Goal: Task Accomplishment & Management: Use online tool/utility

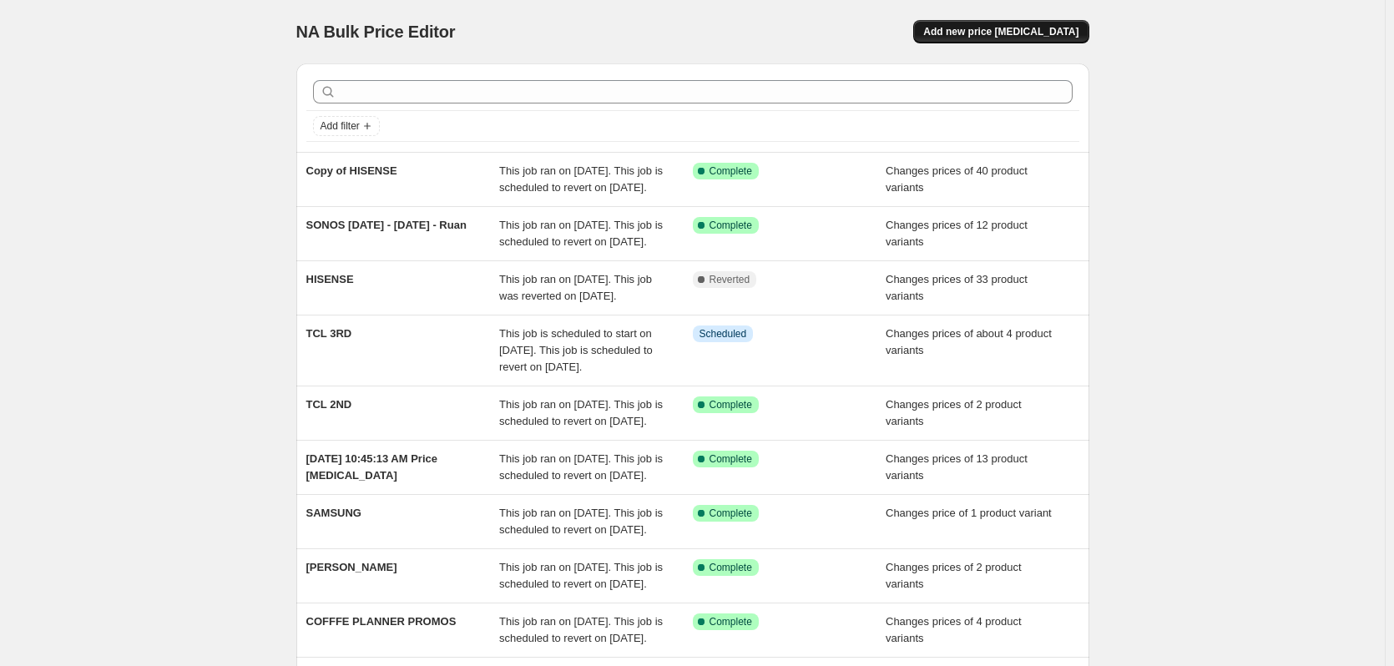
click at [1012, 33] on span "Add new price [MEDICAL_DATA]" at bounding box center [1000, 31] width 155 height 13
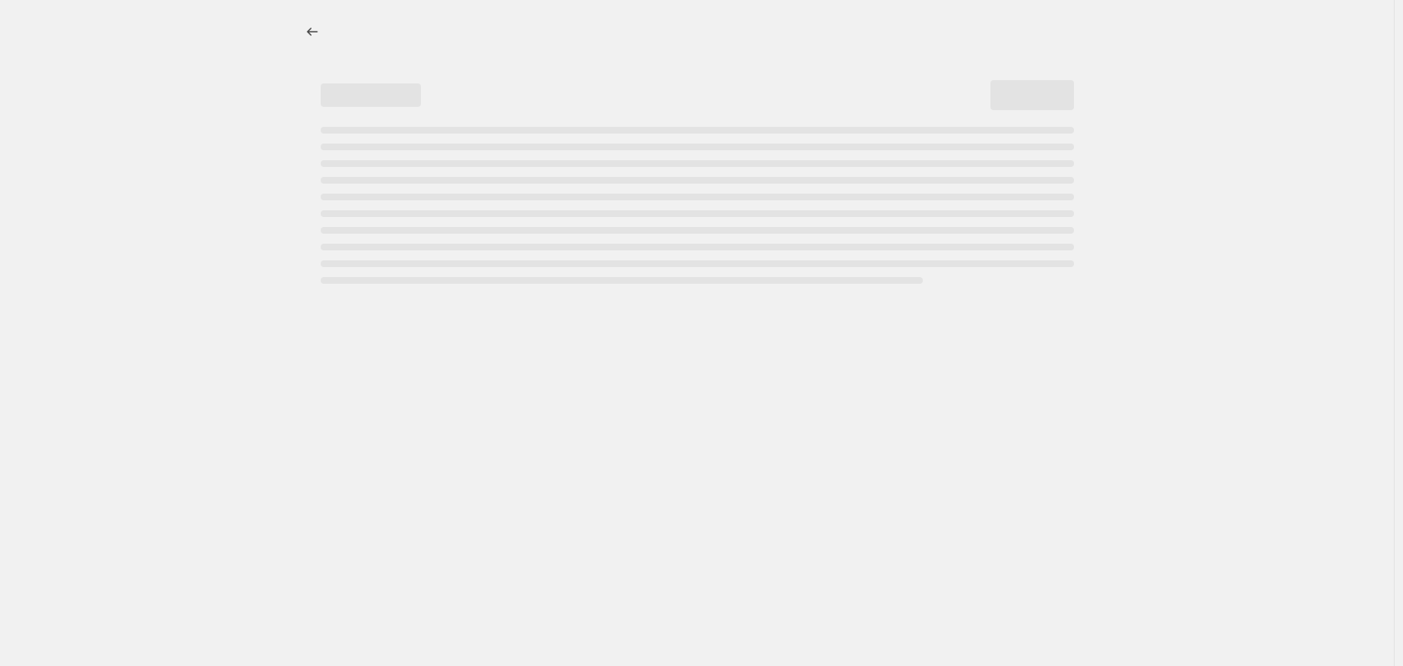
select select "percentage"
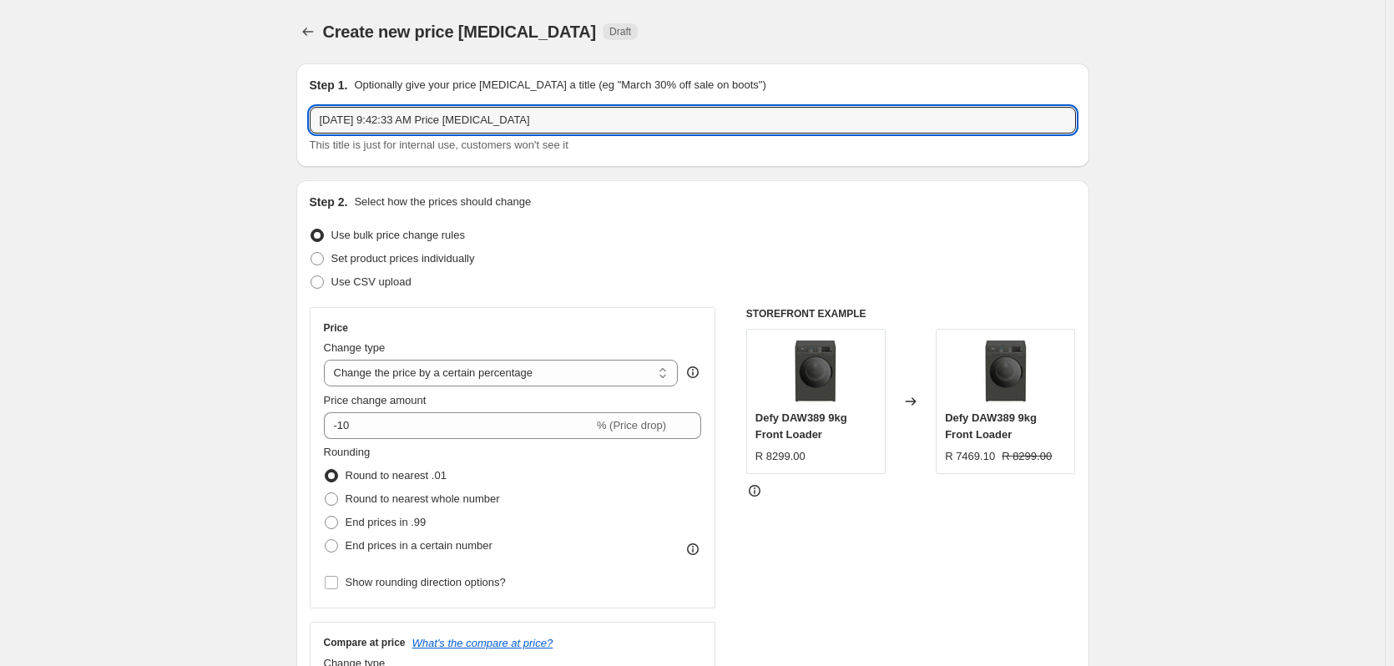
drag, startPoint x: 578, startPoint y: 112, endPoint x: 219, endPoint y: 122, distance: 359.2
type input "SAMSUNG BDAY"
click at [318, 257] on span at bounding box center [317, 258] width 13 height 13
click at [311, 253] on input "Set product prices individually" at bounding box center [311, 252] width 1 height 1
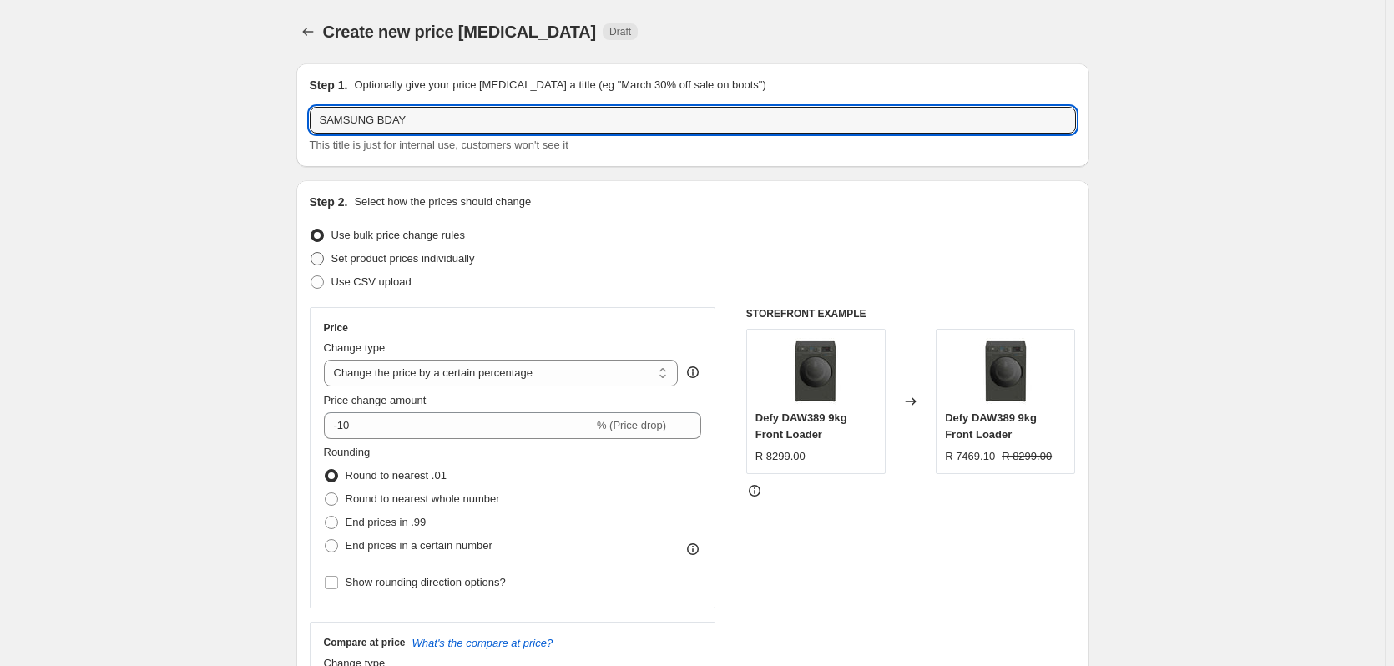
radio input "true"
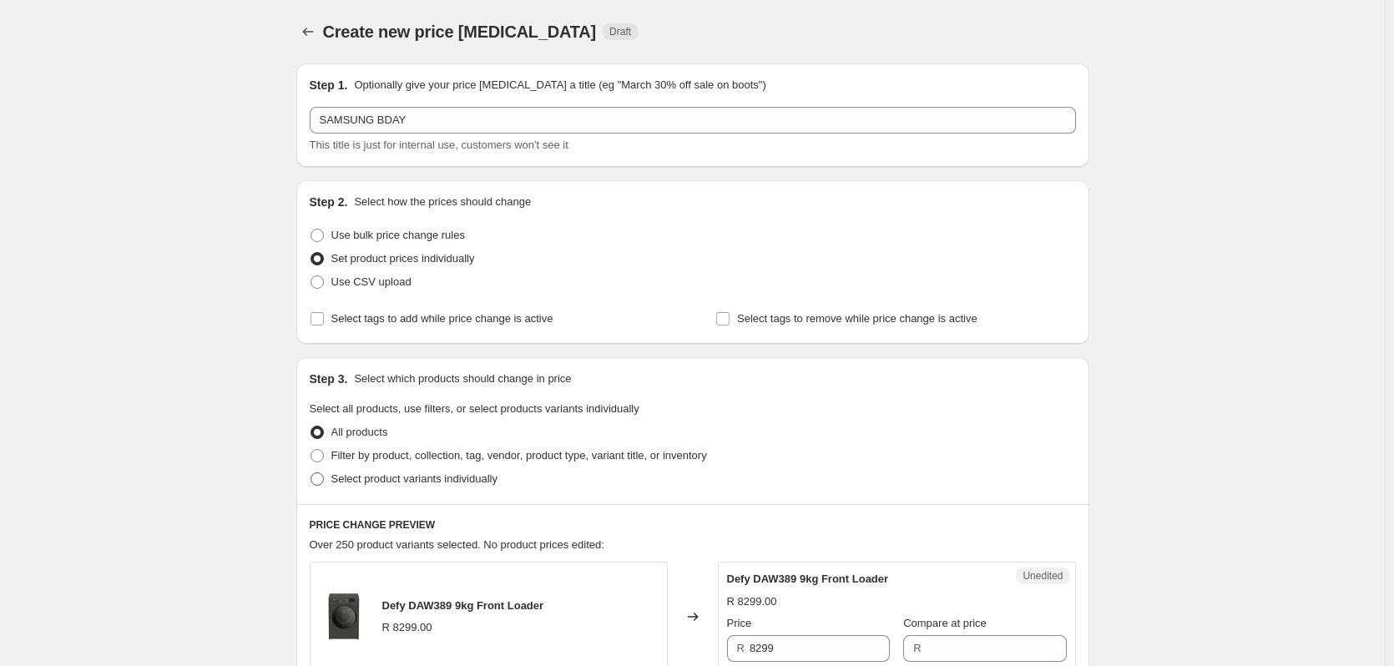
click at [320, 478] on span at bounding box center [317, 479] width 13 height 13
click at [311, 473] on input "Select product variants individually" at bounding box center [311, 473] width 1 height 1
radio input "true"
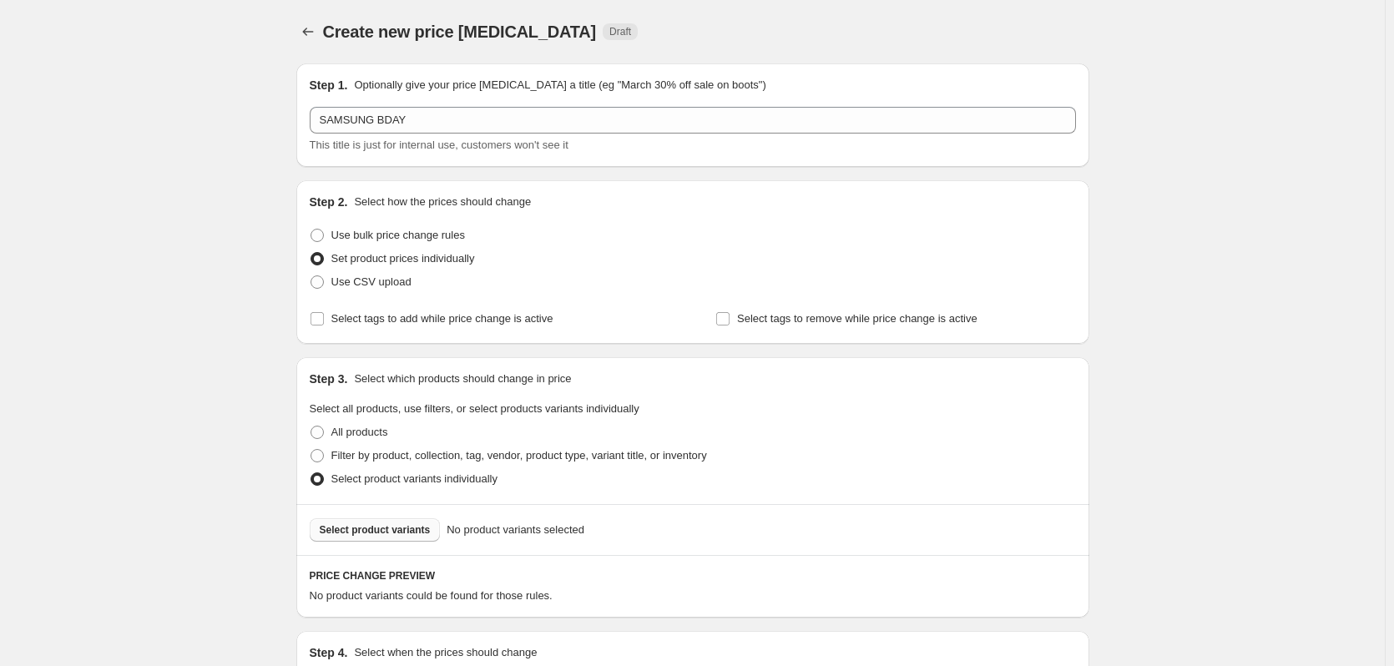
click at [365, 534] on span "Select product variants" at bounding box center [375, 530] width 111 height 13
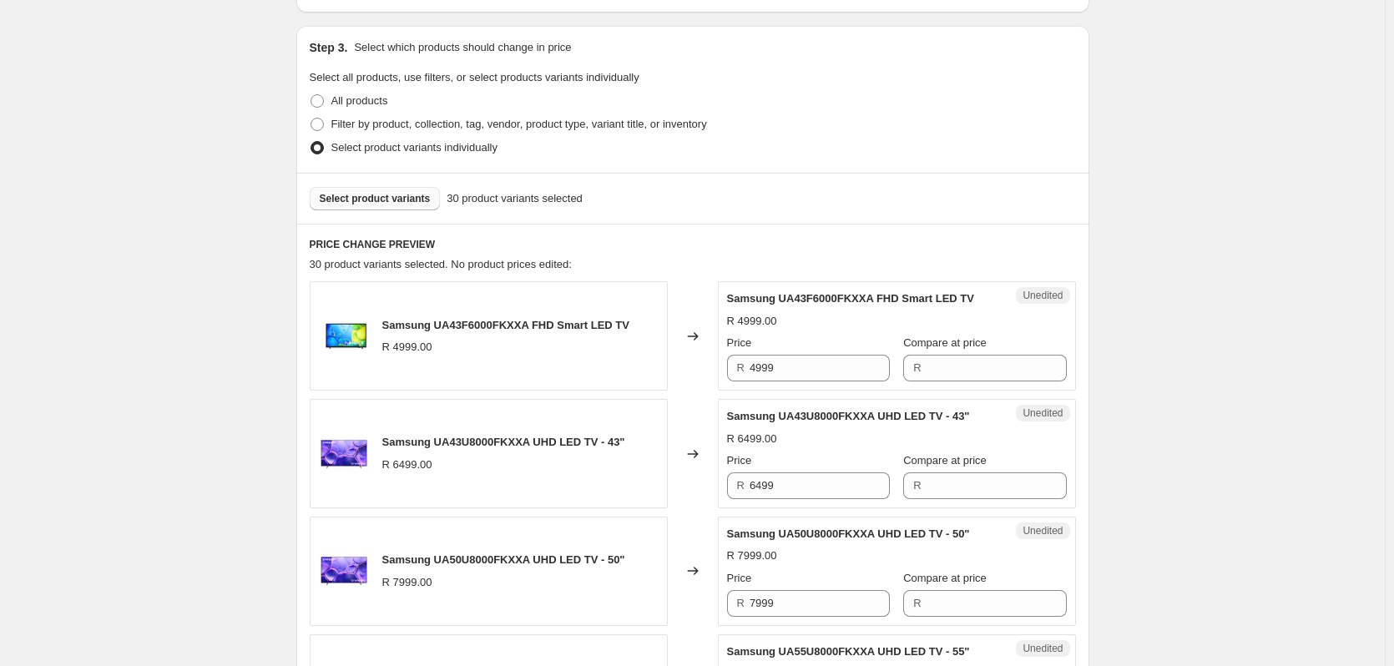
scroll to position [334, 0]
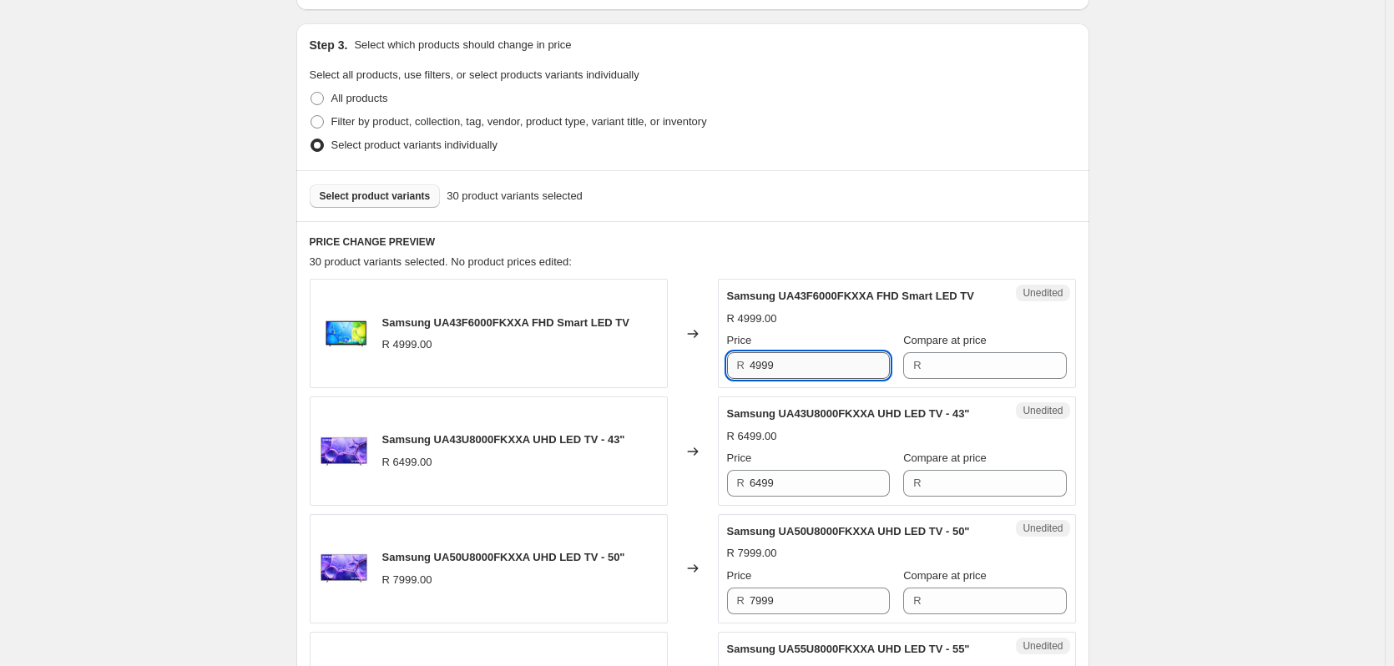
click at [807, 367] on input "4999" at bounding box center [820, 365] width 140 height 27
type input "4999"
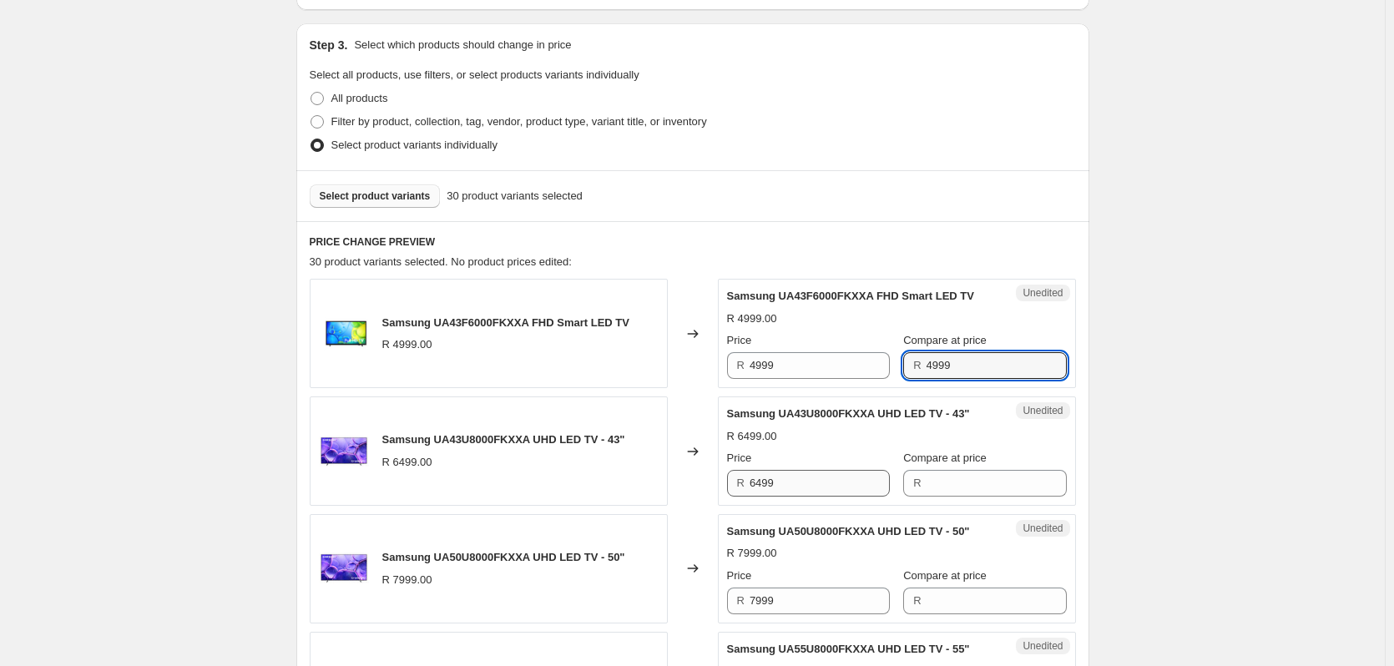
type input "4999"
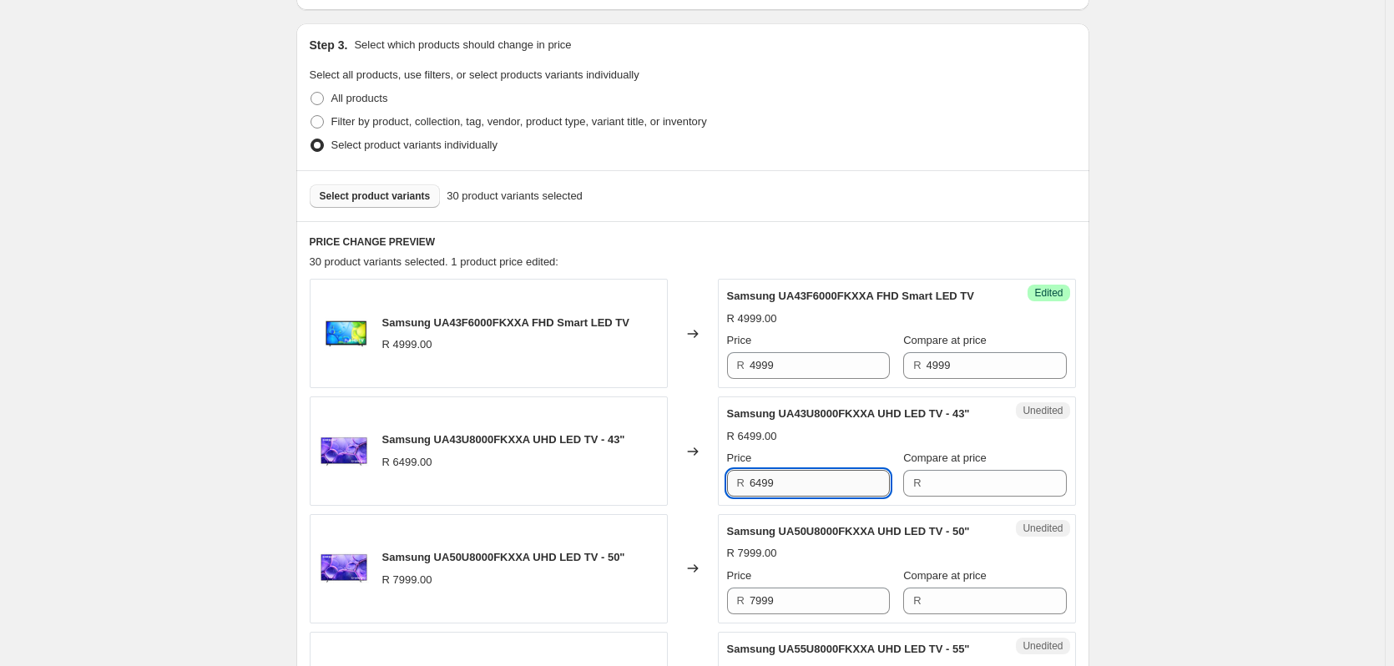
click at [793, 481] on input "6499" at bounding box center [820, 483] width 140 height 27
type input "6499"
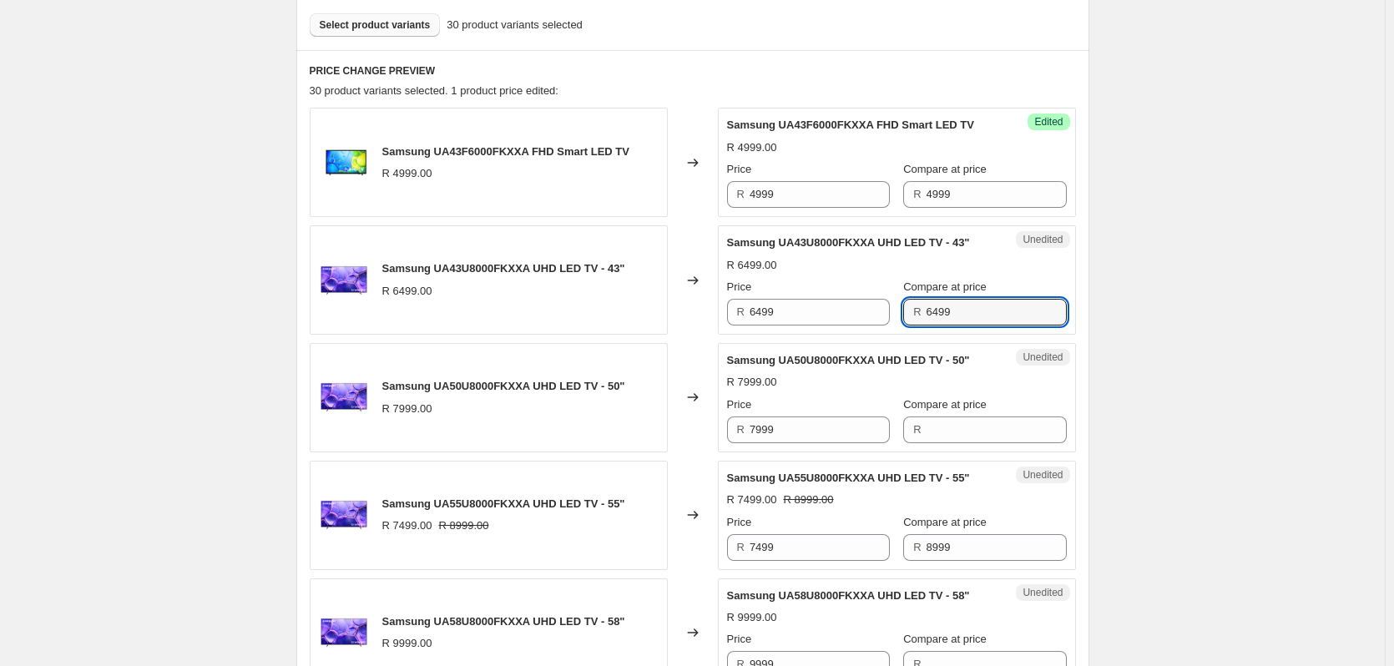
scroll to position [668, 0]
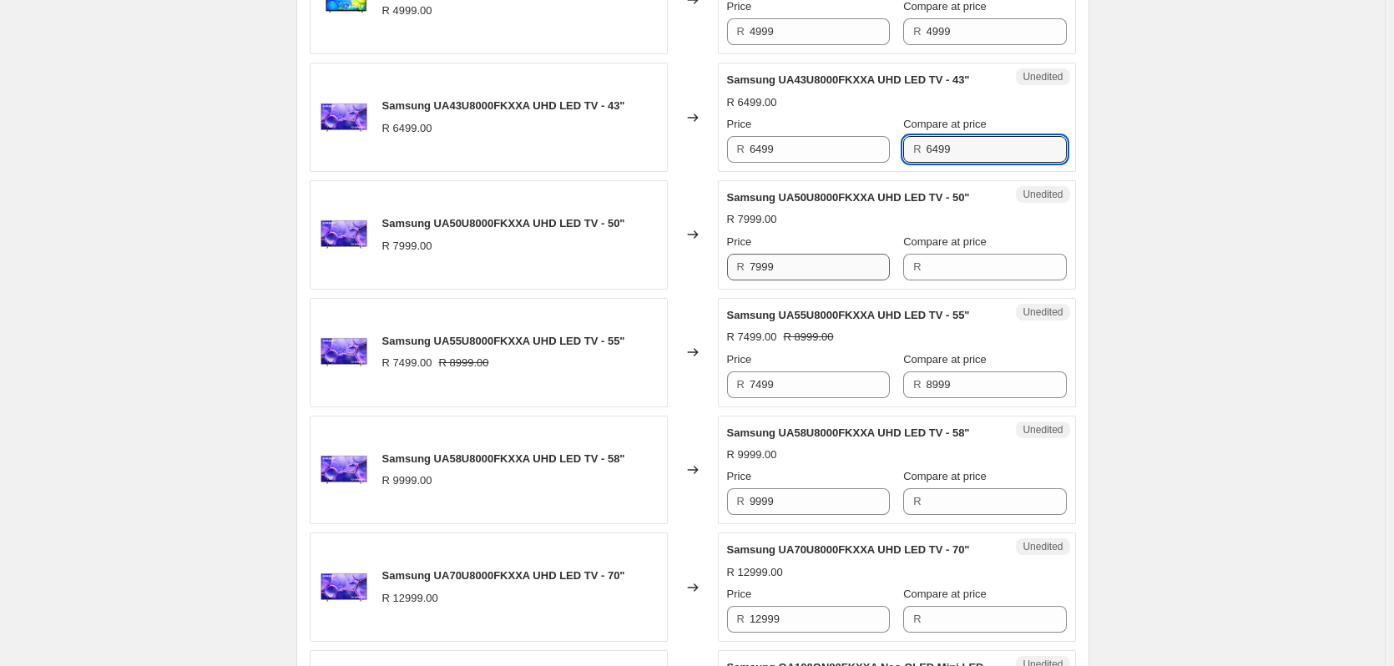
type input "6499"
click at [781, 271] on input "7999" at bounding box center [820, 267] width 140 height 27
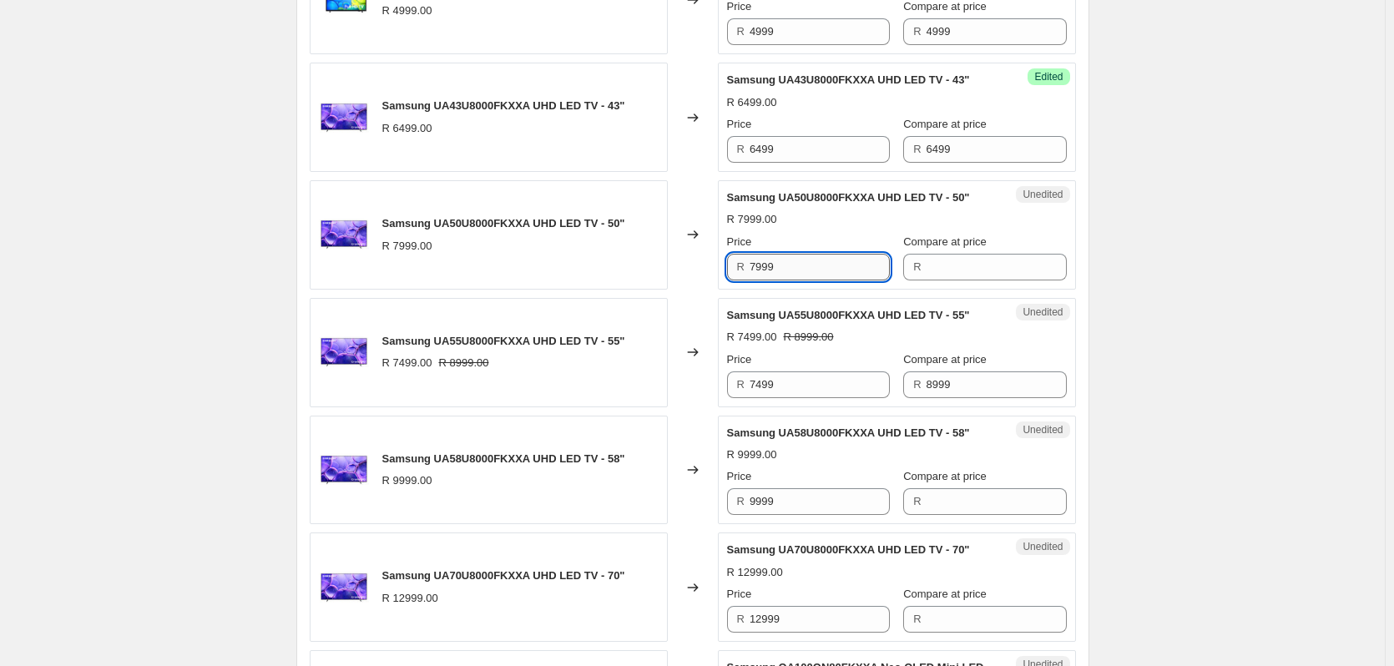
click at [781, 271] on input "7999" at bounding box center [820, 267] width 140 height 27
type input "7999"
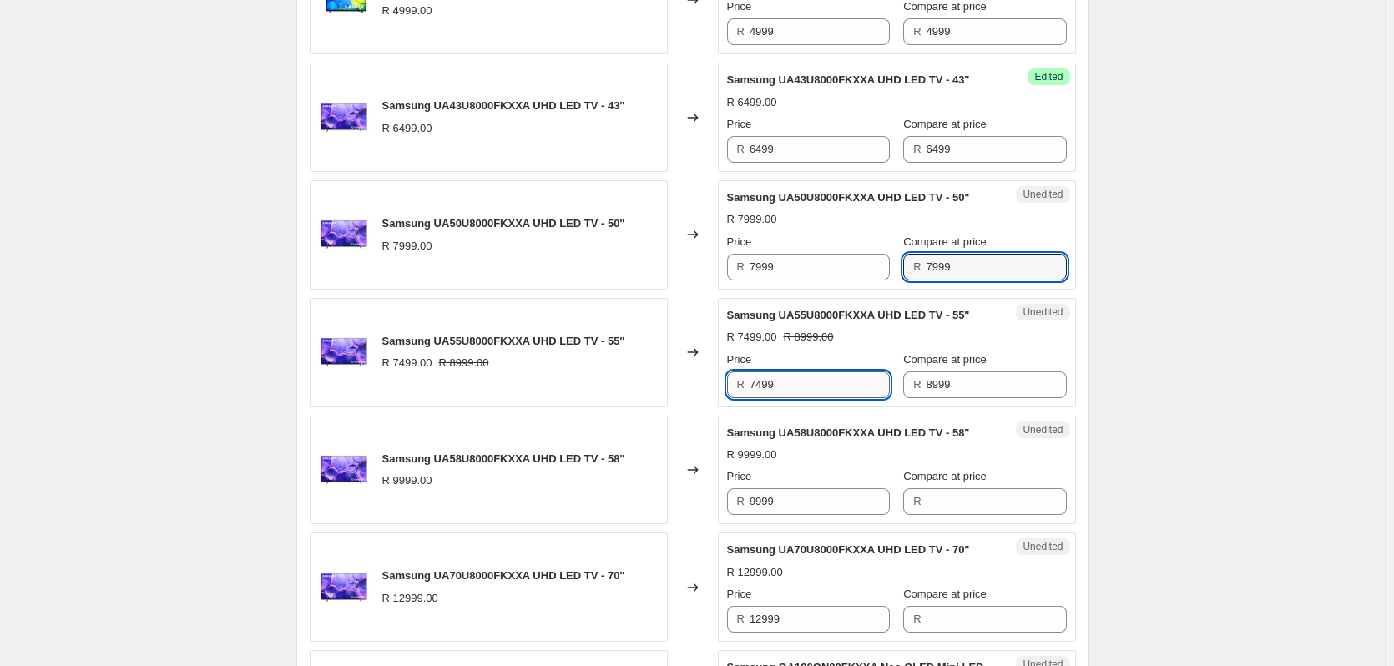
click at [775, 389] on input "7499" at bounding box center [820, 385] width 140 height 27
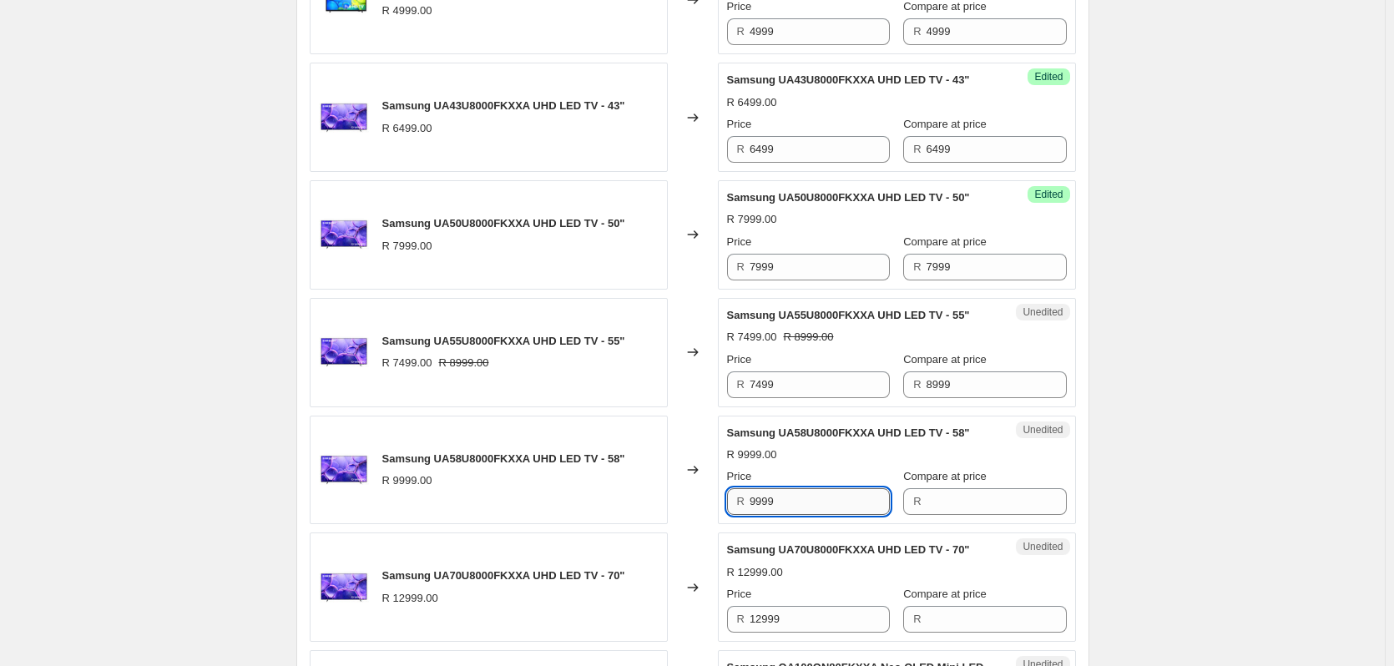
click at [812, 508] on input "9999" at bounding box center [820, 501] width 140 height 27
click at [811, 507] on input "9999" at bounding box center [820, 501] width 140 height 27
type input "9999"
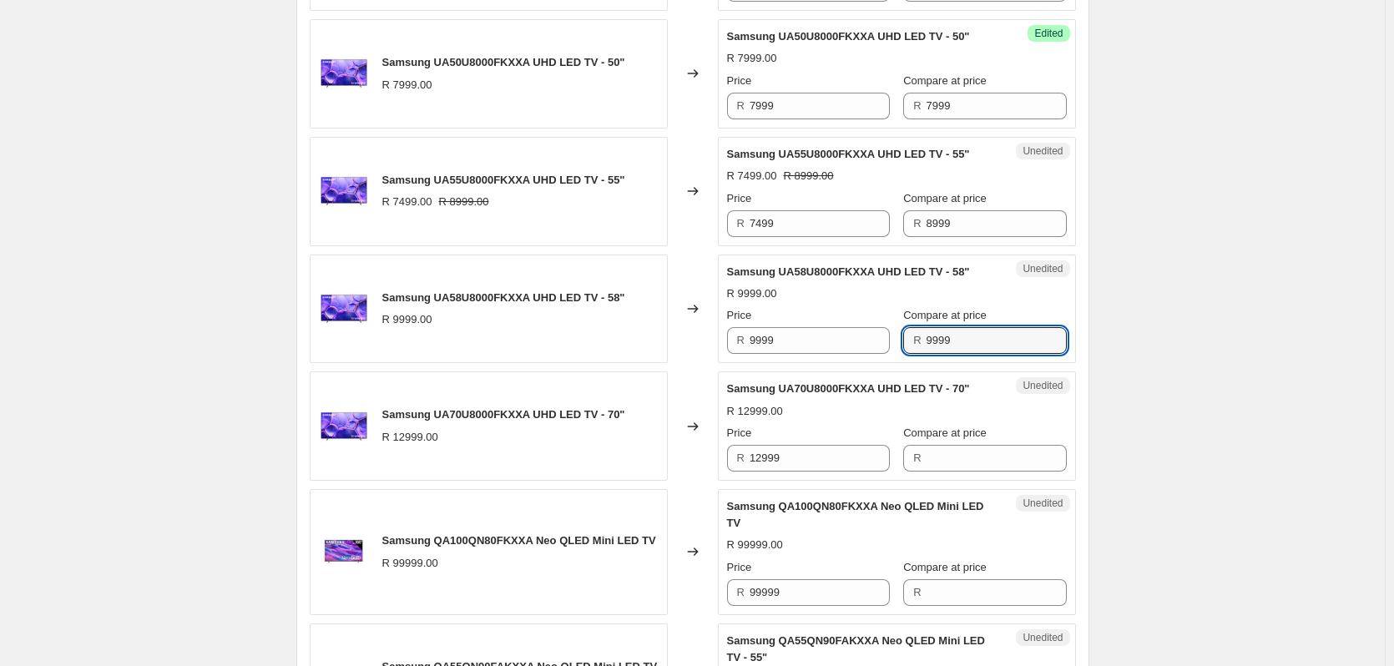
scroll to position [1085, 0]
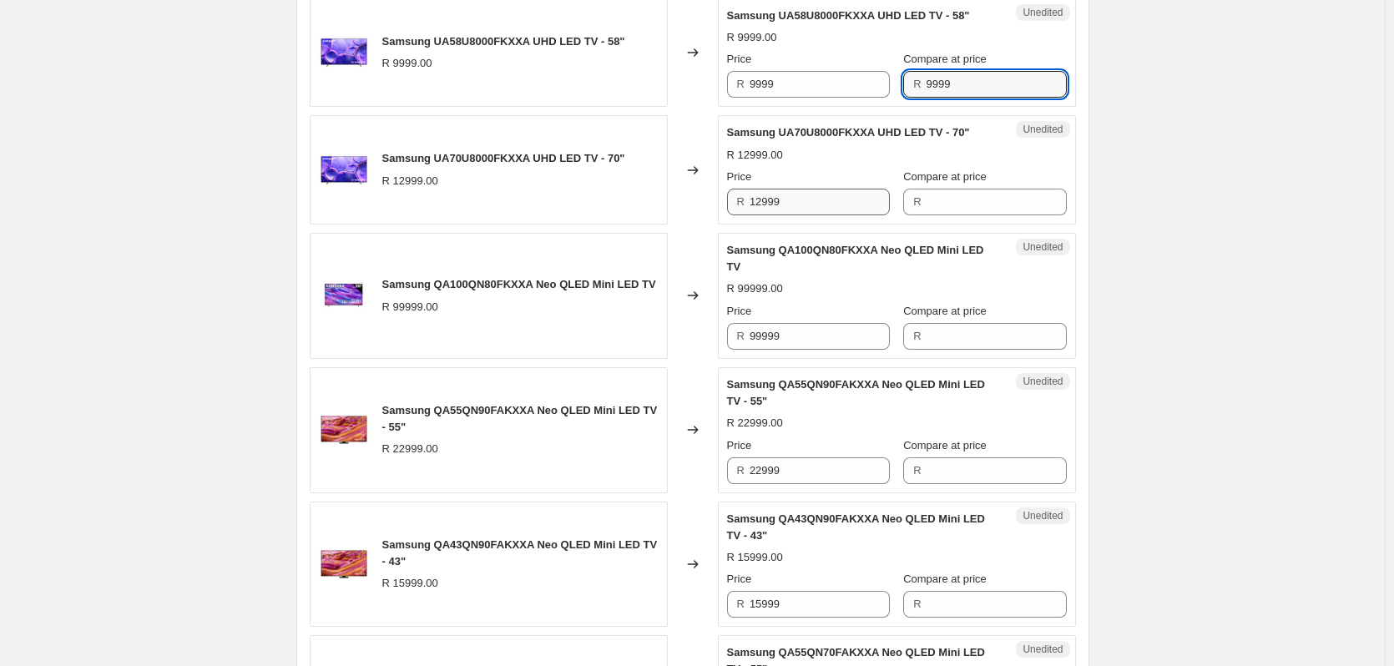
type input "9999"
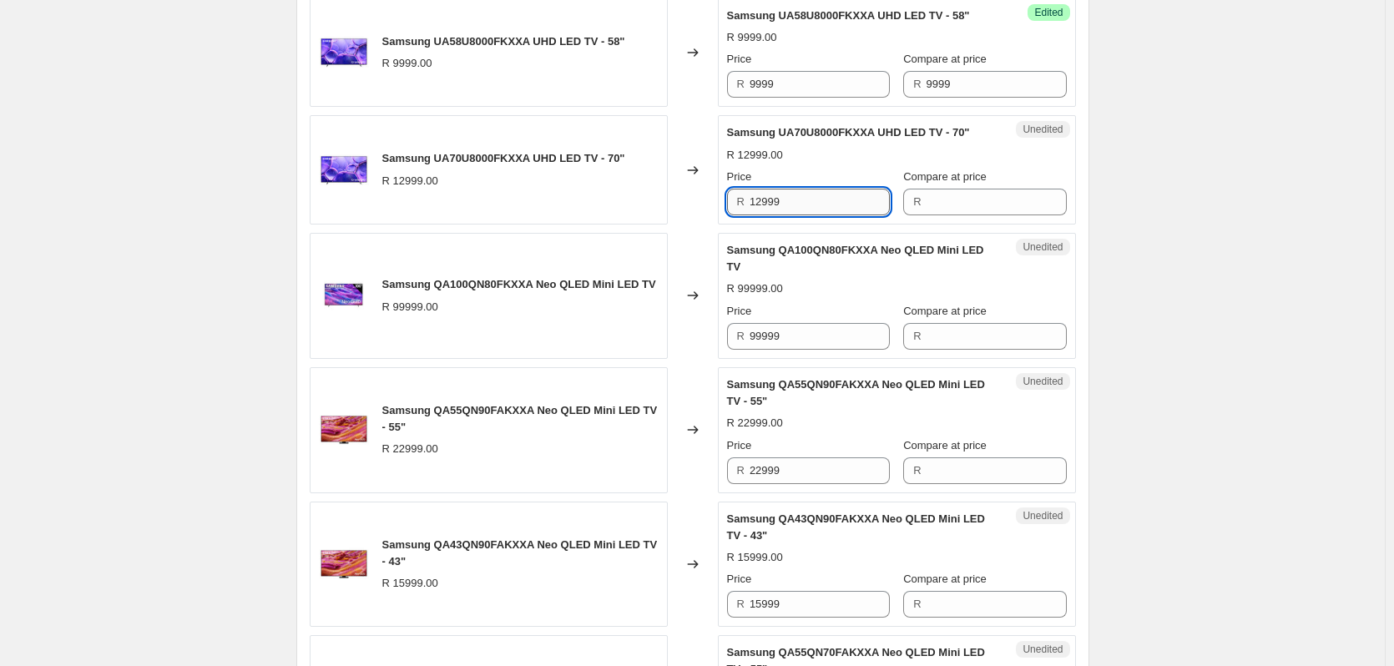
click at [802, 202] on input "12999" at bounding box center [820, 202] width 140 height 27
type input "12999"
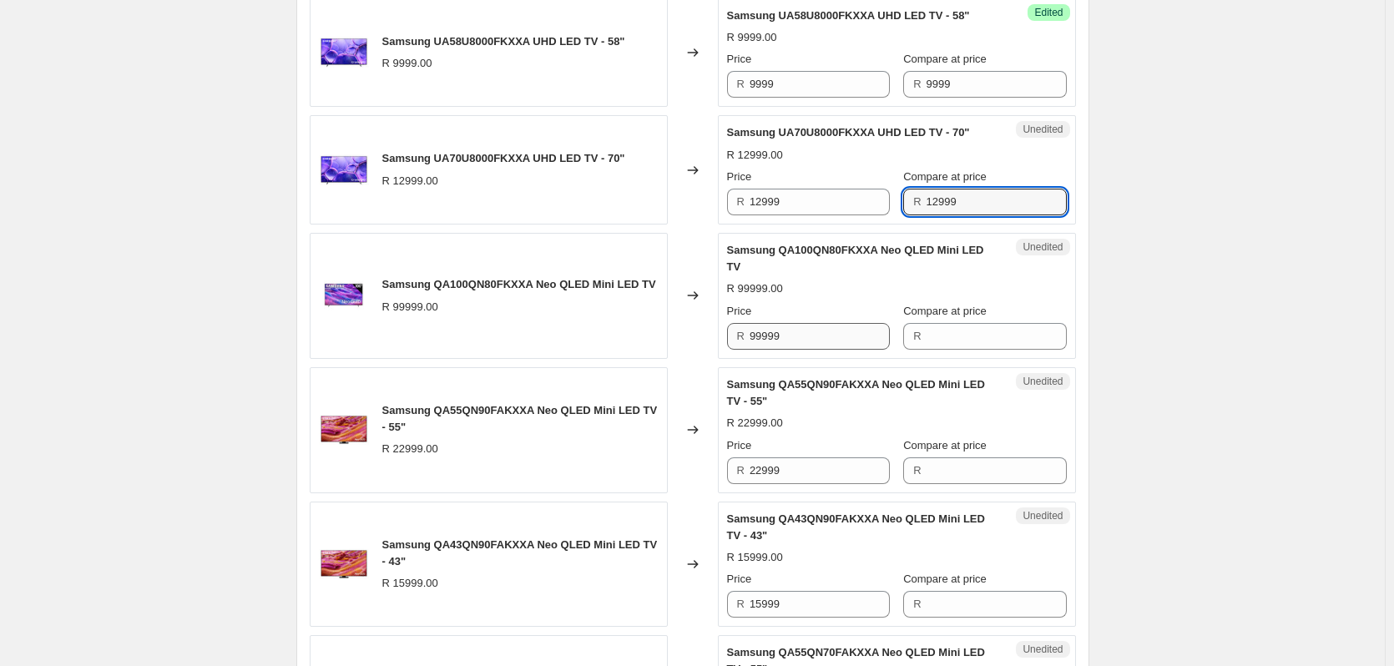
type input "12999"
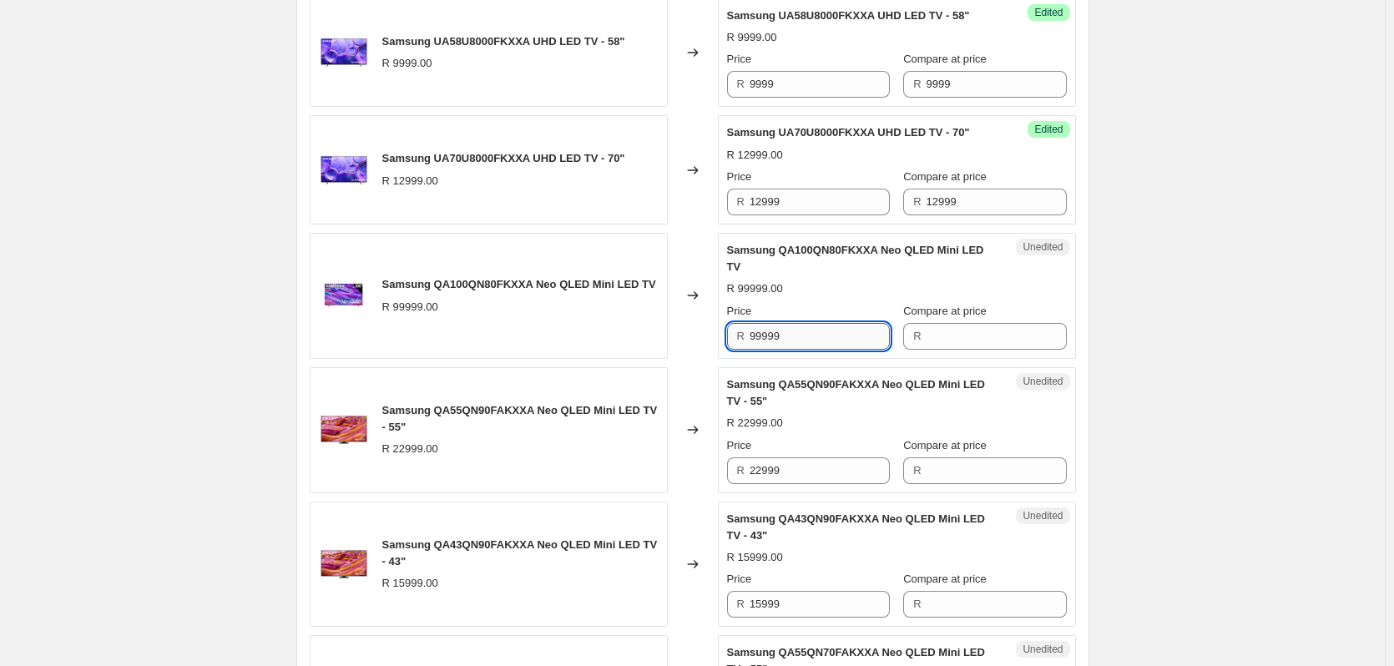
click at [785, 333] on input "99999" at bounding box center [820, 336] width 140 height 27
type input "99999"
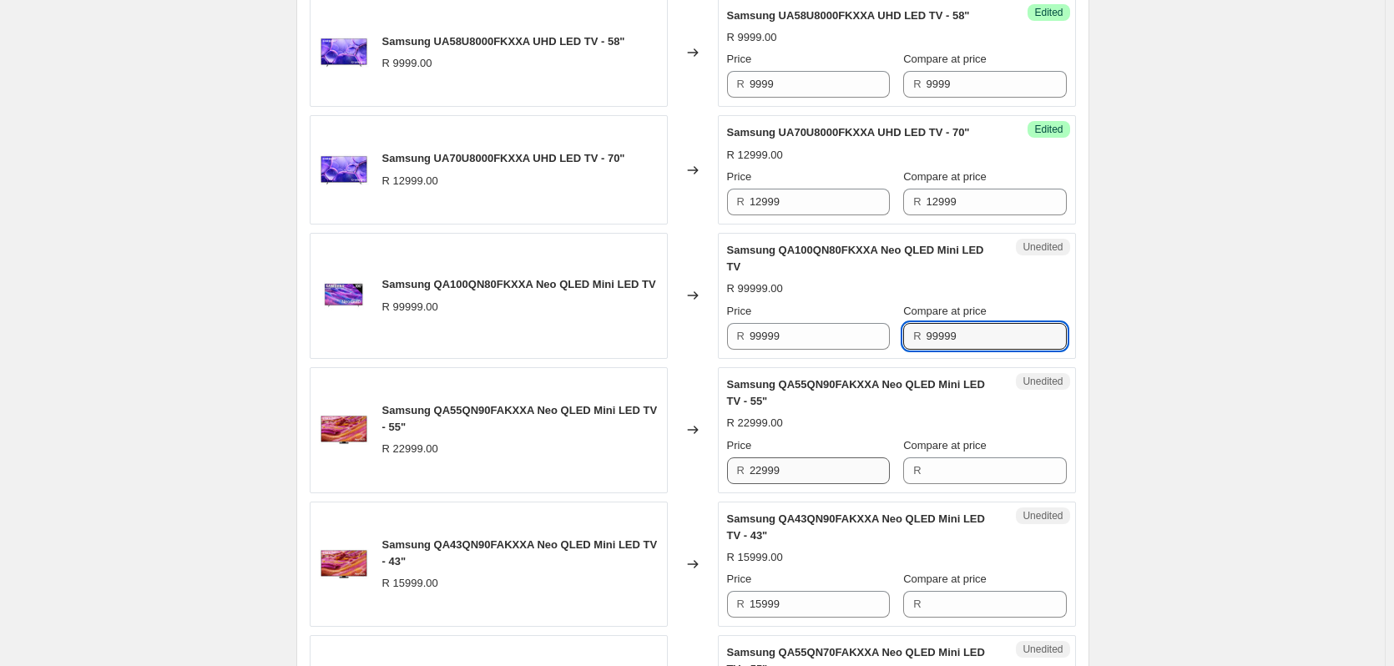
type input "99999"
click at [803, 466] on input "22999" at bounding box center [820, 471] width 140 height 27
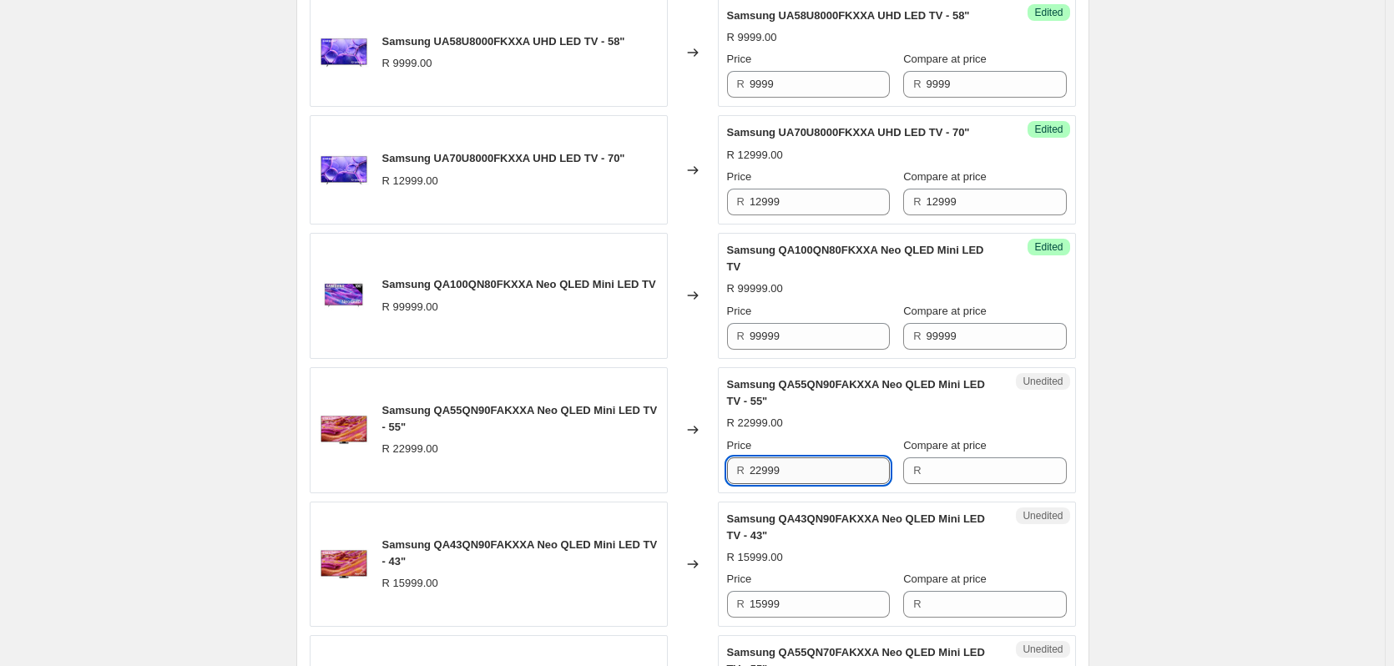
click at [802, 466] on input "22999" at bounding box center [820, 471] width 140 height 27
type input "22999"
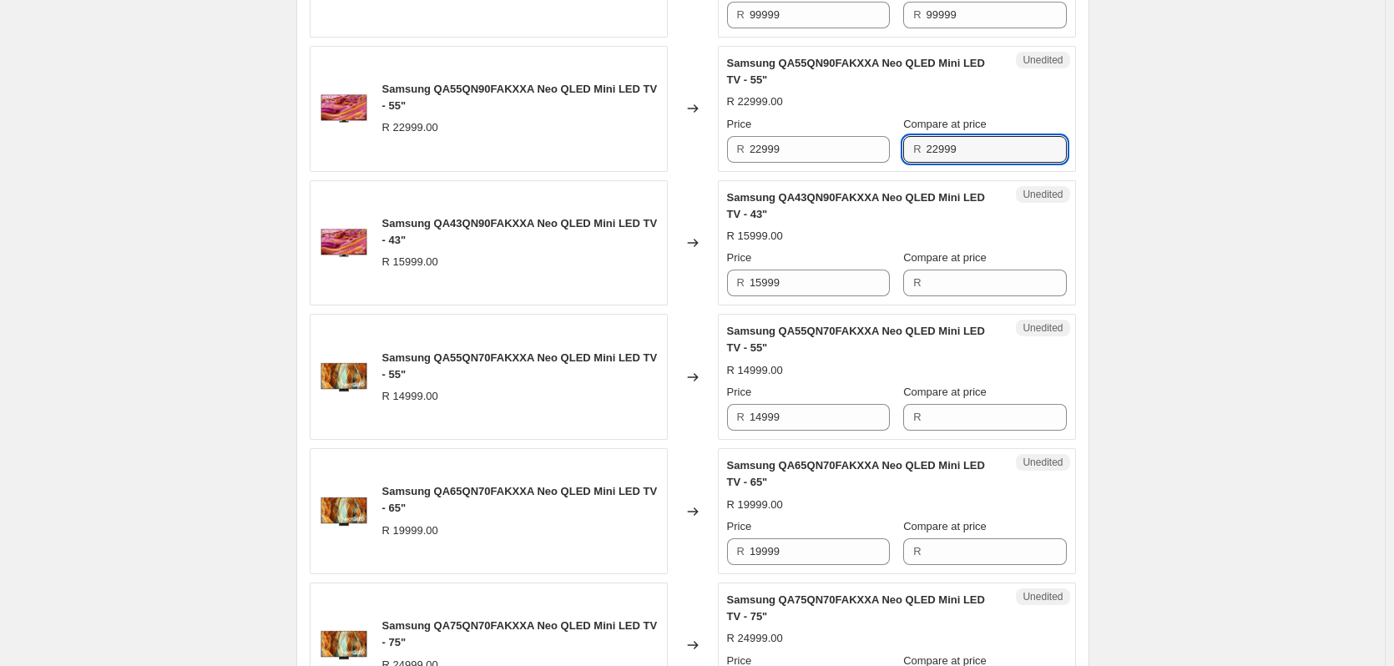
scroll to position [1503, 0]
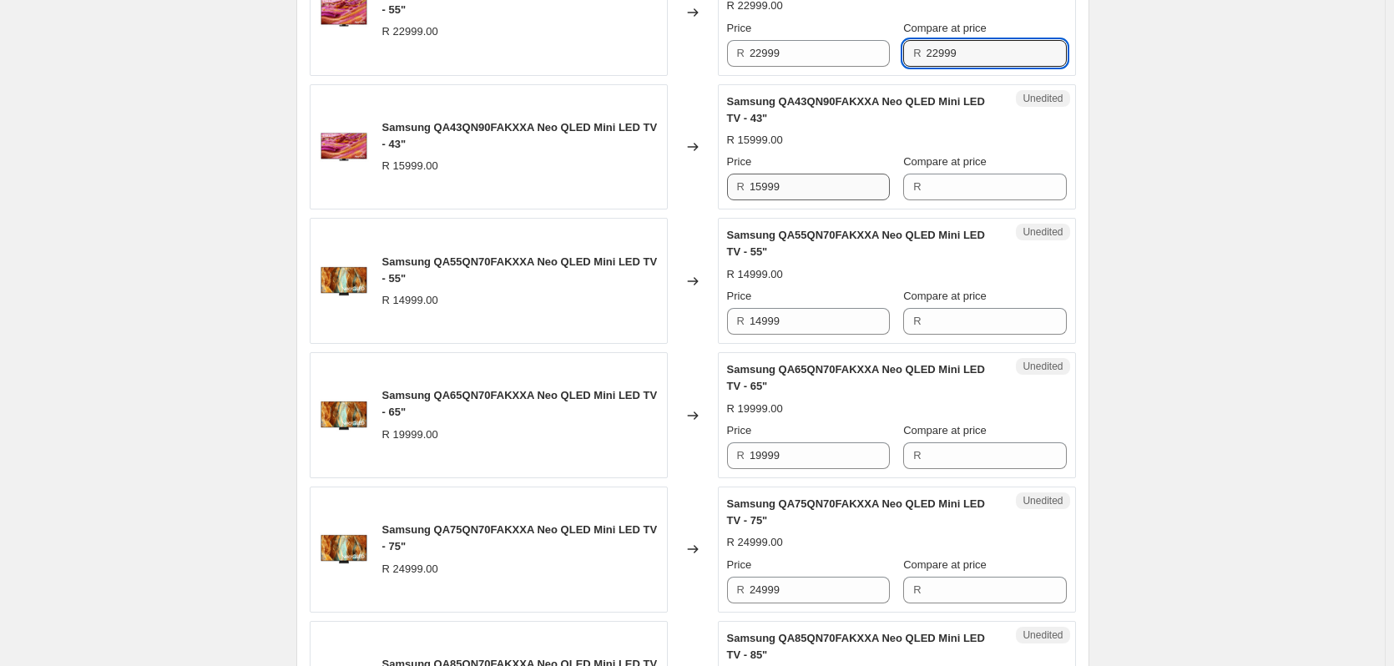
type input "22999"
click at [790, 187] on input "15999" at bounding box center [820, 187] width 140 height 27
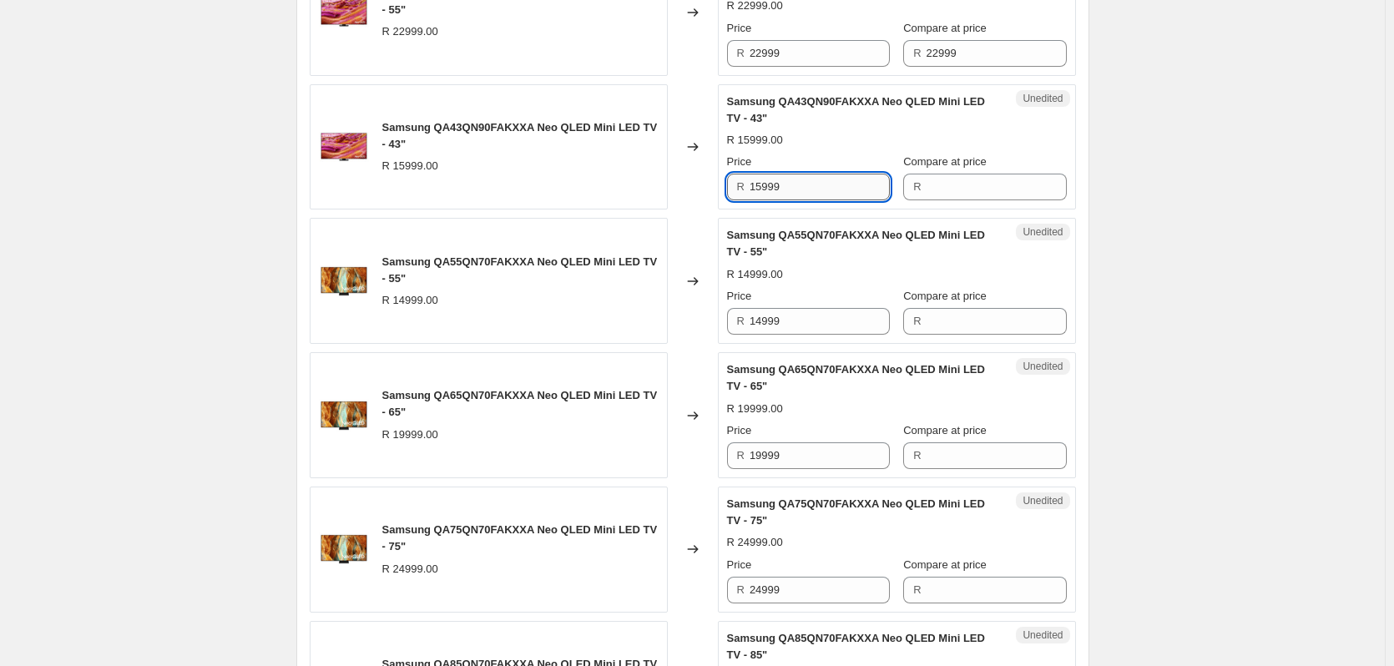
click at [788, 187] on input "15999" at bounding box center [820, 187] width 140 height 27
type input "15999"
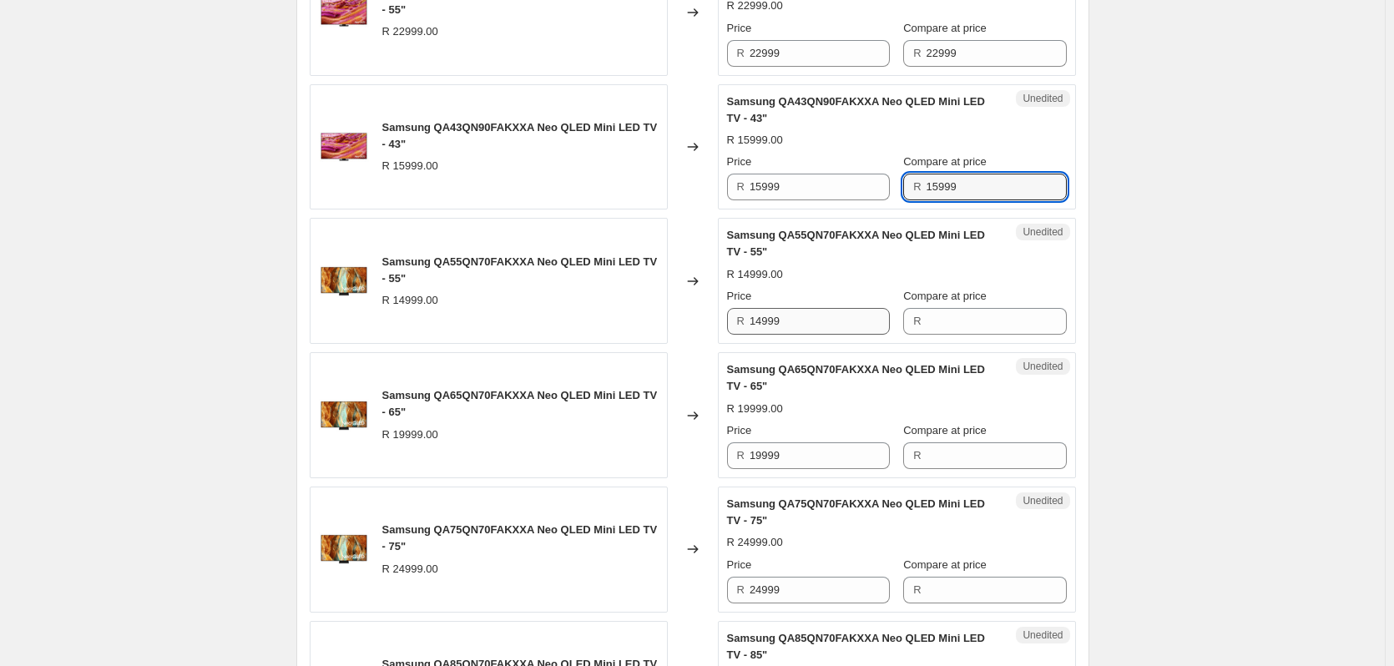
type input "15999"
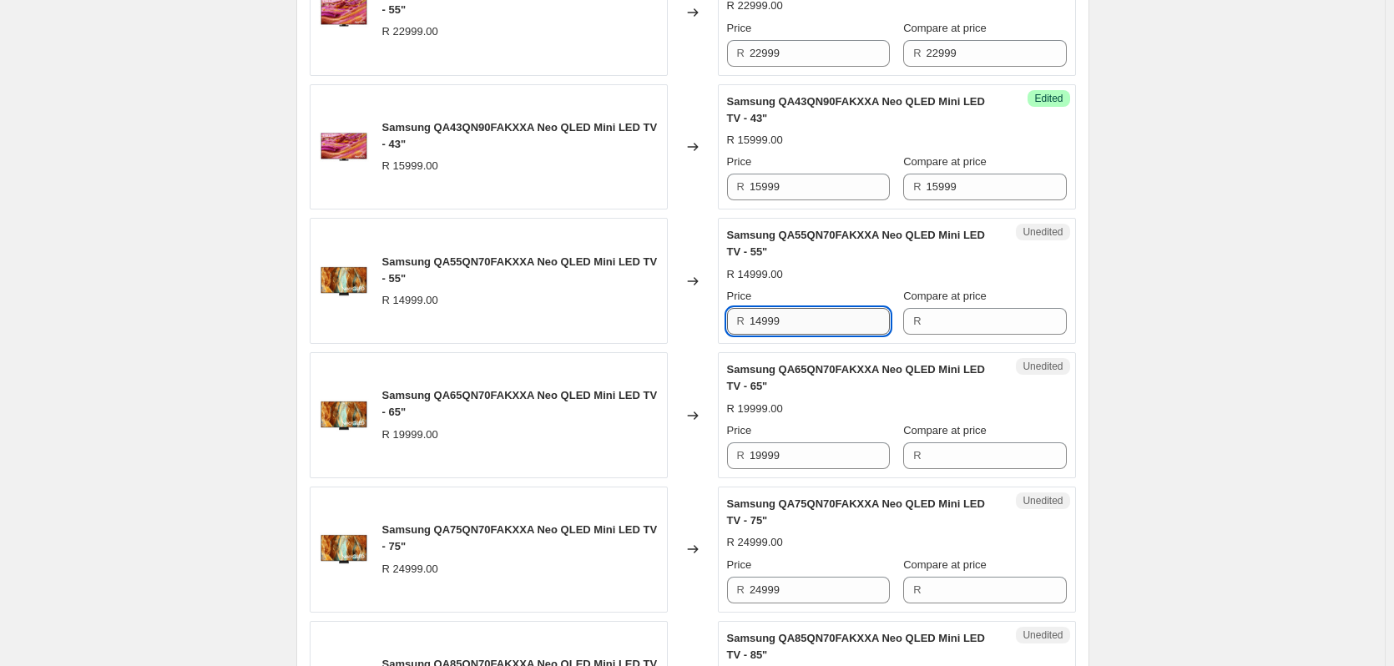
click at [802, 316] on input "14999" at bounding box center [820, 321] width 140 height 27
type input "14999"
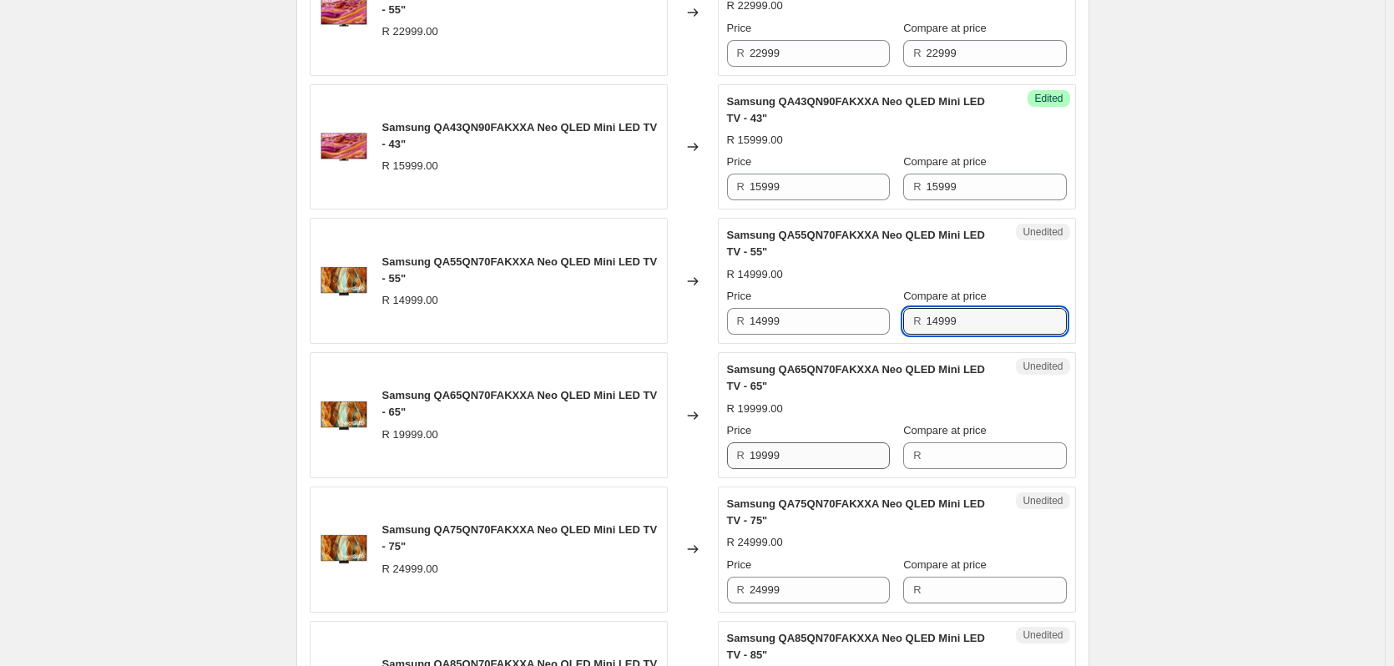
type input "14999"
click at [803, 456] on input "19999" at bounding box center [820, 456] width 140 height 27
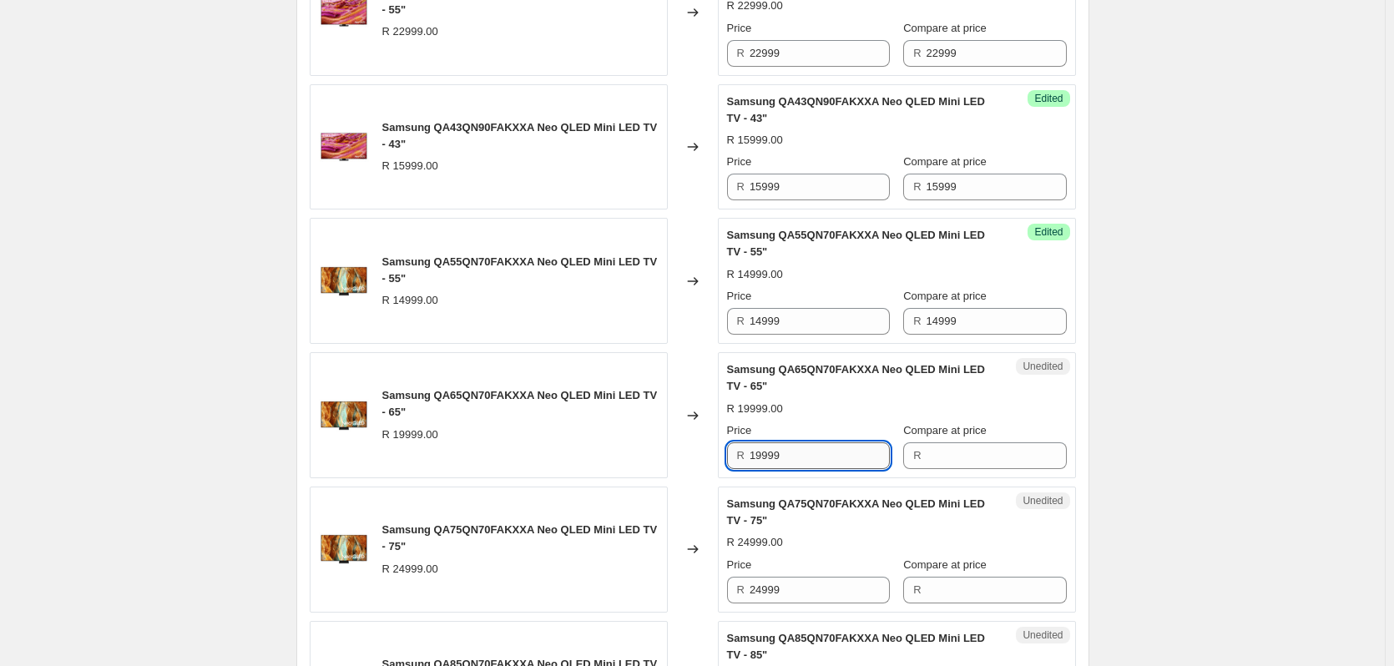
click at [803, 456] on input "19999" at bounding box center [820, 456] width 140 height 27
type input "19999"
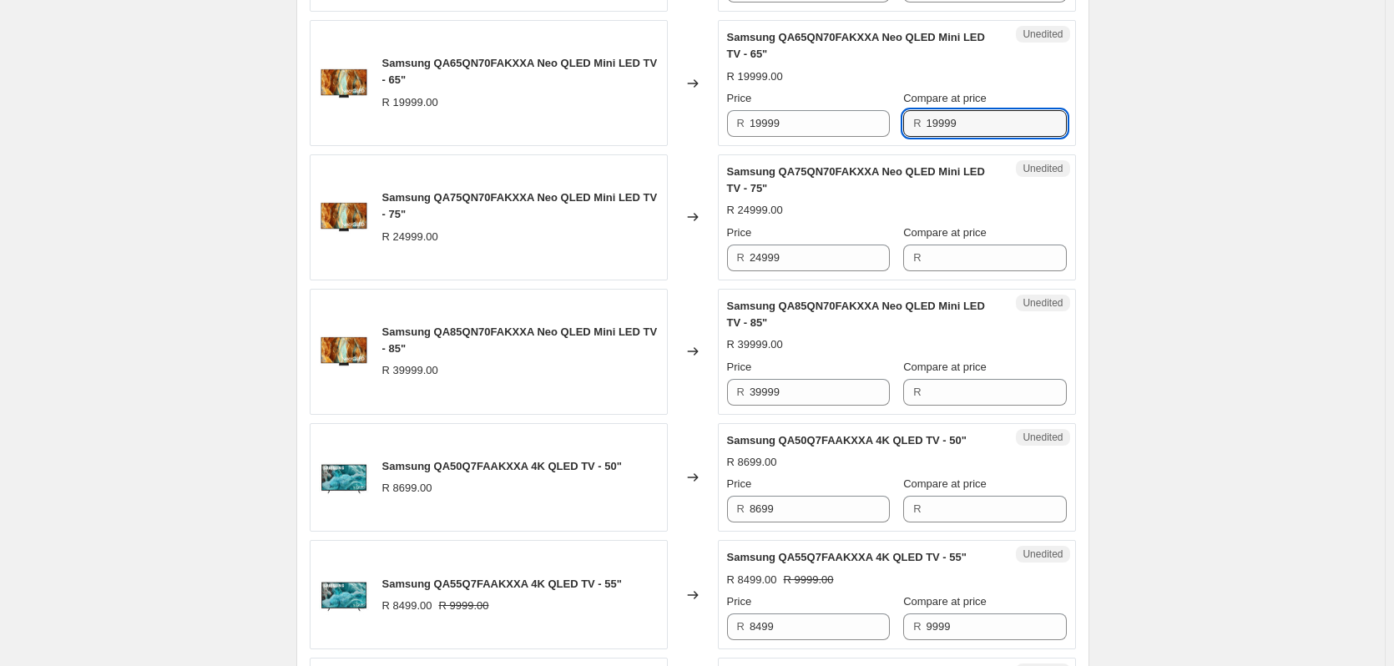
scroll to position [1837, 0]
type input "19999"
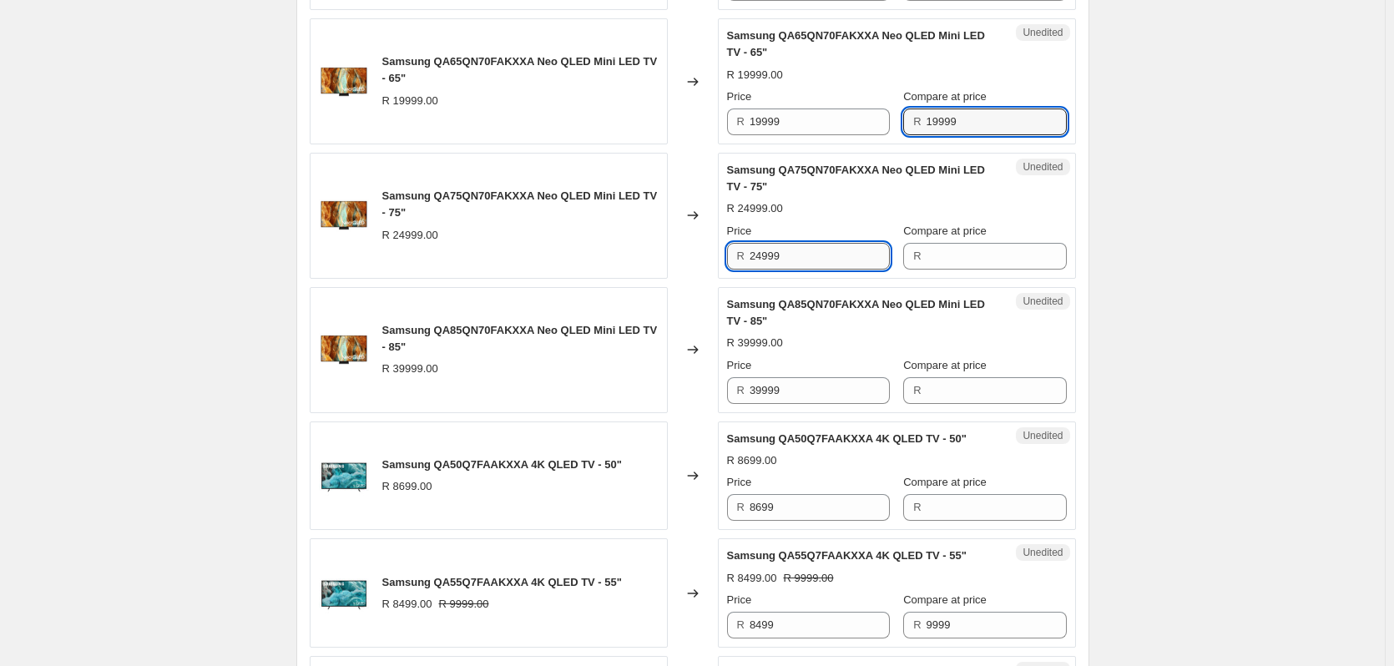
click at [787, 258] on input "24999" at bounding box center [820, 256] width 140 height 27
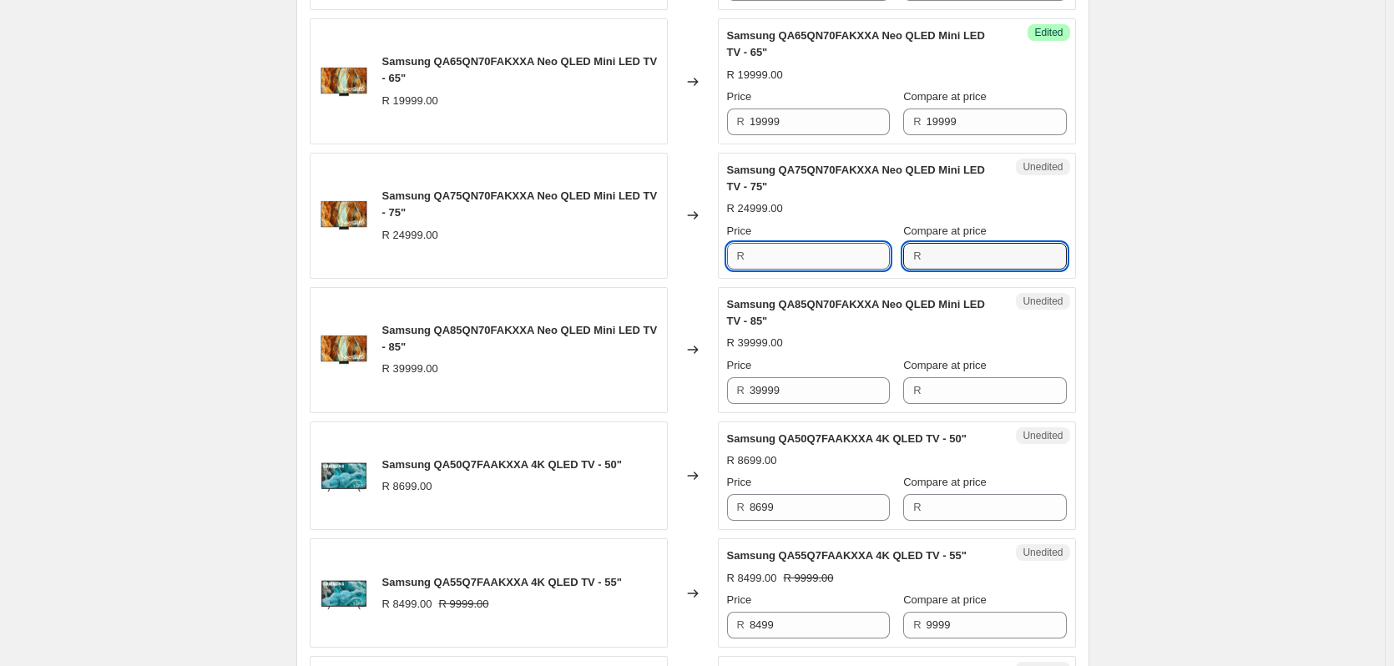
type input "24999"
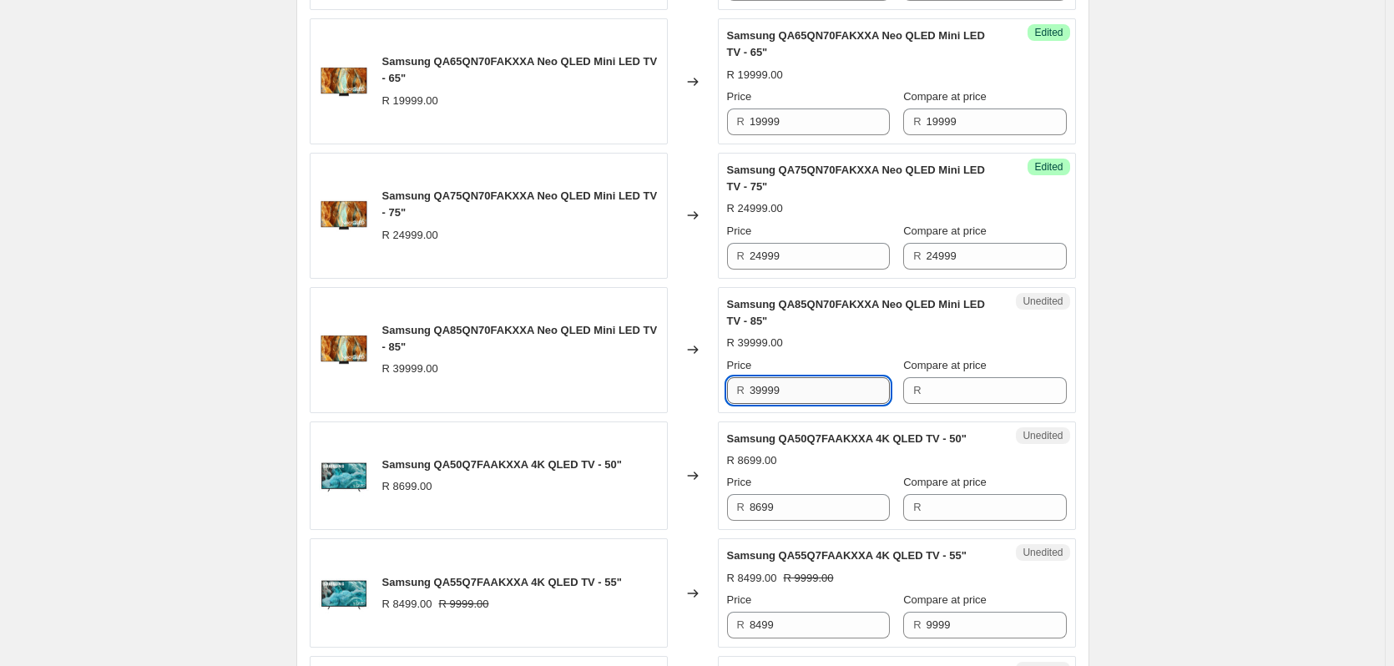
click at [812, 389] on input "39999" at bounding box center [820, 390] width 140 height 27
type input "39999"
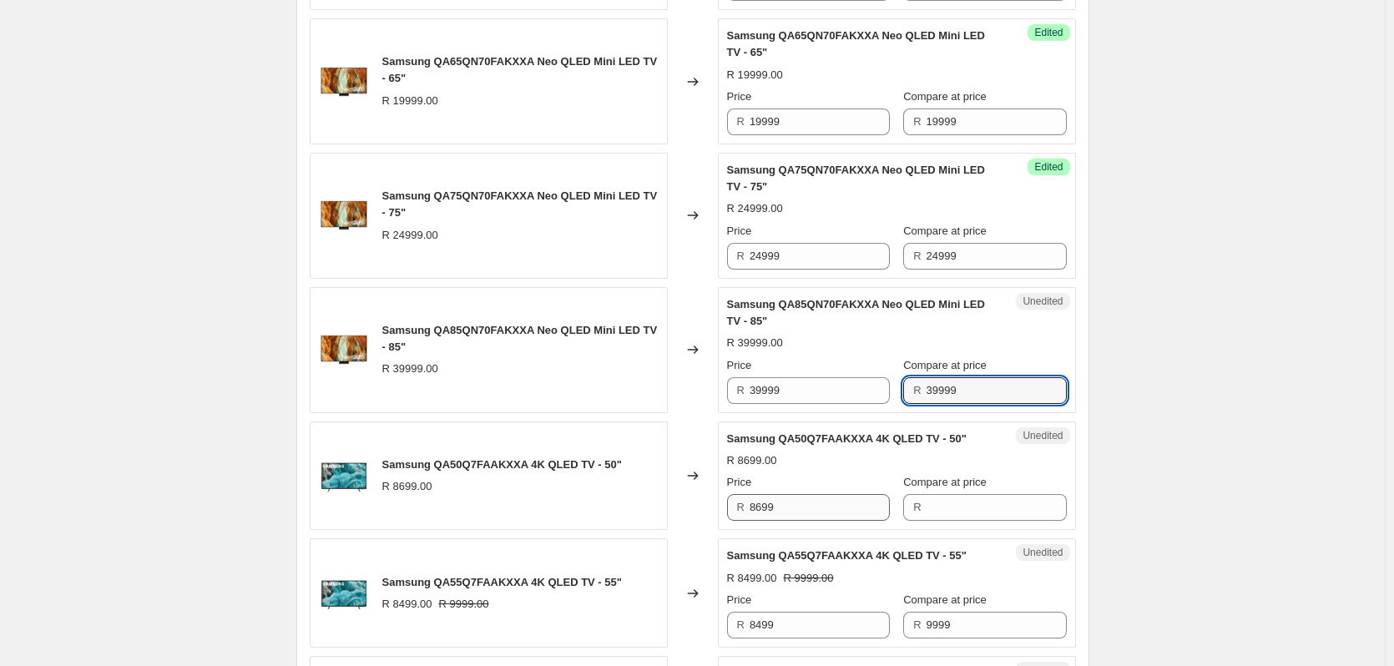
type input "39999"
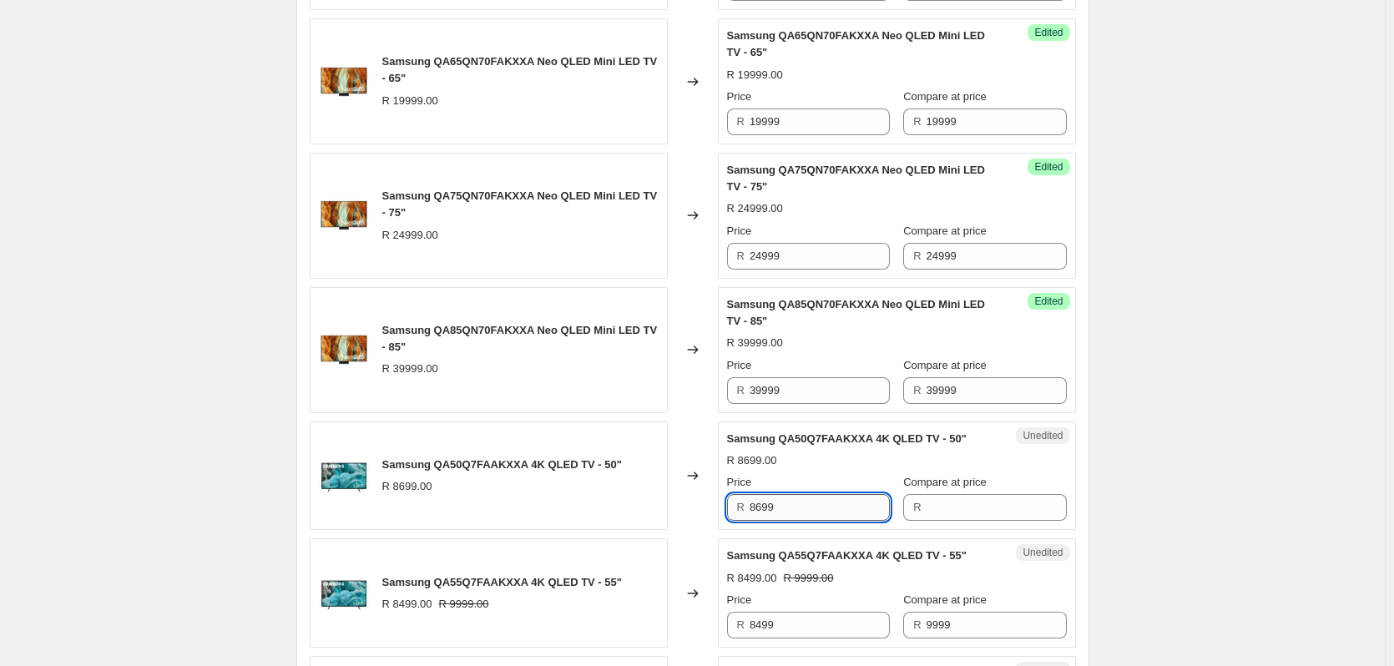
click at [797, 503] on input "8699" at bounding box center [820, 507] width 140 height 27
click at [797, 501] on input "8699" at bounding box center [820, 507] width 140 height 27
type input "8699"
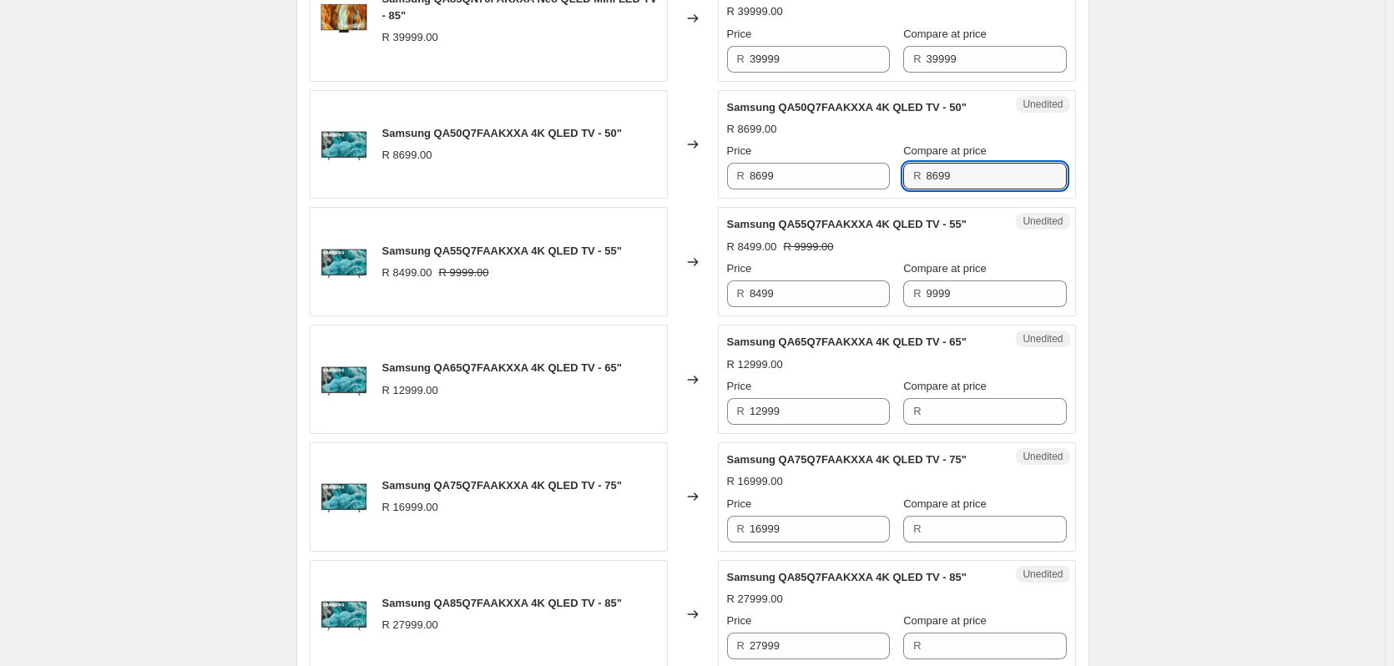
scroll to position [2171, 0]
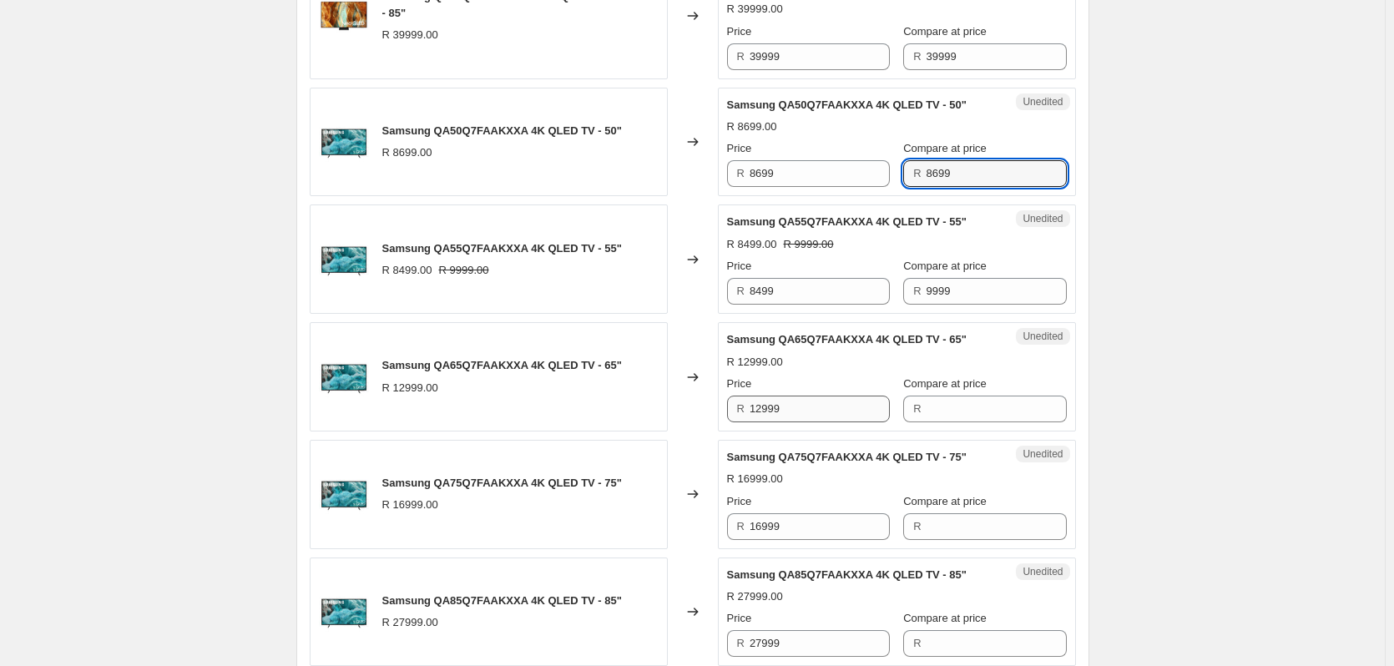
type input "8699"
click at [812, 407] on input "12999" at bounding box center [820, 409] width 140 height 27
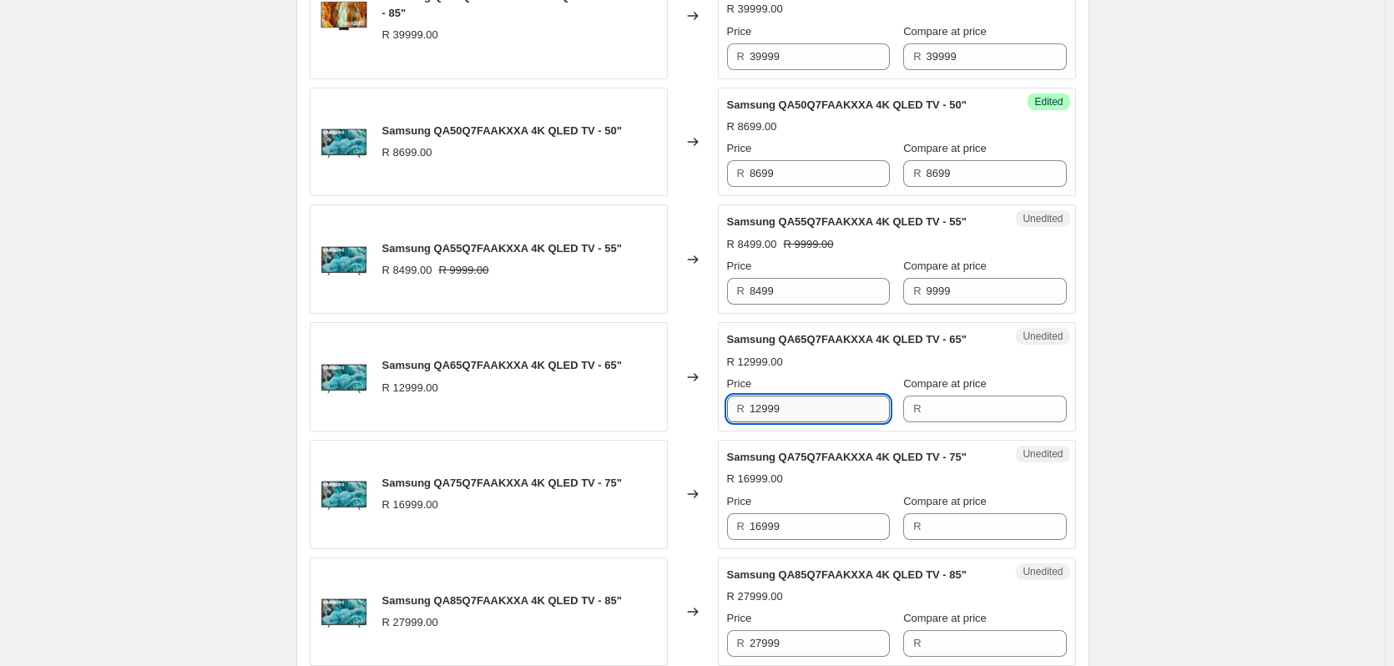
click at [810, 407] on input "12999" at bounding box center [820, 409] width 140 height 27
type input "12999"
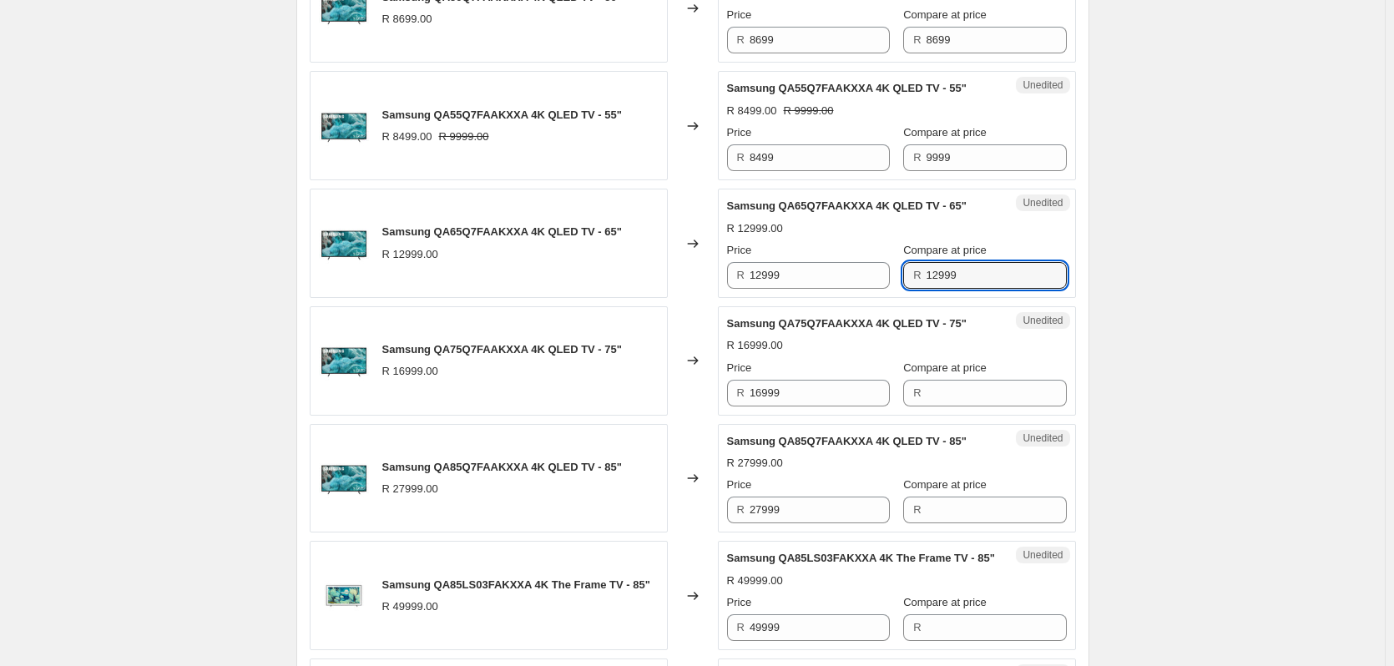
scroll to position [2505, 0]
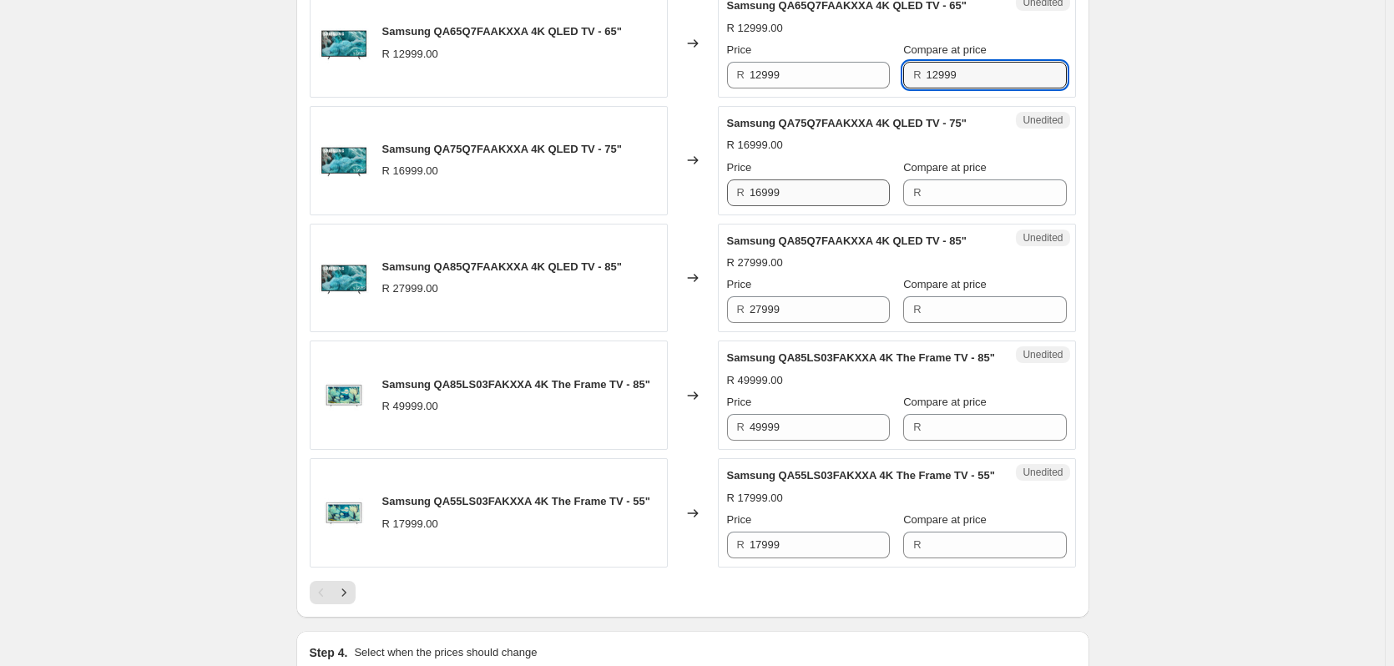
type input "12999"
click at [802, 200] on input "16999" at bounding box center [820, 193] width 140 height 27
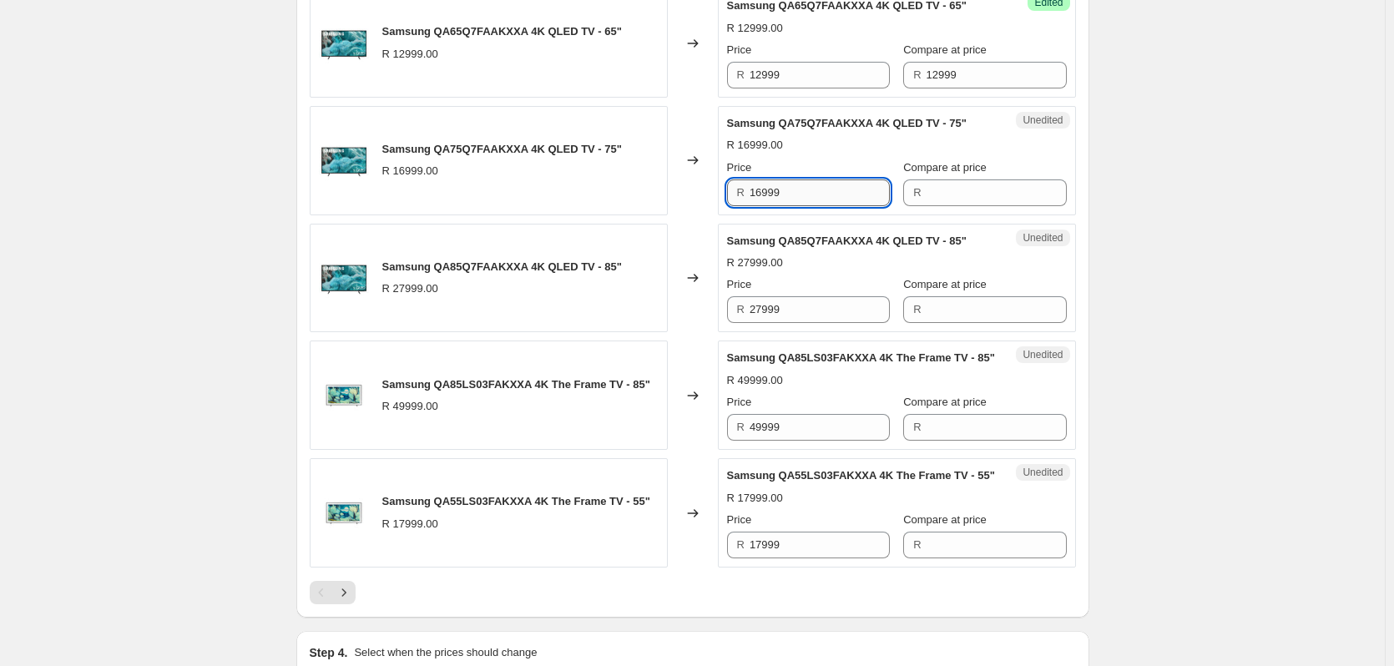
click at [802, 200] on input "16999" at bounding box center [820, 193] width 140 height 27
type input "16999"
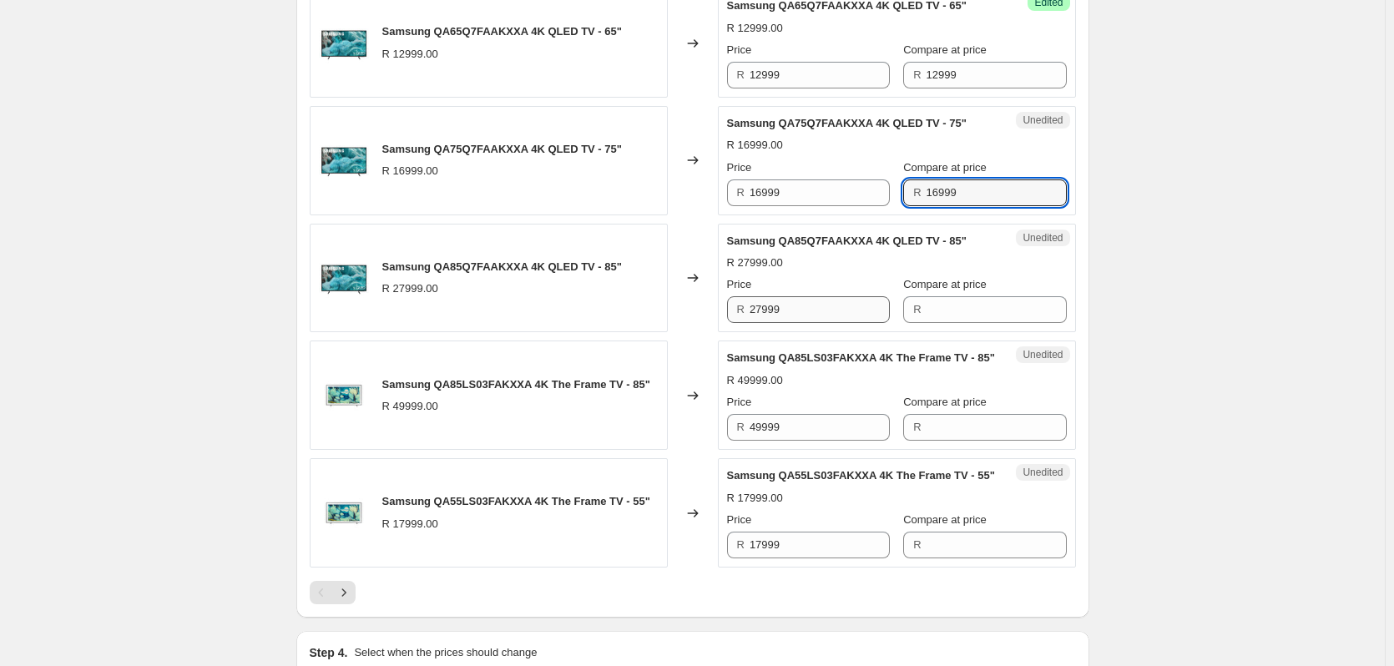
type input "16999"
click at [810, 306] on input "27999" at bounding box center [820, 309] width 140 height 27
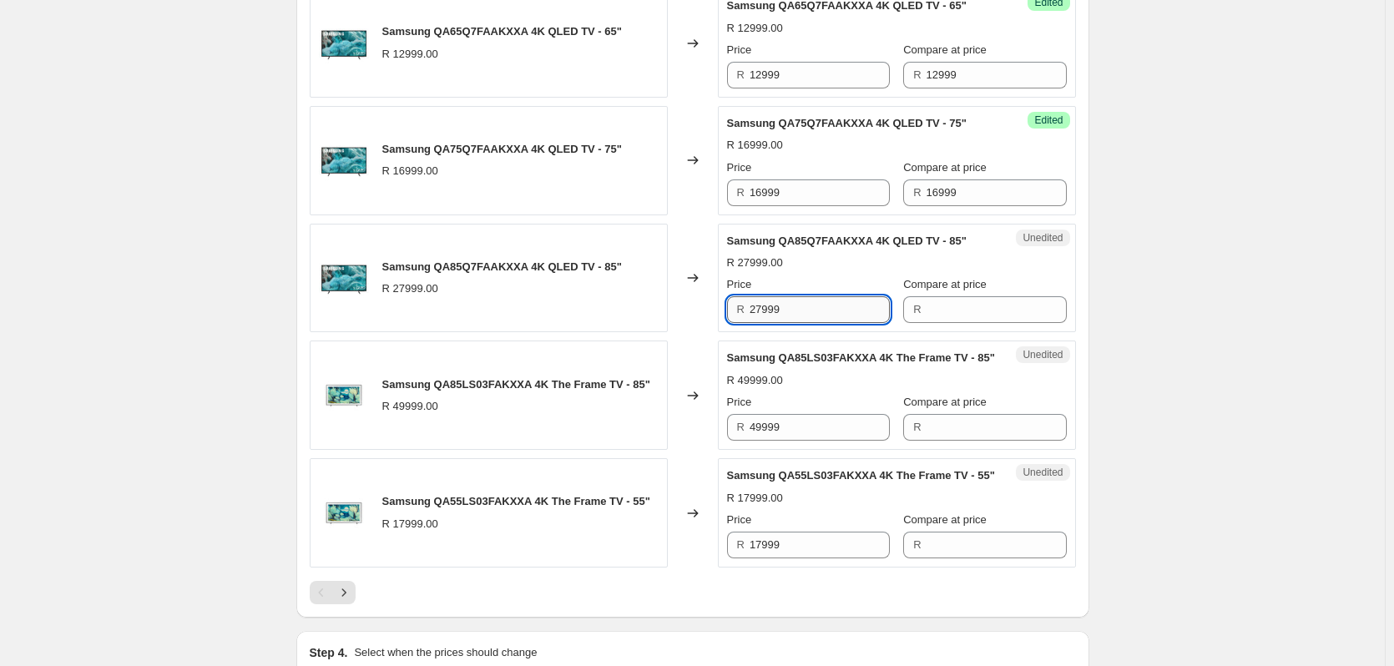
click at [810, 306] on input "27999" at bounding box center [820, 309] width 140 height 27
type input "27999"
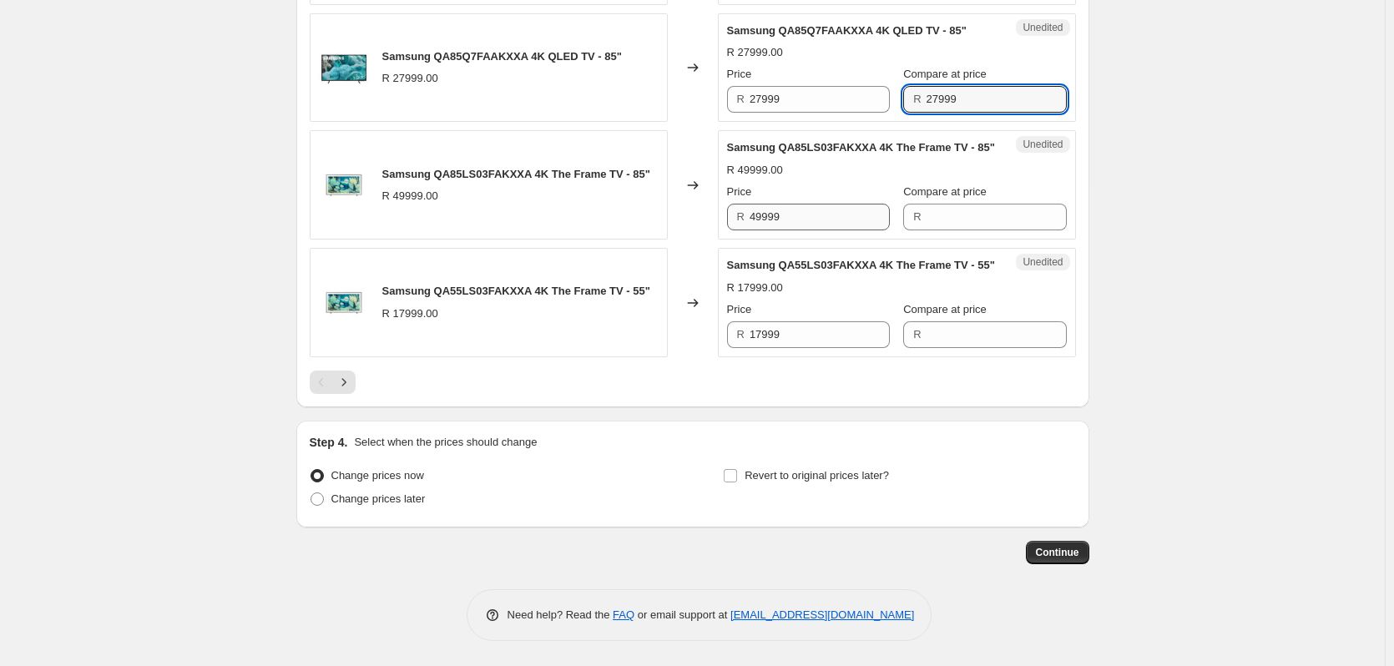
scroll to position [2749, 0]
type input "27999"
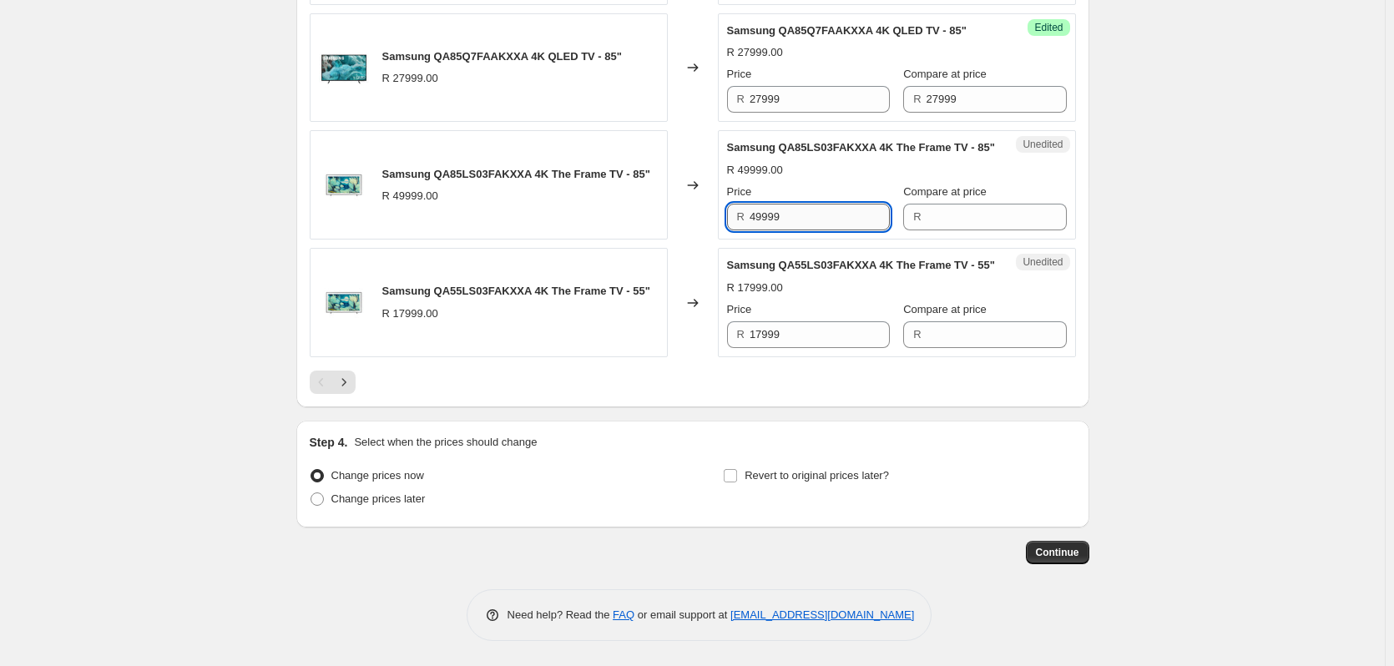
click at [809, 204] on input "49999" at bounding box center [820, 217] width 140 height 27
type input "49999"
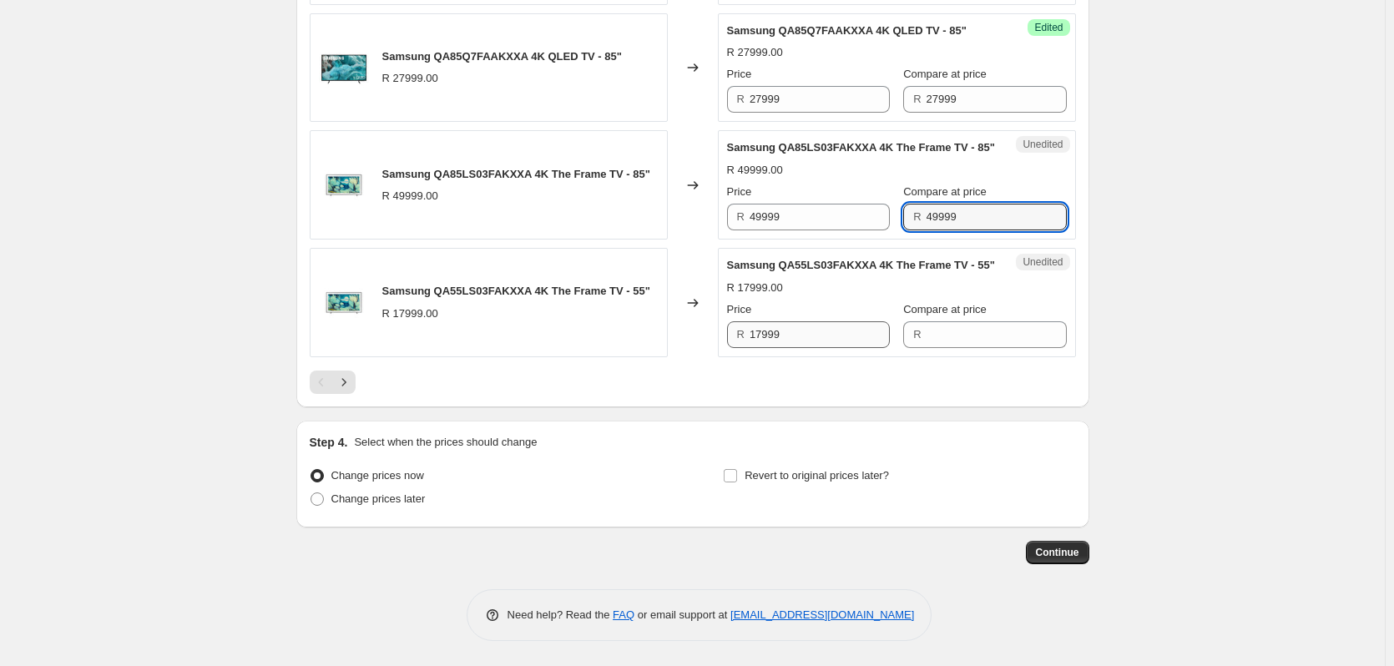
type input "49999"
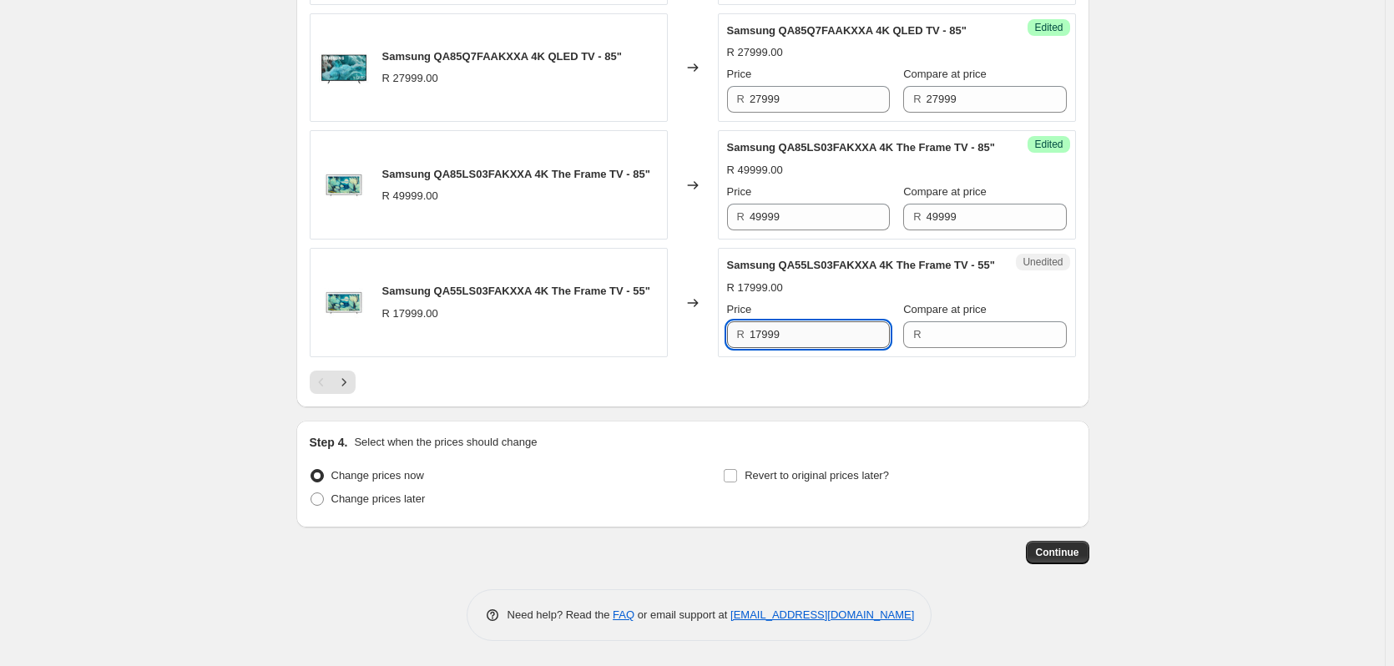
click at [782, 337] on input "17999" at bounding box center [820, 334] width 140 height 27
type input "17999"
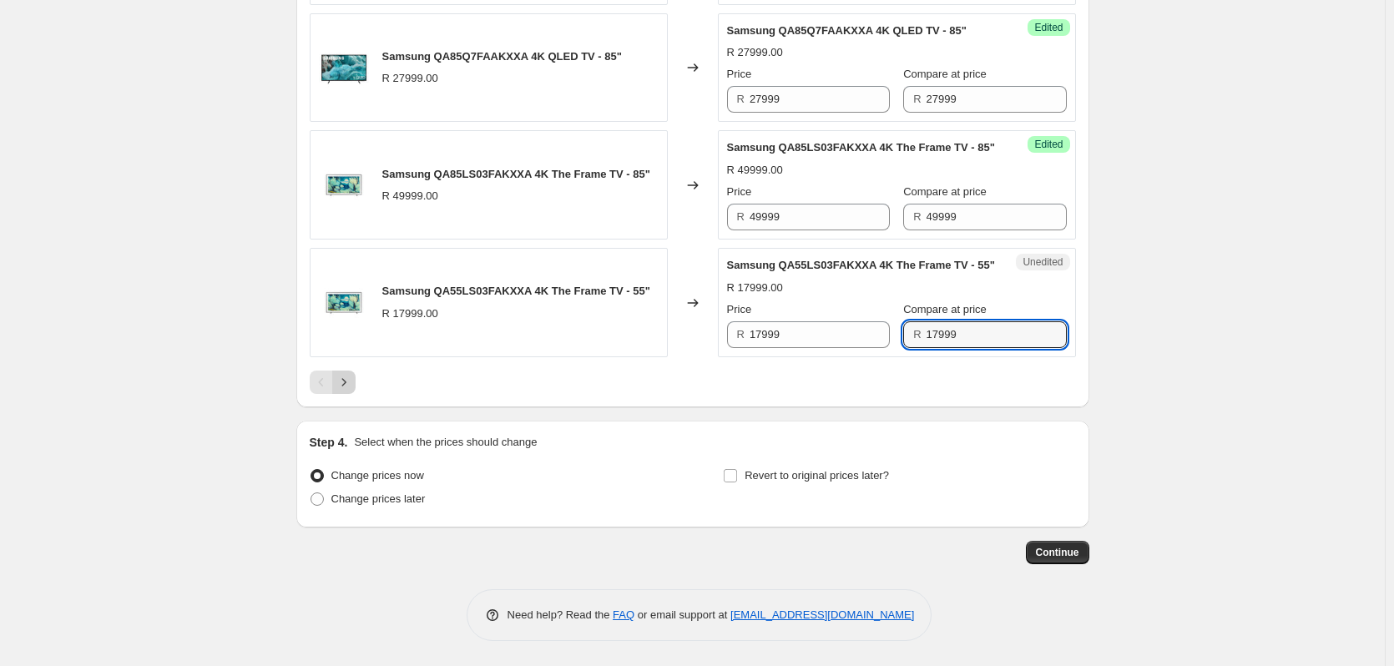
type input "17999"
click at [343, 384] on icon "Next" at bounding box center [344, 382] width 17 height 17
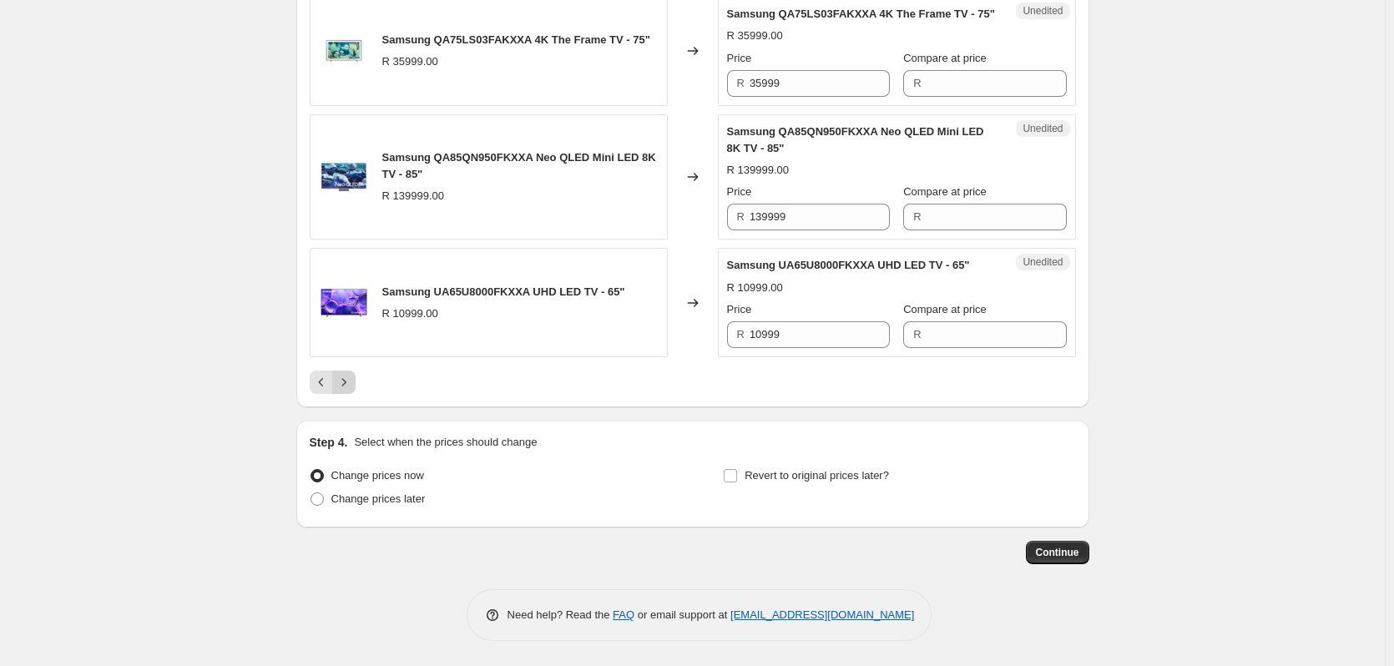
scroll to position [1506, 0]
click at [798, 331] on input "10999" at bounding box center [820, 334] width 140 height 27
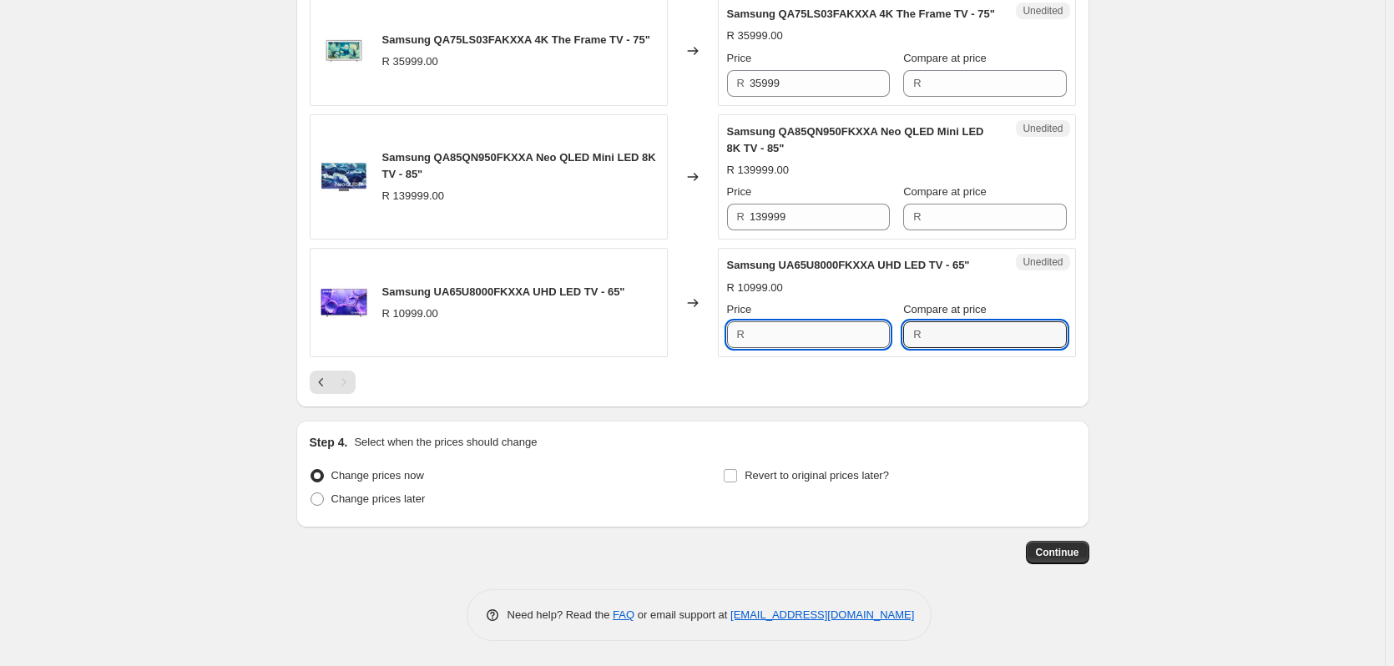
type input "10999"
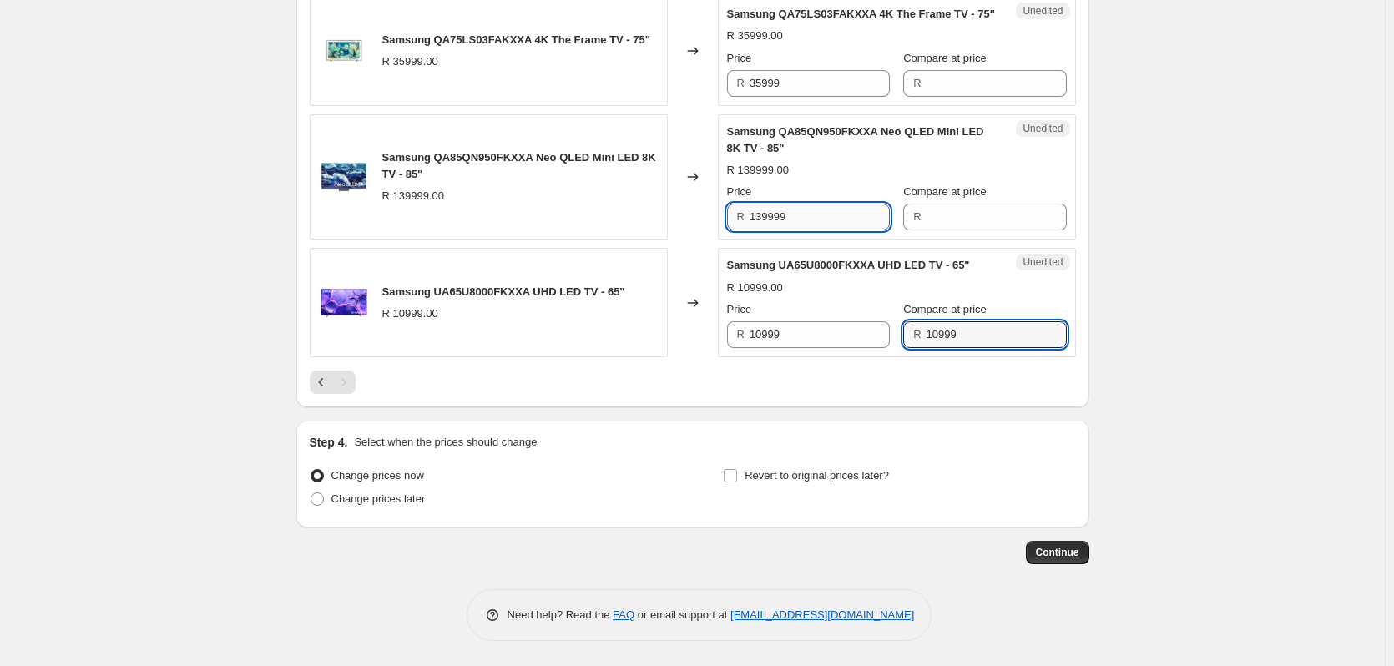
click at [802, 214] on input "139999" at bounding box center [820, 217] width 140 height 27
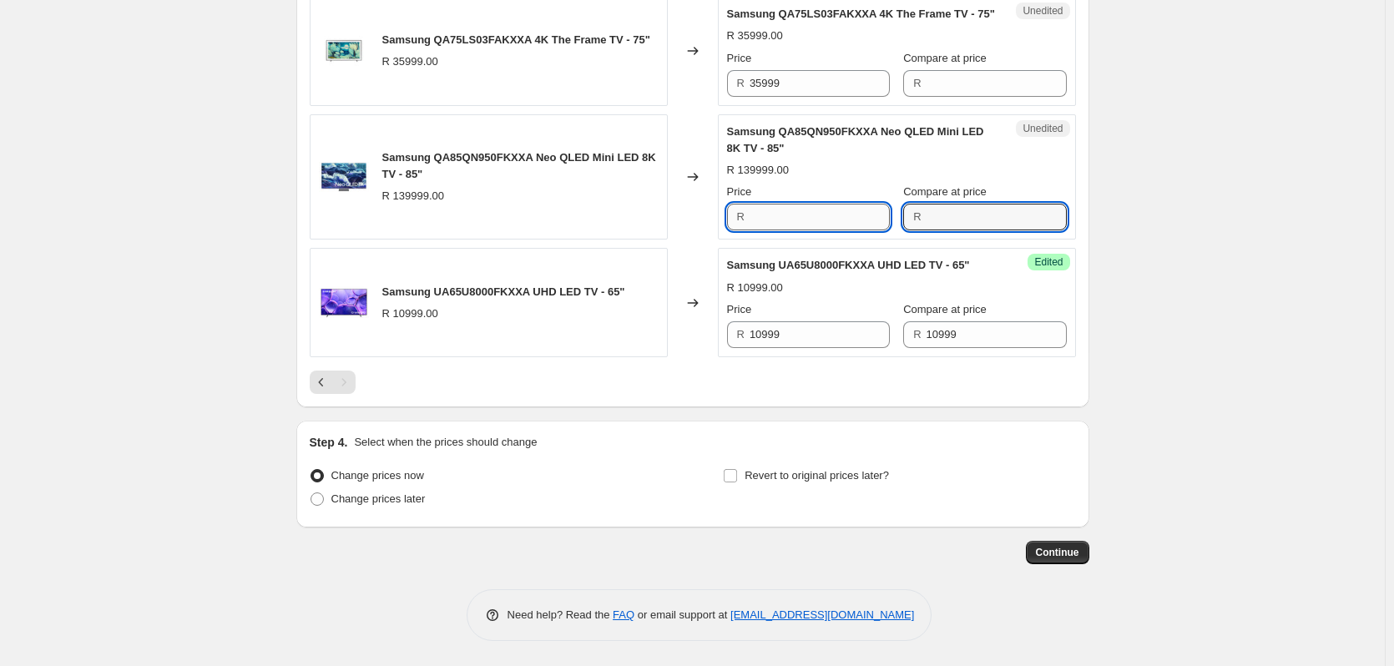
type input "139999"
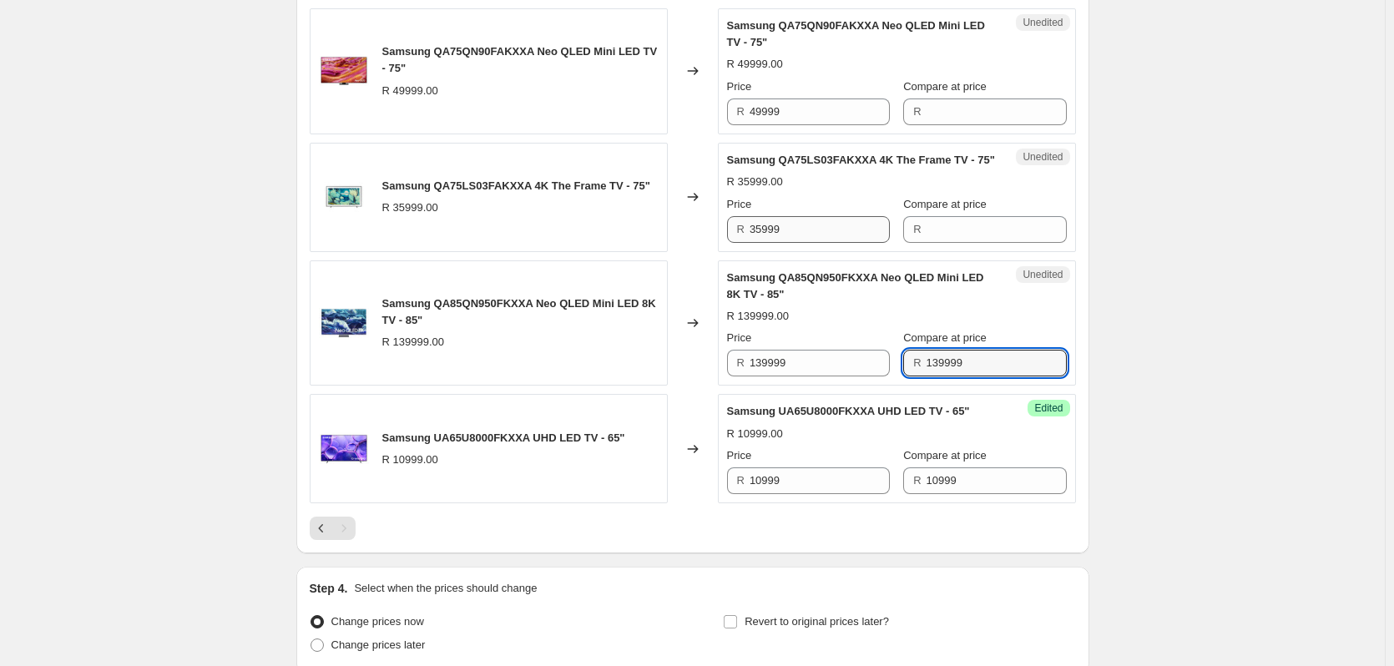
scroll to position [1339, 0]
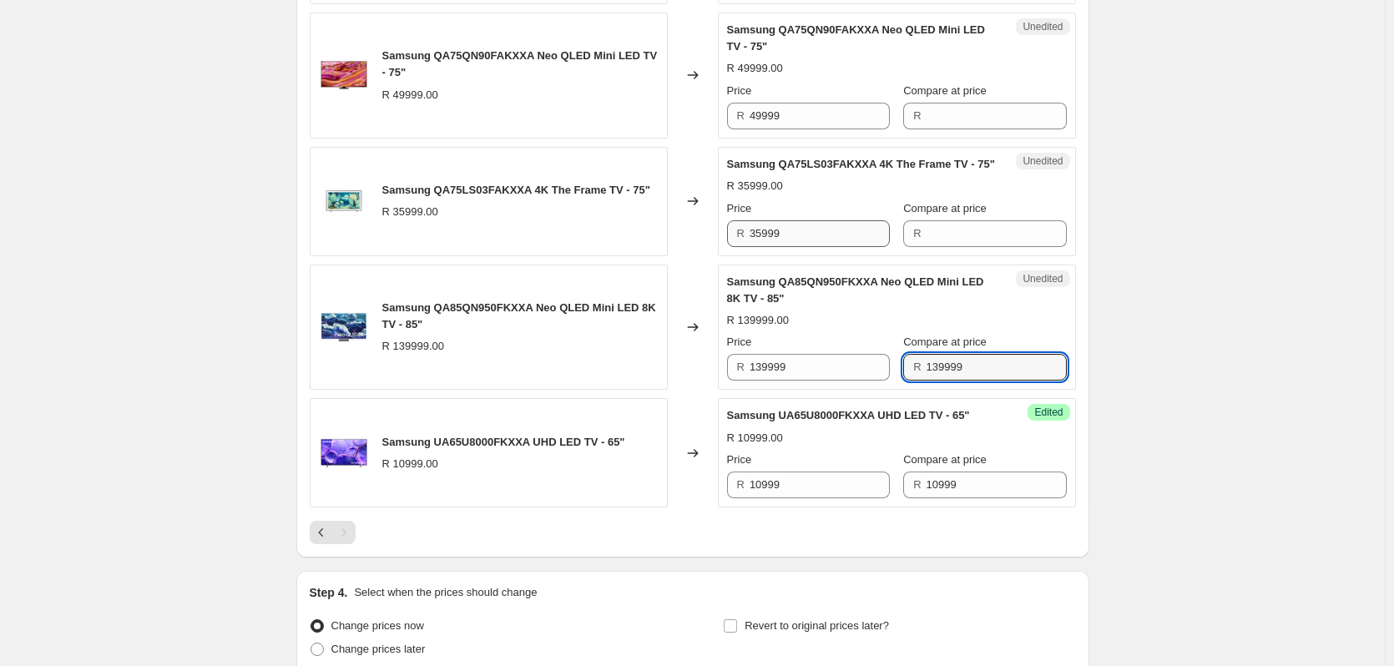
type input "139999"
click at [808, 247] on input "35999" at bounding box center [820, 233] width 140 height 27
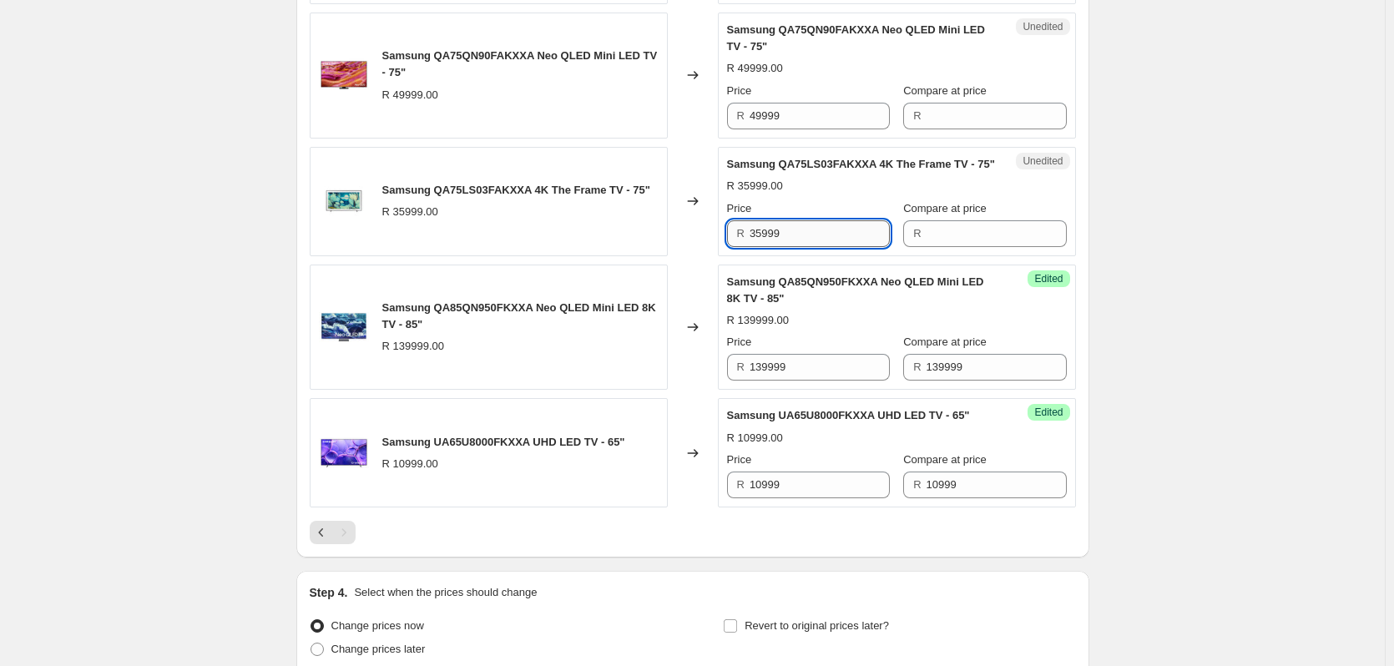
click at [808, 247] on input "35999" at bounding box center [820, 233] width 140 height 27
type input "35999"
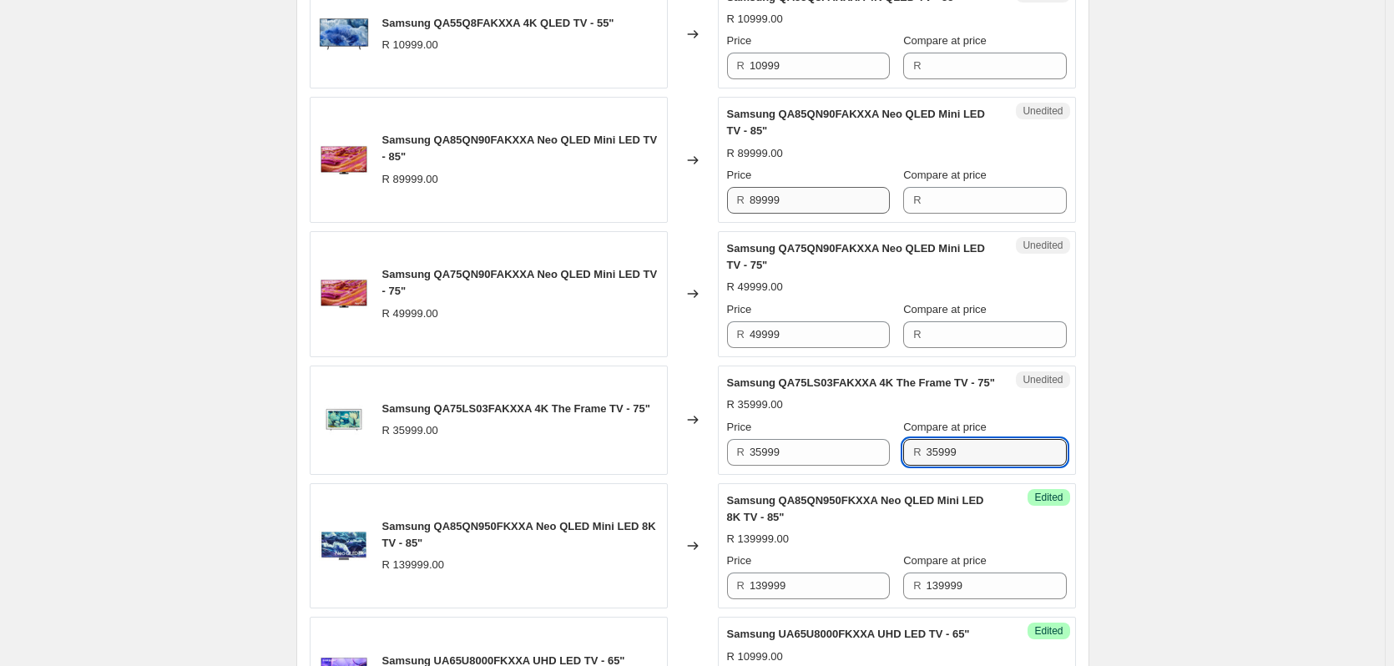
scroll to position [1089, 0]
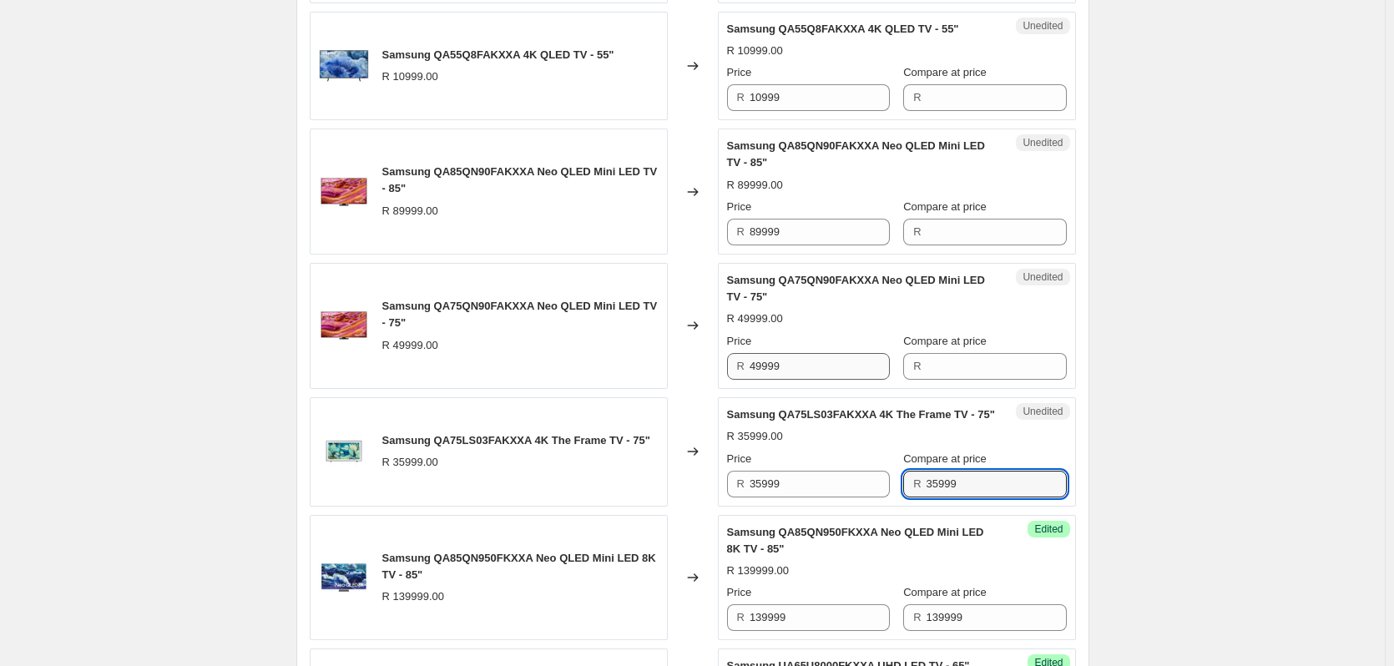
type input "35999"
click at [821, 367] on input "49999" at bounding box center [820, 366] width 140 height 27
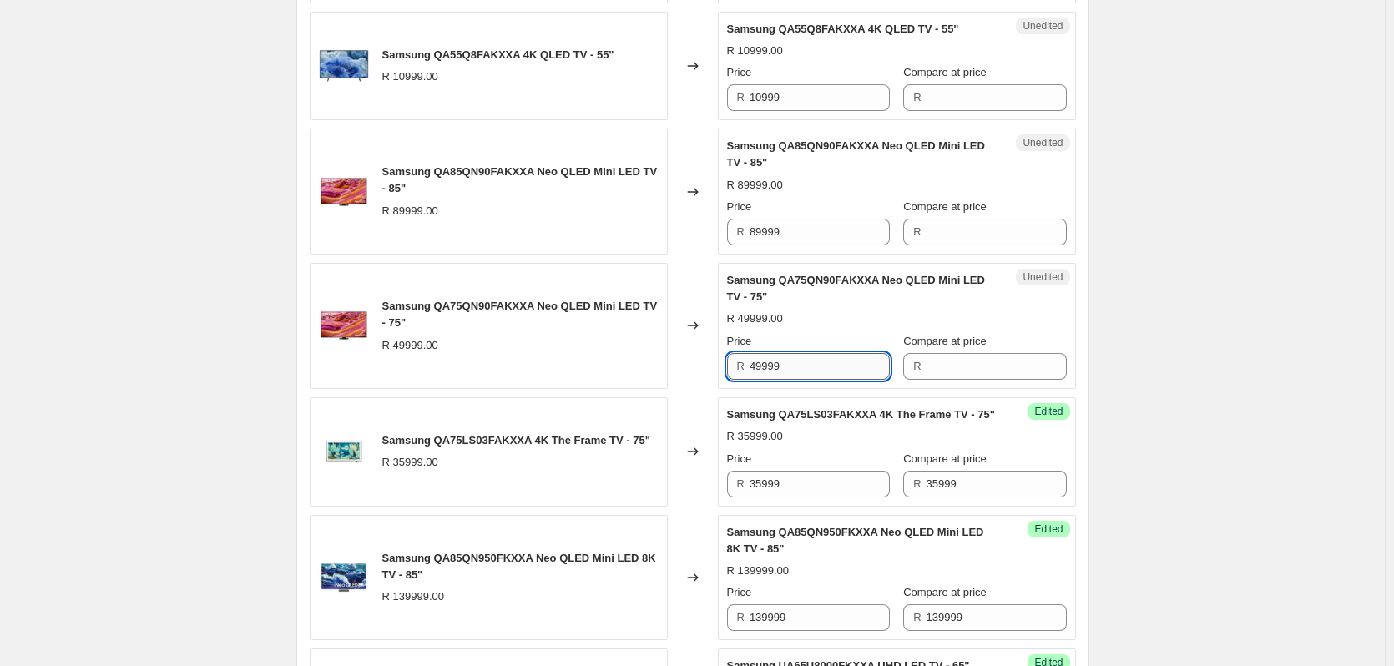
click at [821, 367] on input "49999" at bounding box center [820, 366] width 140 height 27
type input "49999"
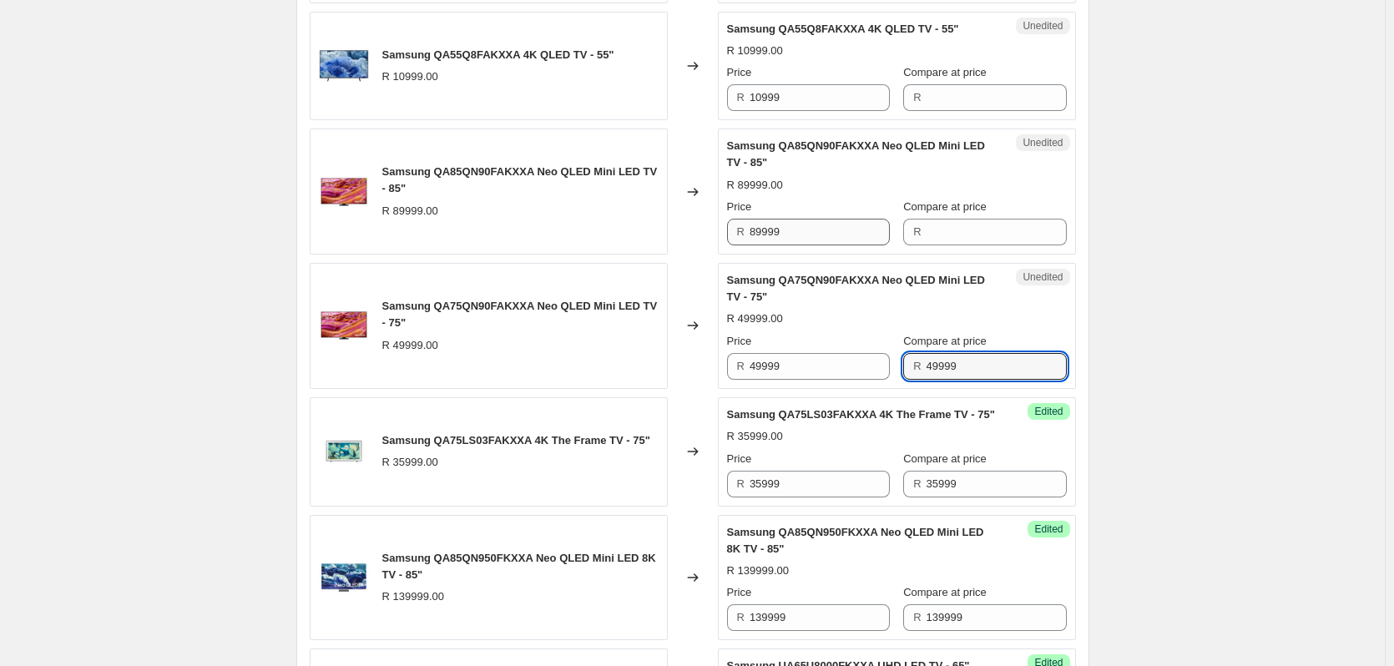
type input "49999"
click at [807, 233] on input "89999" at bounding box center [820, 232] width 140 height 27
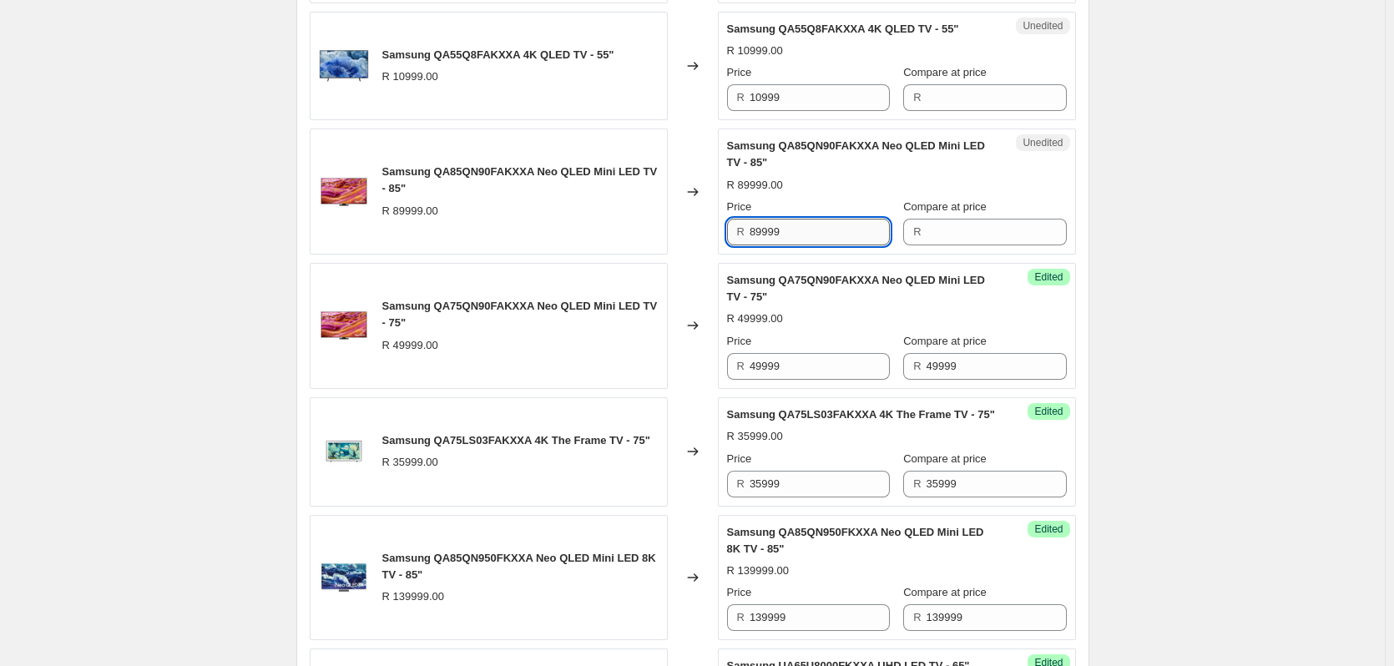
click at [807, 233] on input "89999" at bounding box center [820, 232] width 140 height 27
type input "89999"
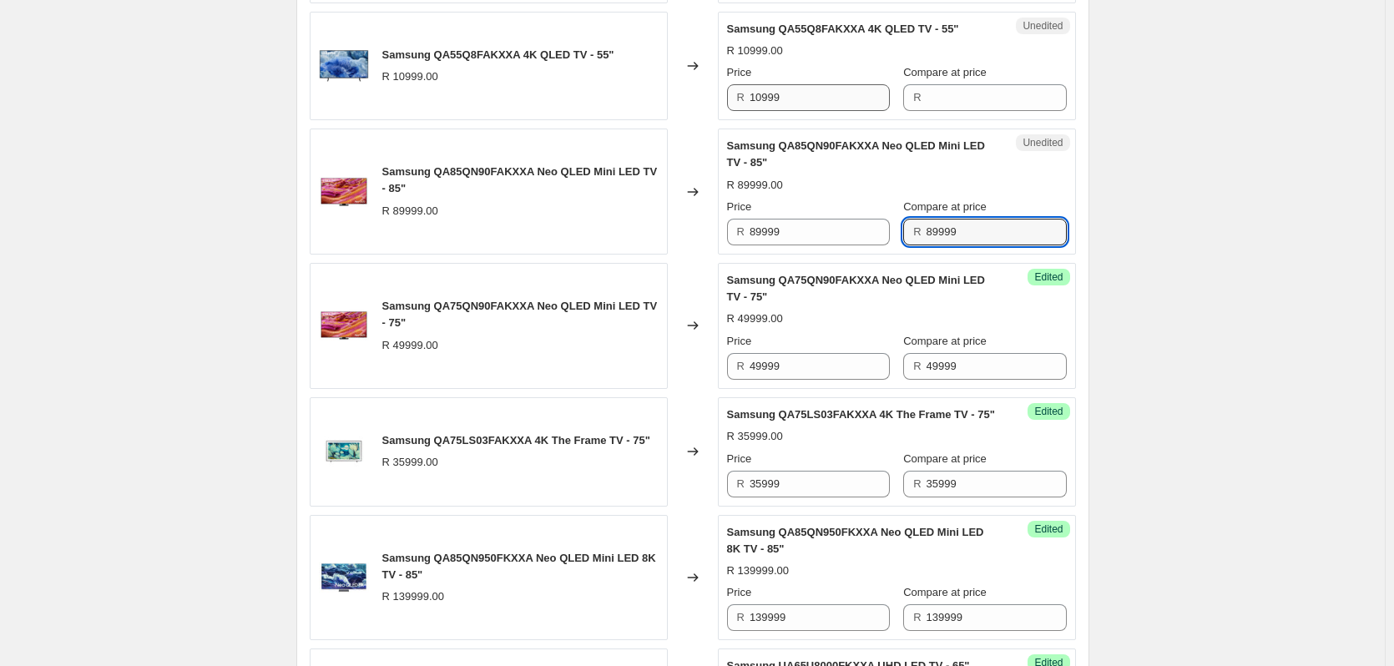
type input "89999"
click at [792, 95] on input "10999" at bounding box center [820, 97] width 140 height 27
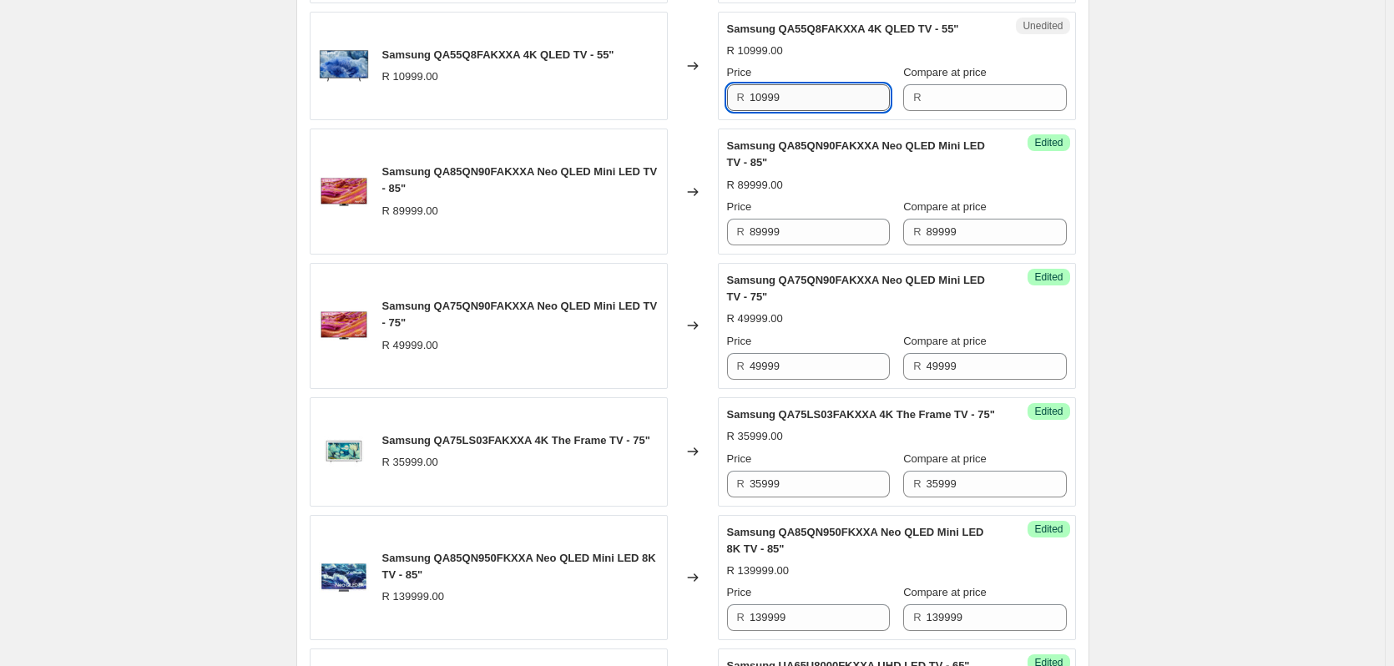
click at [792, 95] on input "10999" at bounding box center [820, 97] width 140 height 27
type input "10999"
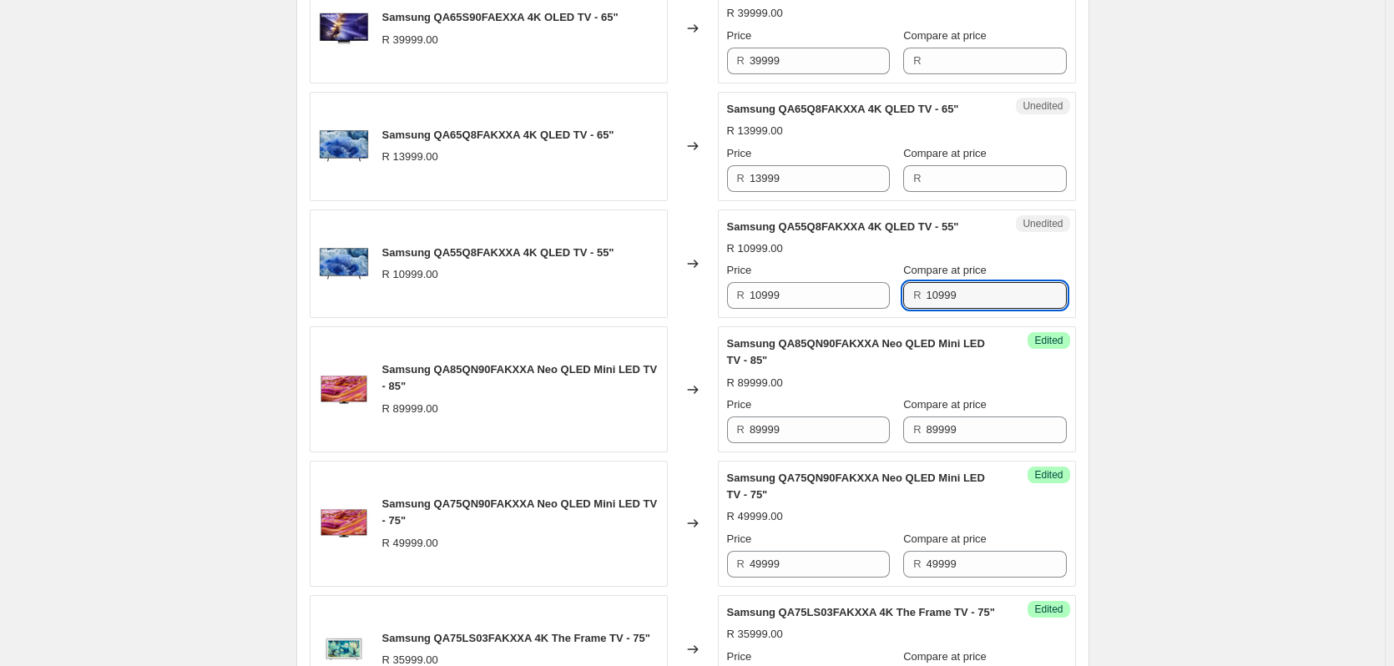
scroll to position [838, 0]
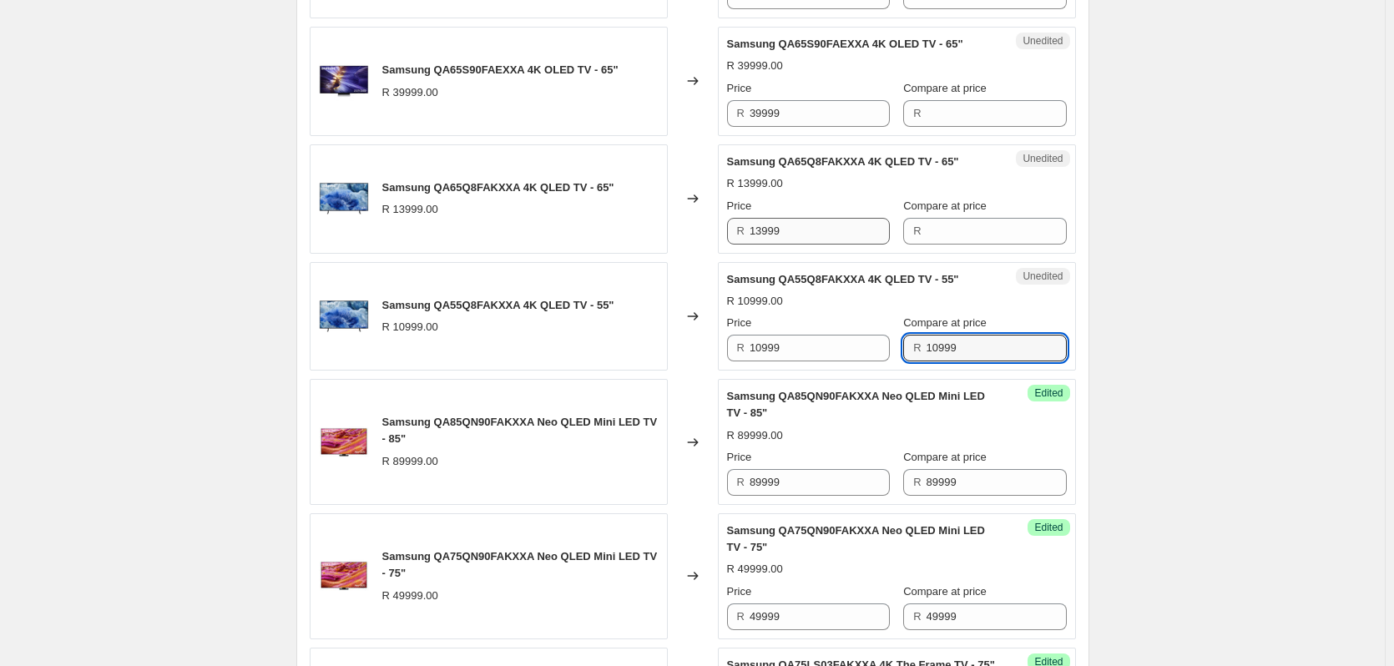
type input "10999"
click at [799, 227] on input "13999" at bounding box center [820, 231] width 140 height 27
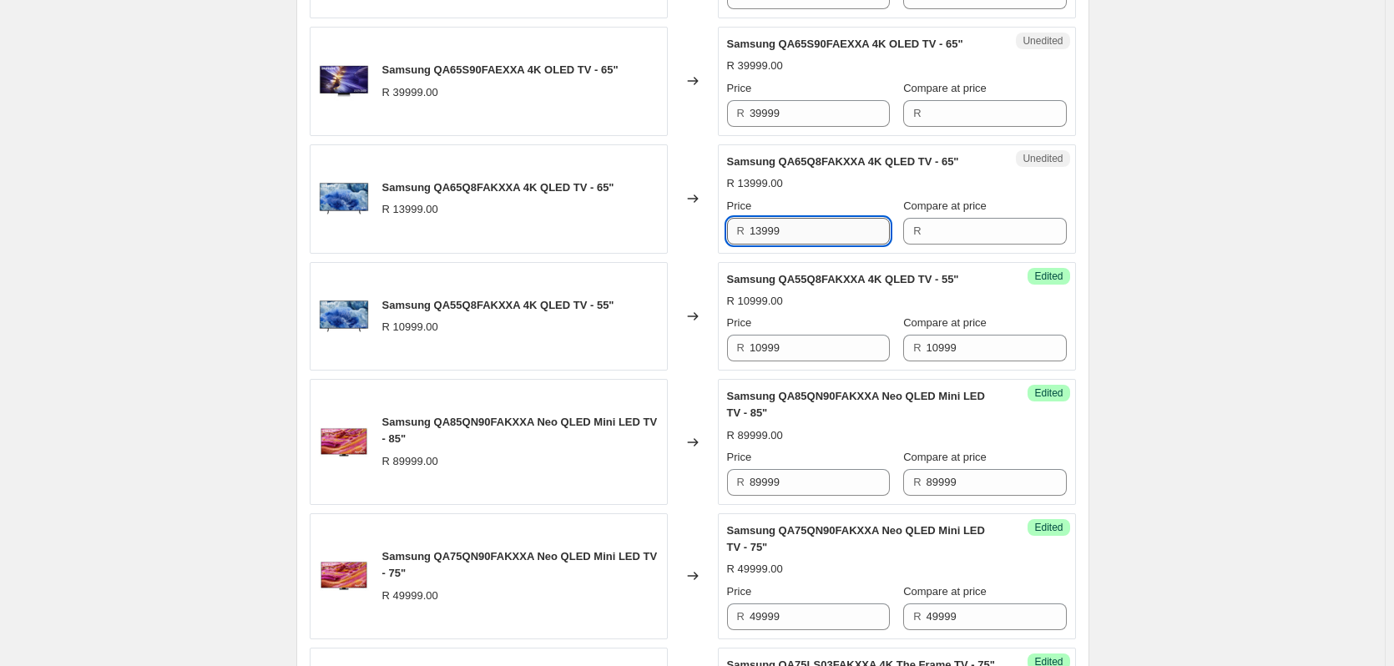
click at [799, 227] on input "13999" at bounding box center [820, 231] width 140 height 27
type input "13999"
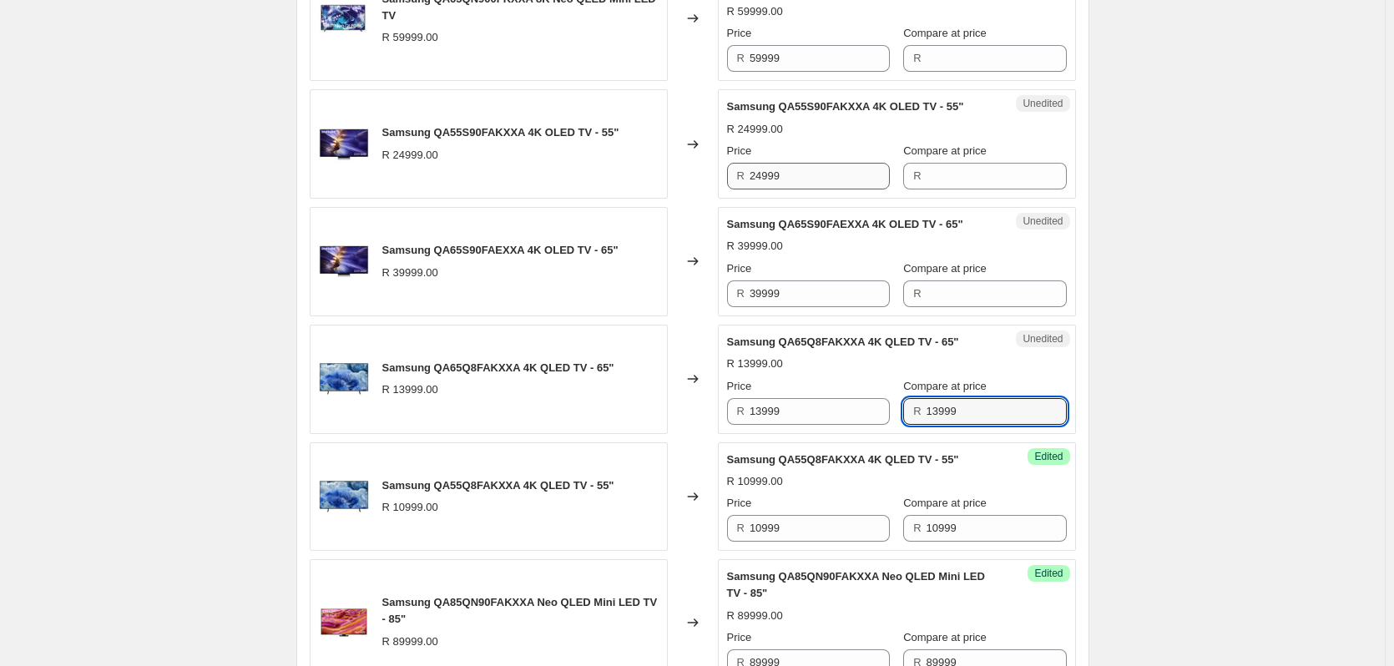
scroll to position [588, 0]
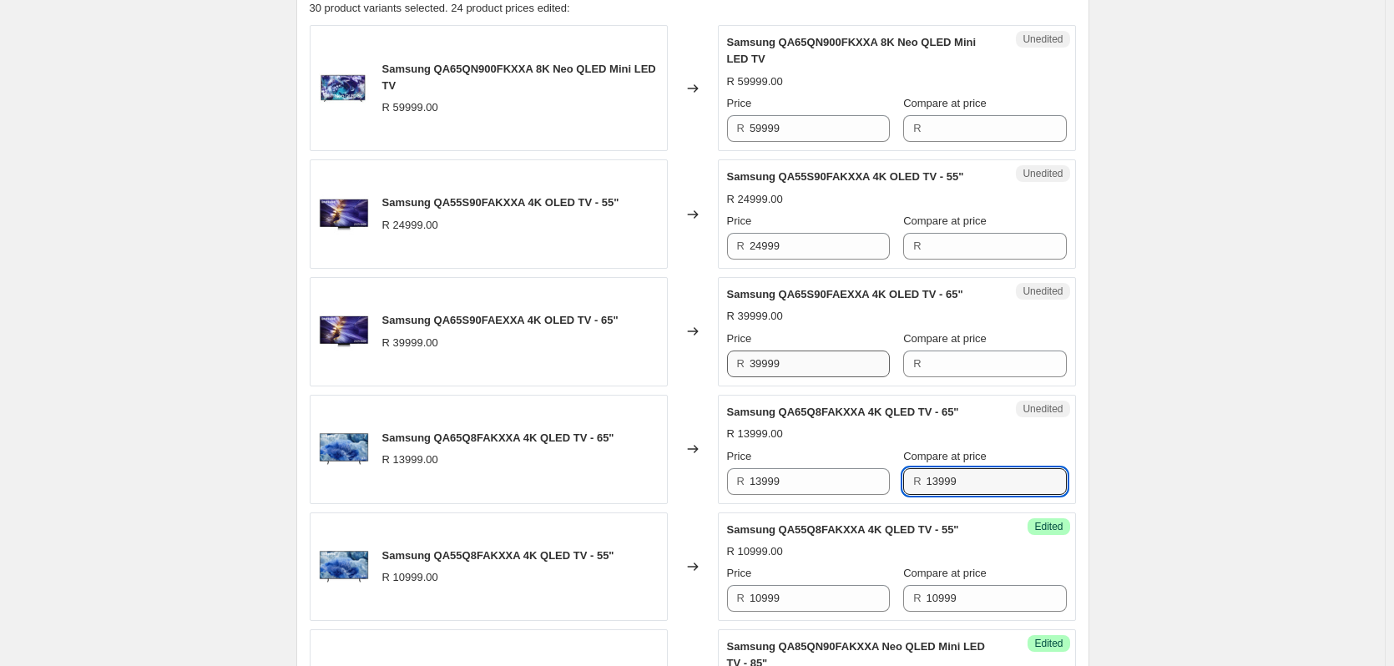
type input "13999"
click at [820, 368] on input "39999" at bounding box center [820, 364] width 140 height 27
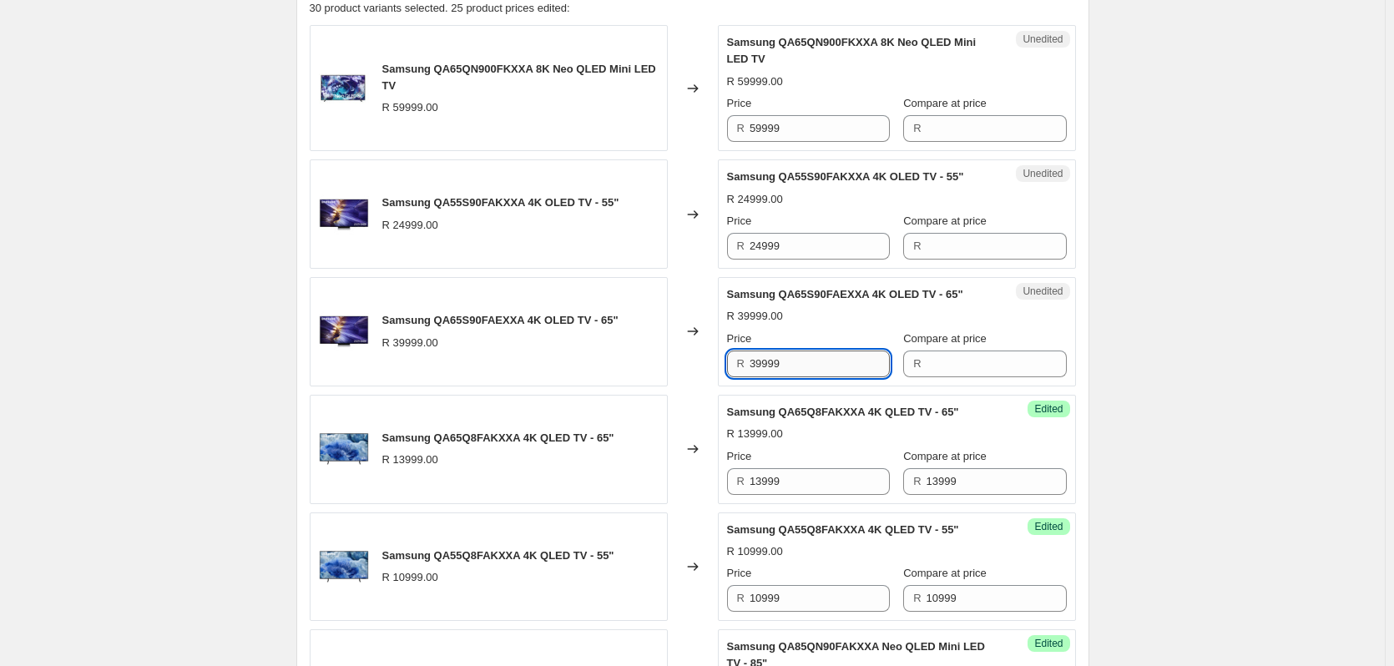
click at [820, 368] on input "39999" at bounding box center [820, 364] width 140 height 27
type input "39999"
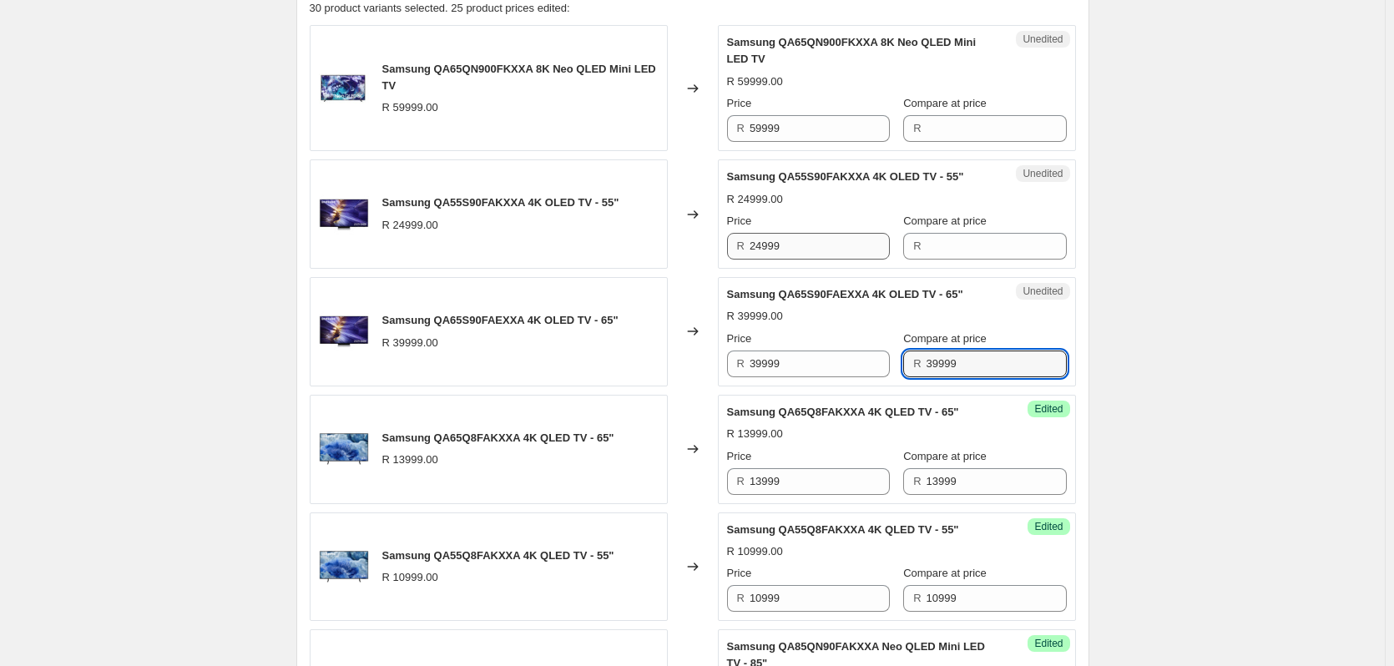
type input "39999"
click at [832, 241] on input "24999" at bounding box center [820, 246] width 140 height 27
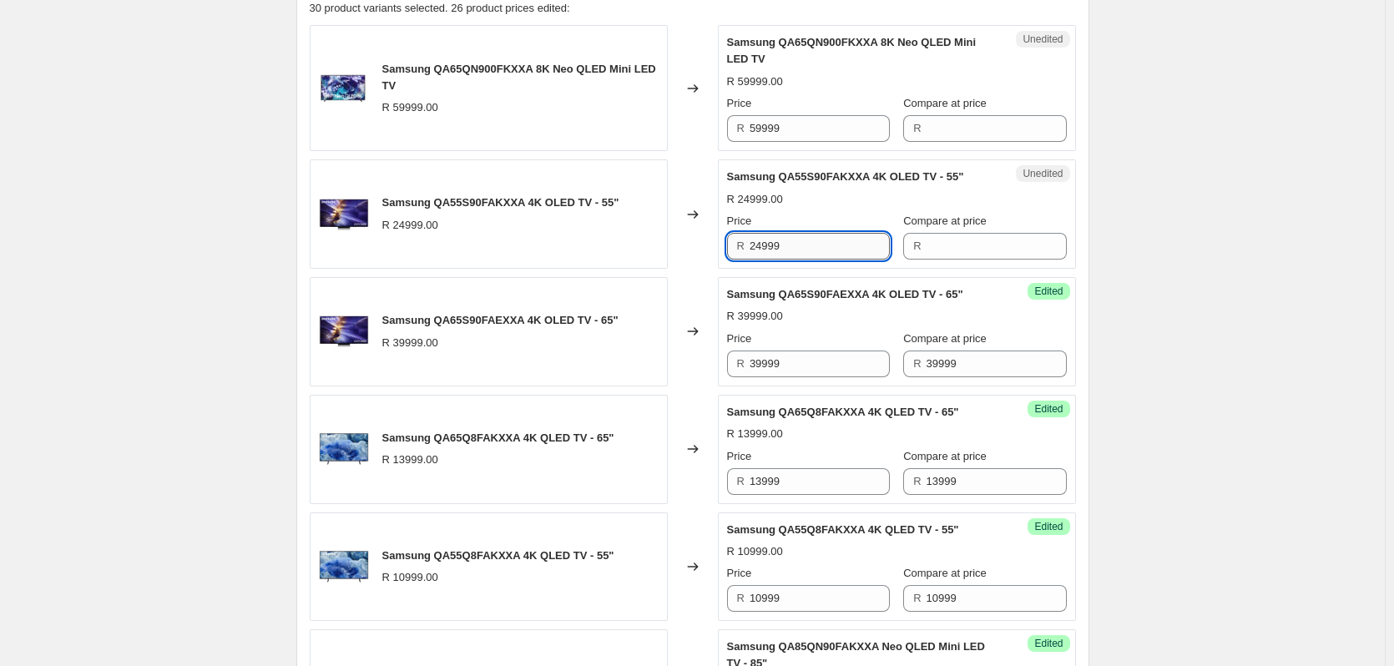
click at [832, 241] on input "24999" at bounding box center [820, 246] width 140 height 27
type input "24999"
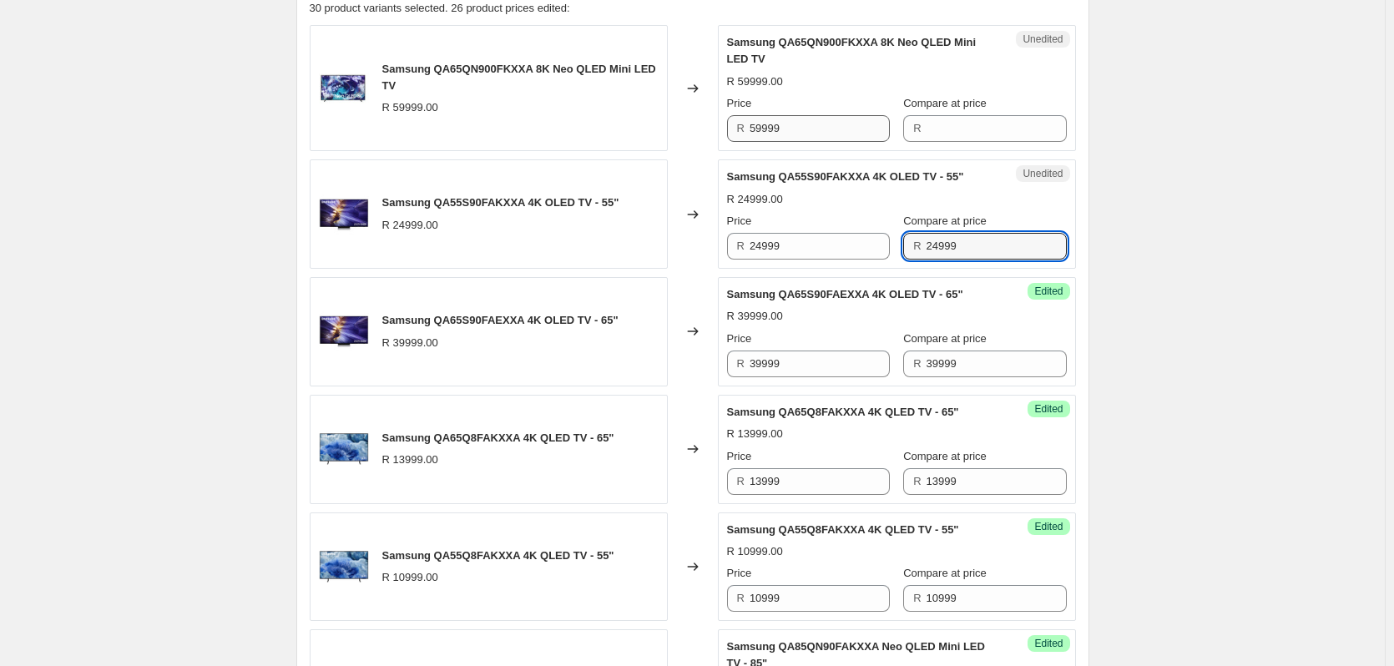
type input "24999"
click at [806, 124] on input "59999" at bounding box center [820, 128] width 140 height 27
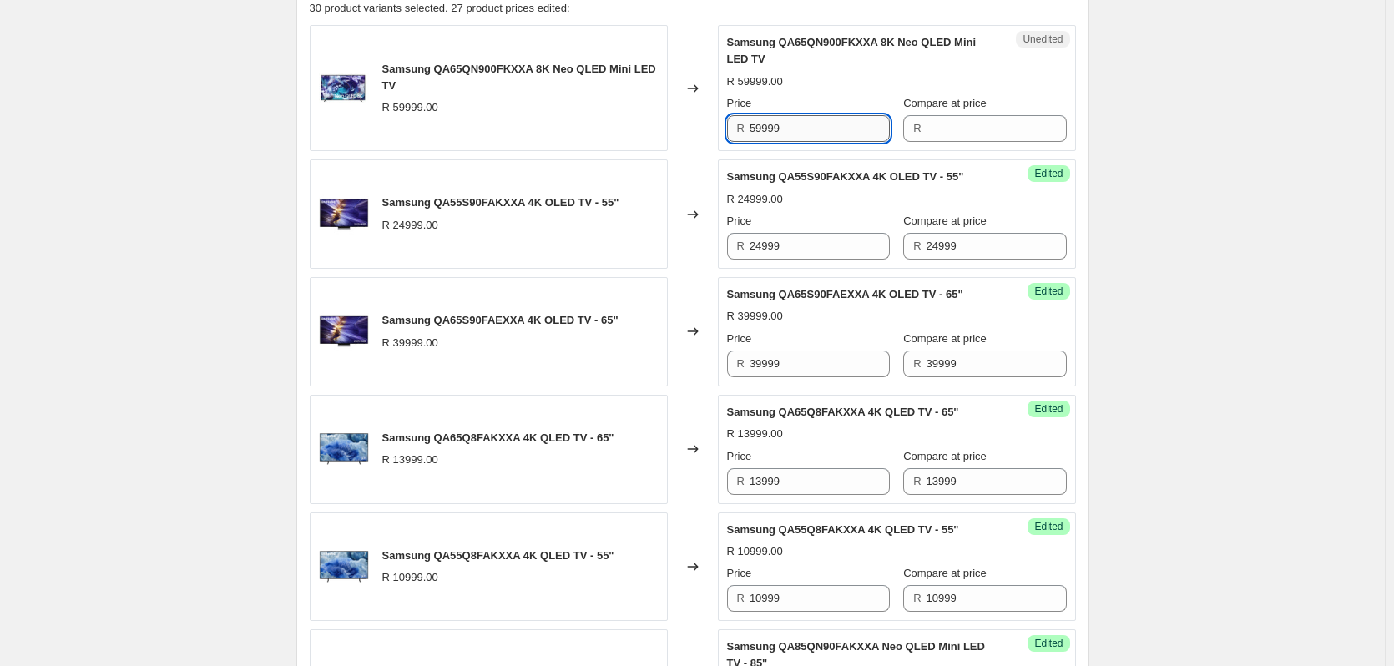
click at [806, 124] on input "59999" at bounding box center [820, 128] width 140 height 27
type input "59999"
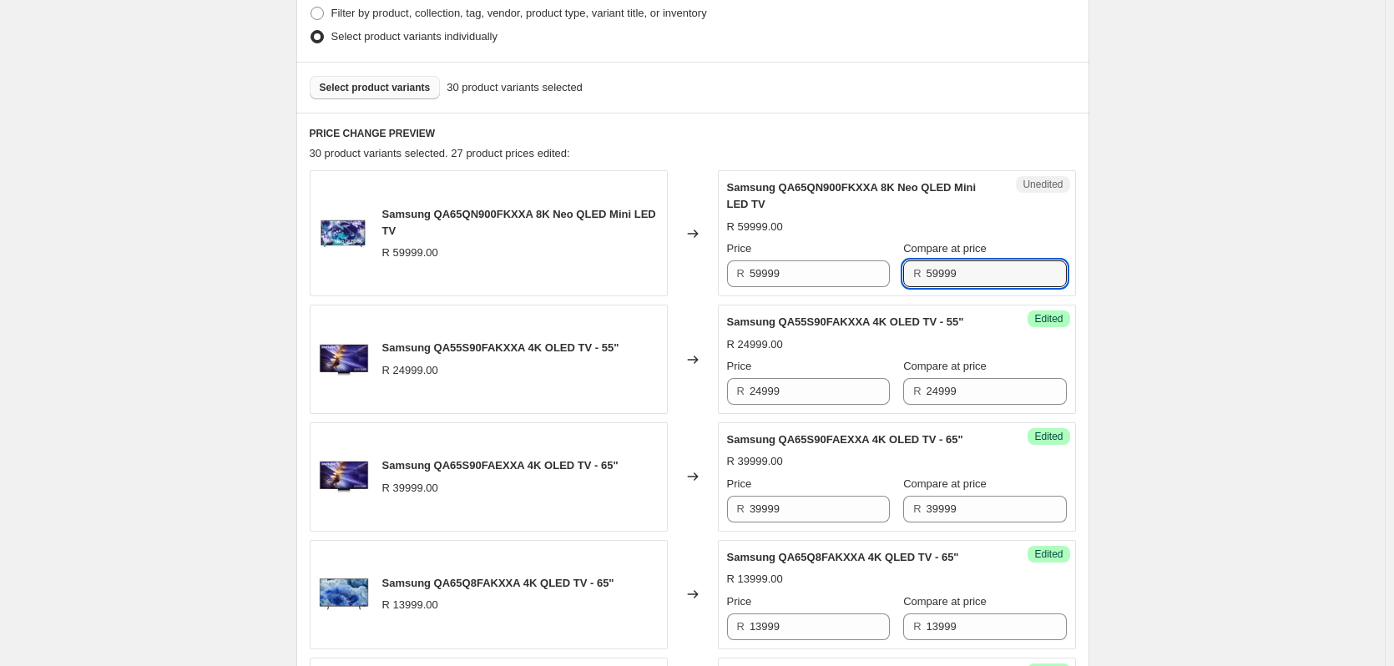
scroll to position [421, 0]
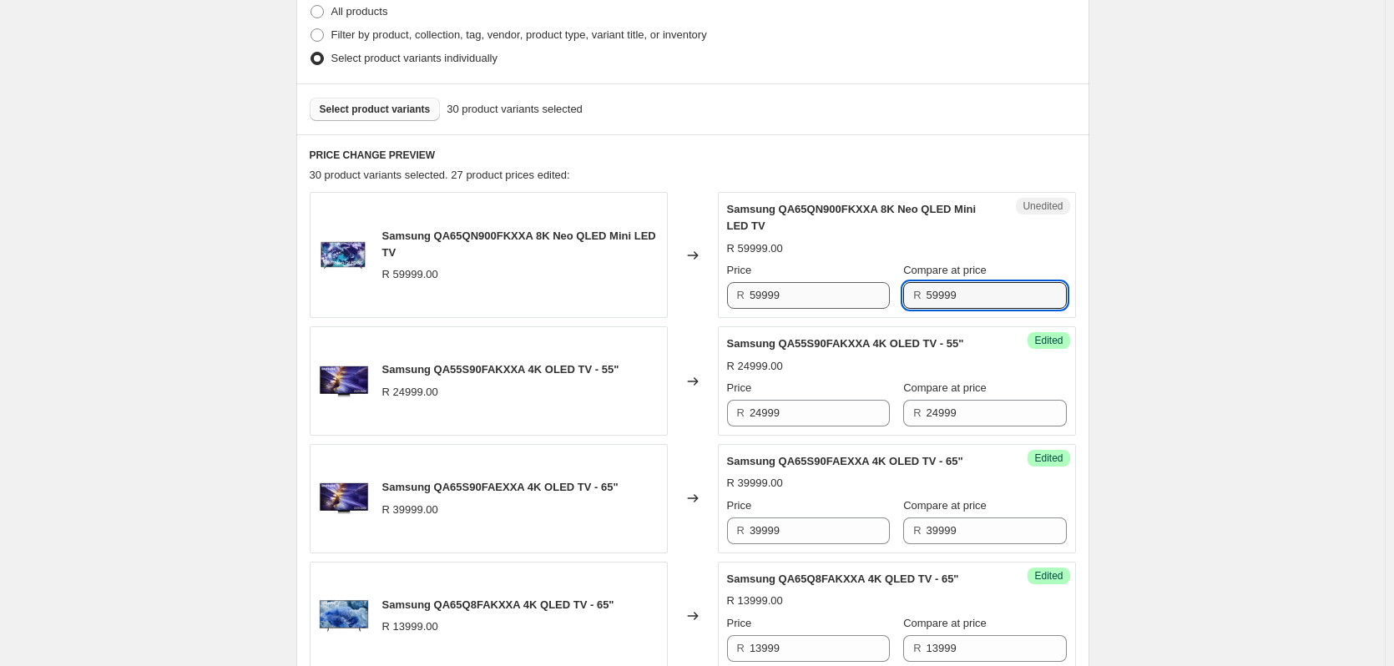
type input "59999"
click at [787, 295] on input "59999" at bounding box center [820, 295] width 140 height 27
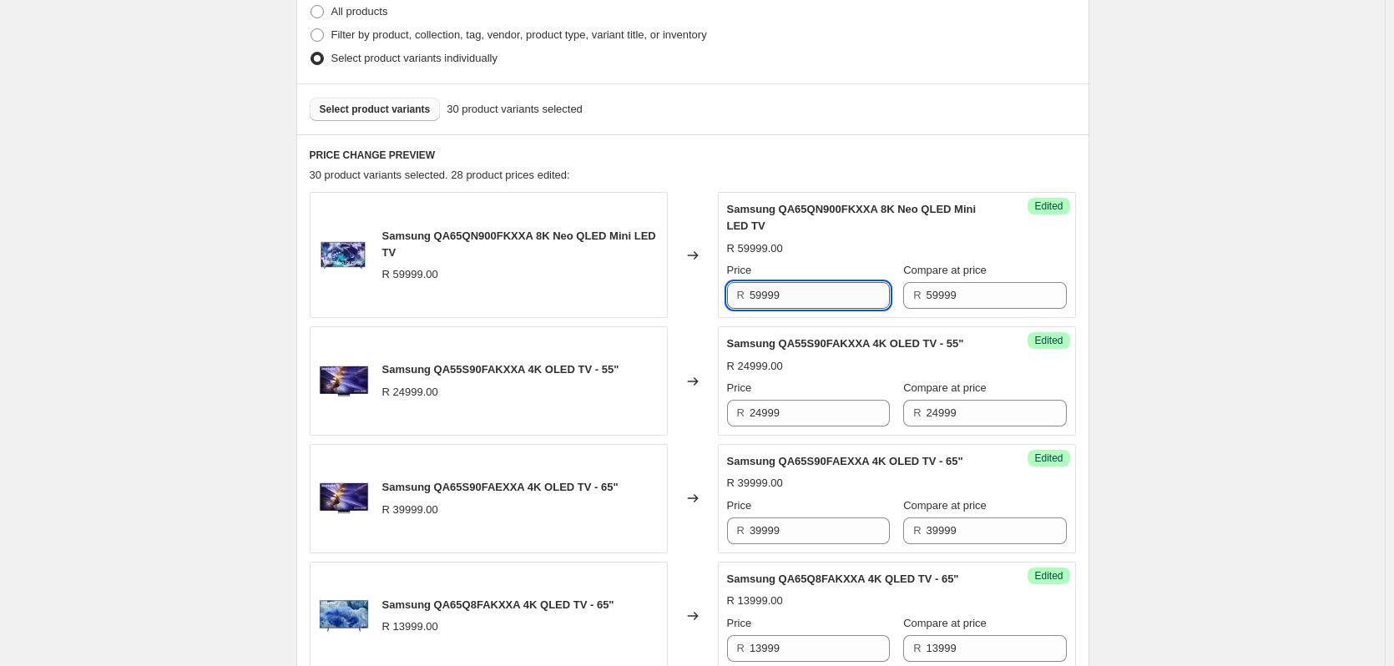
click at [787, 295] on input "59999" at bounding box center [820, 295] width 140 height 27
type input "54999"
click at [806, 413] on input "24999" at bounding box center [820, 413] width 140 height 27
click at [806, 411] on input "24999" at bounding box center [820, 413] width 140 height 27
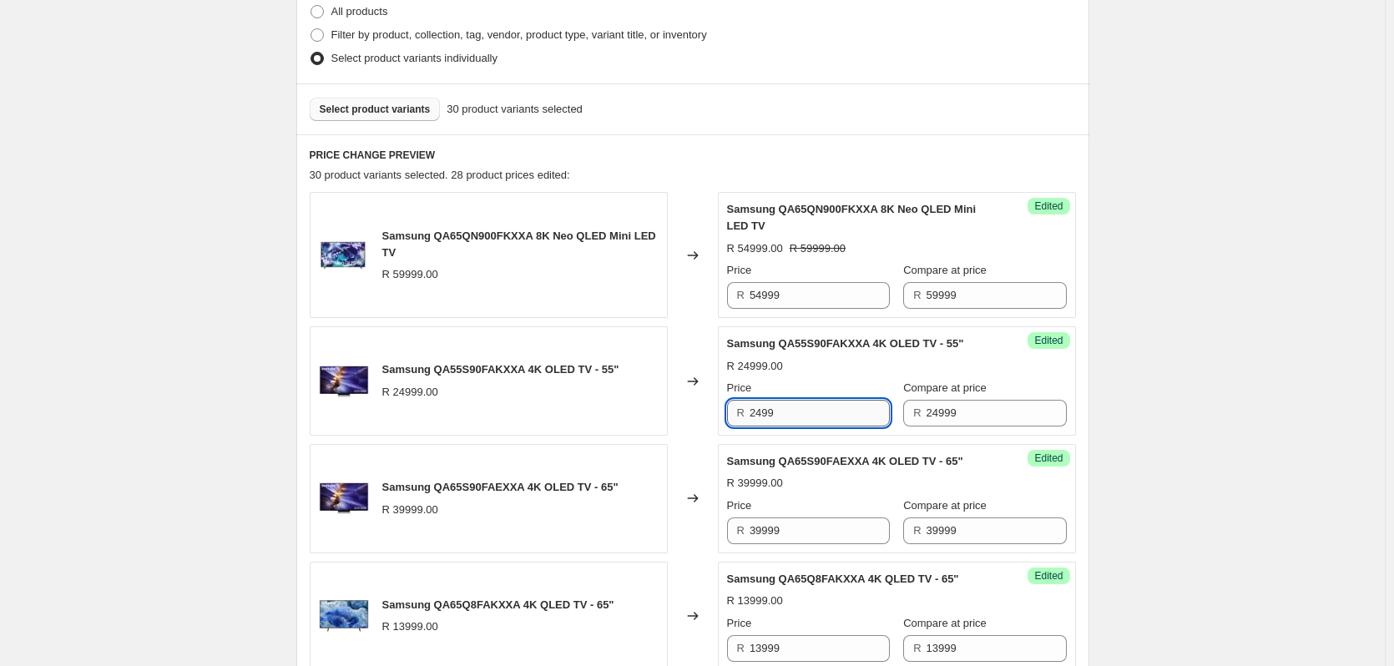
type input "24999"
click at [979, 407] on input "24999" at bounding box center [997, 413] width 140 height 27
type input "25999"
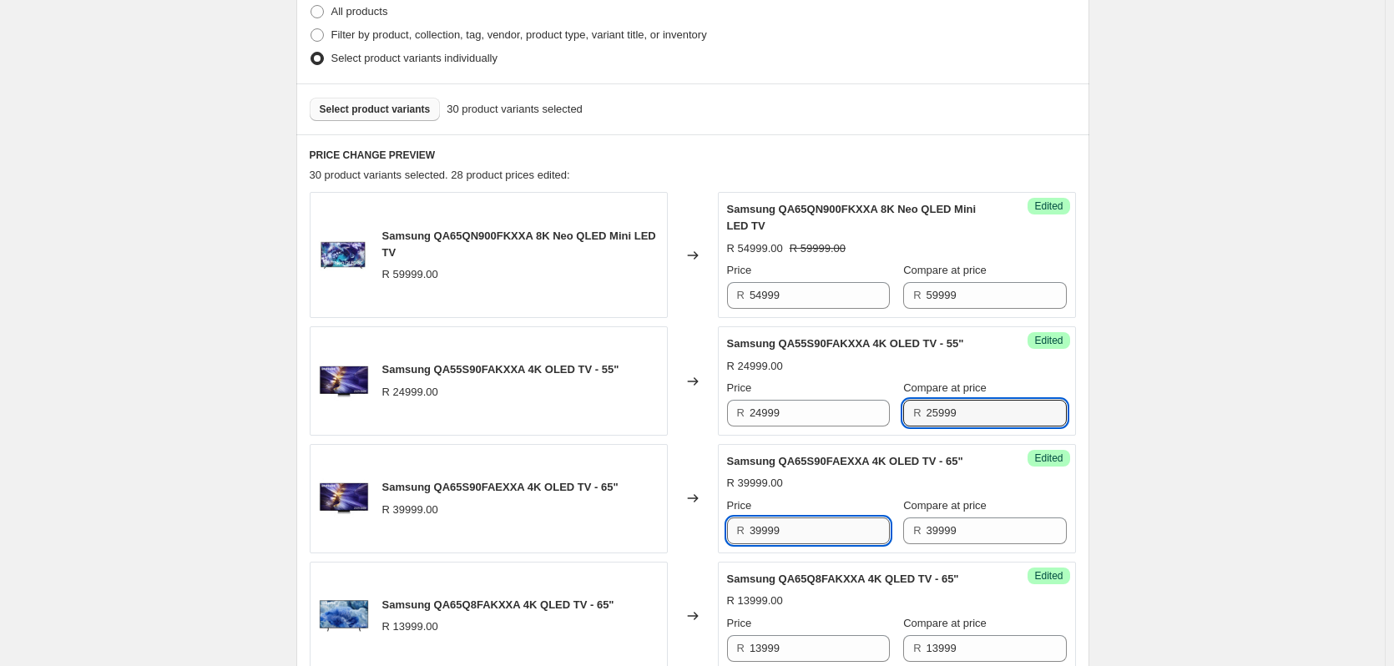
click at [817, 528] on input "39999" at bounding box center [820, 531] width 140 height 27
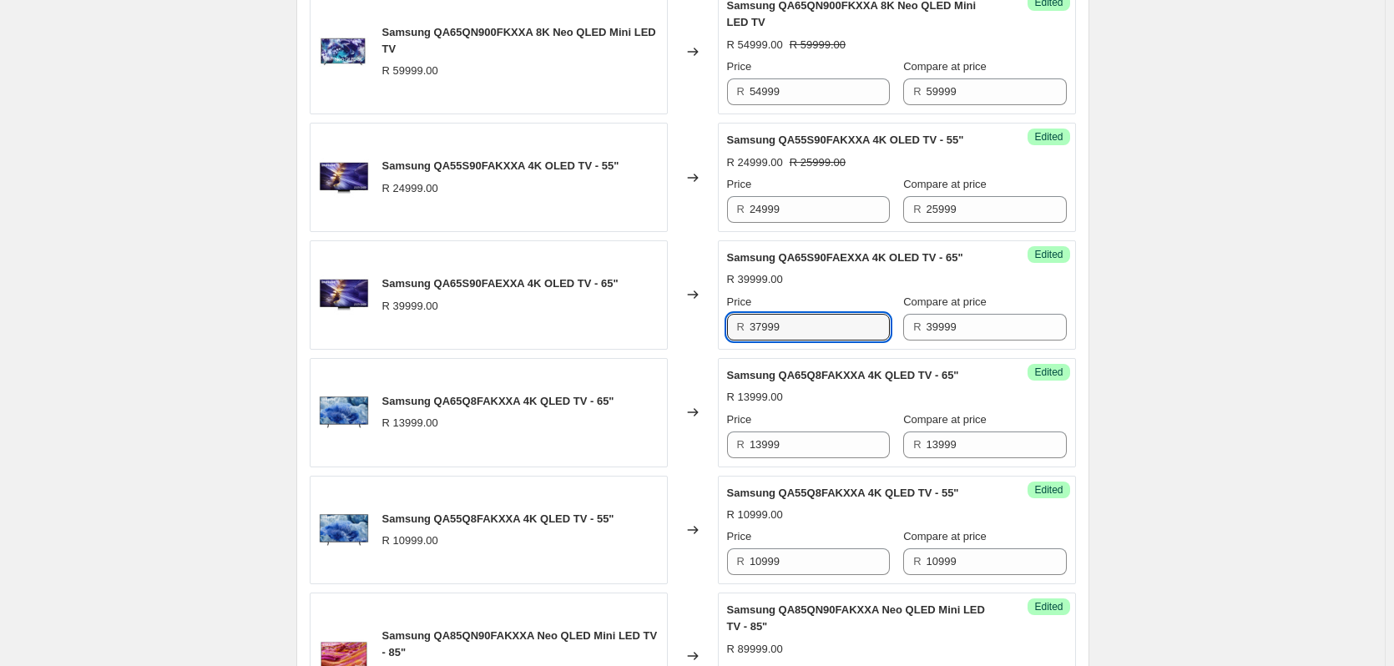
scroll to position [671, 0]
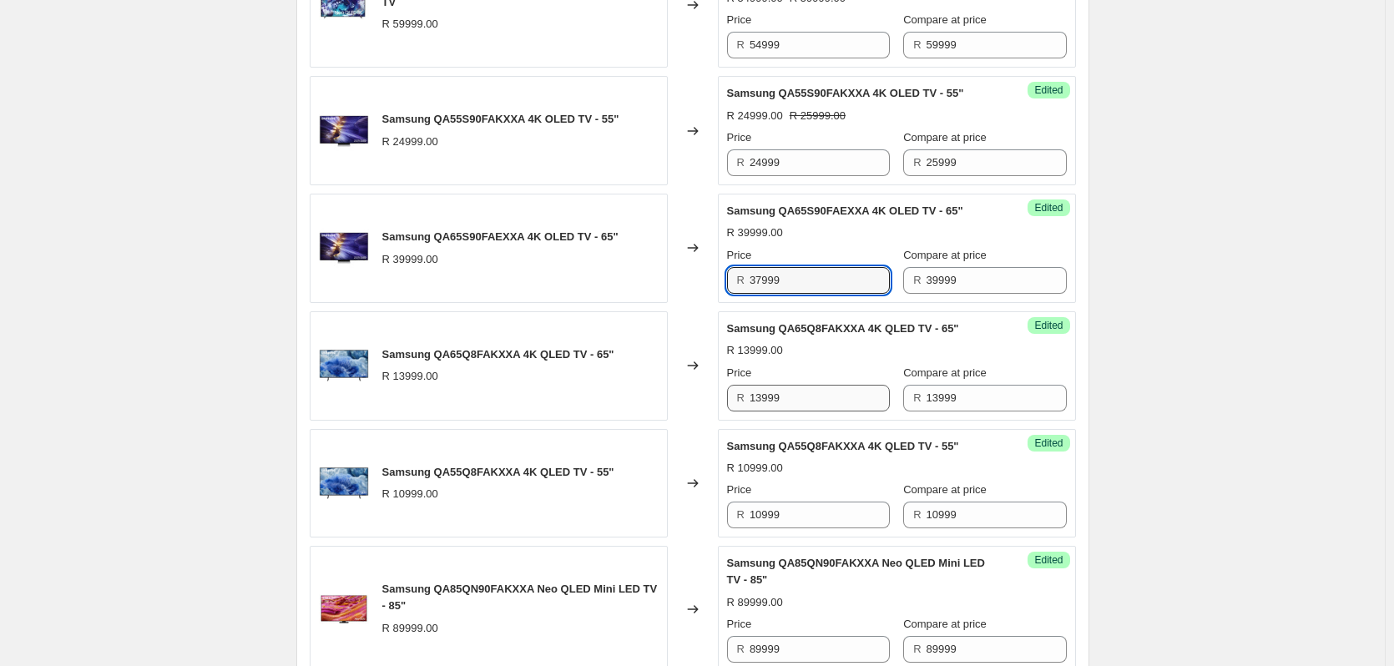
type input "37999"
click at [807, 398] on input "13999" at bounding box center [820, 398] width 140 height 27
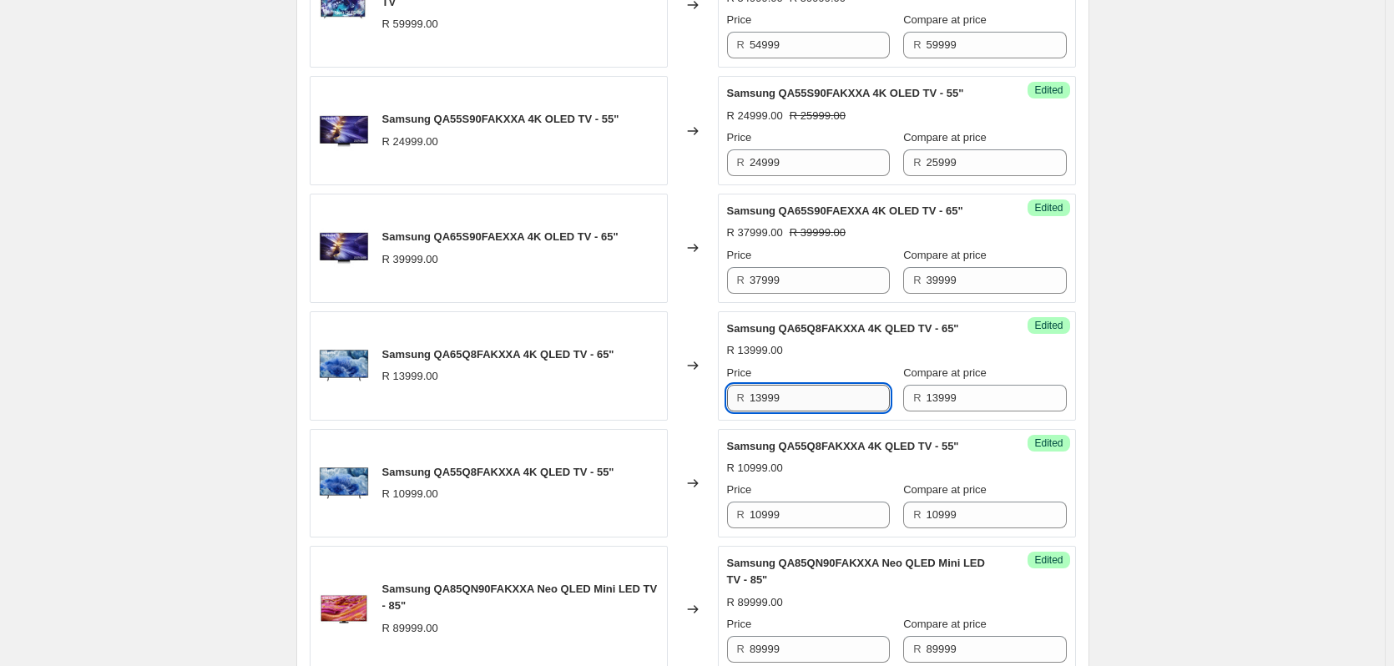
click at [807, 398] on input "13999" at bounding box center [820, 398] width 140 height 27
click at [960, 397] on input "13999" at bounding box center [997, 398] width 140 height 27
click at [960, 394] on input "13999" at bounding box center [997, 398] width 140 height 27
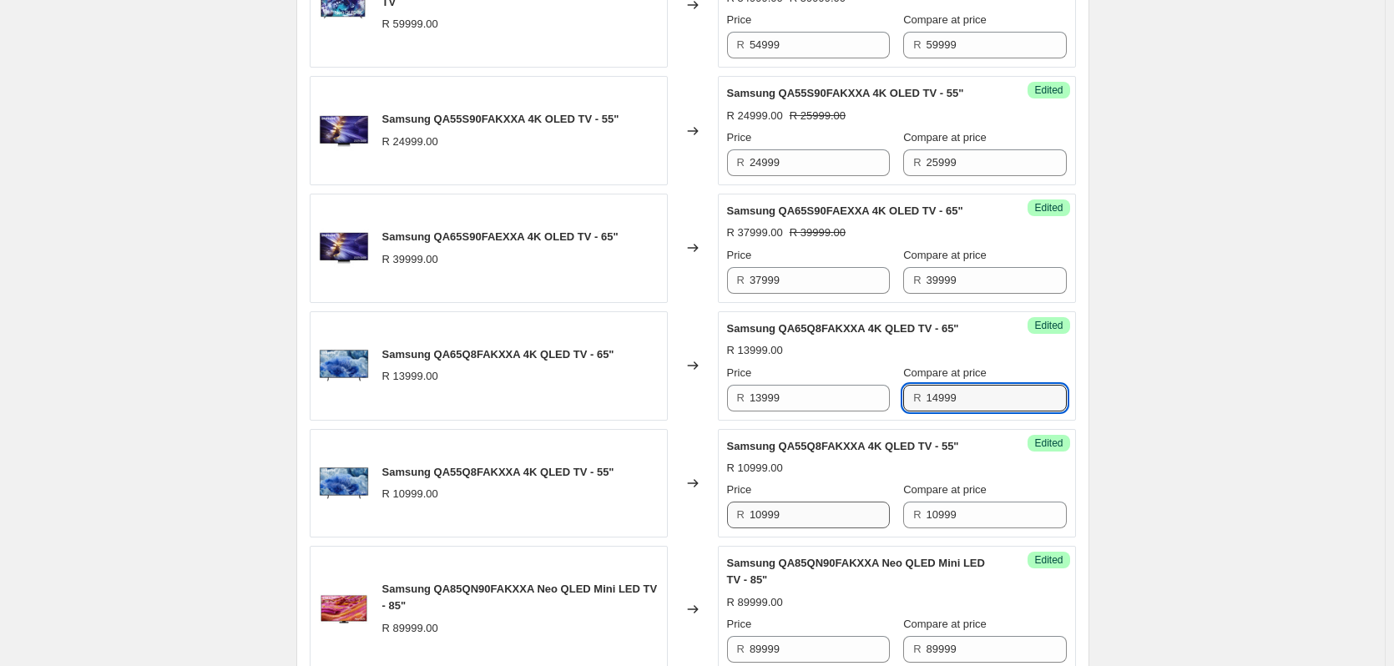
type input "14999"
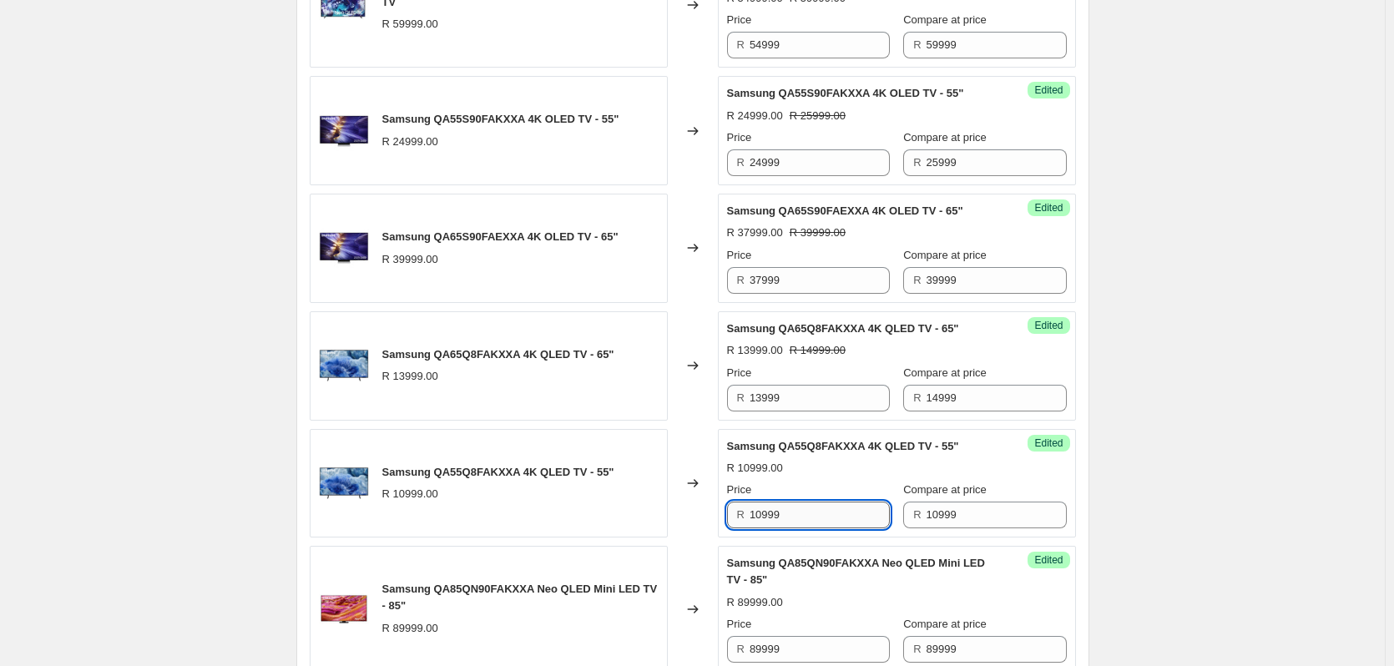
click at [817, 513] on input "10999" at bounding box center [820, 515] width 140 height 27
click at [816, 513] on input "10999" at bounding box center [820, 515] width 140 height 27
click at [956, 518] on input "10999" at bounding box center [997, 515] width 140 height 27
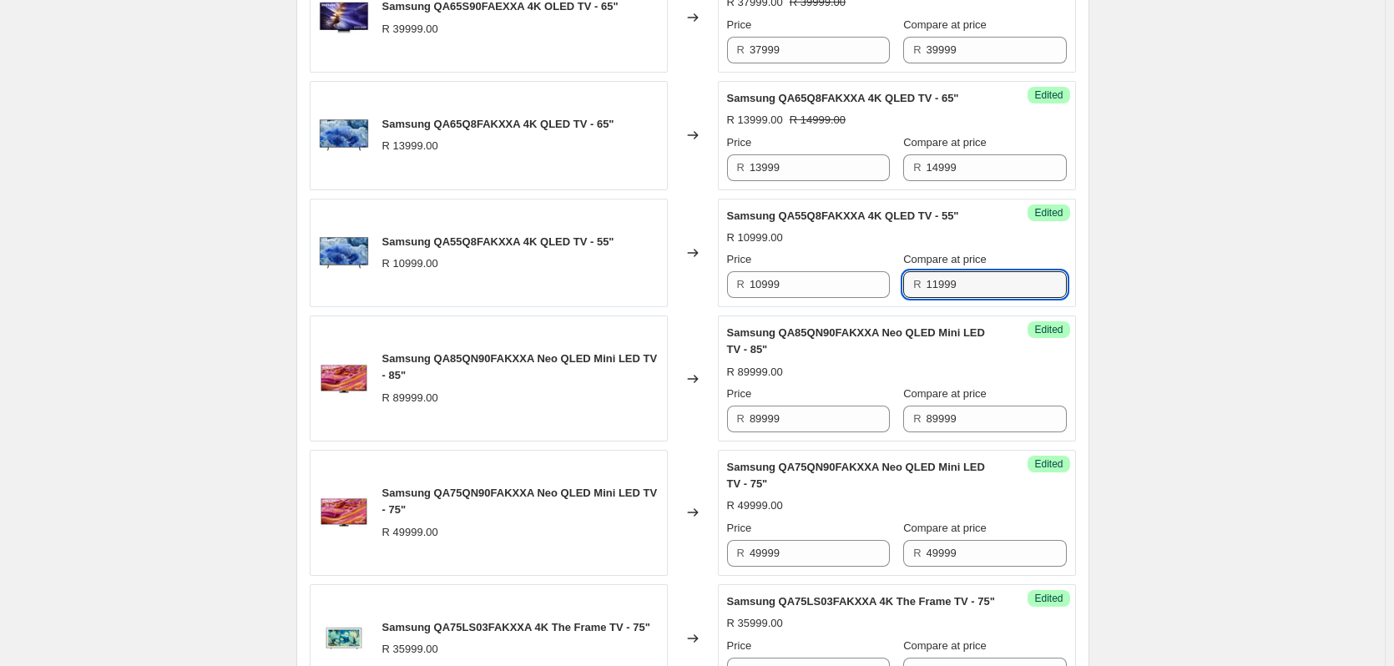
scroll to position [922, 0]
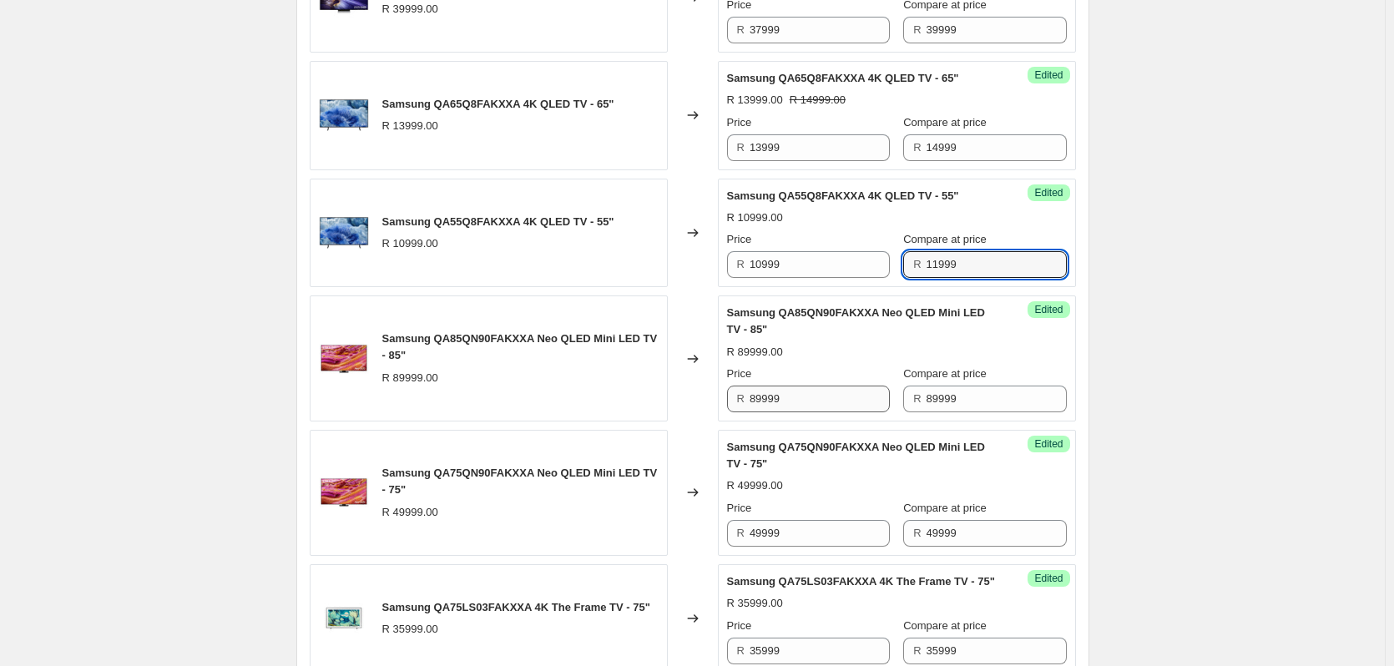
type input "11999"
click at [832, 393] on input "89999" at bounding box center [820, 399] width 140 height 27
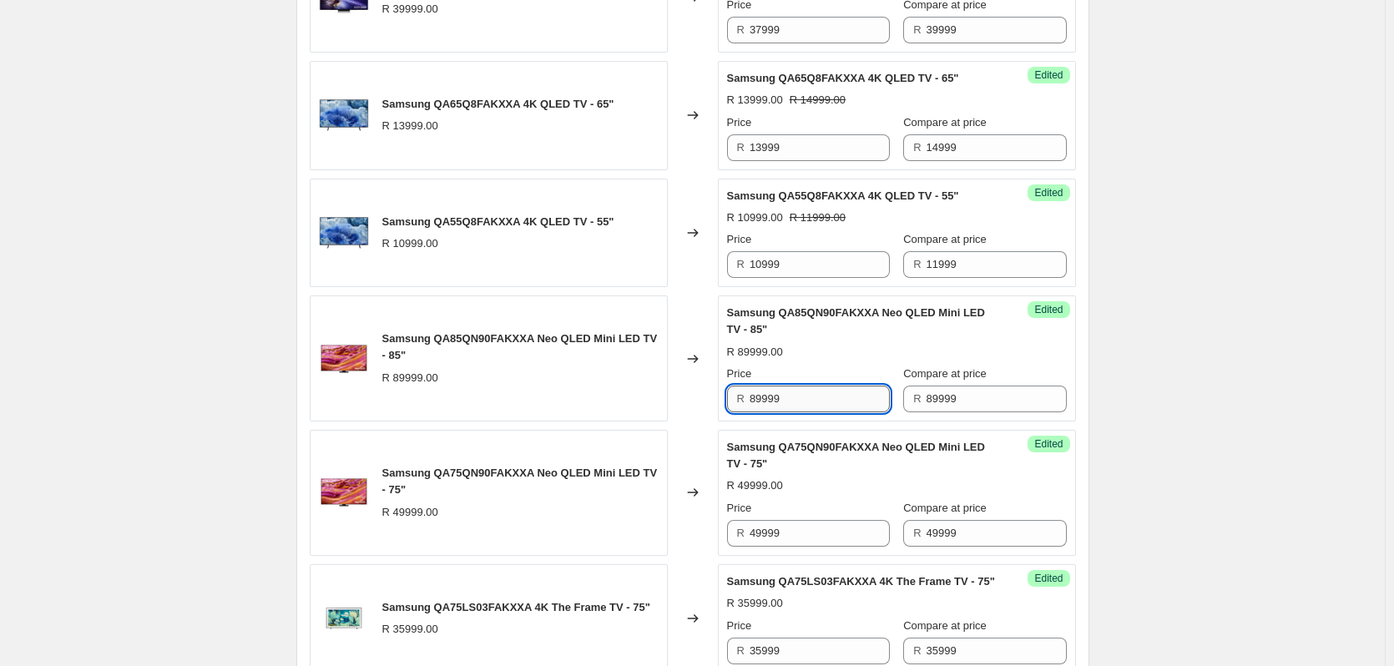
click at [832, 393] on input "89999" at bounding box center [820, 399] width 140 height 27
type input "69999"
click at [811, 529] on input "49999" at bounding box center [820, 533] width 140 height 27
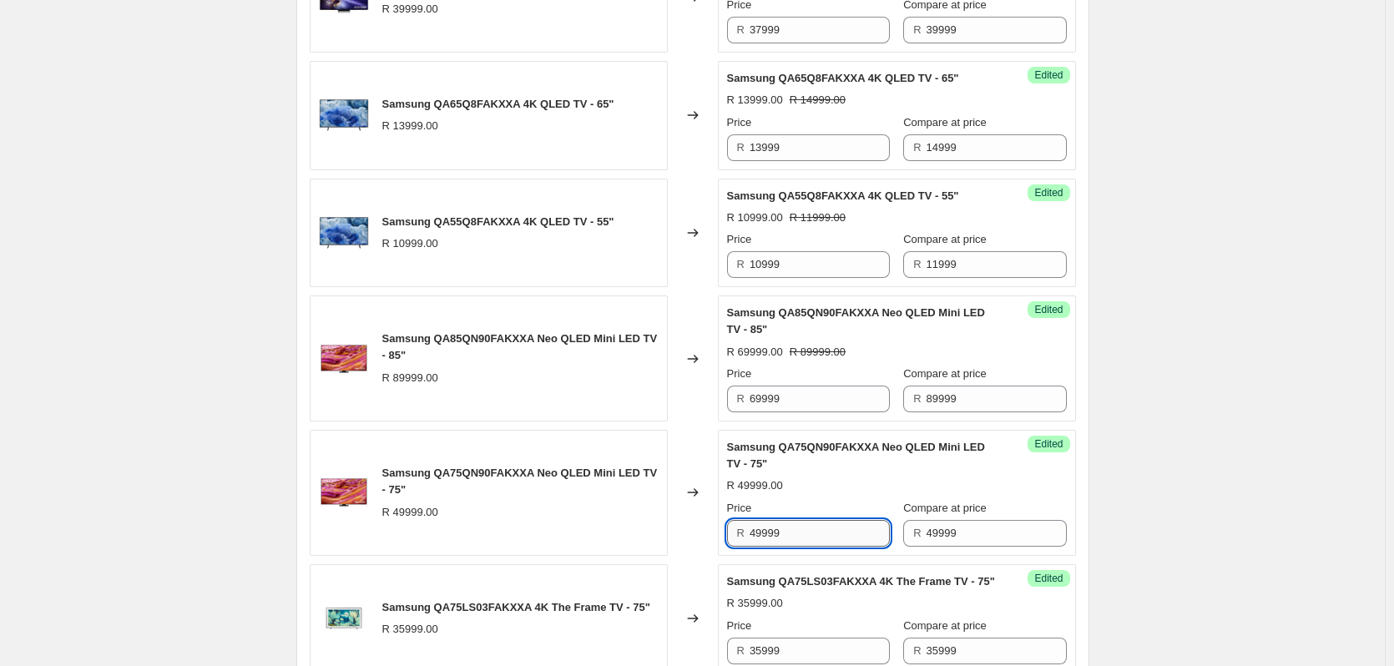
click at [811, 529] on input "49999" at bounding box center [820, 533] width 140 height 27
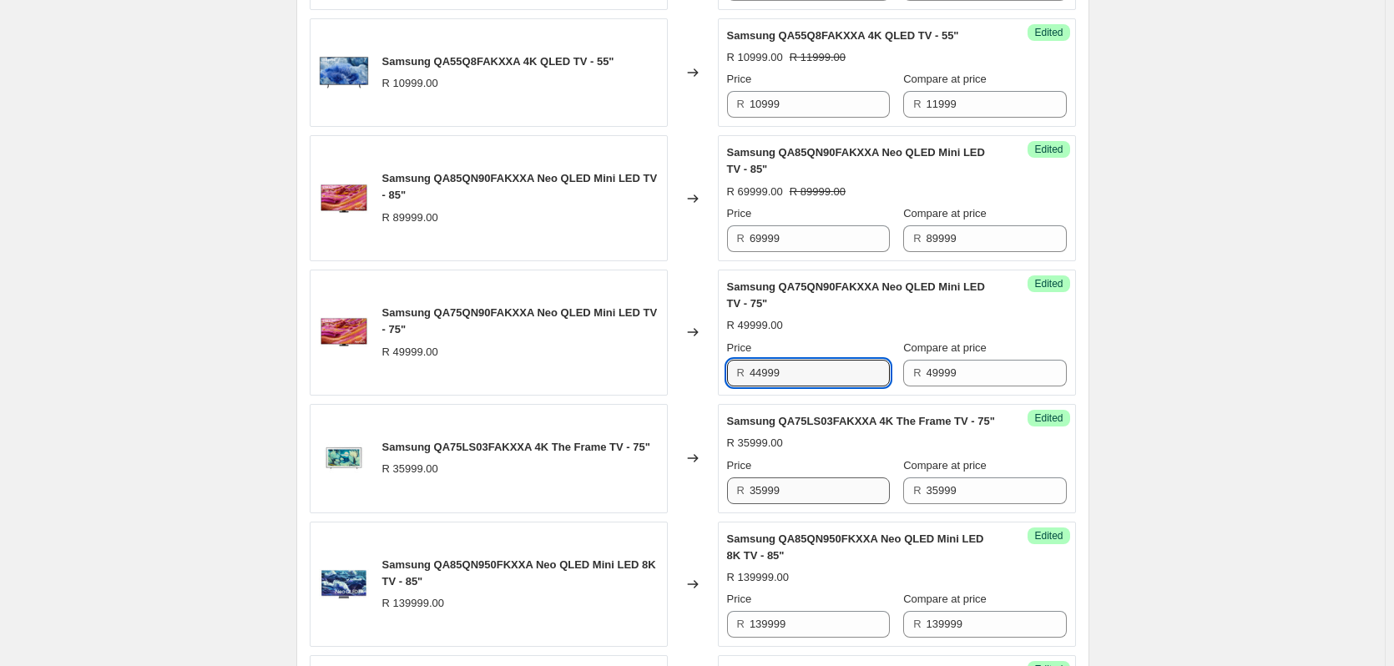
scroll to position [1089, 0]
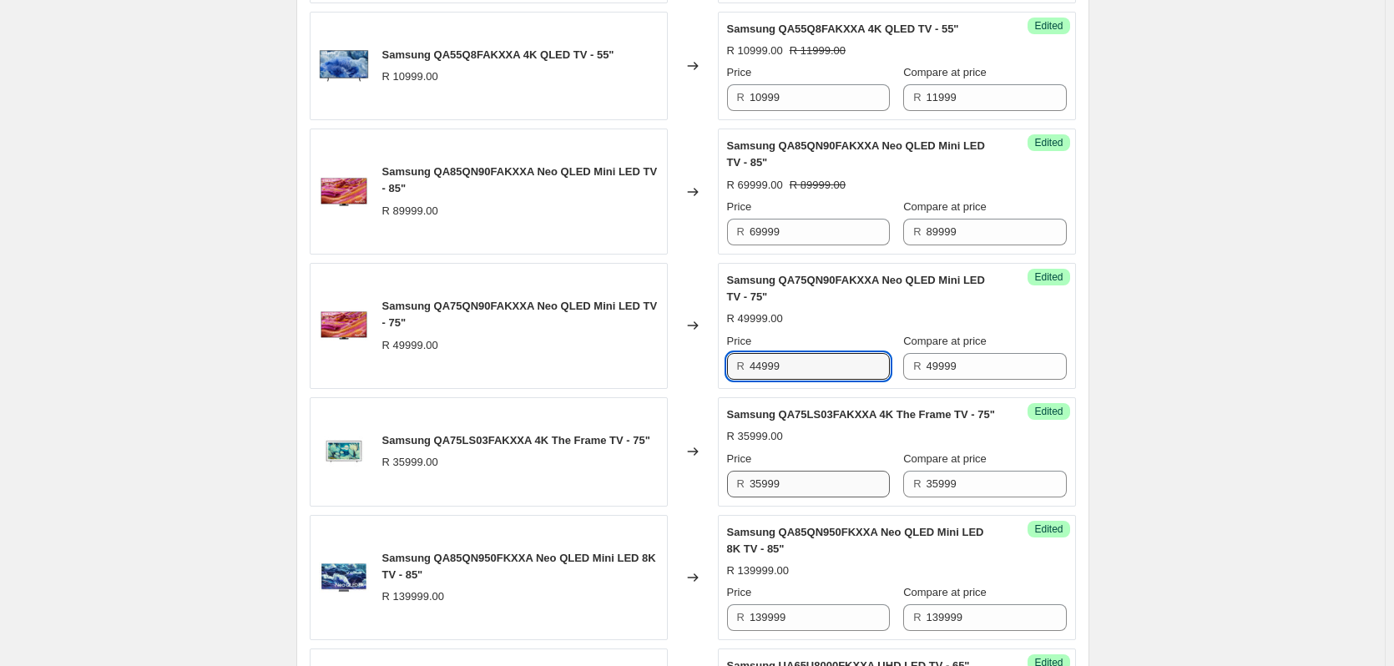
type input "44999"
click at [821, 498] on input "35999" at bounding box center [820, 484] width 140 height 27
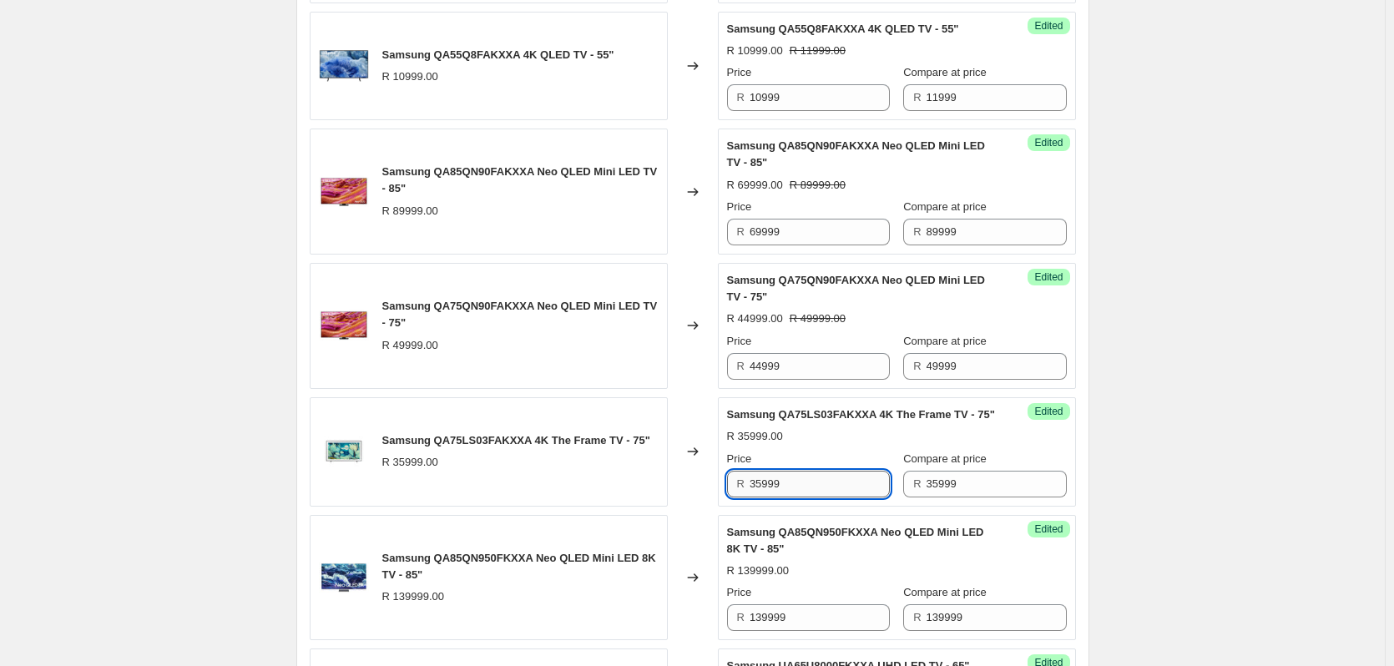
click at [821, 498] on input "35999" at bounding box center [820, 484] width 140 height 27
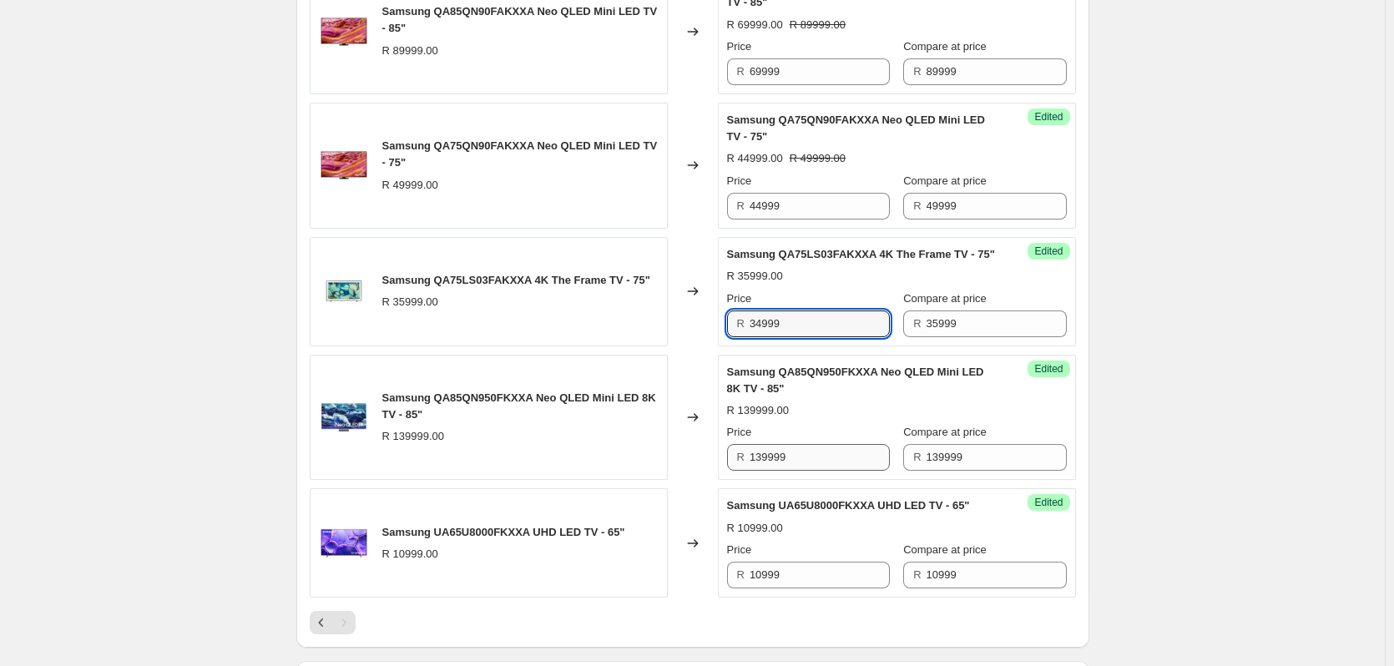
scroll to position [1256, 0]
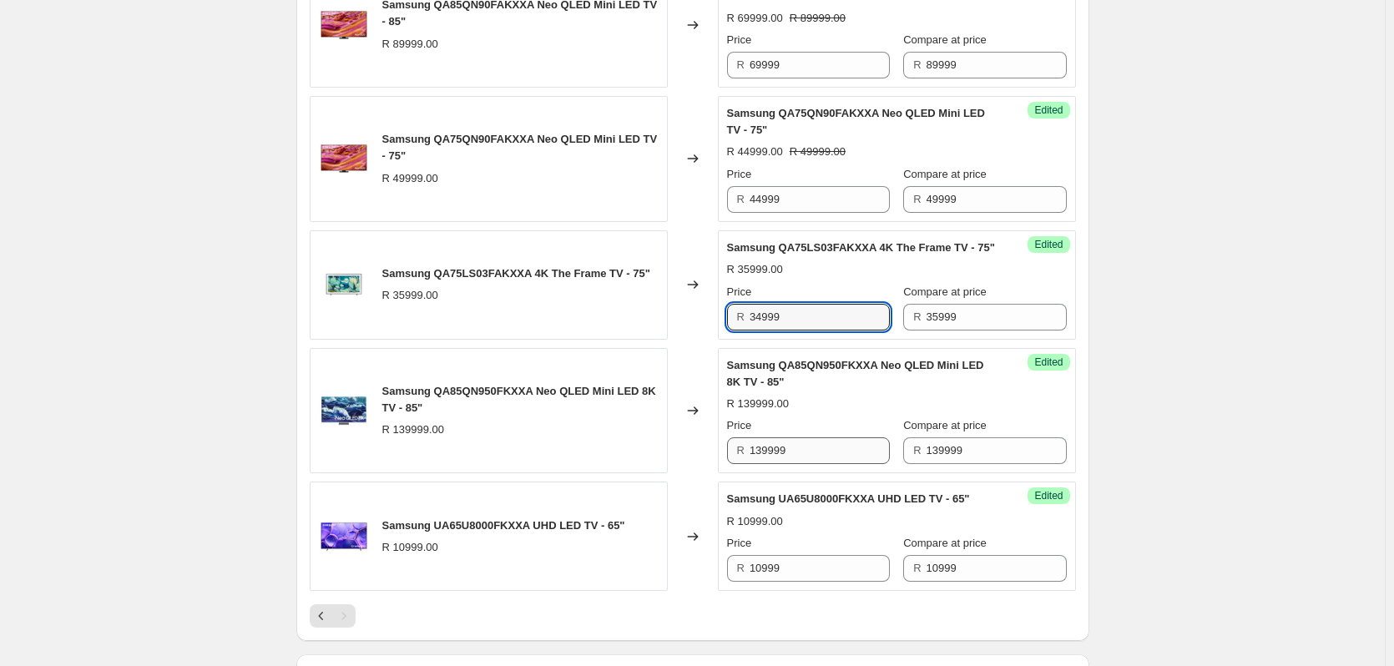
type input "34999"
click at [833, 464] on input "139999" at bounding box center [820, 451] width 140 height 27
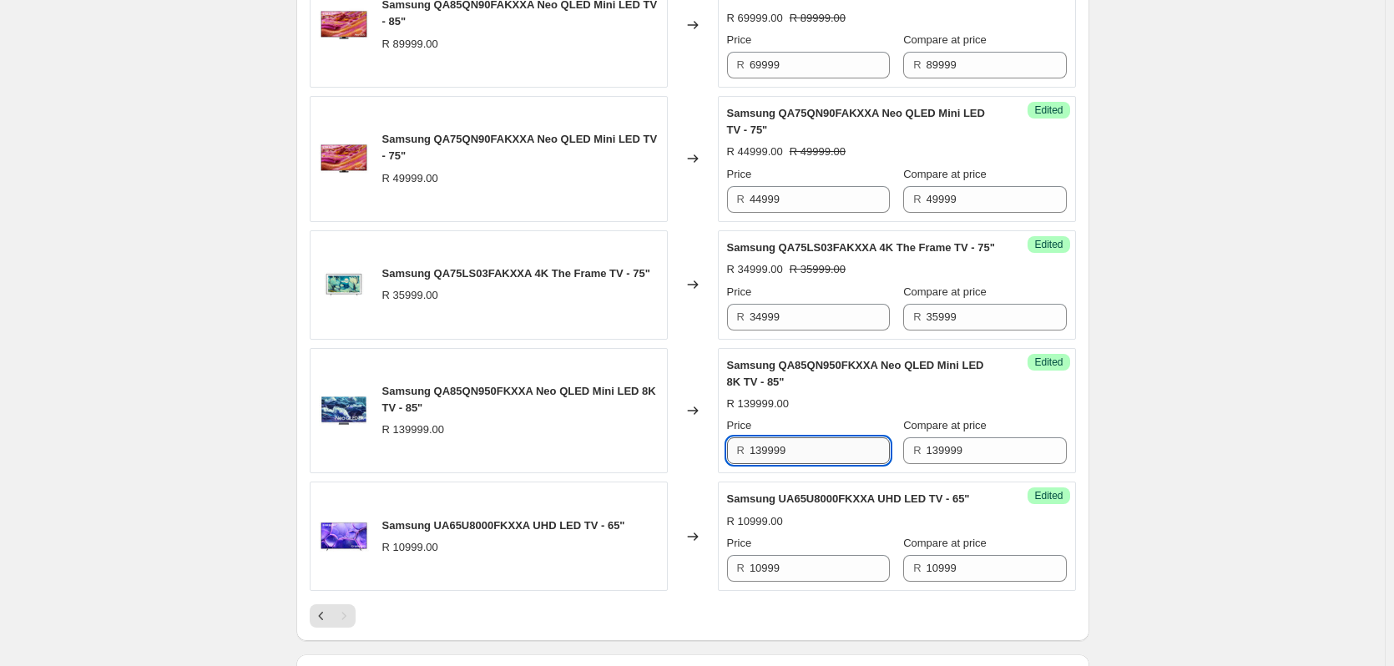
click at [833, 464] on input "139999" at bounding box center [820, 451] width 140 height 27
type input "129999"
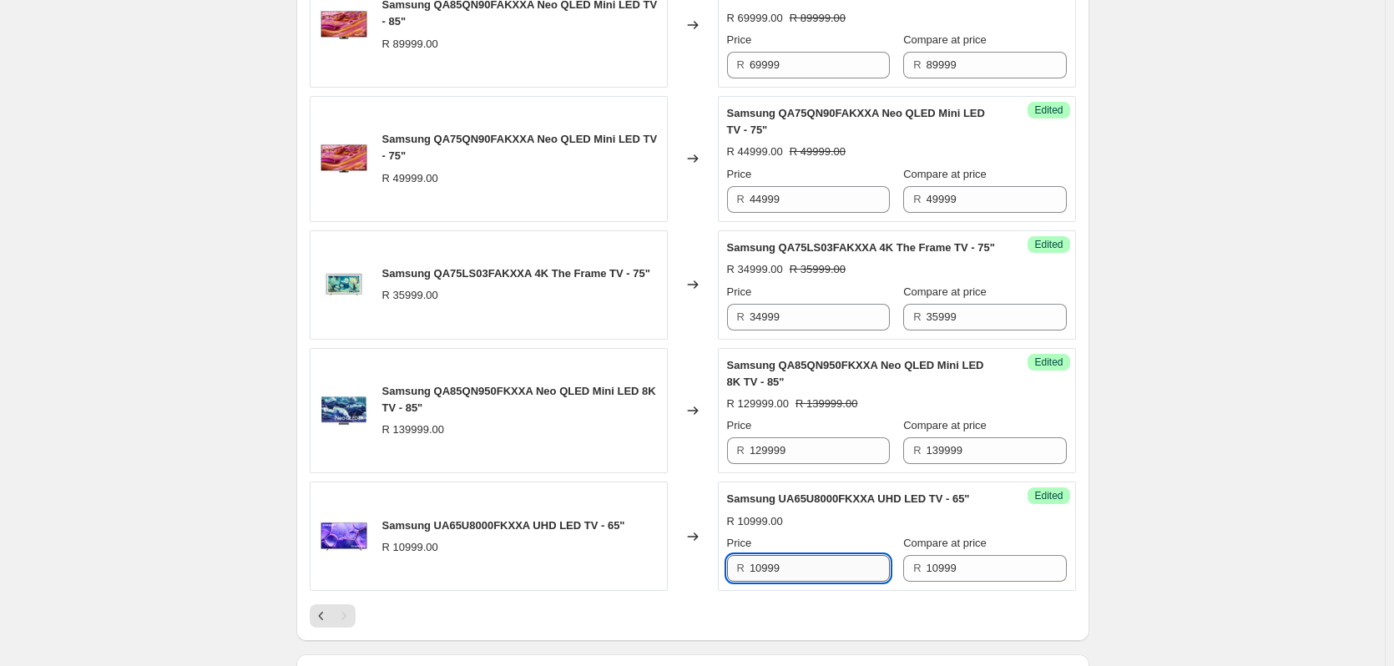
click at [808, 582] on input "10999" at bounding box center [820, 568] width 140 height 27
type input "9999"
click at [327, 625] on icon "Previous" at bounding box center [321, 616] width 17 height 17
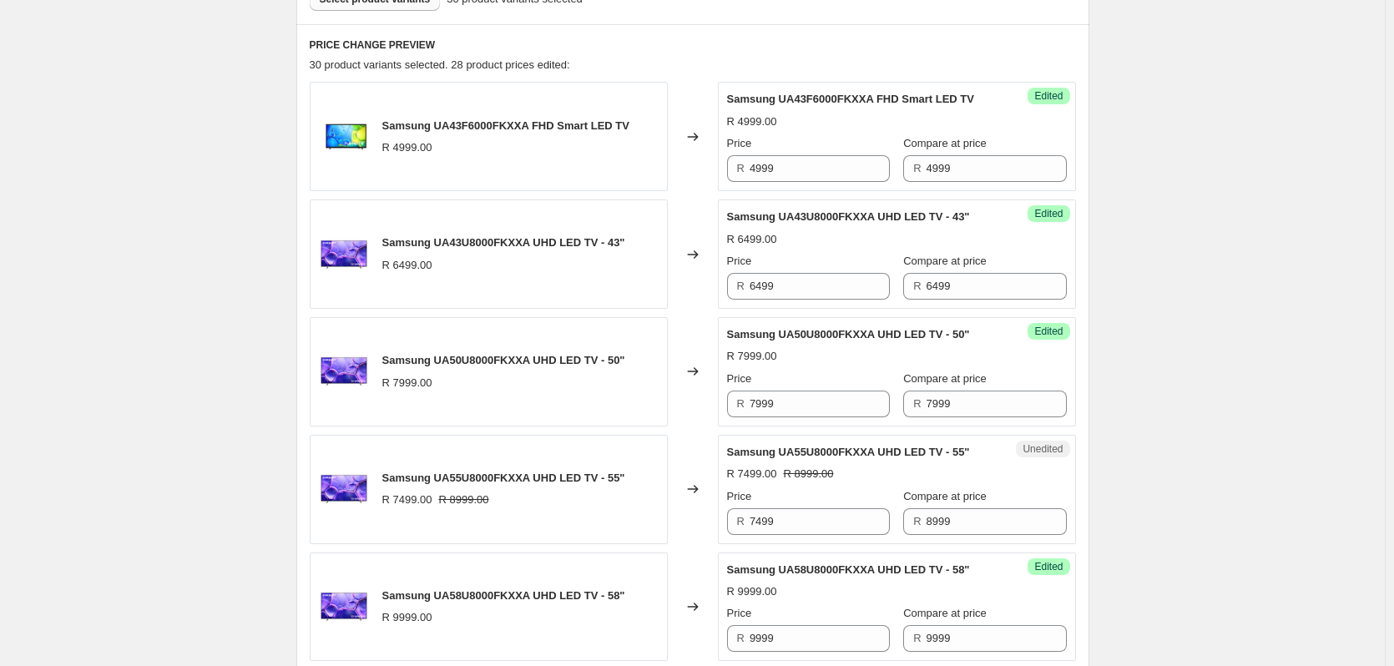
scroll to position [504, 0]
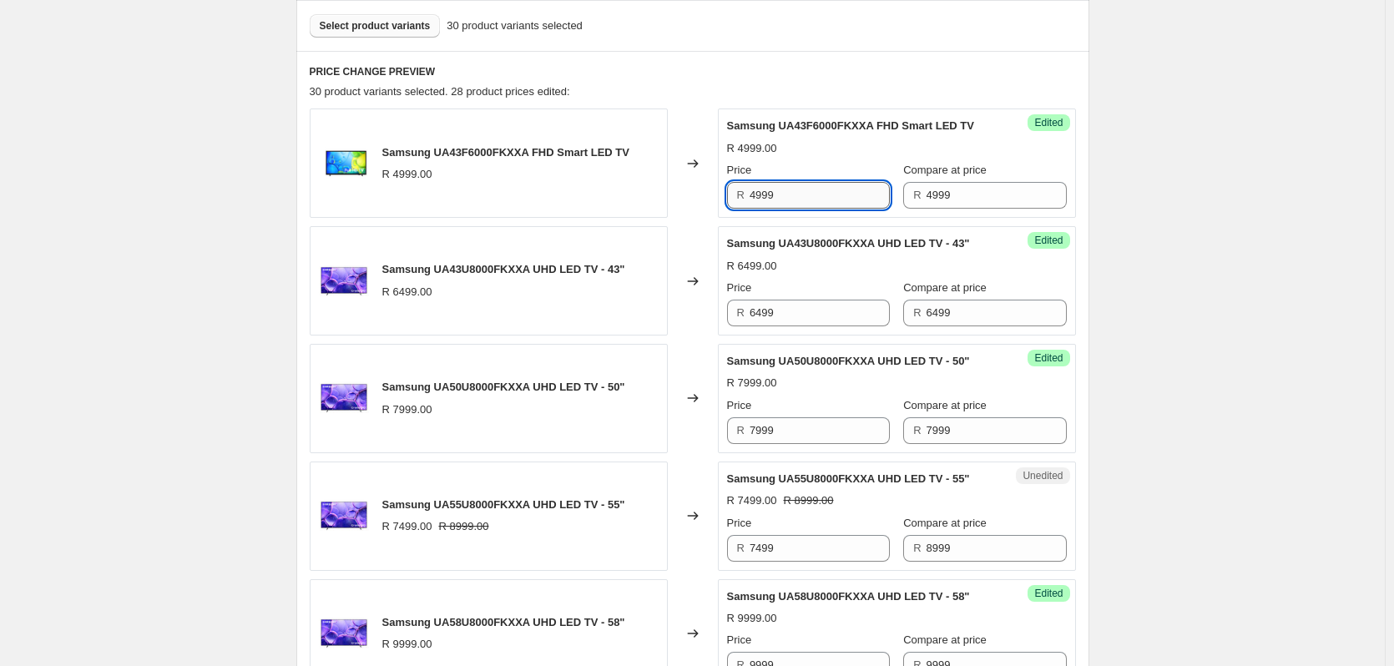
click at [832, 190] on input "4999" at bounding box center [820, 195] width 140 height 27
click at [969, 197] on input "4999" at bounding box center [997, 195] width 140 height 27
type input "5999"
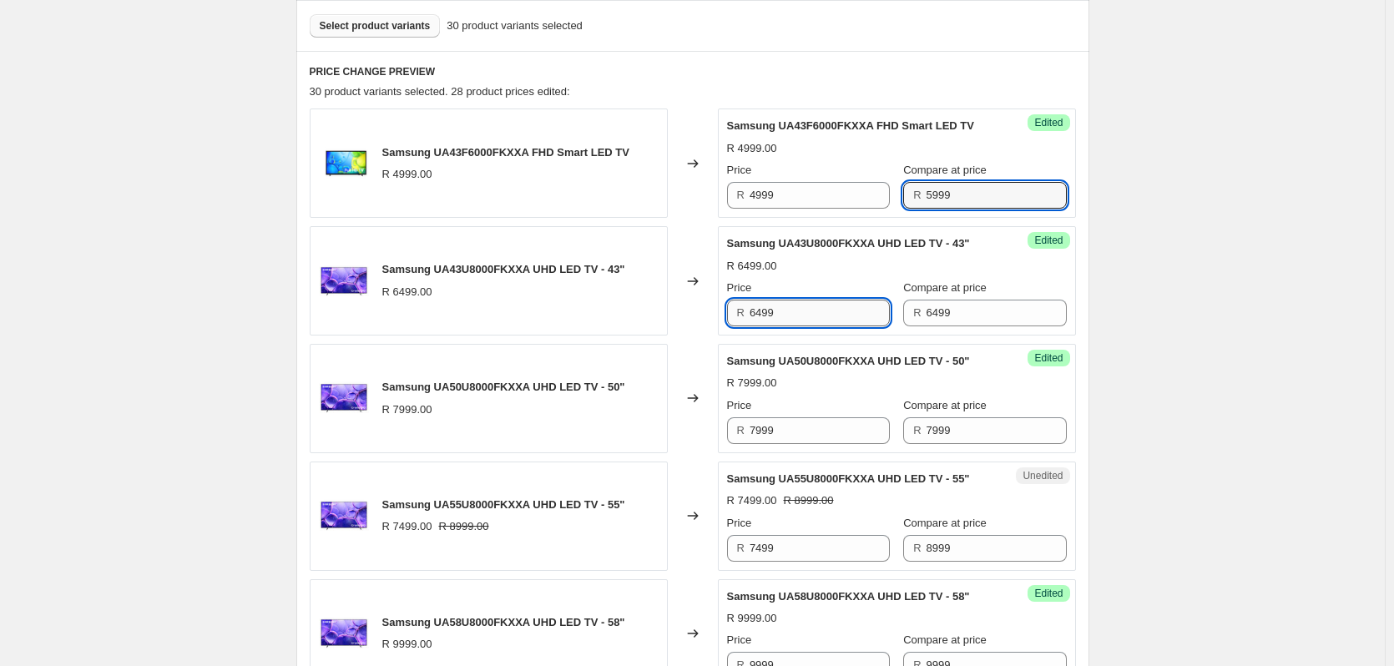
click at [798, 314] on input "6499" at bounding box center [820, 313] width 140 height 27
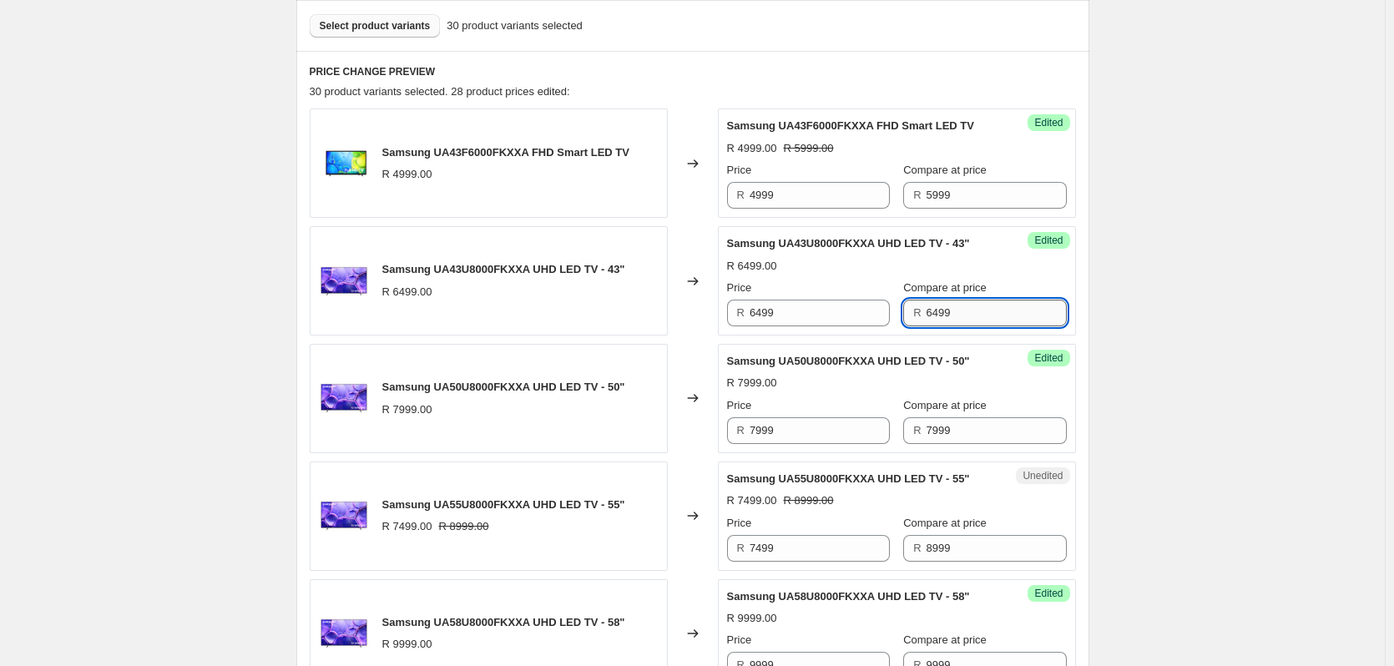
click at [962, 317] on input "6499" at bounding box center [997, 313] width 140 height 27
type input "7499"
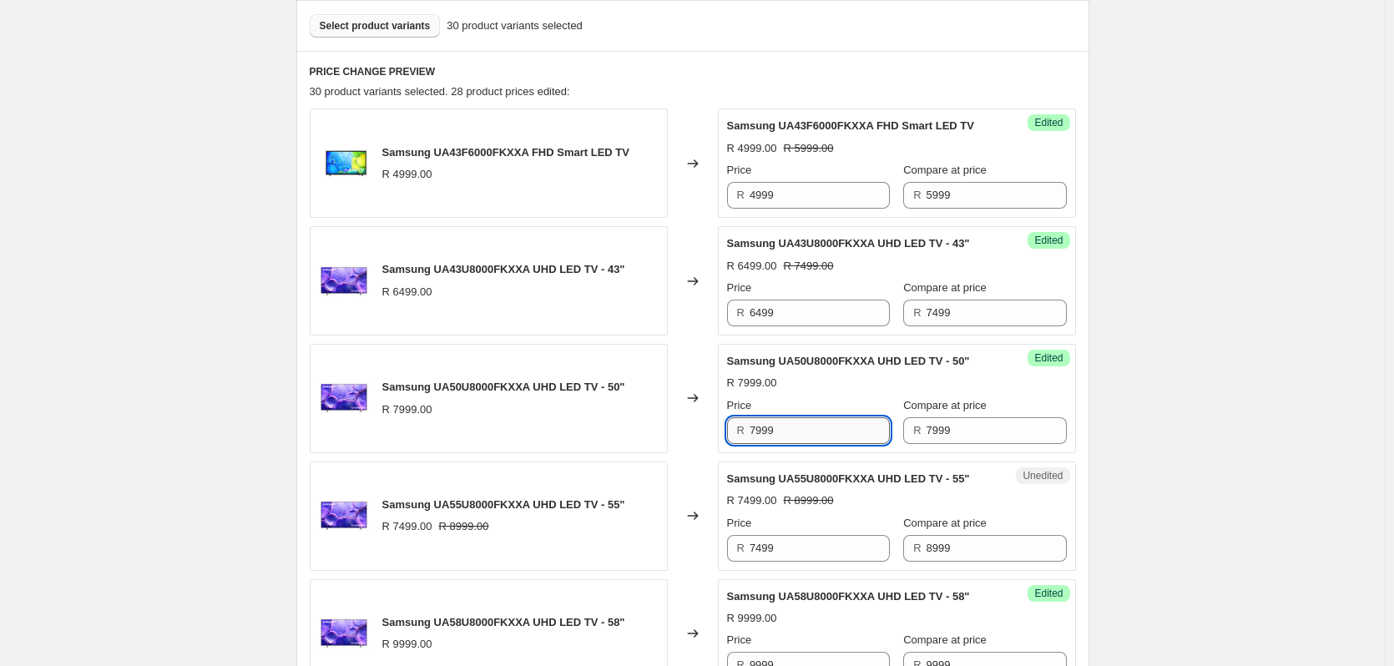
click at [788, 425] on input "7999" at bounding box center [820, 430] width 140 height 27
type input "7499"
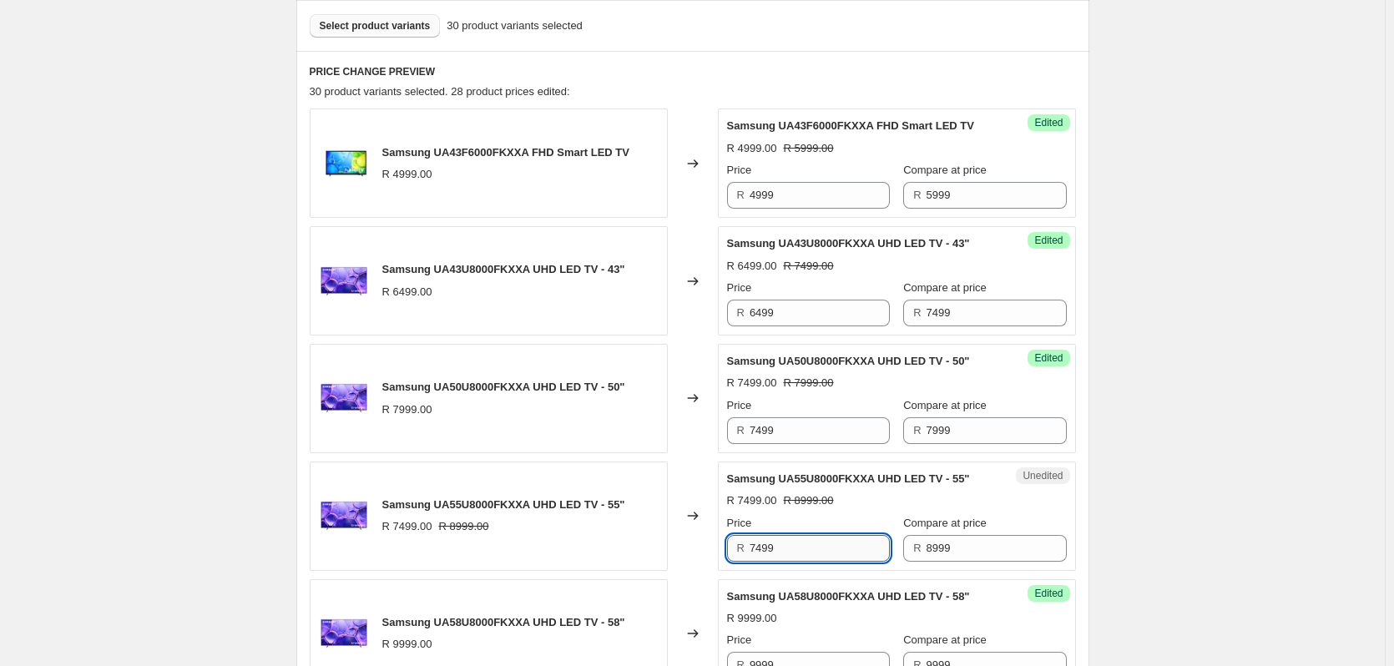
click at [812, 551] on input "7499" at bounding box center [820, 548] width 140 height 27
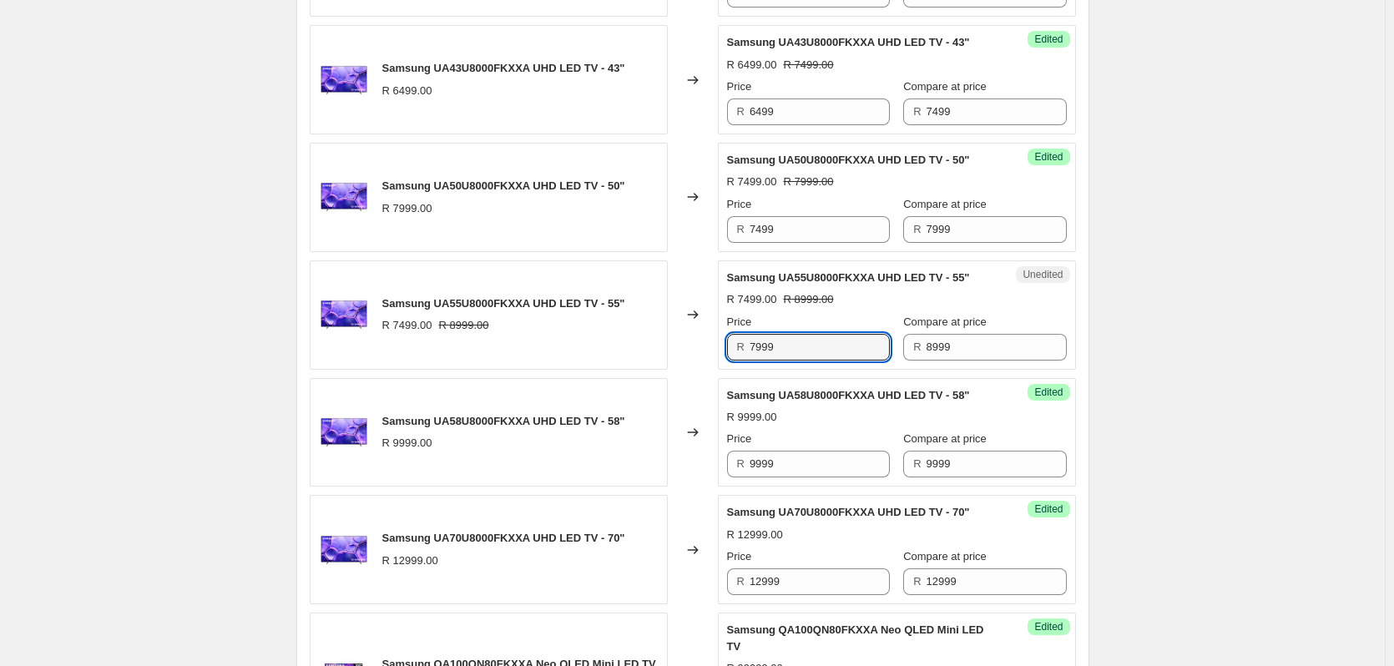
scroll to position [755, 0]
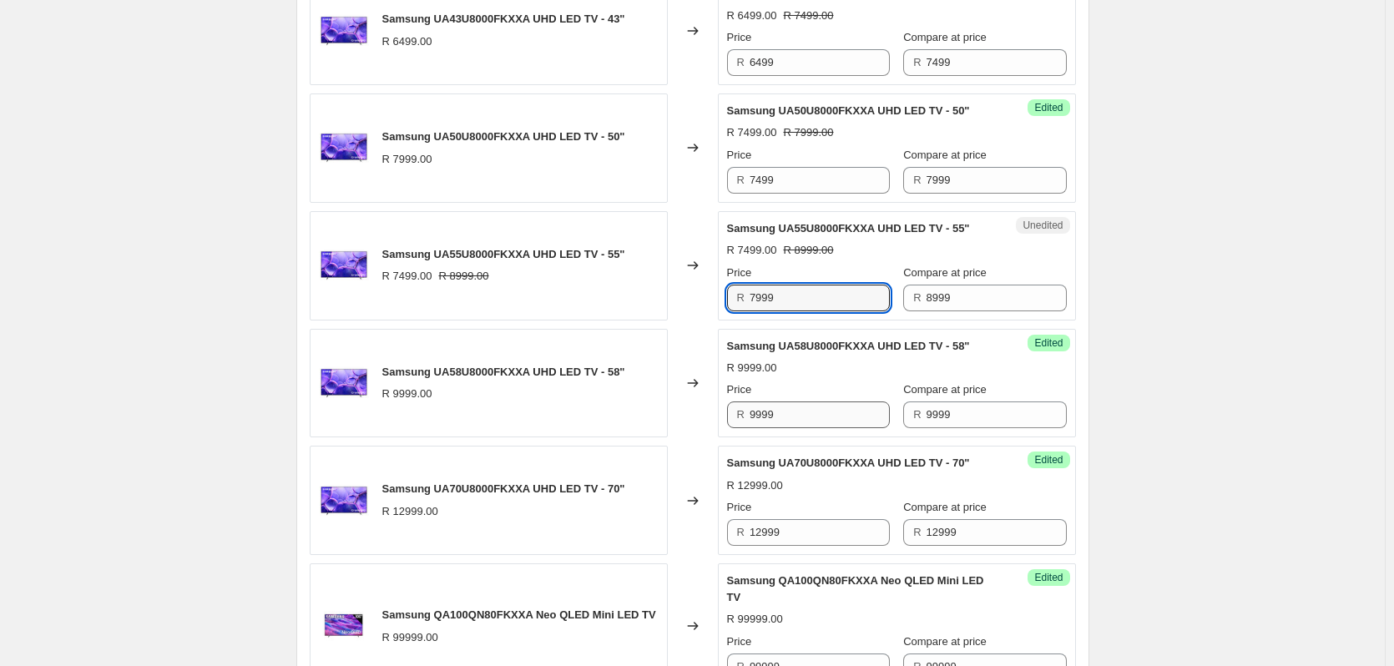
type input "7999"
click at [818, 420] on input "9999" at bounding box center [820, 415] width 140 height 27
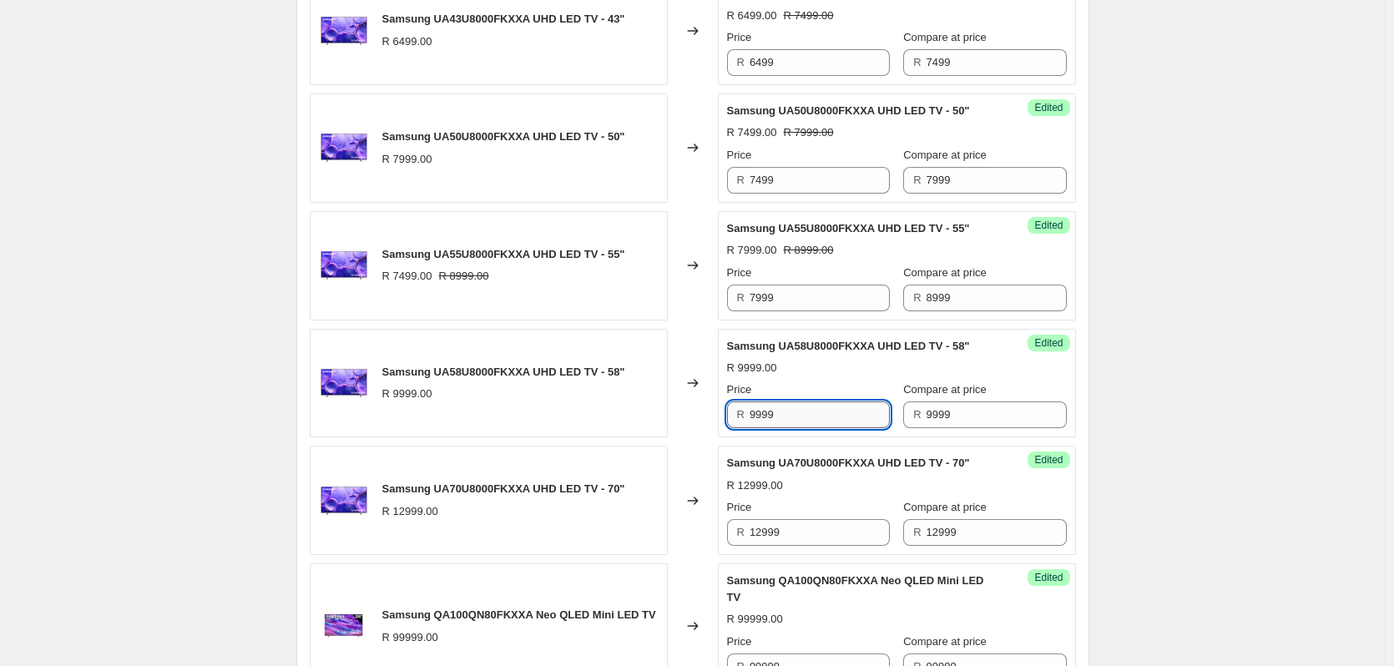
click at [818, 420] on input "9999" at bounding box center [820, 415] width 140 height 27
type input "8999"
click at [814, 535] on input "12999" at bounding box center [820, 532] width 140 height 27
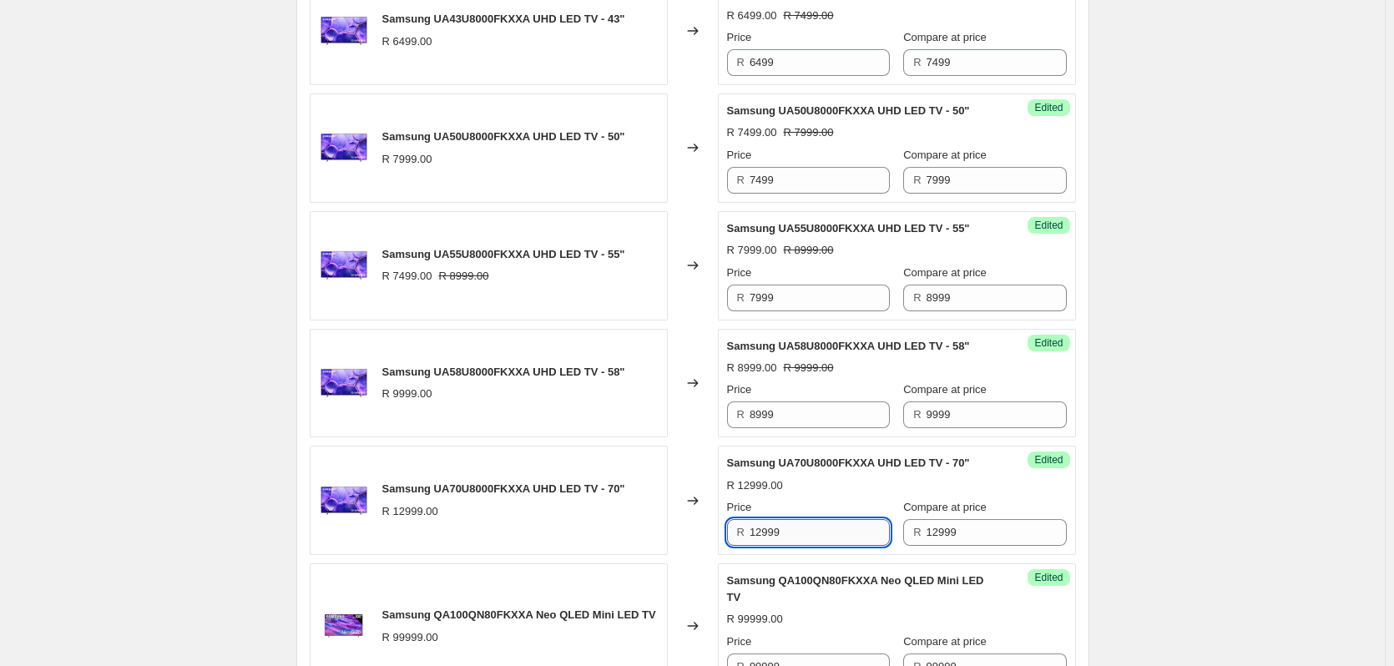
click at [814, 535] on input "12999" at bounding box center [820, 532] width 140 height 27
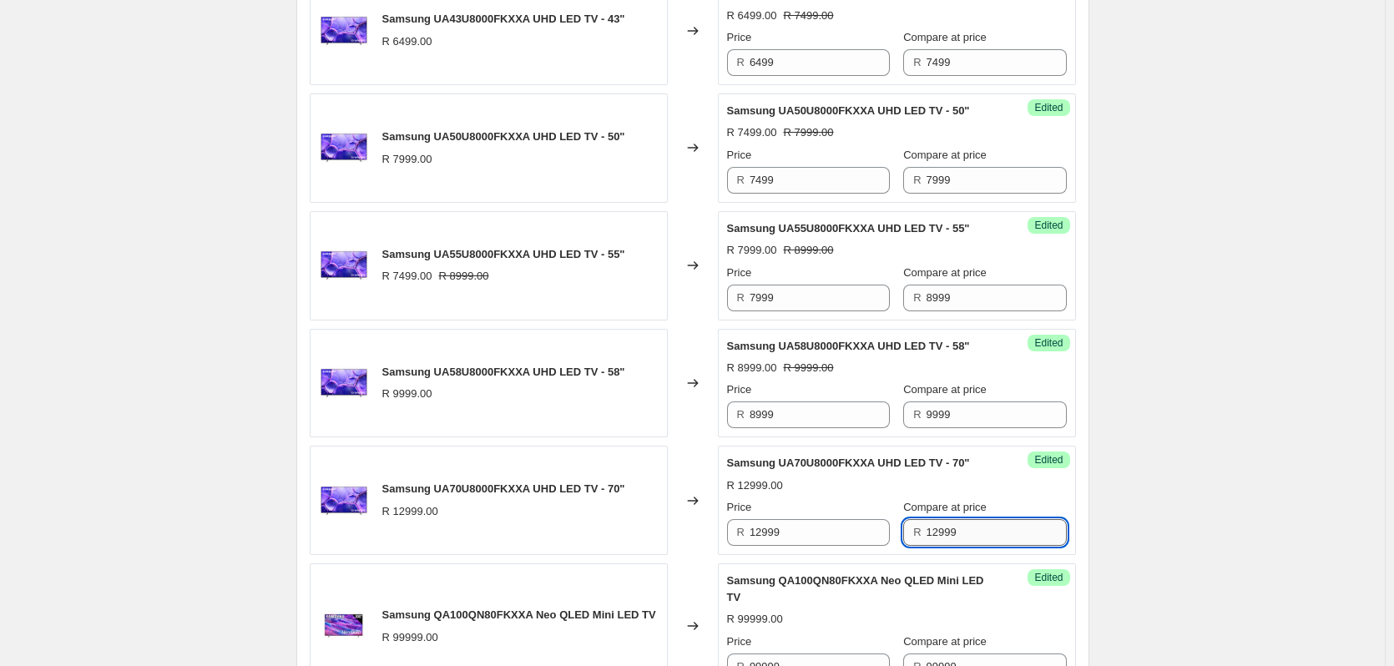
click at [964, 525] on input "12999" at bounding box center [997, 532] width 140 height 27
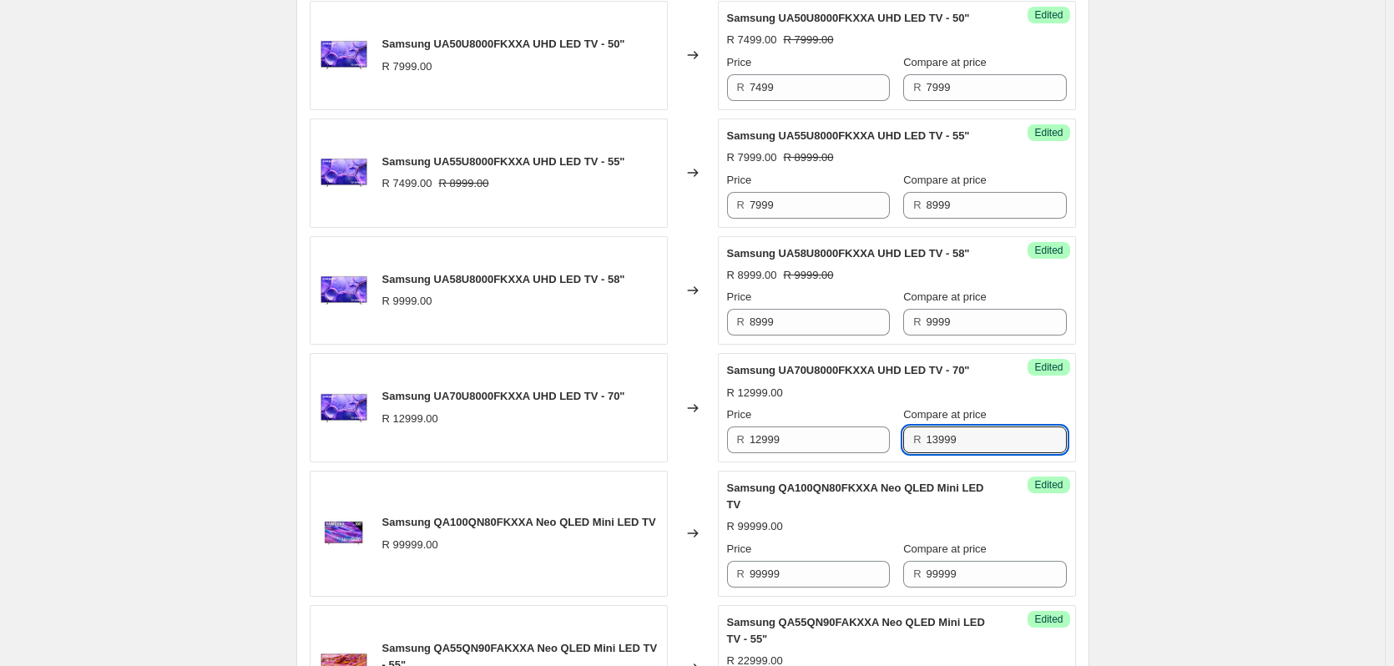
scroll to position [922, 0]
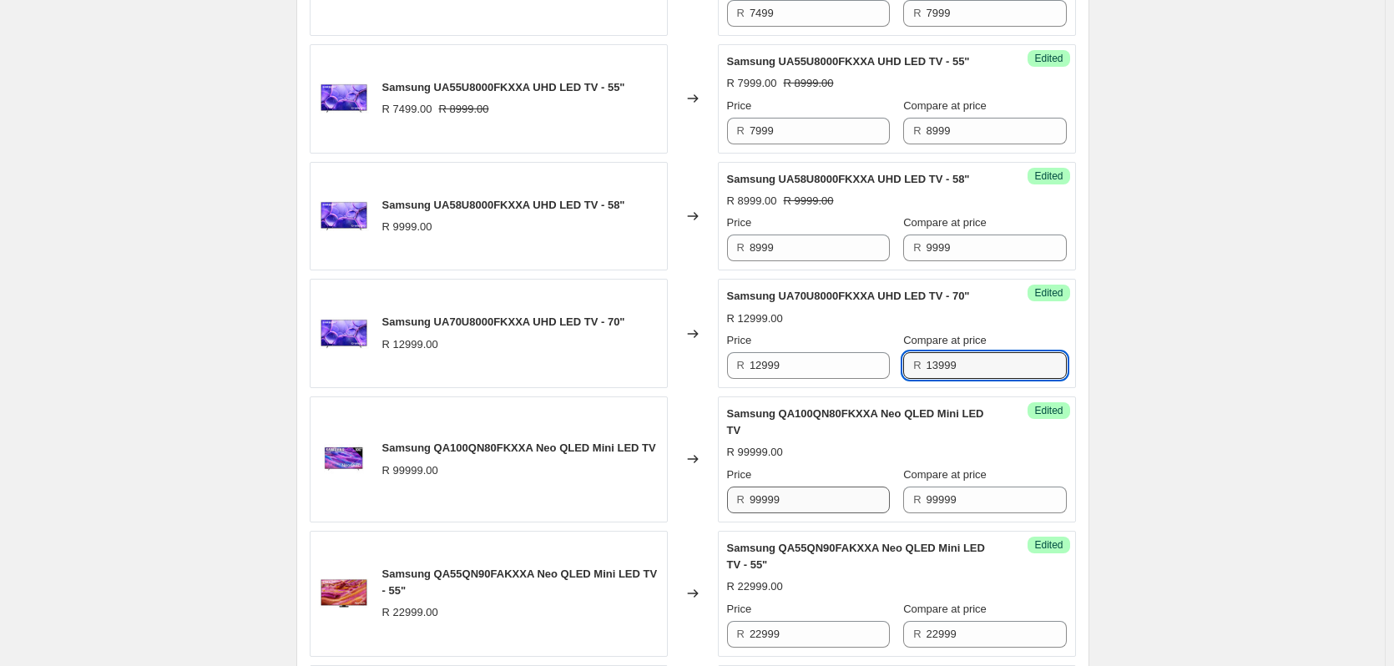
type input "13999"
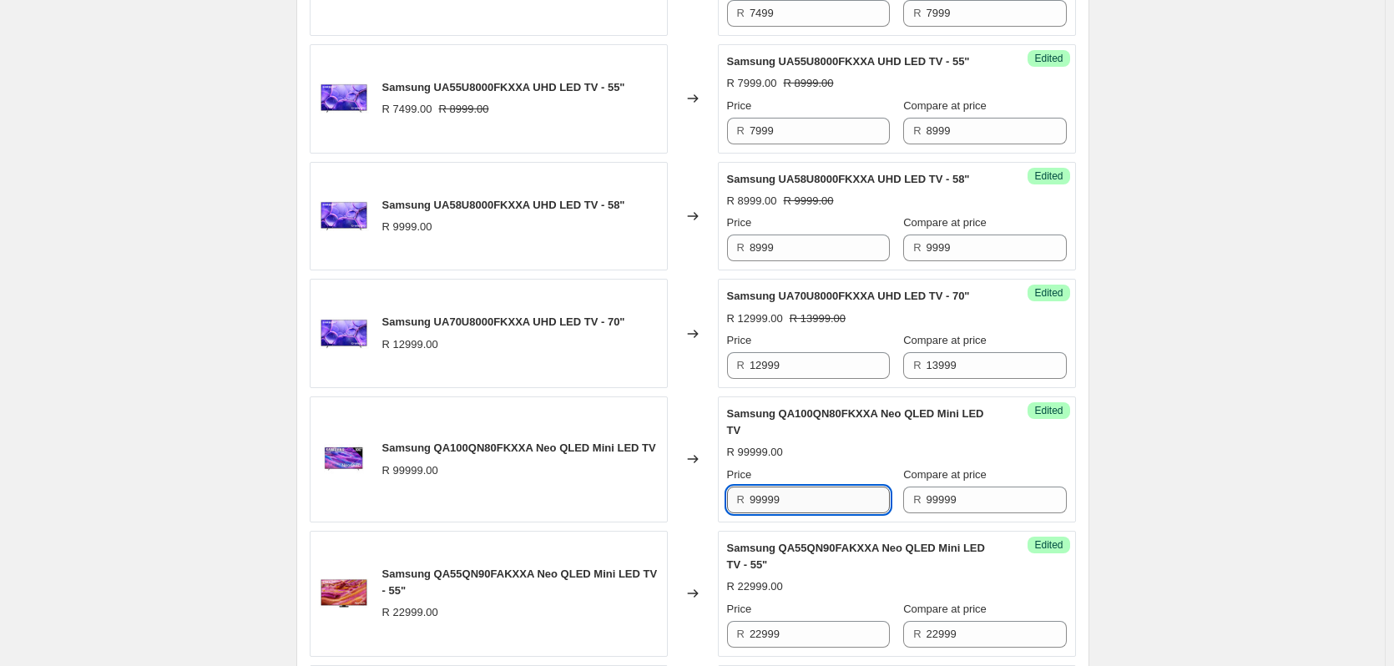
click at [802, 493] on input "99999" at bounding box center [820, 500] width 140 height 27
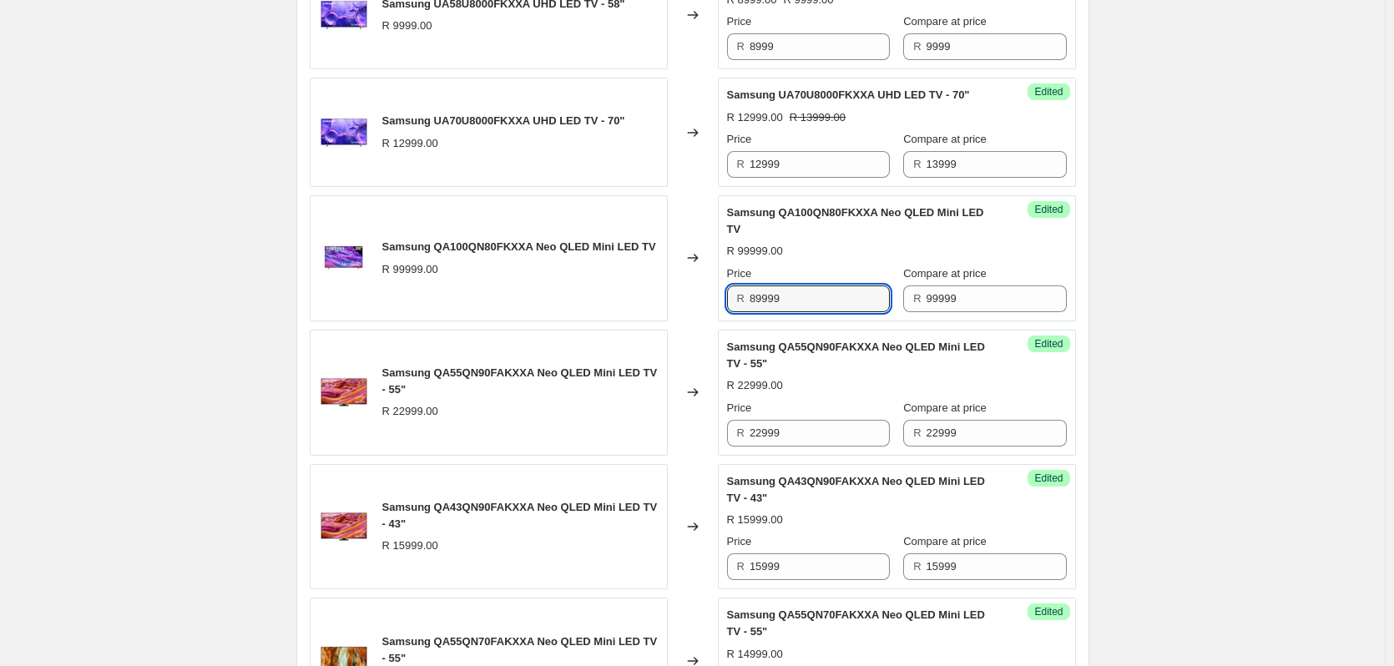
scroll to position [1172, 0]
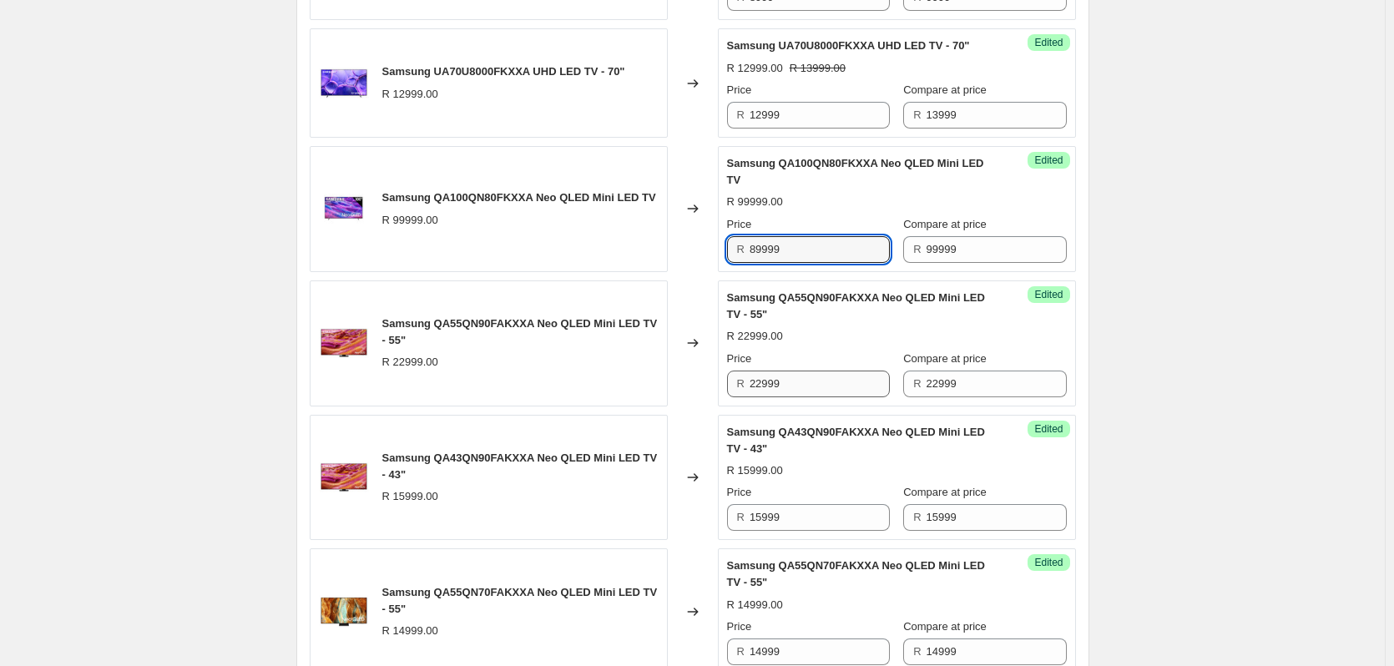
type input "89999"
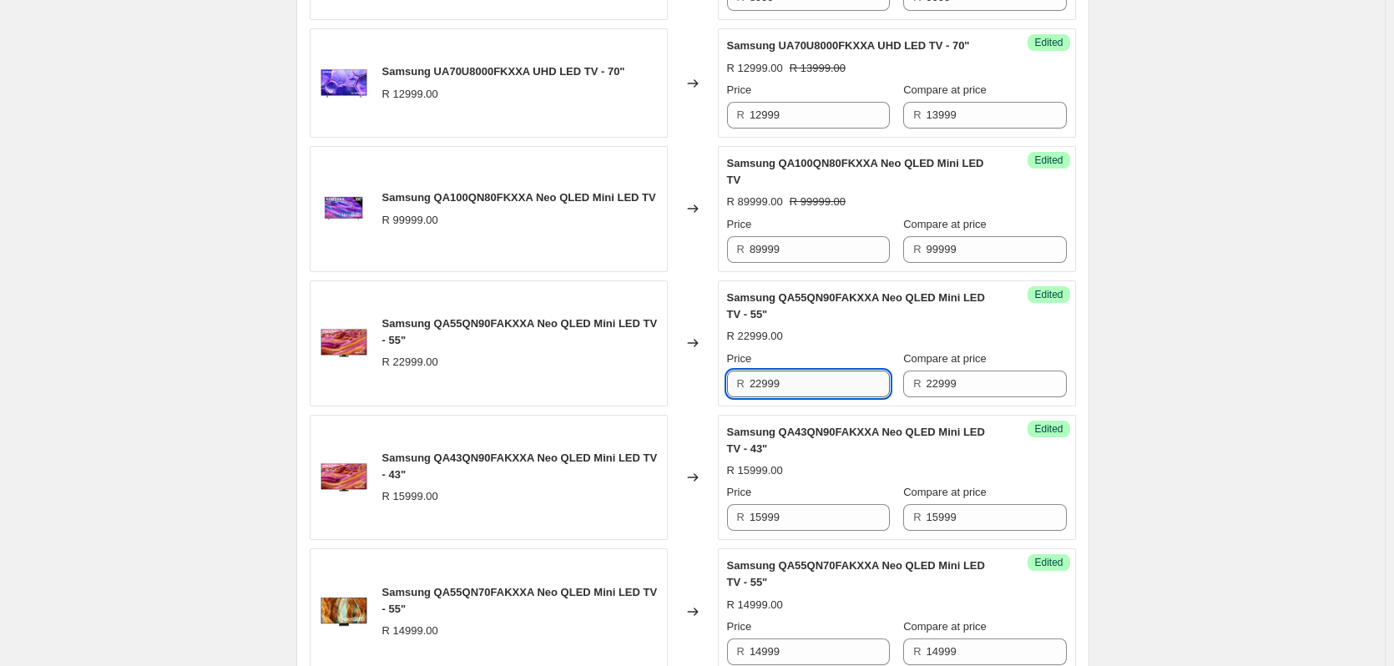
click at [810, 384] on input "22999" at bounding box center [820, 384] width 140 height 27
type input "22999"
click at [955, 379] on input "22999" at bounding box center [997, 384] width 140 height 27
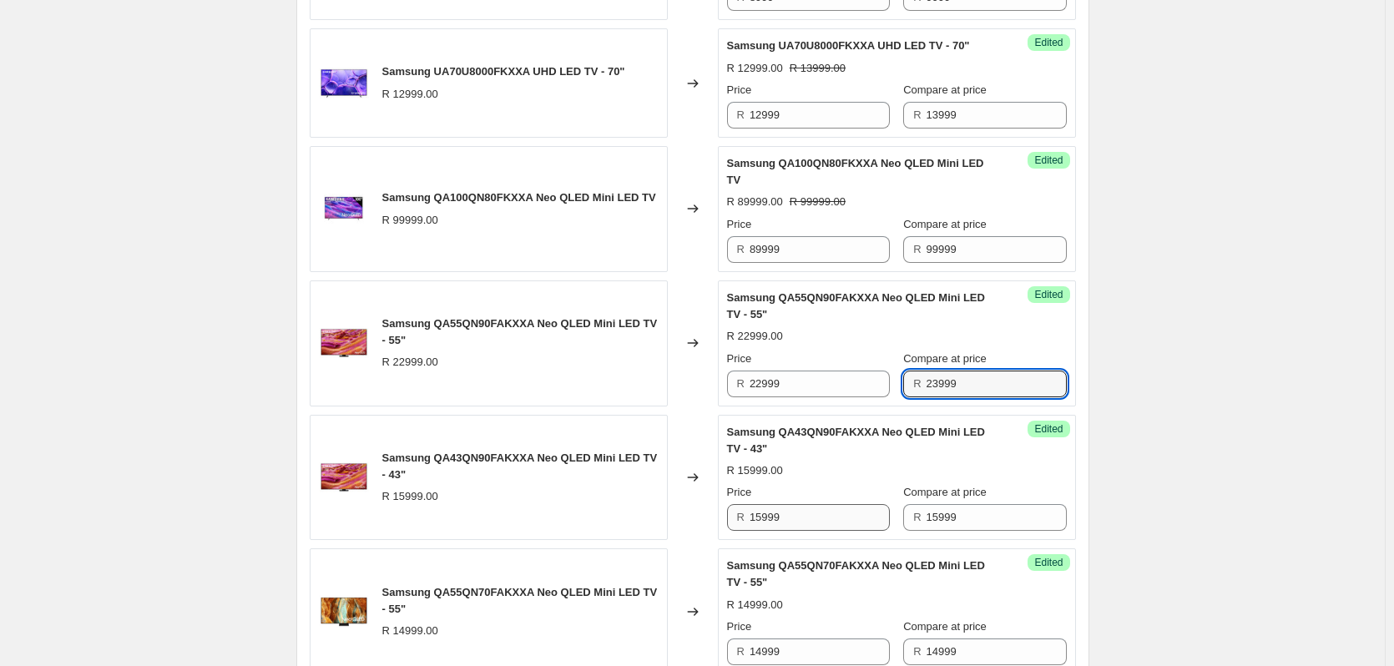
type input "23999"
click at [811, 514] on input "15999" at bounding box center [820, 517] width 140 height 27
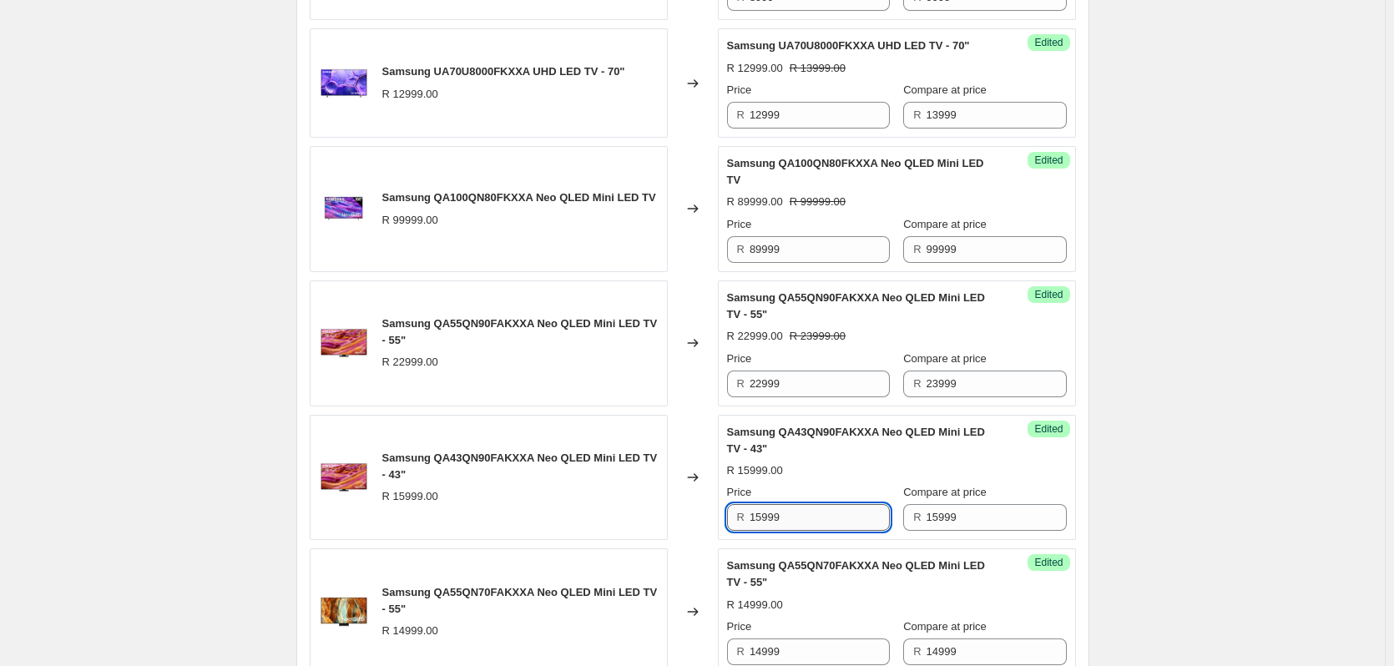
click at [811, 514] on input "15999" at bounding box center [820, 517] width 140 height 27
click at [960, 518] on input "15999" at bounding box center [997, 517] width 140 height 27
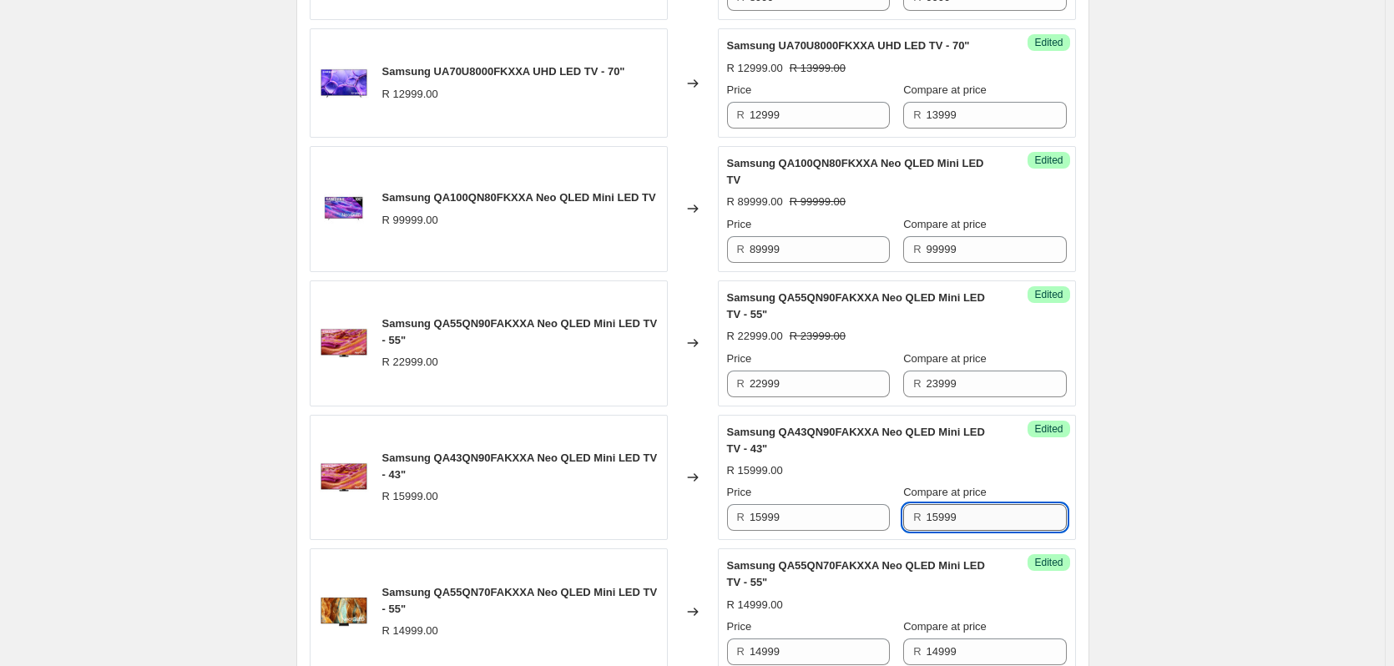
click at [960, 518] on input "15999" at bounding box center [997, 517] width 140 height 27
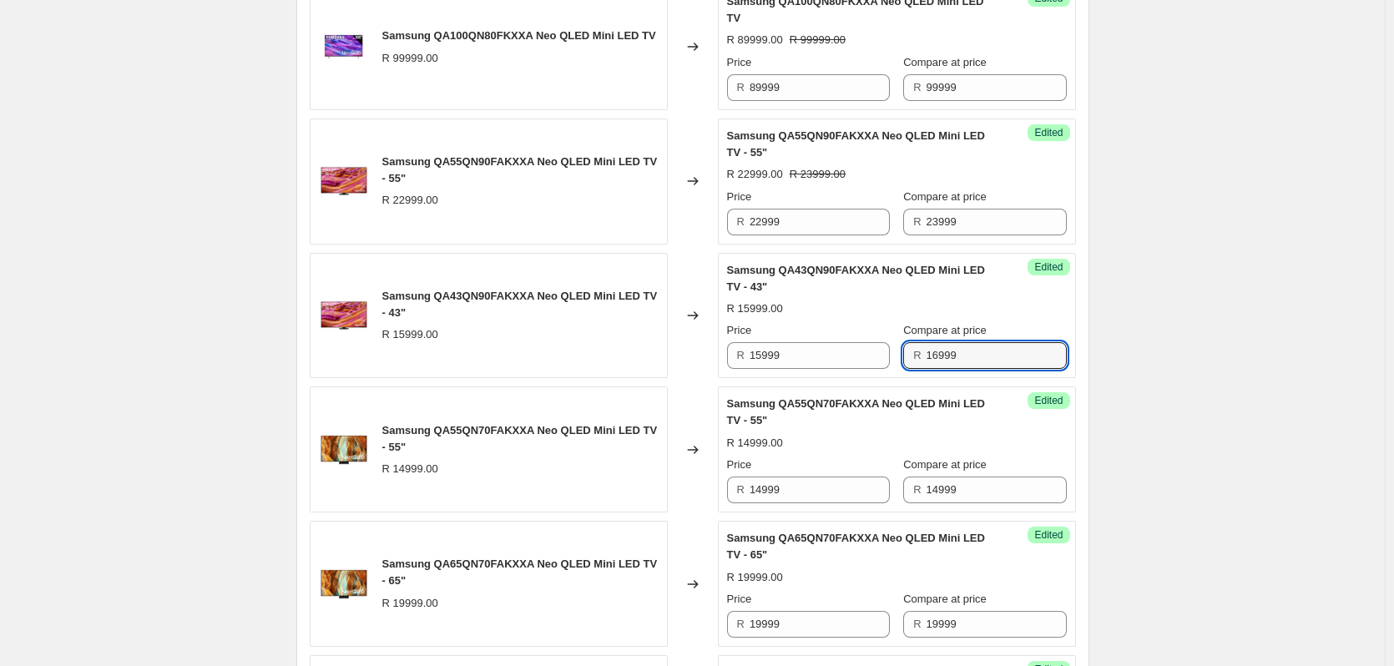
scroll to position [1339, 0]
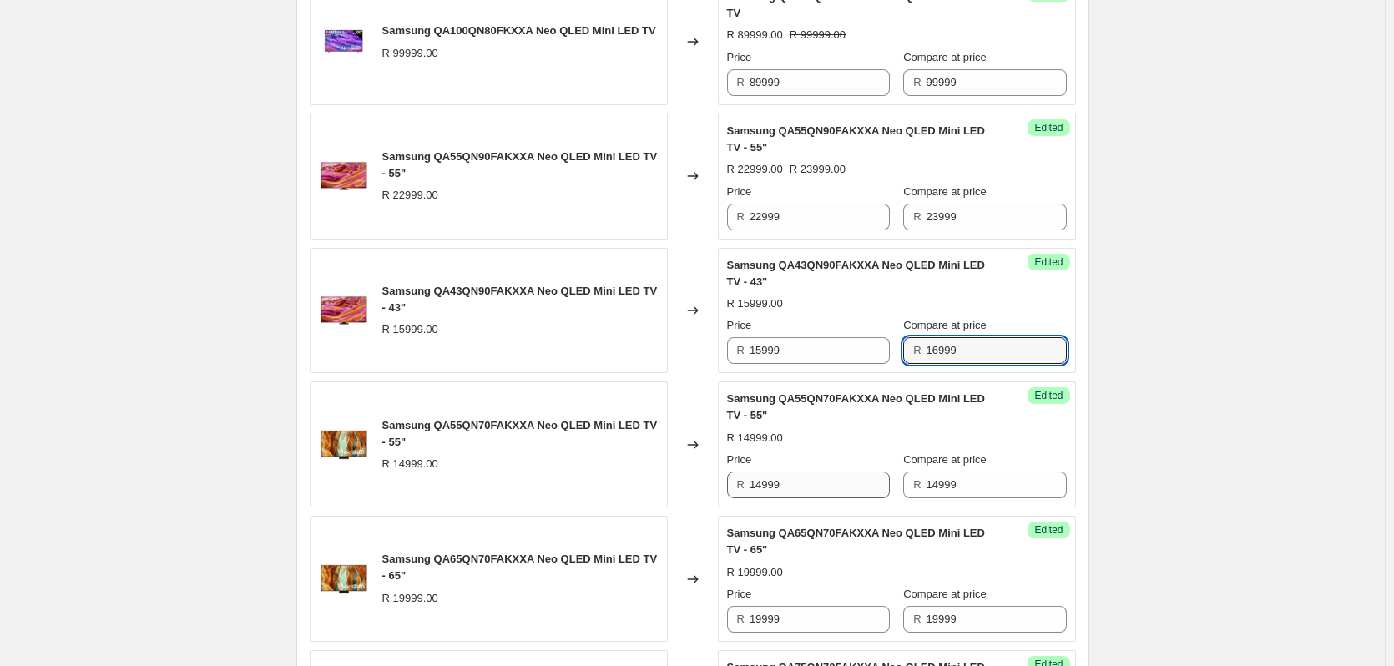
type input "16999"
click at [826, 484] on input "14999" at bounding box center [820, 485] width 140 height 27
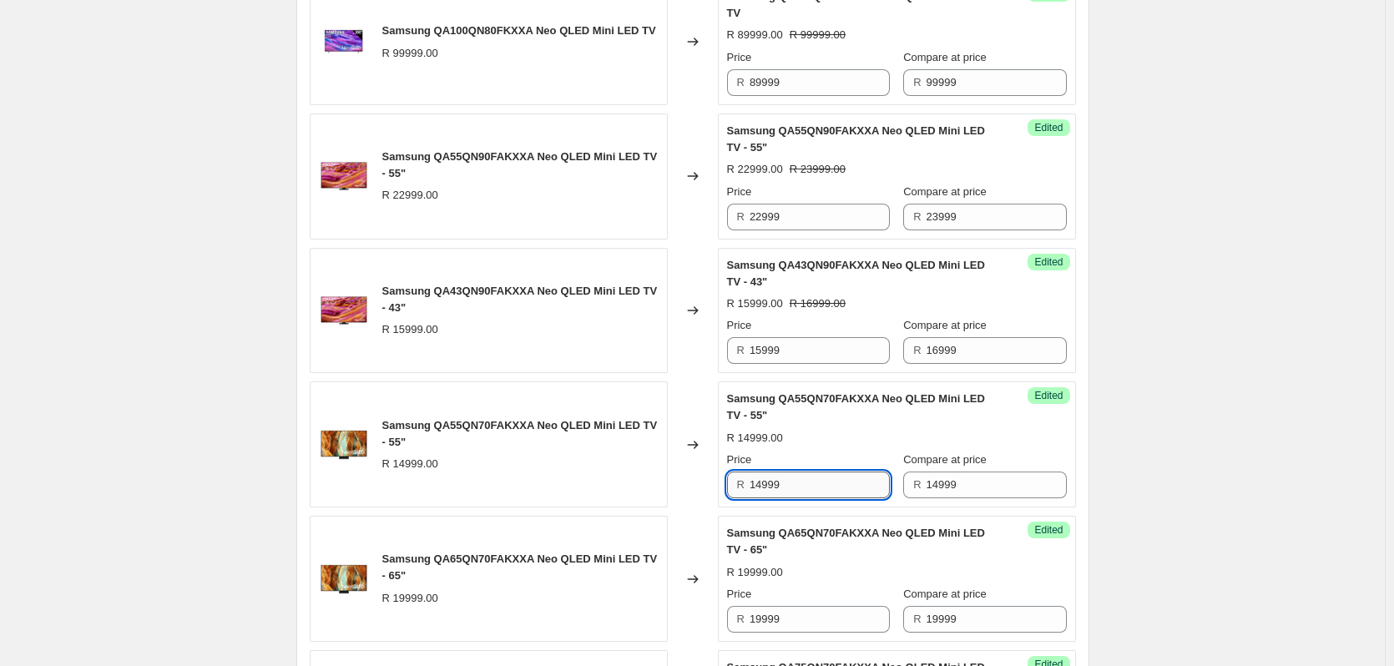
click at [826, 484] on input "14999" at bounding box center [820, 485] width 140 height 27
click at [971, 489] on input "14999" at bounding box center [997, 485] width 140 height 27
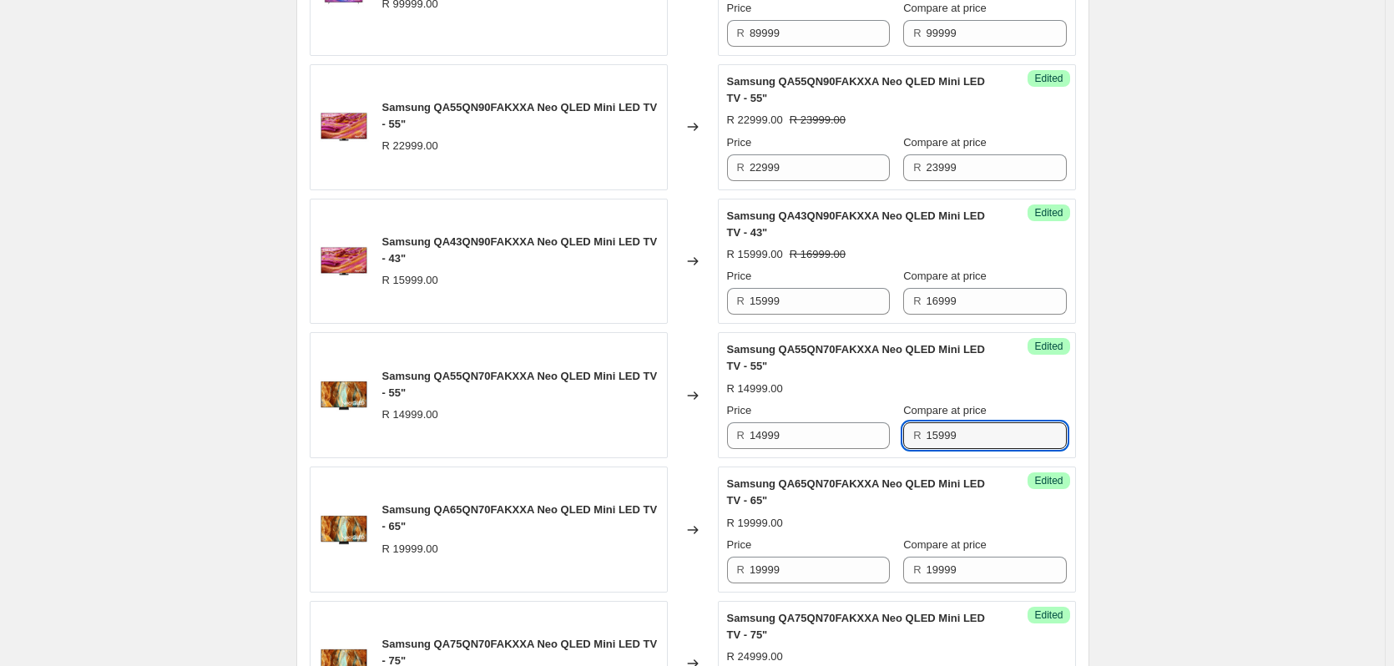
scroll to position [1590, 0]
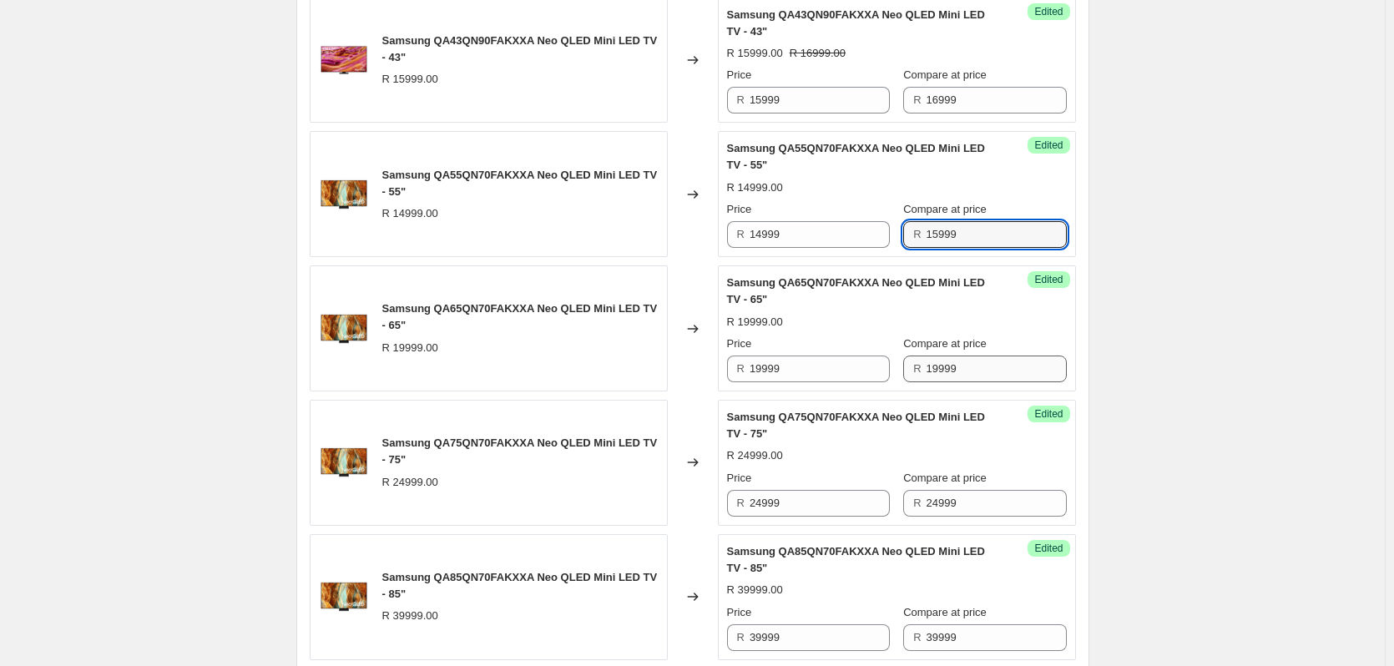
type input "15999"
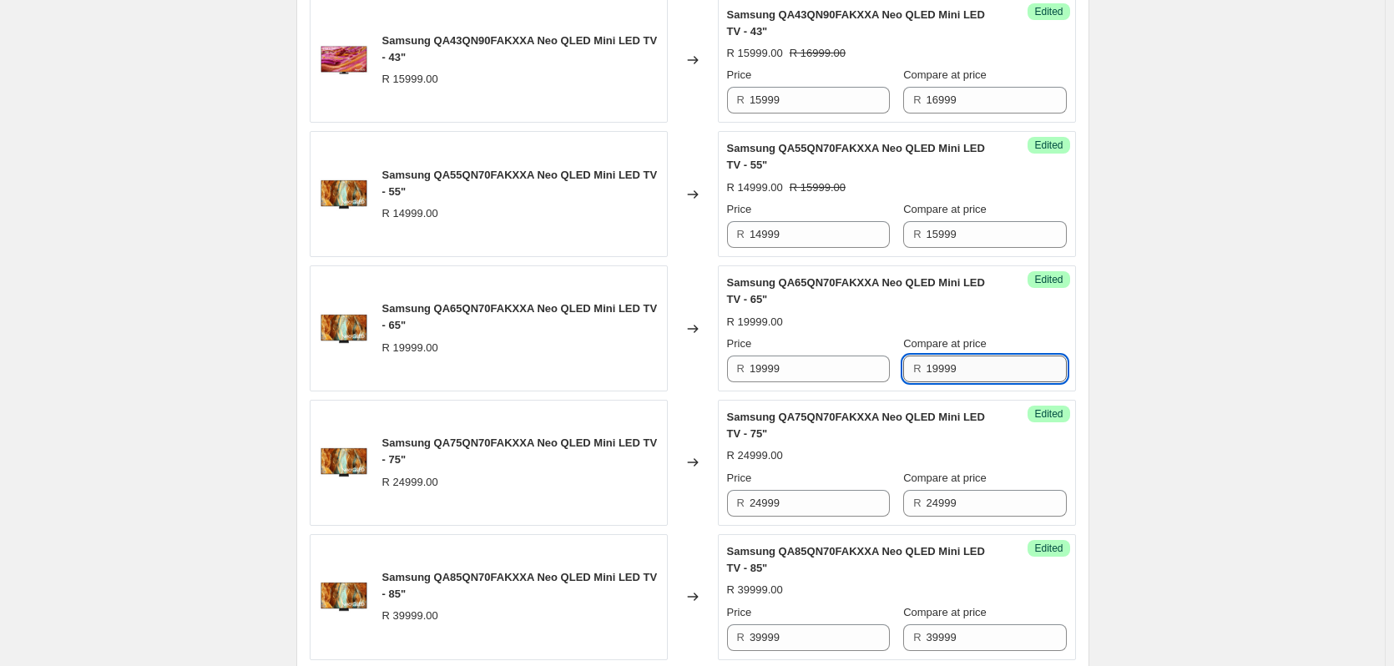
click at [964, 371] on input "19999" at bounding box center [997, 369] width 140 height 27
type input "21999"
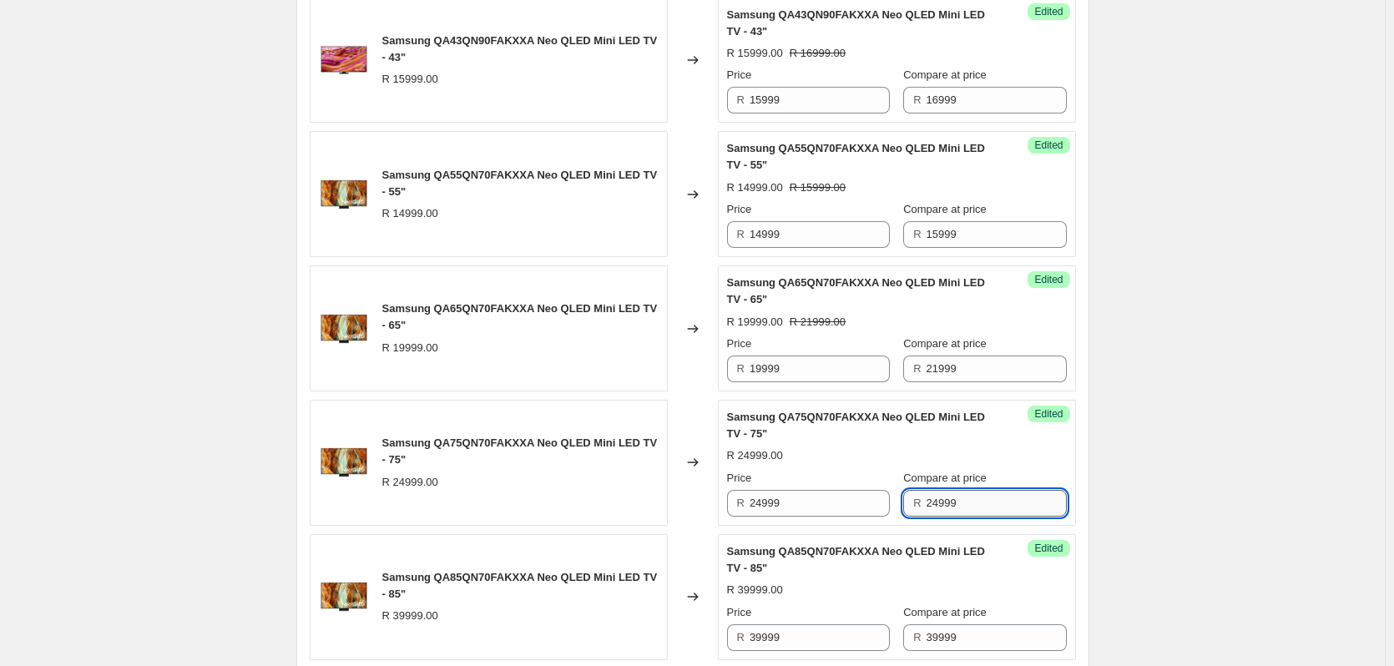
click at [974, 499] on input "24999" at bounding box center [997, 503] width 140 height 27
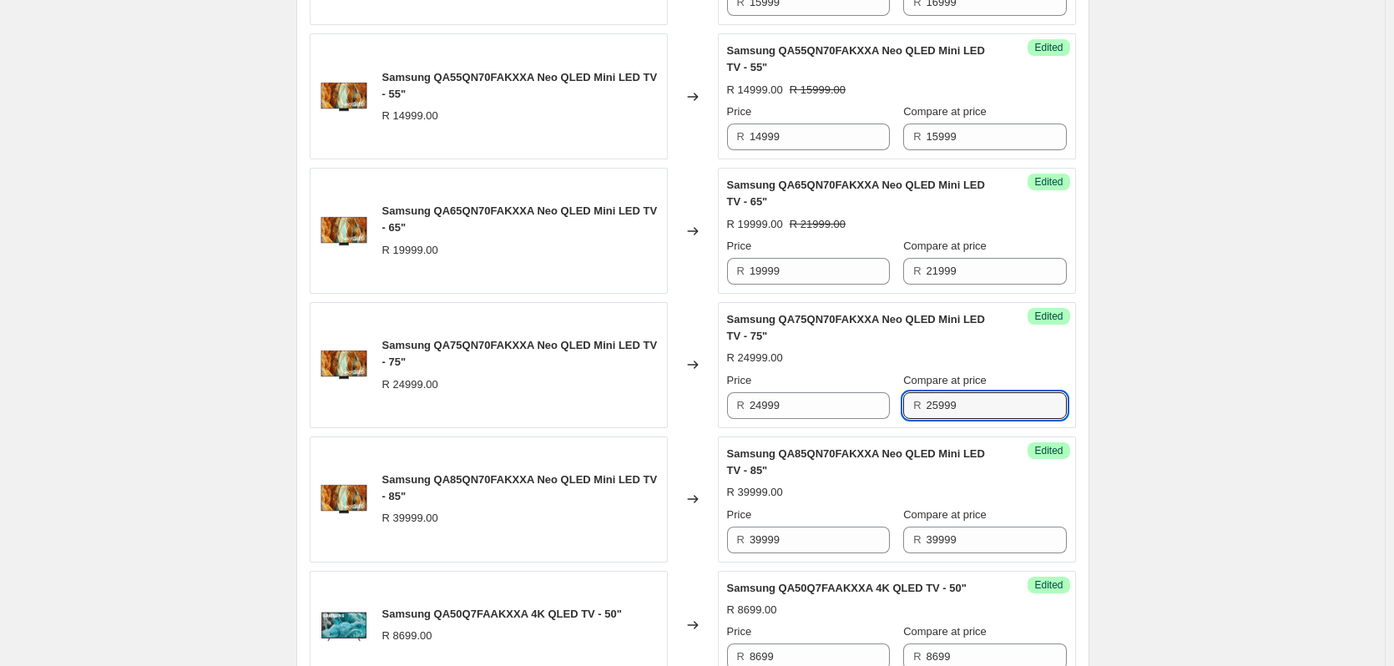
scroll to position [1840, 0]
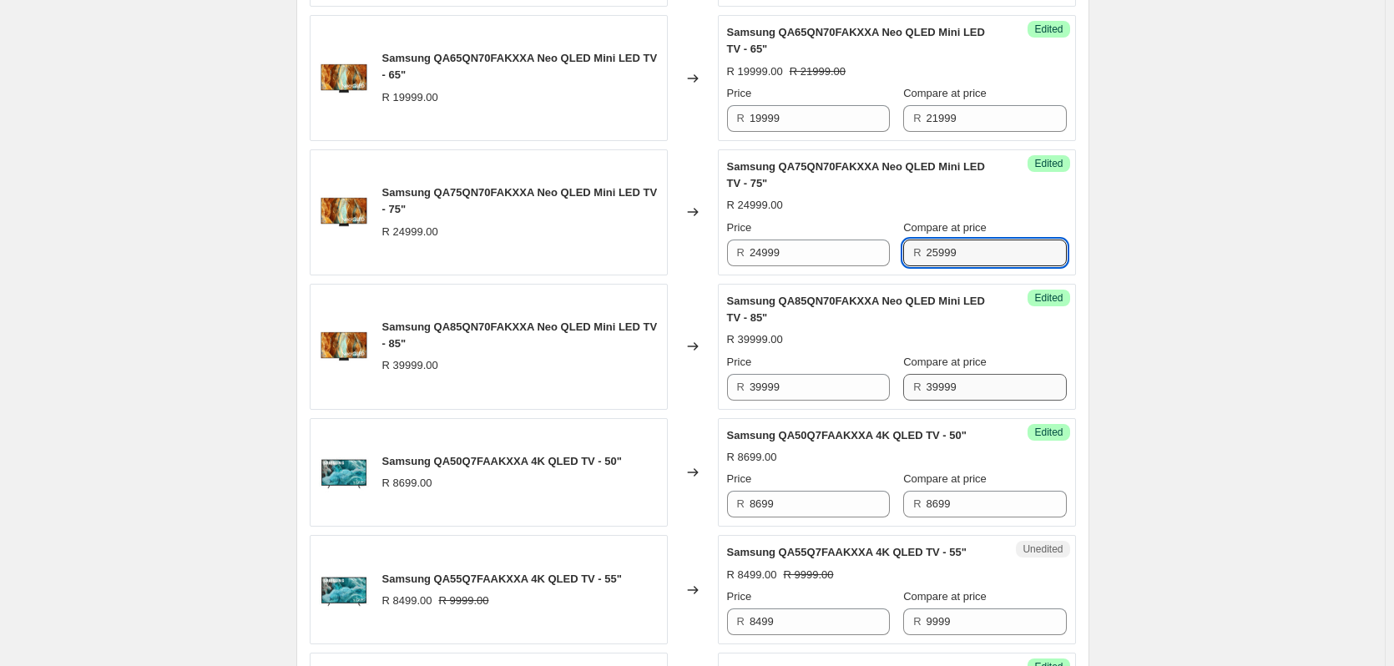
type input "25999"
click at [989, 391] on input "39999" at bounding box center [997, 387] width 140 height 27
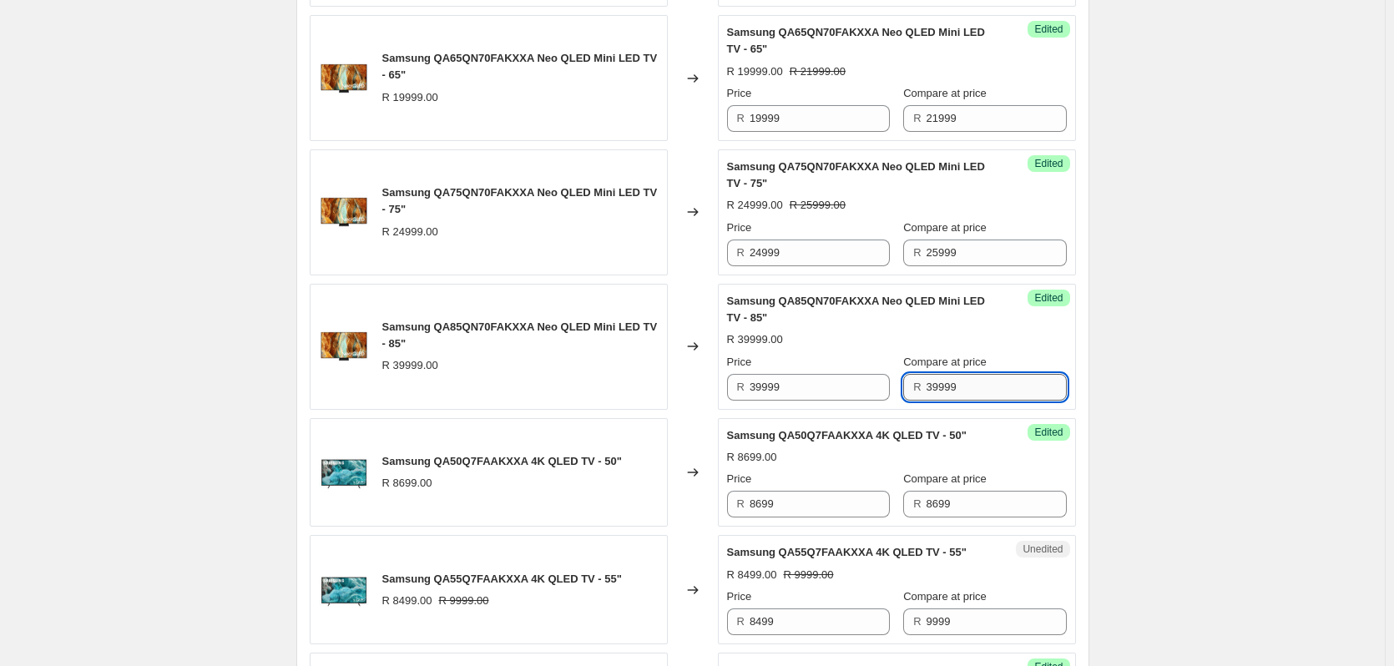
click at [987, 389] on input "39999" at bounding box center [997, 387] width 140 height 27
type input "40999"
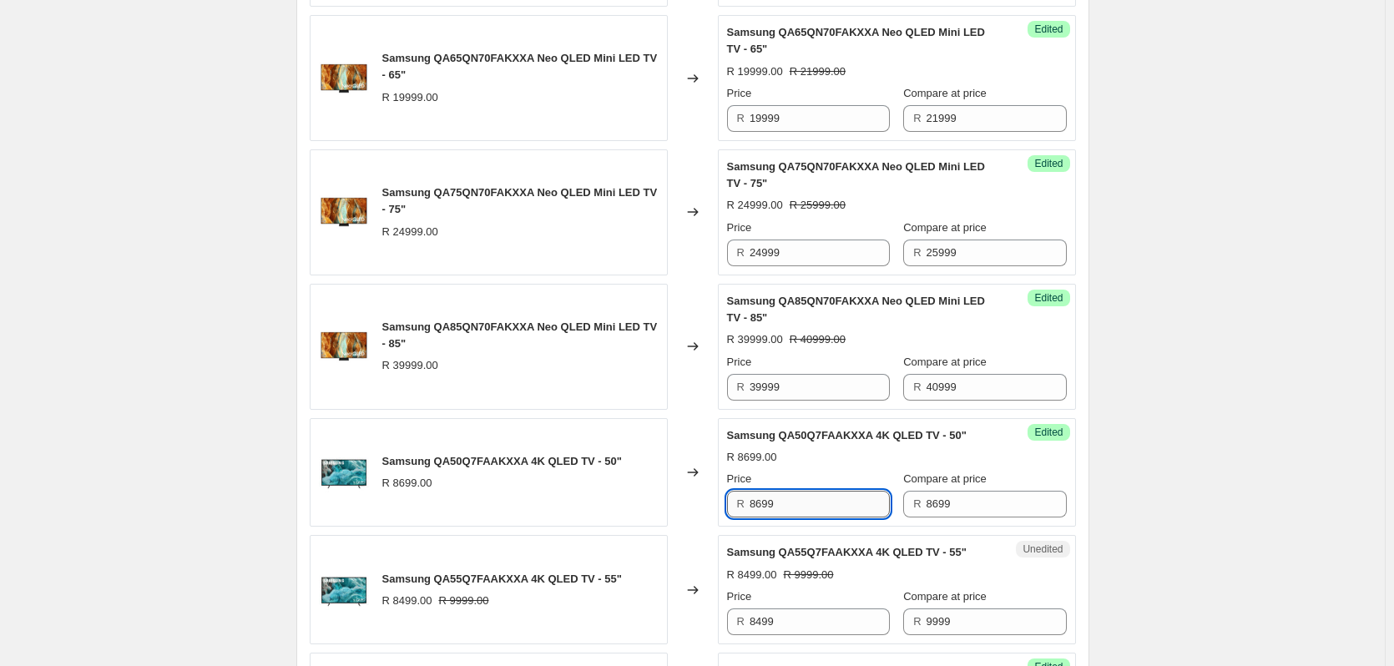
click at [822, 500] on input "8699" at bounding box center [820, 504] width 140 height 27
type input "8999"
click at [985, 503] on input "8699" at bounding box center [997, 504] width 140 height 27
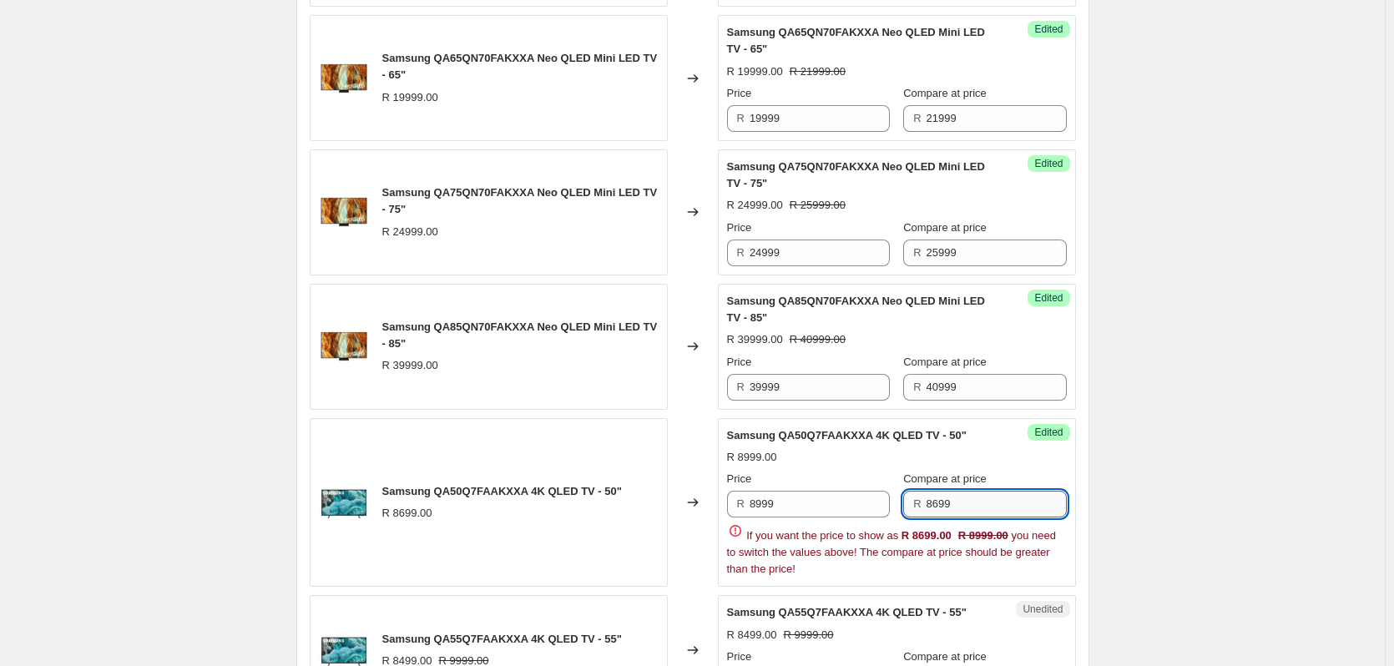
click at [985, 503] on input "8699" at bounding box center [997, 504] width 140 height 27
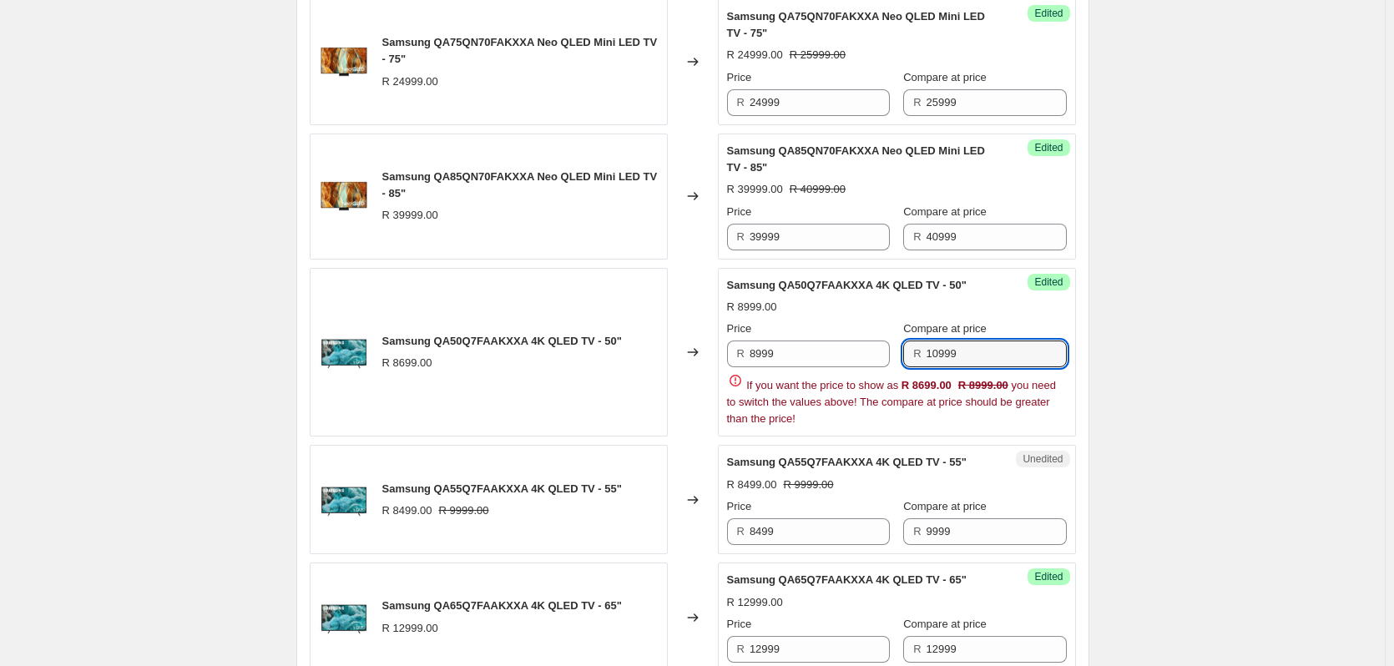
scroll to position [2007, 0]
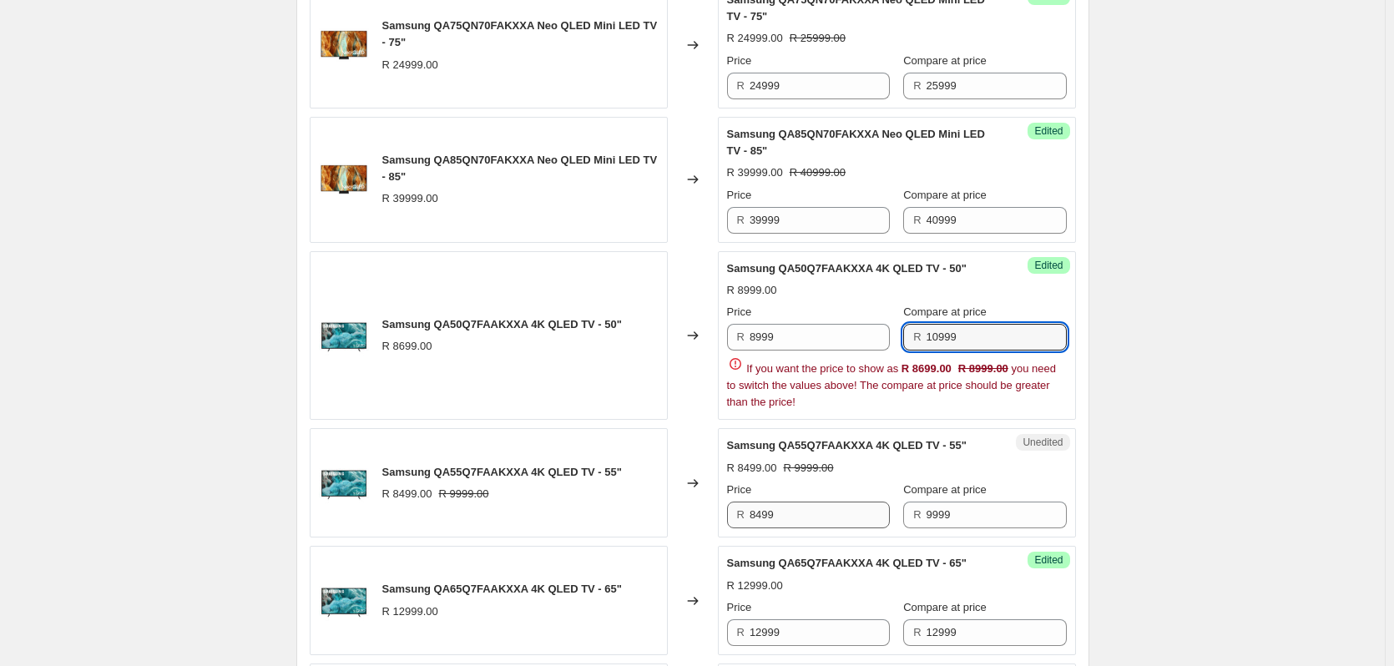
type input "10999"
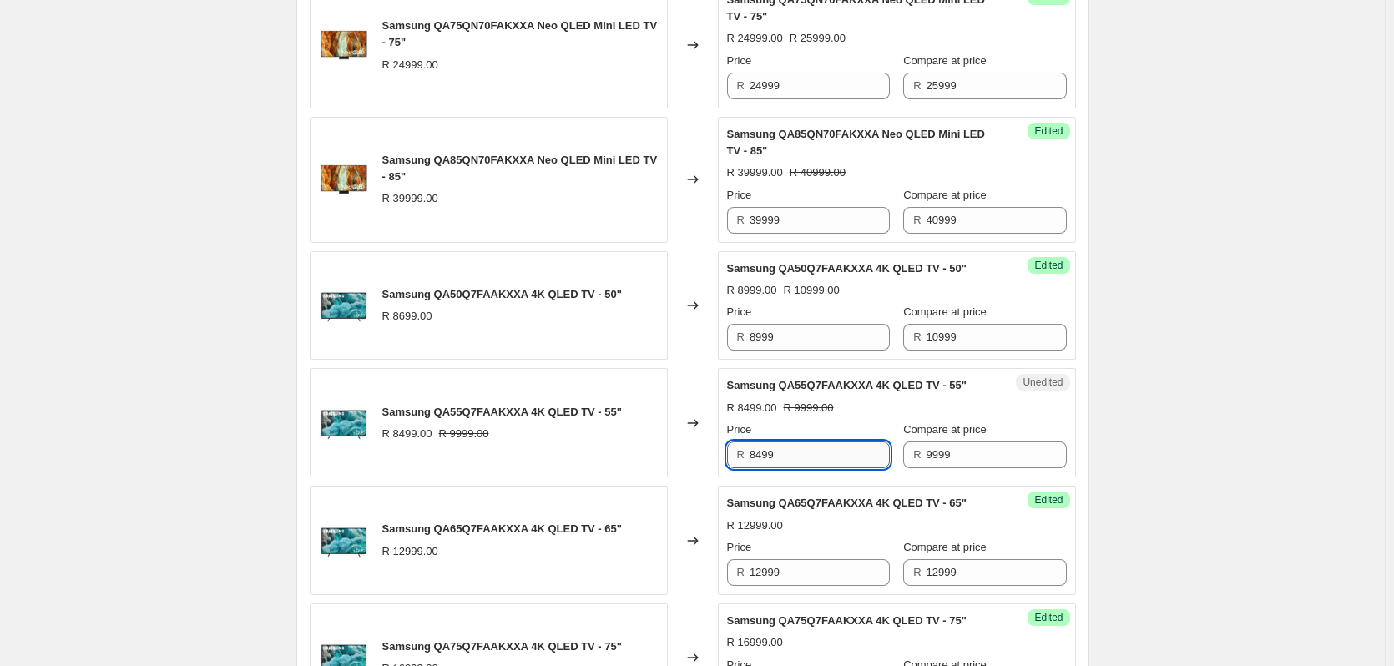
click at [805, 518] on div "R 12999.00" at bounding box center [897, 526] width 340 height 17
click at [791, 449] on input "8499" at bounding box center [820, 455] width 140 height 27
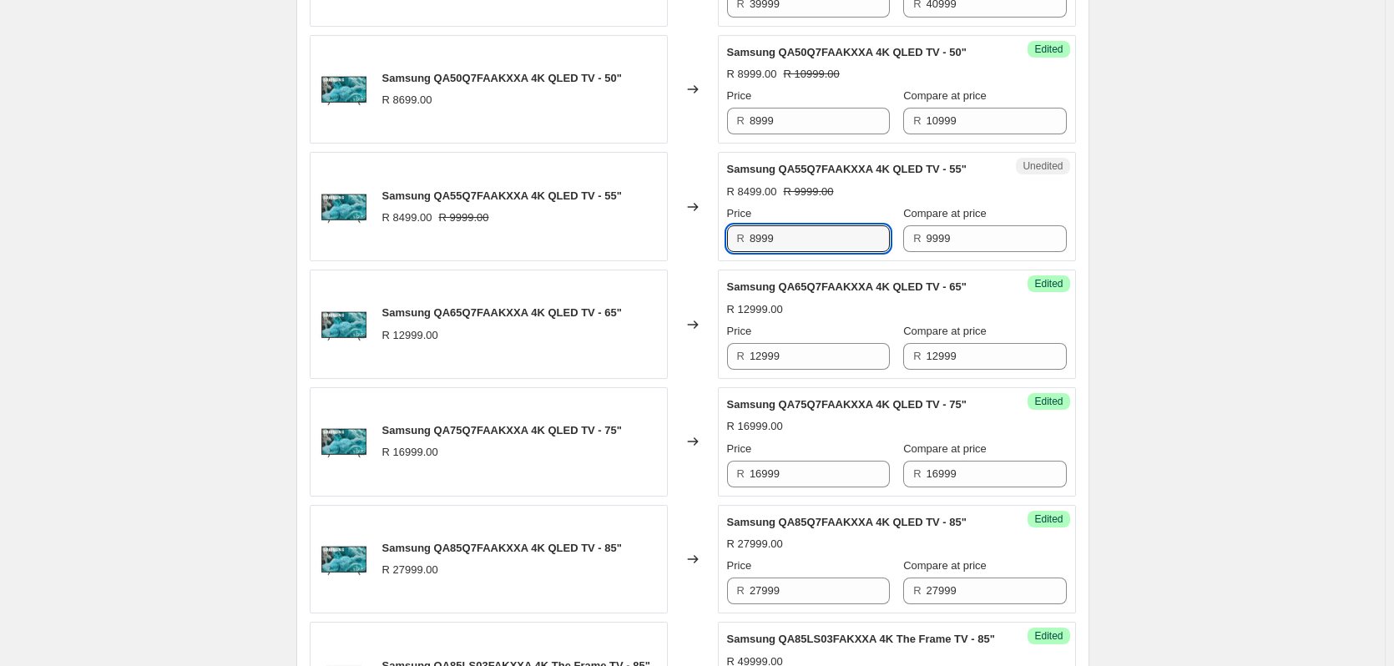
scroll to position [2258, 0]
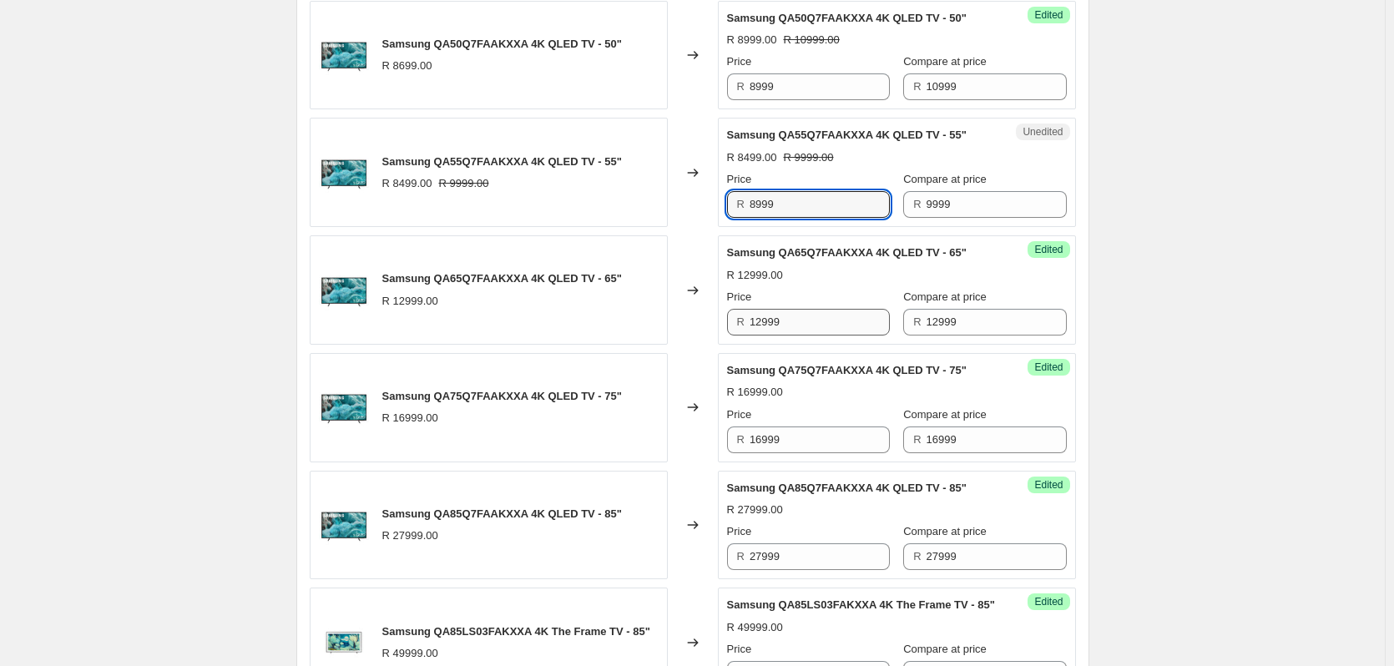
type input "8999"
click at [815, 321] on input "12999" at bounding box center [820, 322] width 140 height 27
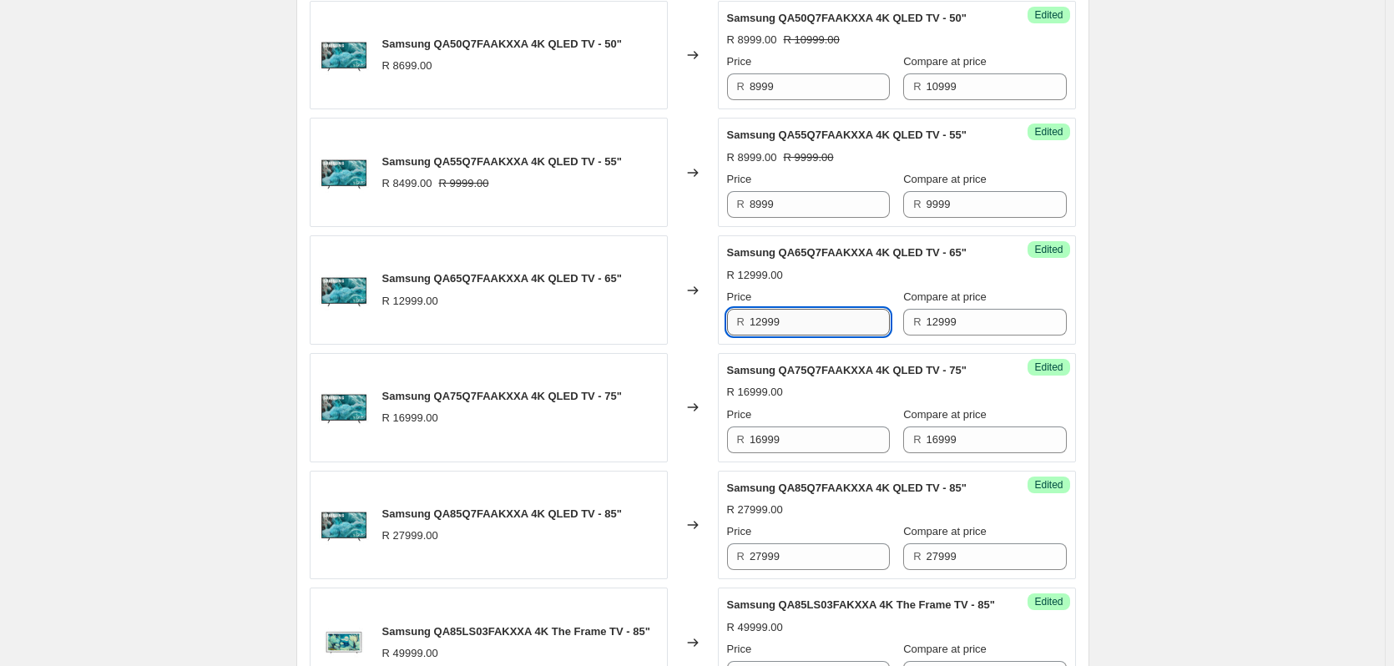
click at [815, 321] on input "12999" at bounding box center [820, 322] width 140 height 27
type input "10999"
click at [788, 434] on input "16999" at bounding box center [820, 440] width 140 height 27
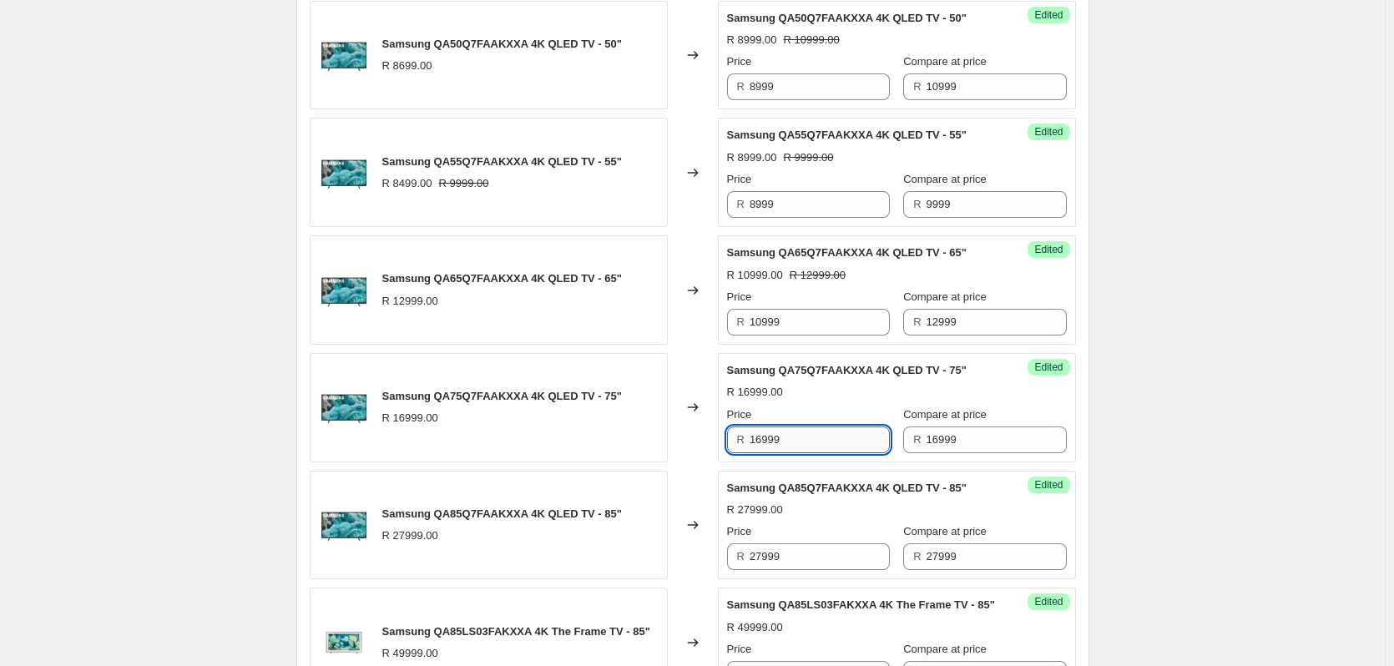
click at [791, 434] on input "16999" at bounding box center [820, 440] width 140 height 27
type input "17999"
click at [984, 438] on input "16999" at bounding box center [997, 440] width 140 height 27
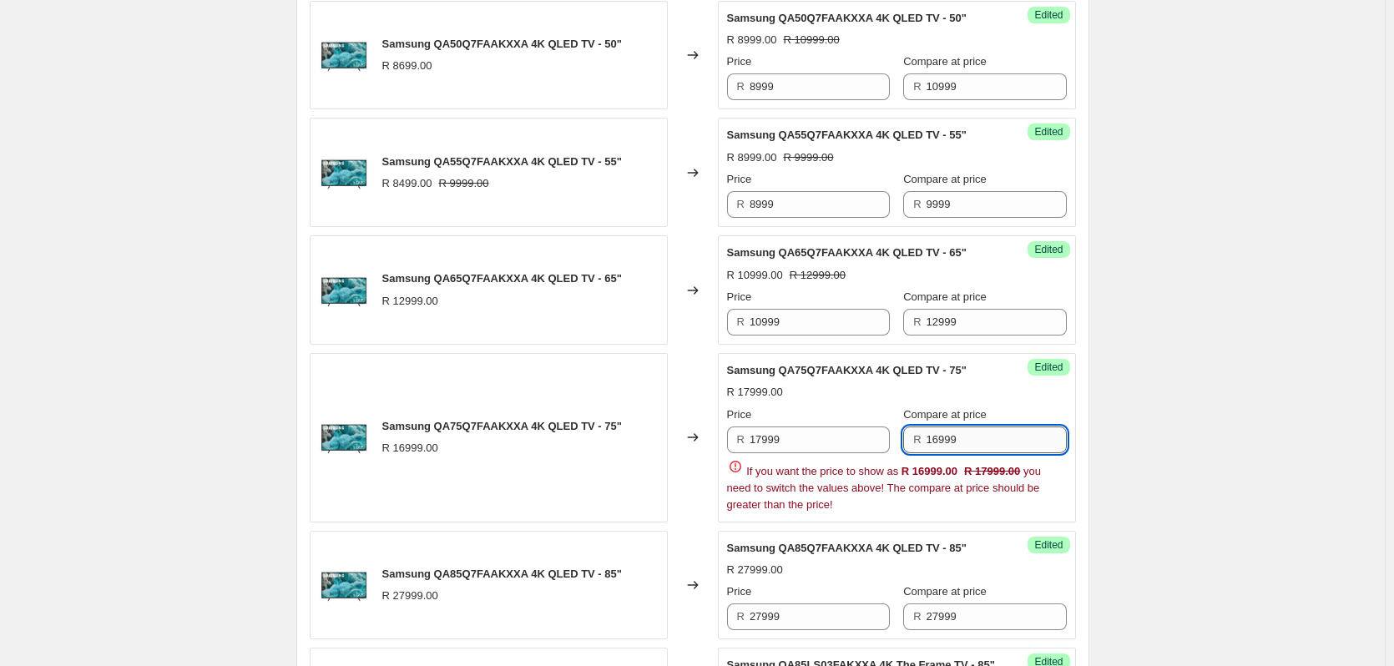
click at [984, 438] on input "16999" at bounding box center [997, 440] width 140 height 27
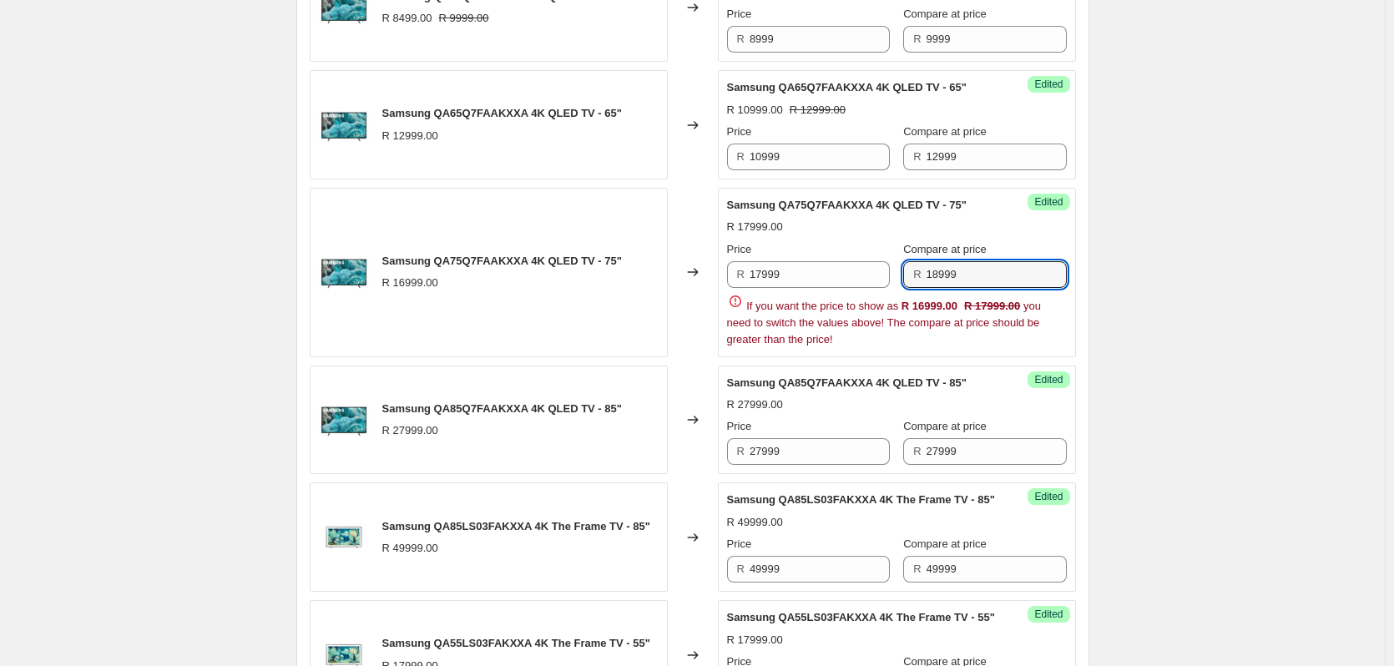
scroll to position [2425, 0]
type input "18999"
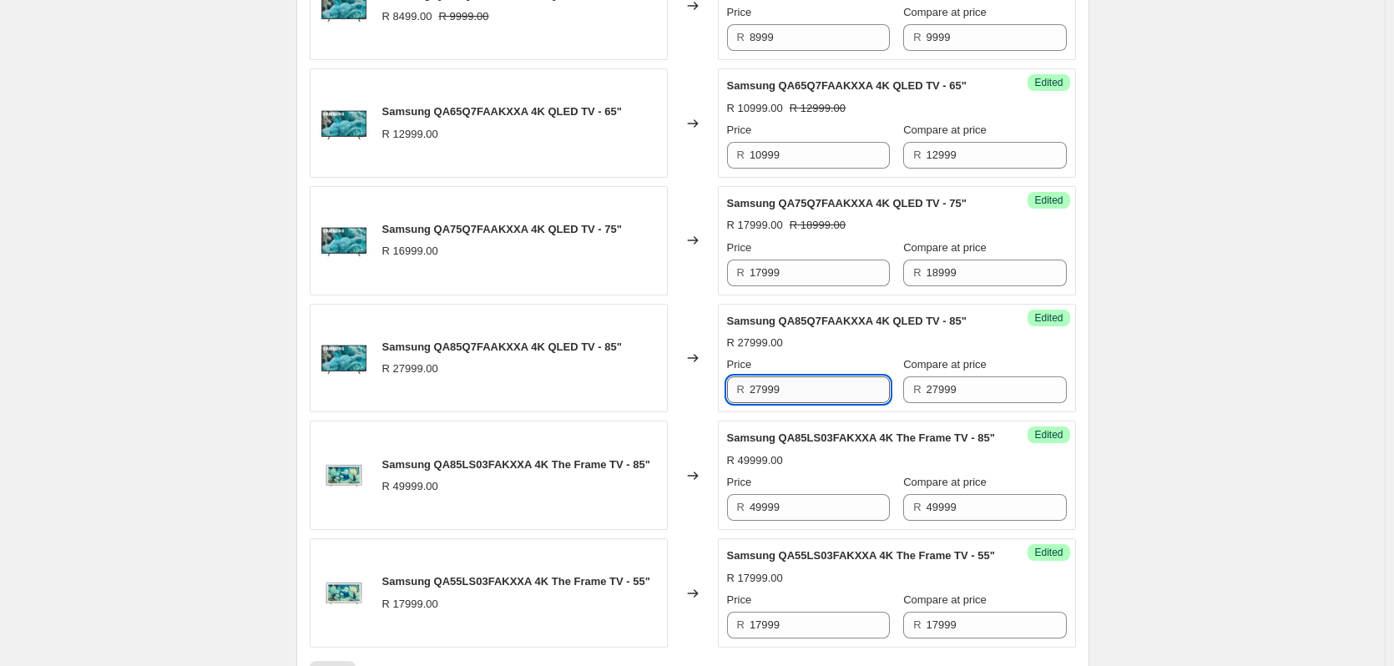
click at [813, 396] on input "27999" at bounding box center [820, 390] width 140 height 27
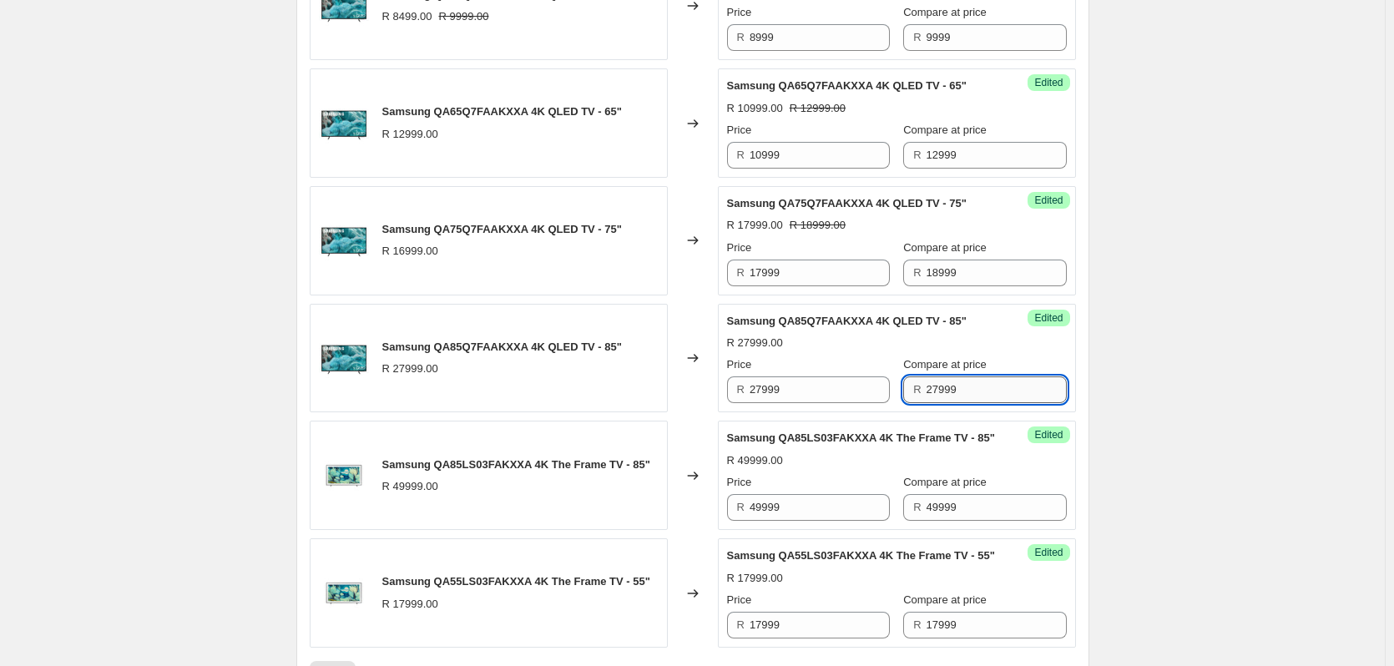
click at [965, 395] on input "27999" at bounding box center [997, 390] width 140 height 27
click at [963, 393] on input "27999" at bounding box center [997, 390] width 140 height 27
click at [956, 390] on input "27999" at bounding box center [997, 390] width 140 height 27
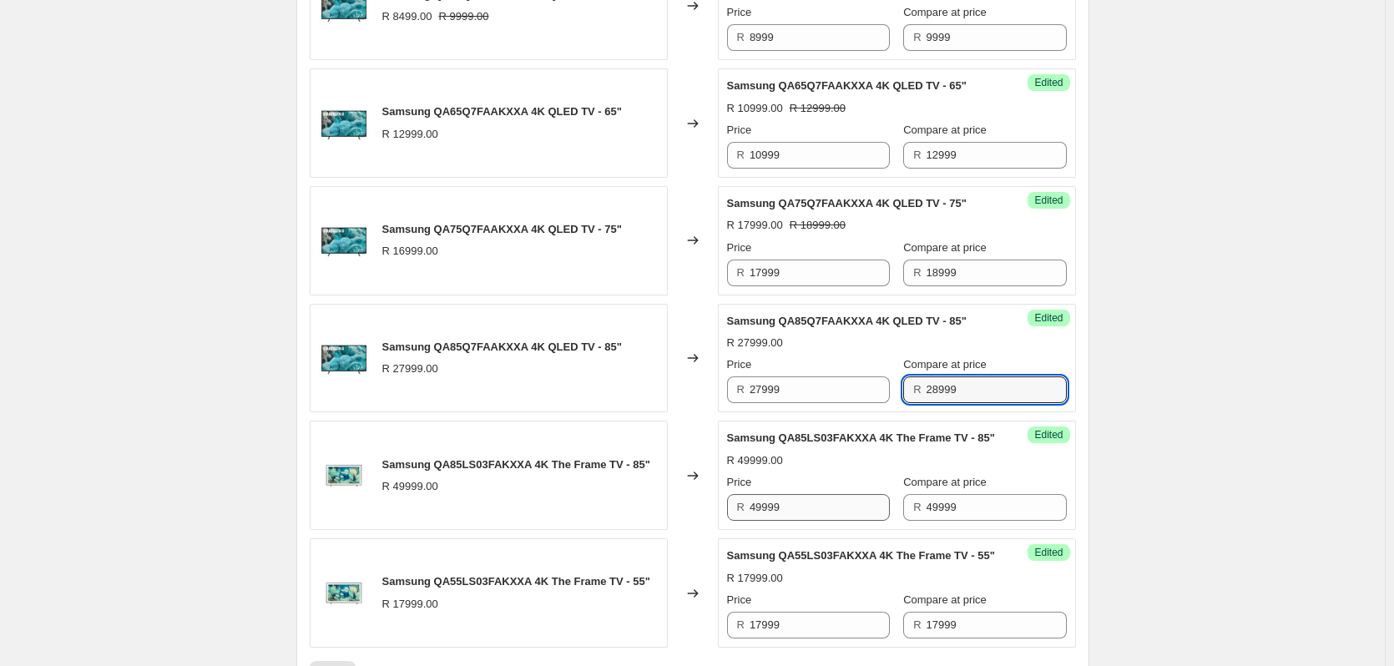
type input "28999"
click at [832, 517] on input "49999" at bounding box center [820, 507] width 140 height 27
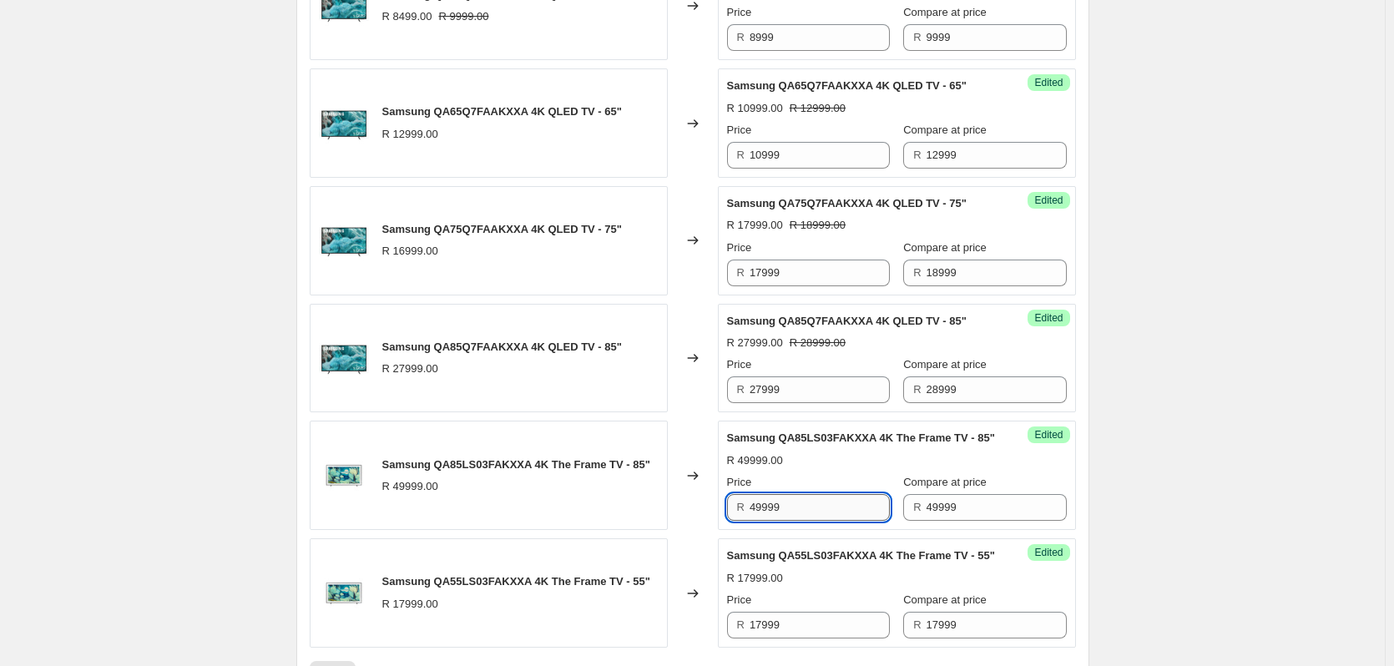
click at [821, 521] on input "49999" at bounding box center [820, 507] width 140 height 27
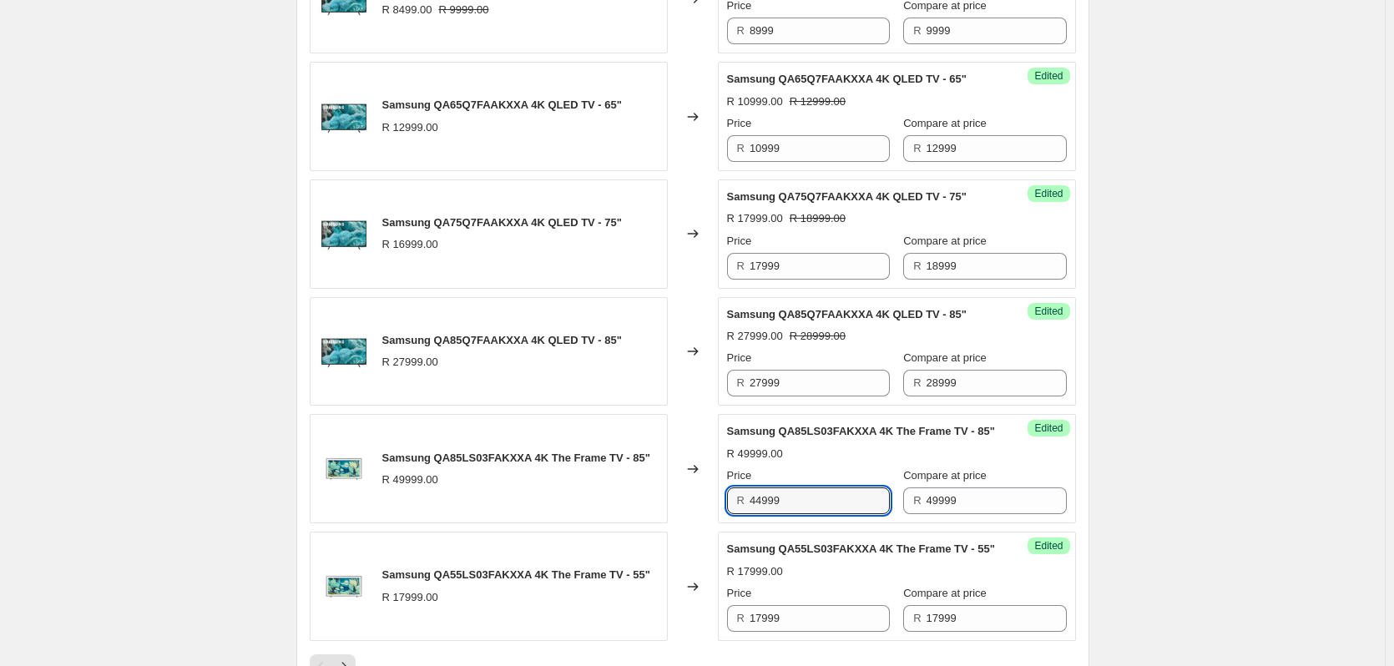
scroll to position [2592, 0]
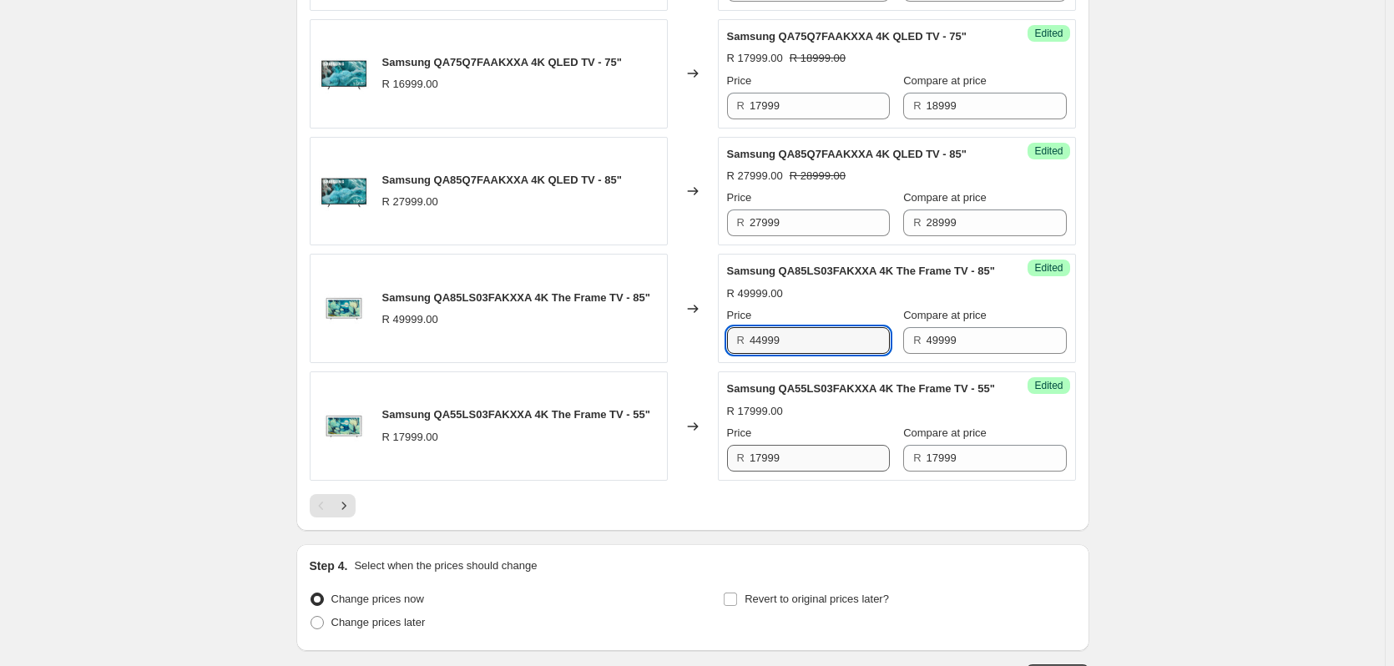
type input "44999"
click at [808, 472] on input "17999" at bounding box center [820, 458] width 140 height 27
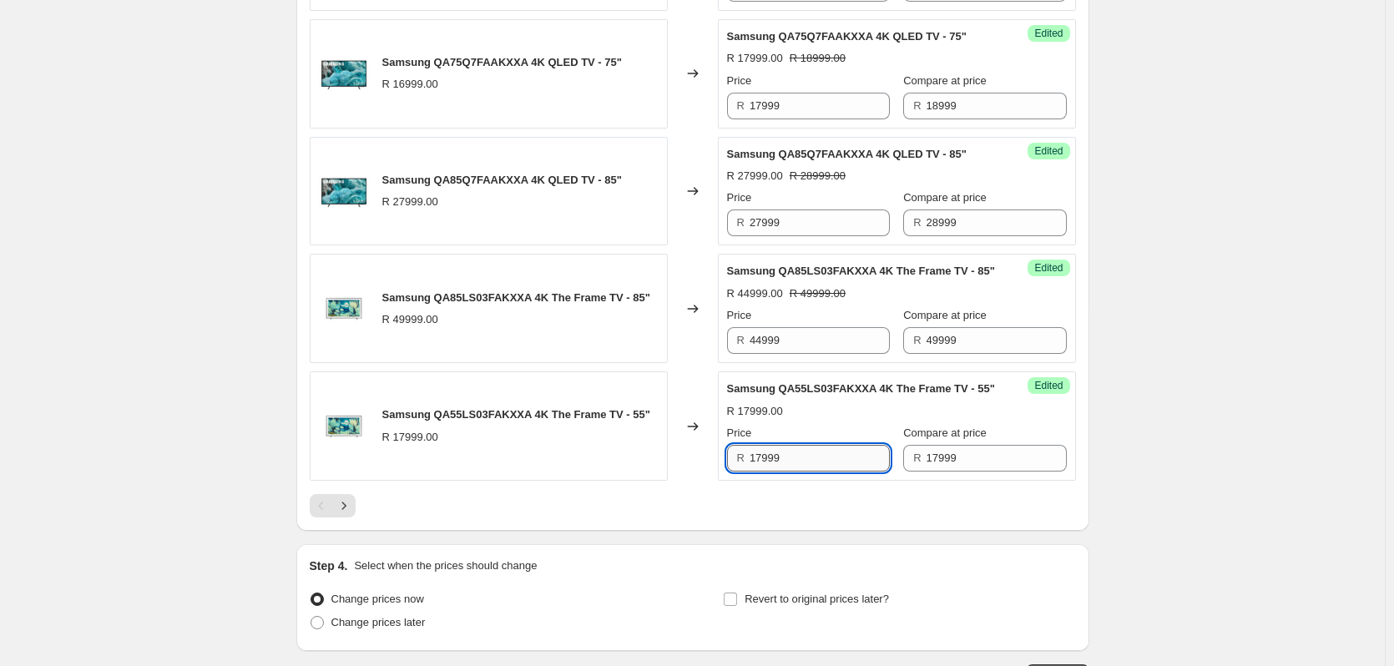
click at [808, 472] on input "17999" at bounding box center [820, 458] width 140 height 27
click at [979, 472] on input "17999" at bounding box center [997, 458] width 140 height 27
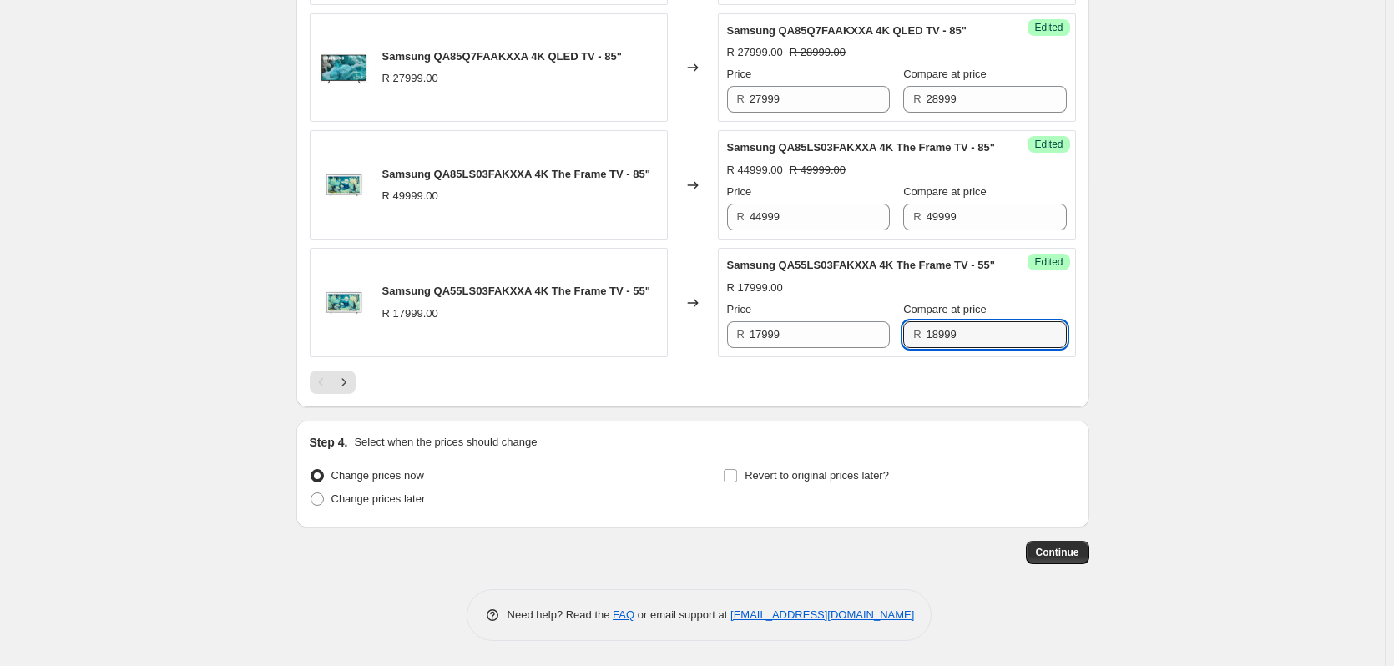
scroll to position [2749, 0]
type input "18999"
click at [735, 474] on input "Revert to original prices later?" at bounding box center [730, 475] width 13 height 13
checkbox input "true"
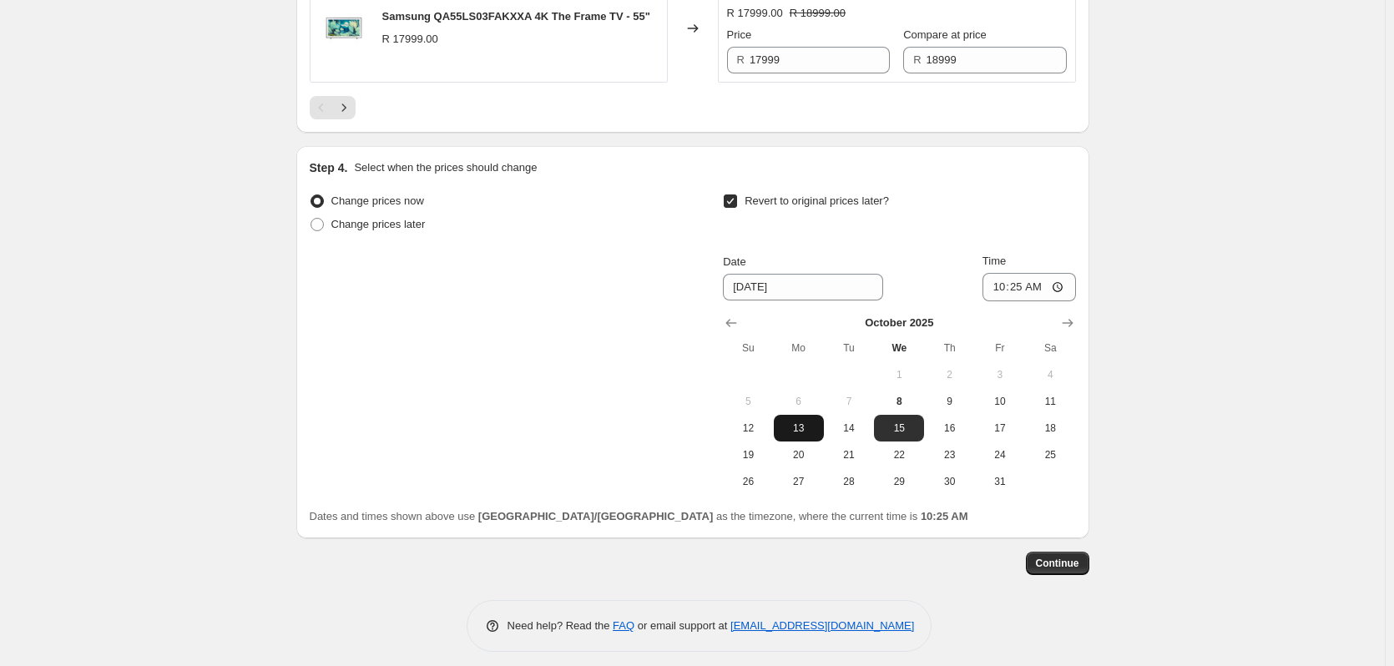
scroll to position [2999, 0]
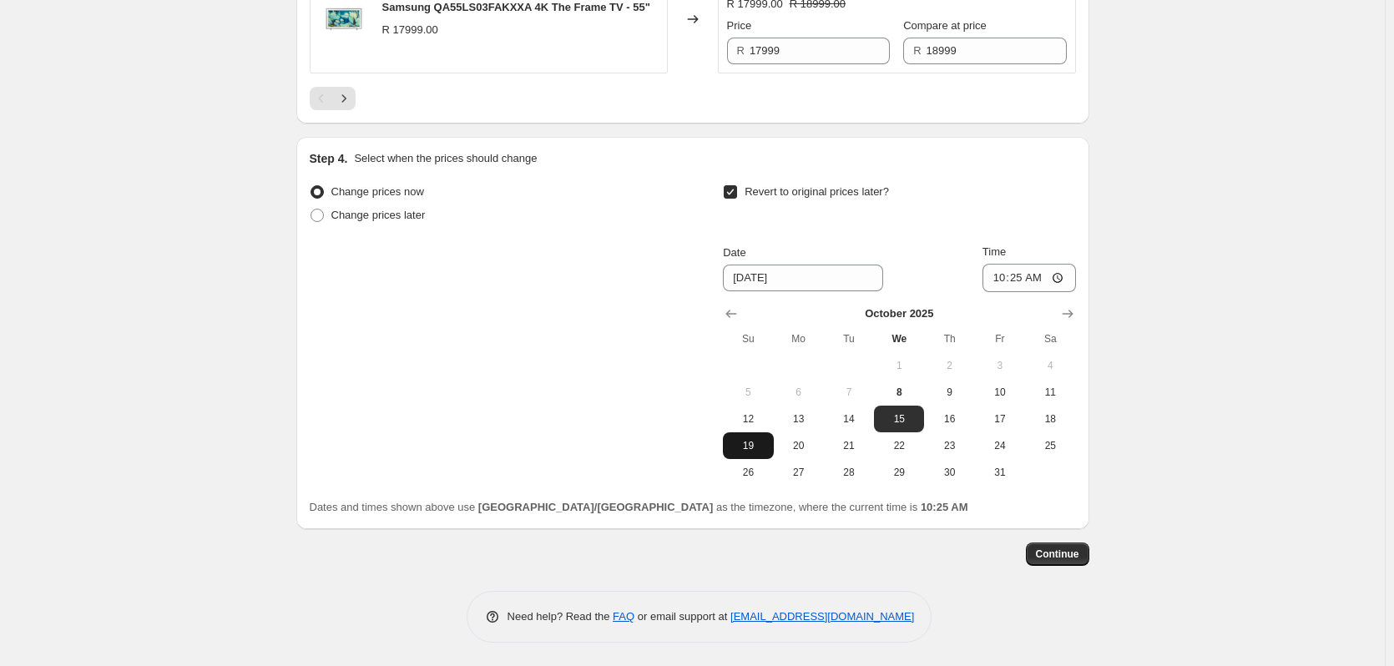
click at [750, 459] on button "19" at bounding box center [748, 445] width 50 height 27
type input "[DATE]"
click at [1025, 292] on input "10:25" at bounding box center [1030, 278] width 94 height 28
type input "23:59"
click at [1055, 561] on span "Continue" at bounding box center [1057, 554] width 43 height 13
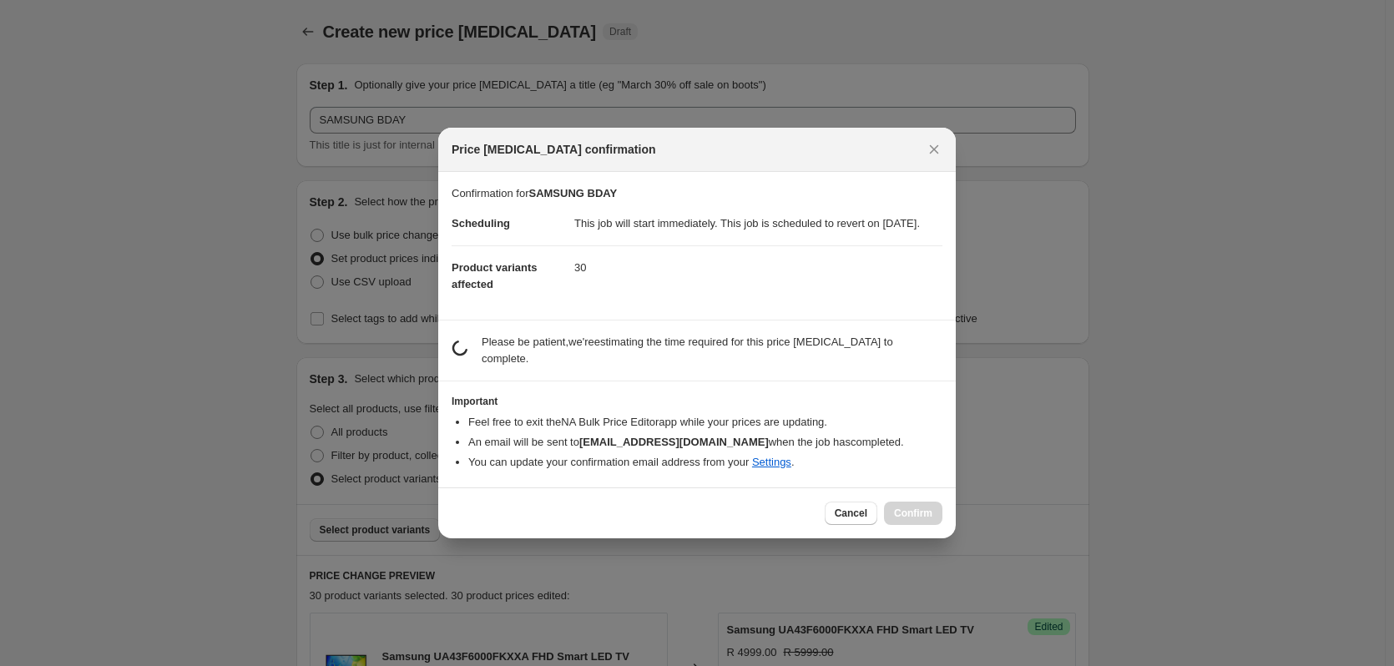
scroll to position [0, 0]
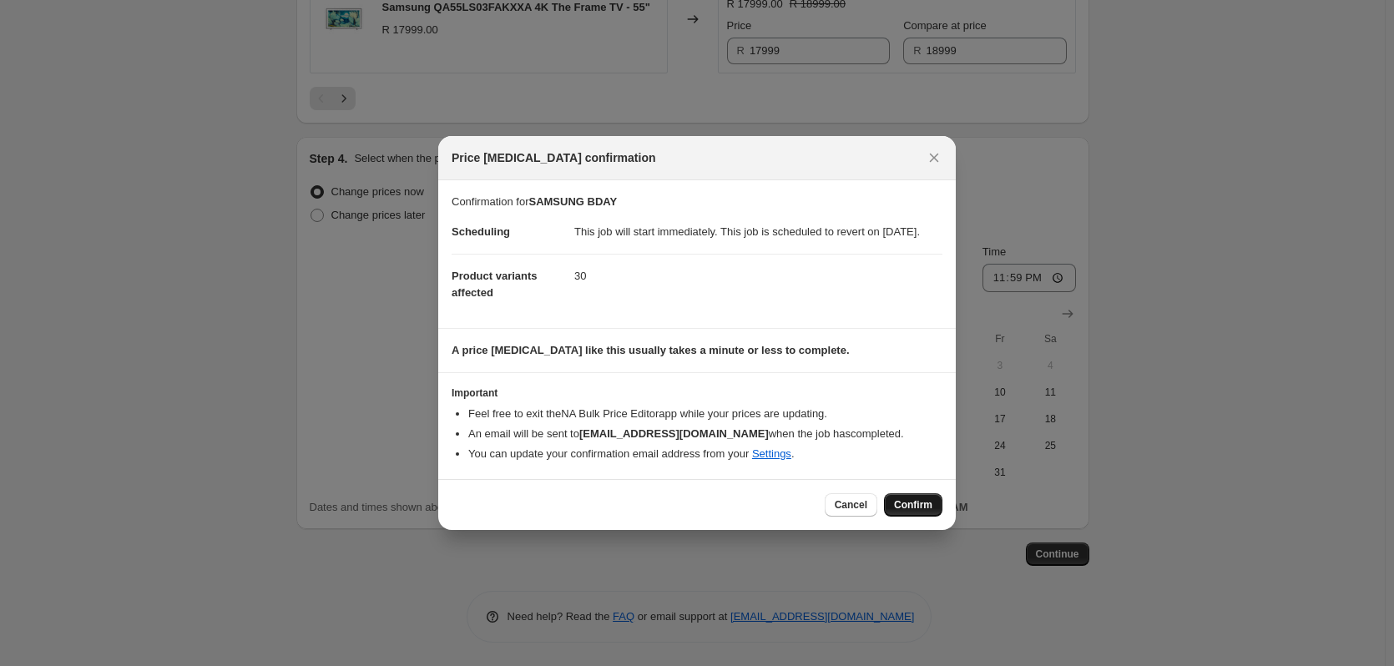
click at [903, 512] on span "Confirm" at bounding box center [913, 504] width 38 height 13
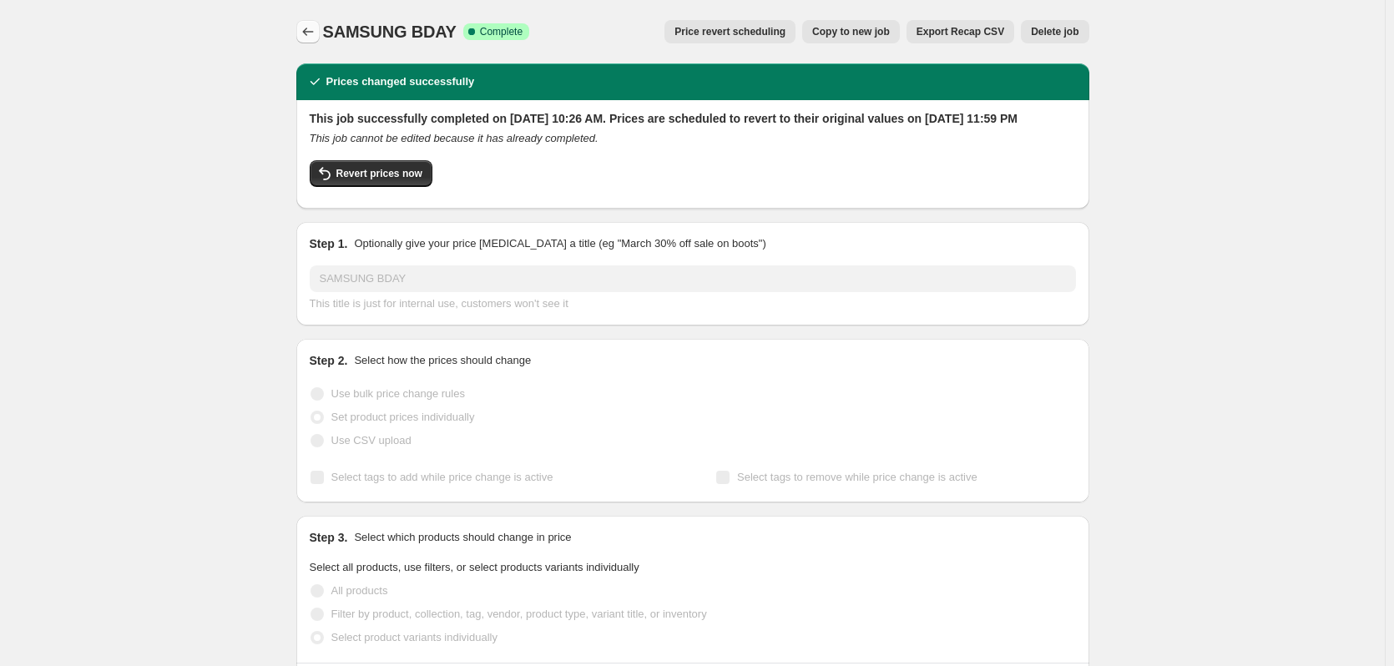
click at [306, 33] on icon "Price change jobs" at bounding box center [308, 31] width 17 height 17
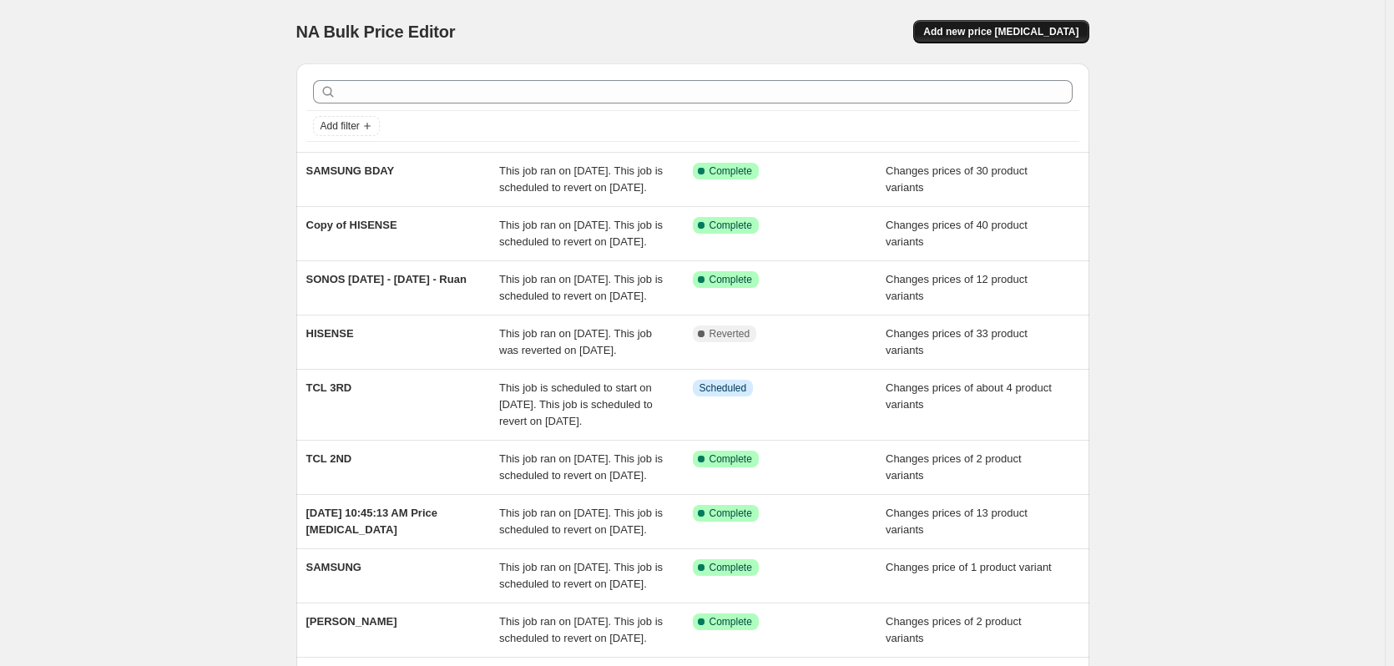
click at [1026, 30] on span "Add new price [MEDICAL_DATA]" at bounding box center [1000, 31] width 155 height 13
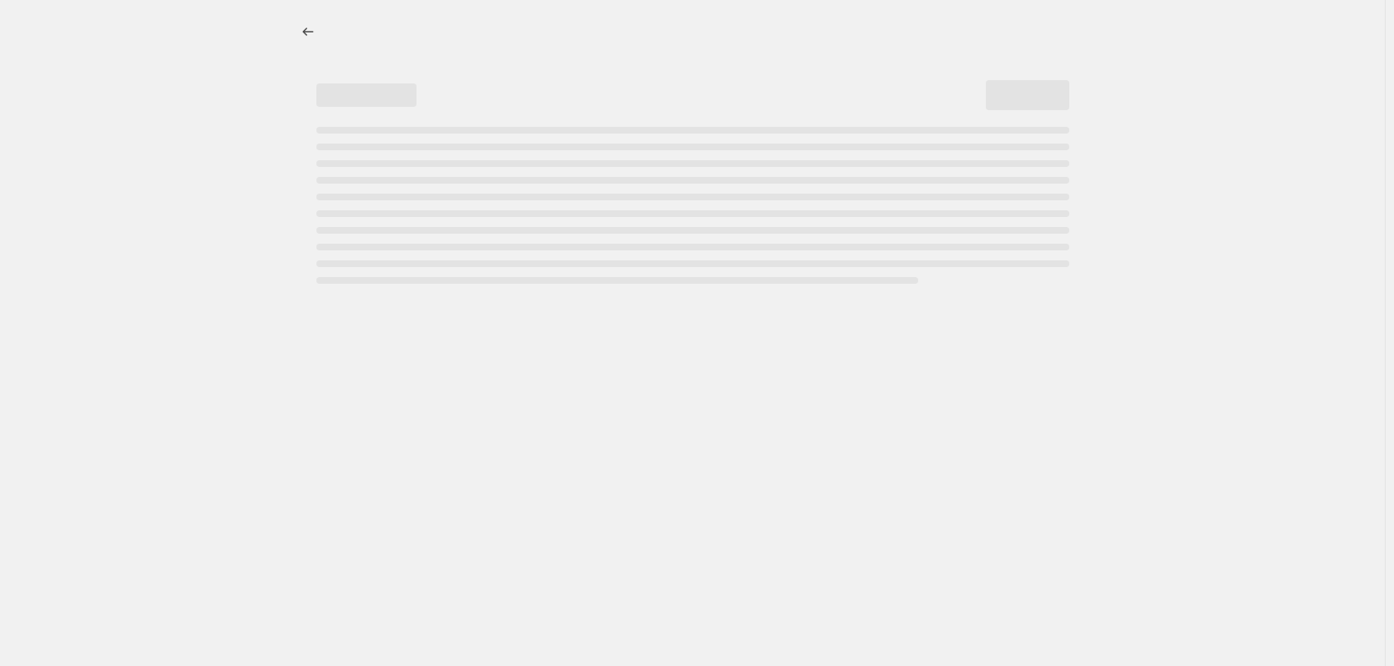
select select "percentage"
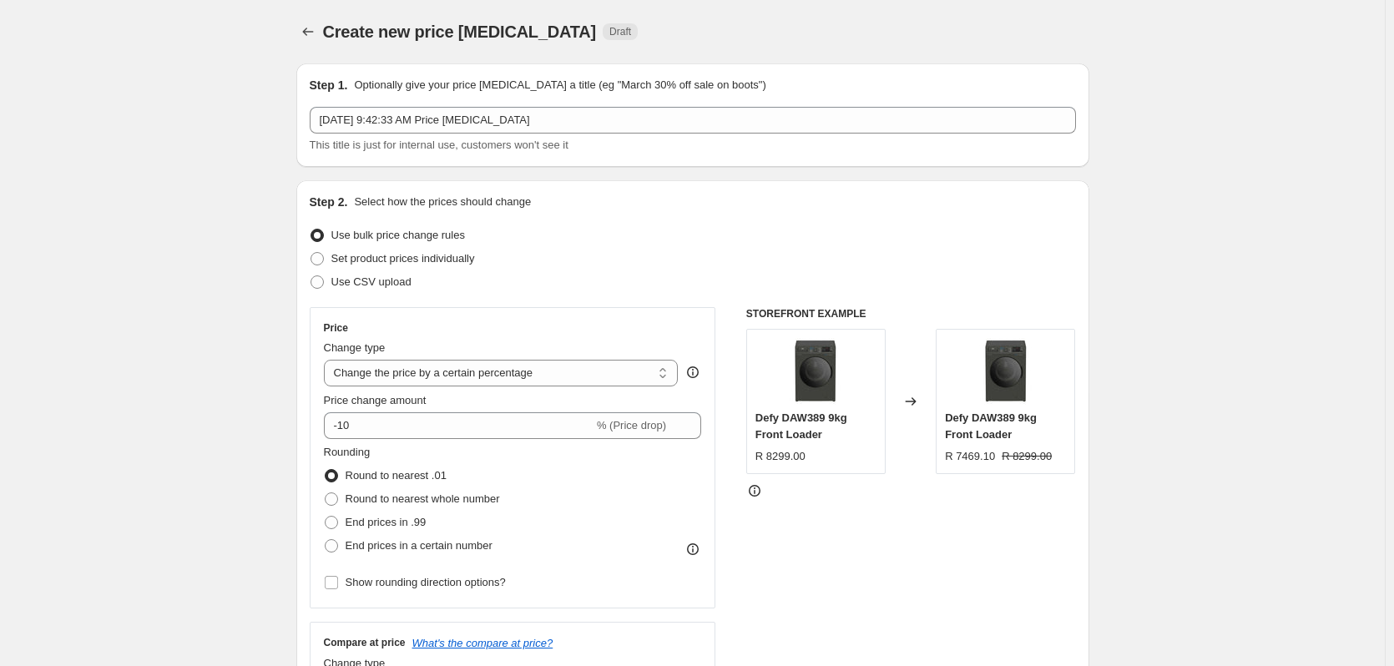
click at [570, 104] on div "Step 1. Optionally give your price [MEDICAL_DATA] a title (eg "March 30% off sa…" at bounding box center [693, 115] width 766 height 77
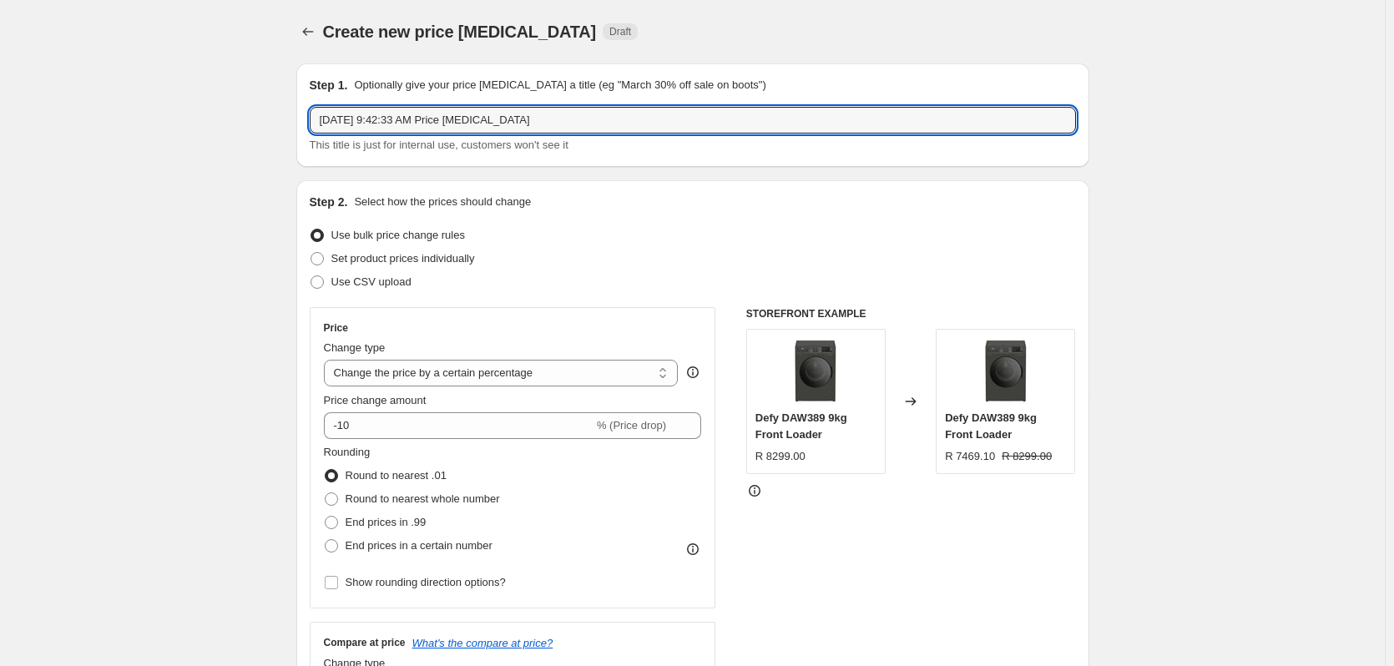
drag, startPoint x: 561, startPoint y: 123, endPoint x: 282, endPoint y: 126, distance: 278.9
type input "samsung sb"
click at [322, 261] on span at bounding box center [317, 258] width 13 height 13
click at [311, 253] on input "Set product prices individually" at bounding box center [311, 252] width 1 height 1
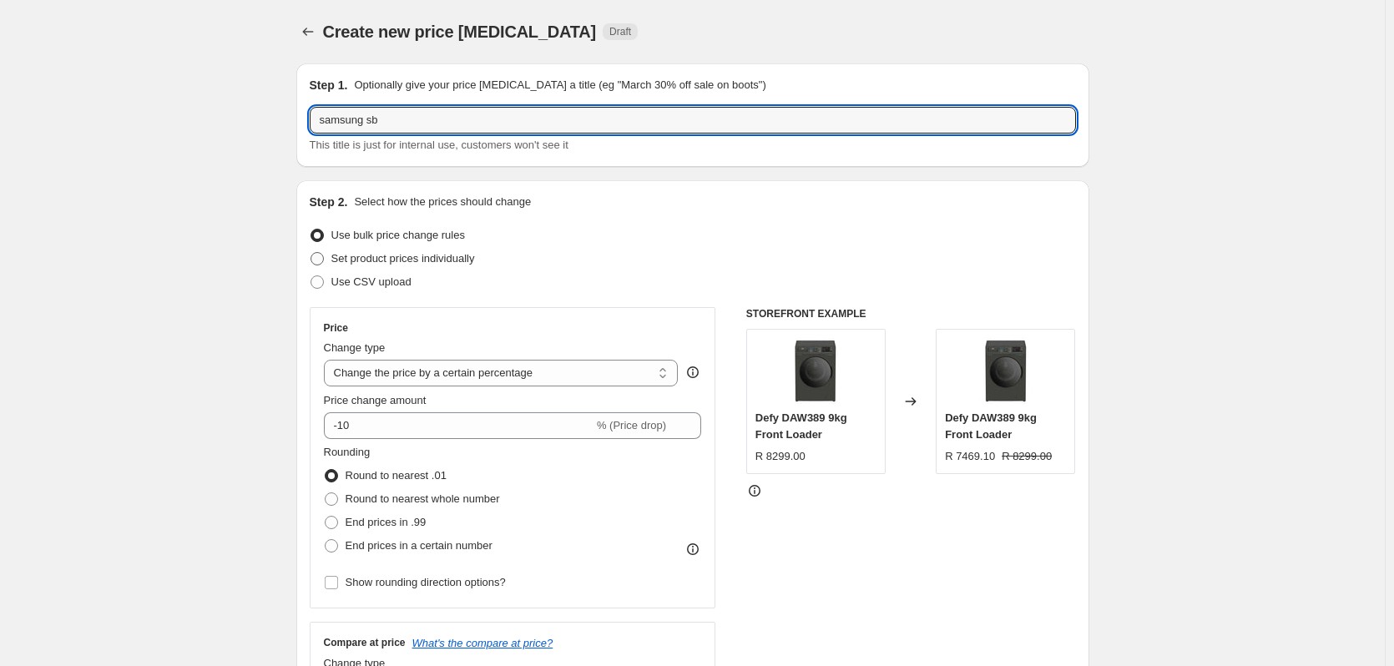
radio input "true"
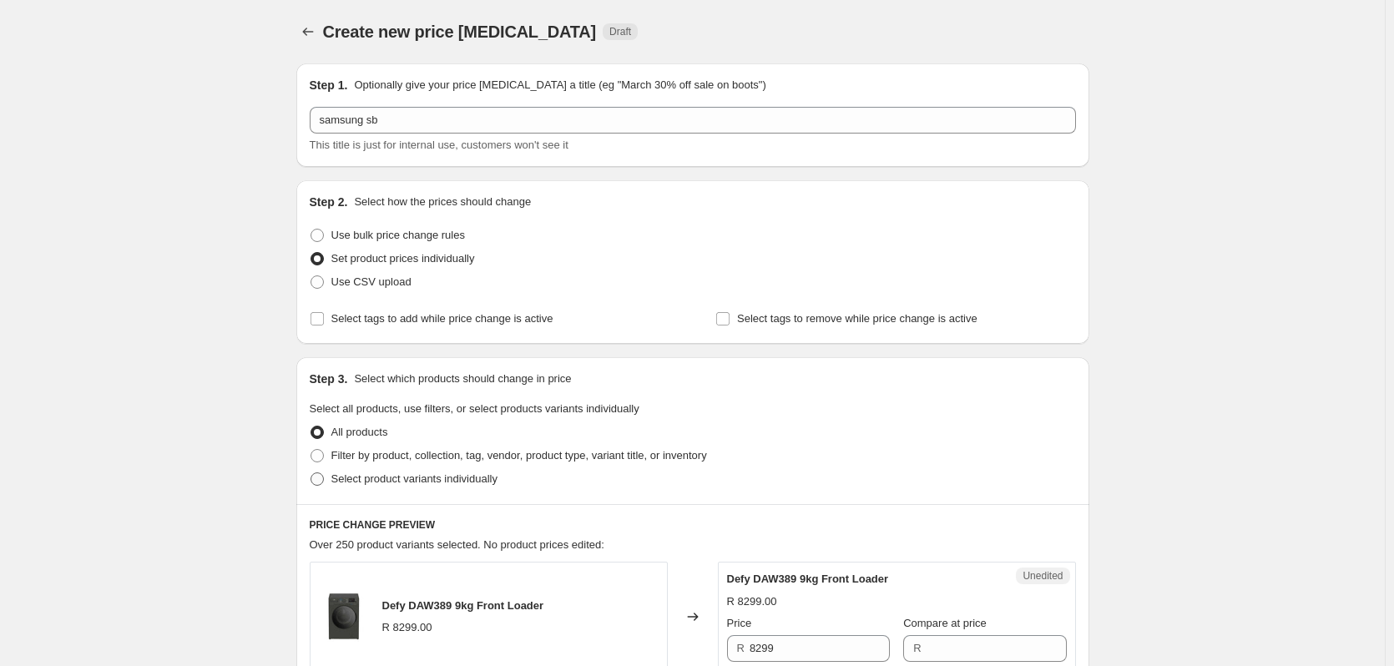
click at [316, 478] on span at bounding box center [317, 479] width 13 height 13
click at [311, 473] on input "Select product variants individually" at bounding box center [311, 473] width 1 height 1
radio input "true"
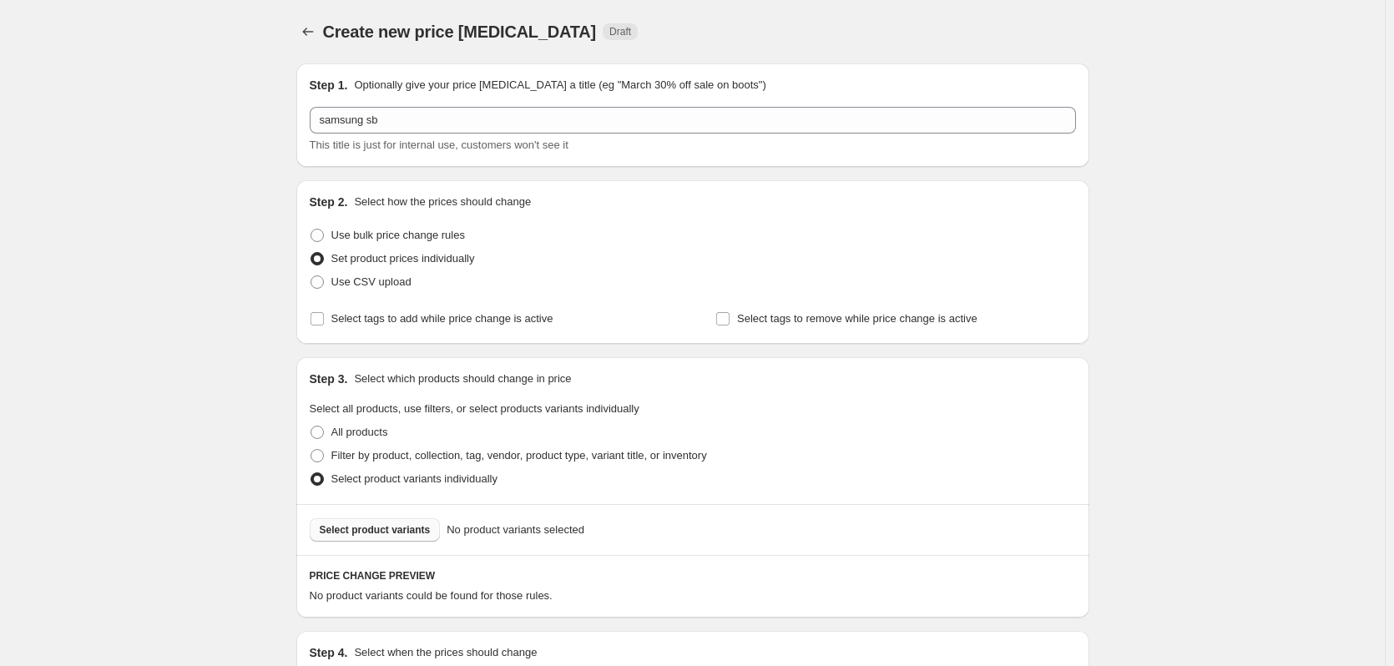
click at [390, 521] on button "Select product variants" at bounding box center [375, 529] width 131 height 23
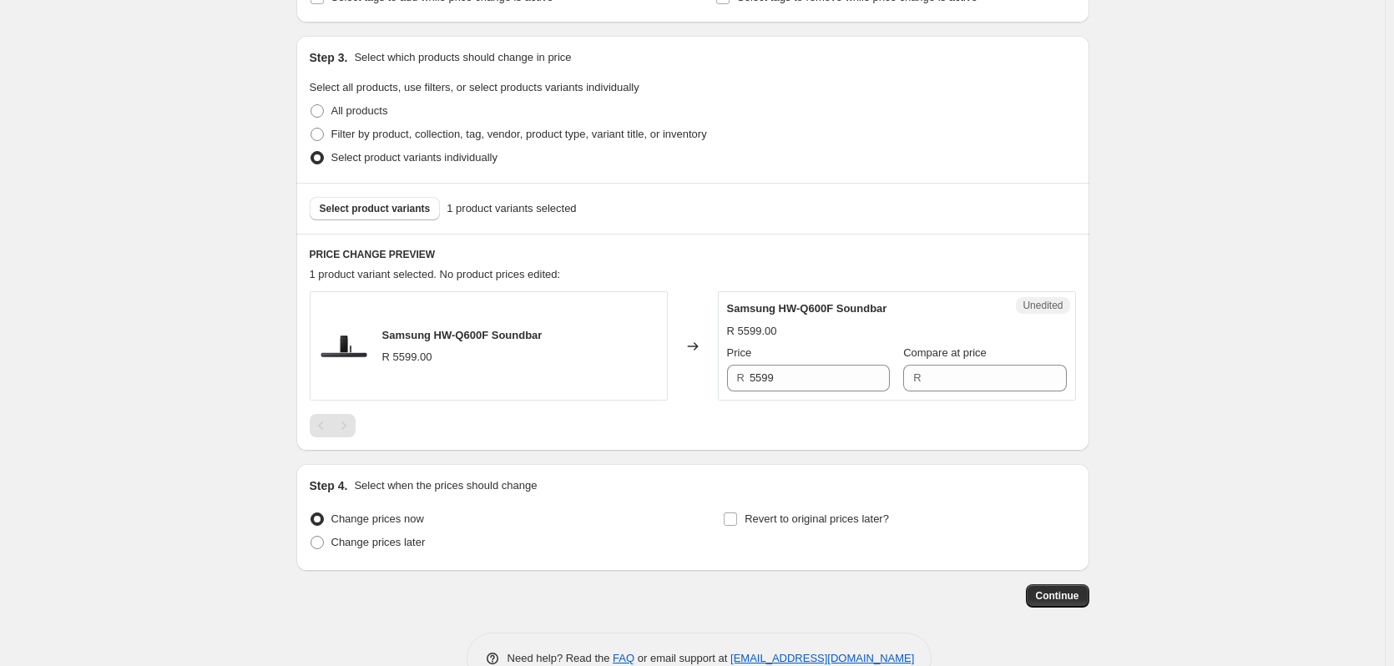
scroll to position [334, 0]
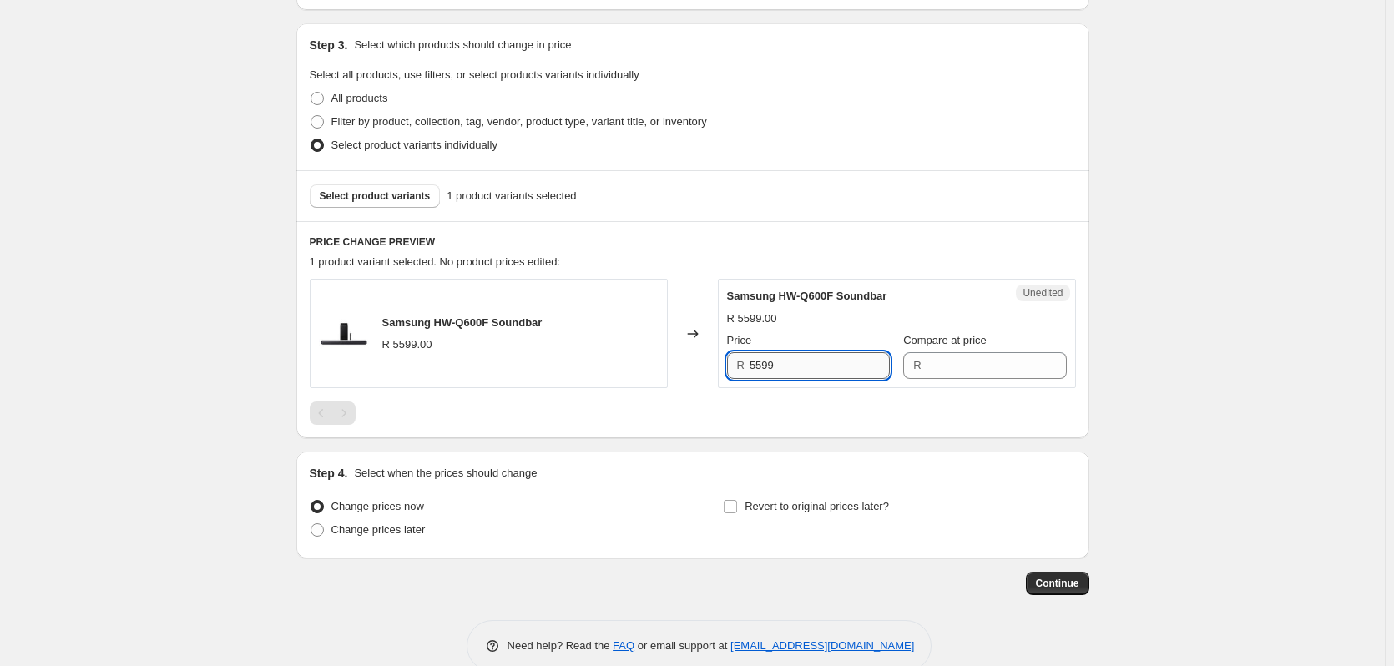
click at [806, 370] on input "5599" at bounding box center [820, 365] width 140 height 27
type input "5599"
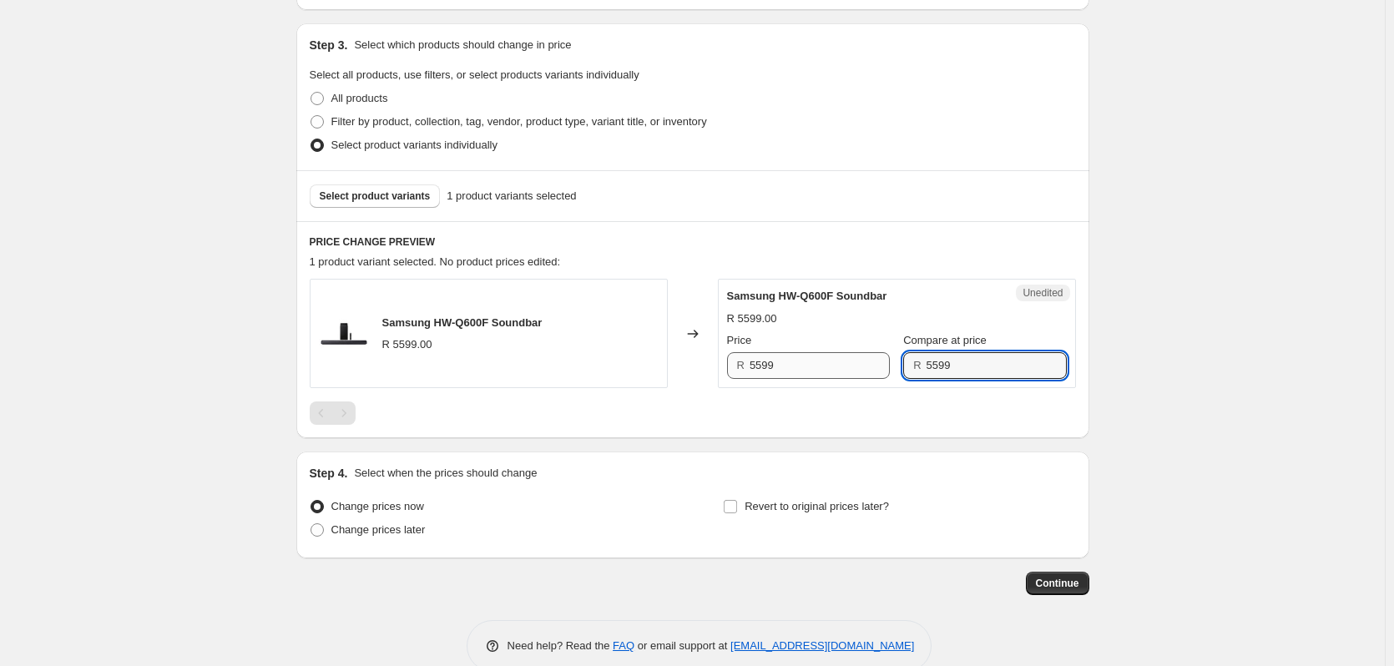
type input "5599"
click at [819, 359] on input "5599" at bounding box center [820, 365] width 140 height 27
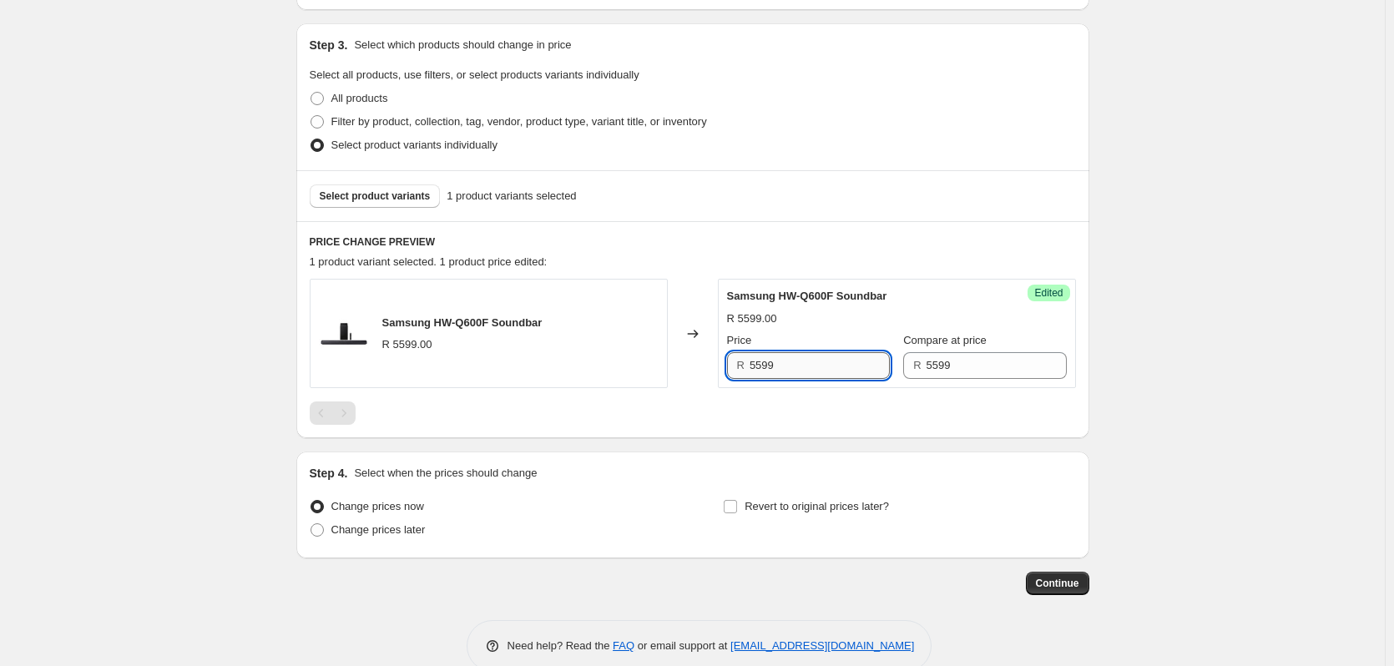
click at [819, 359] on input "5599" at bounding box center [820, 365] width 140 height 27
type input "4999"
click at [731, 504] on input "Revert to original prices later?" at bounding box center [730, 506] width 13 height 13
checkbox input "true"
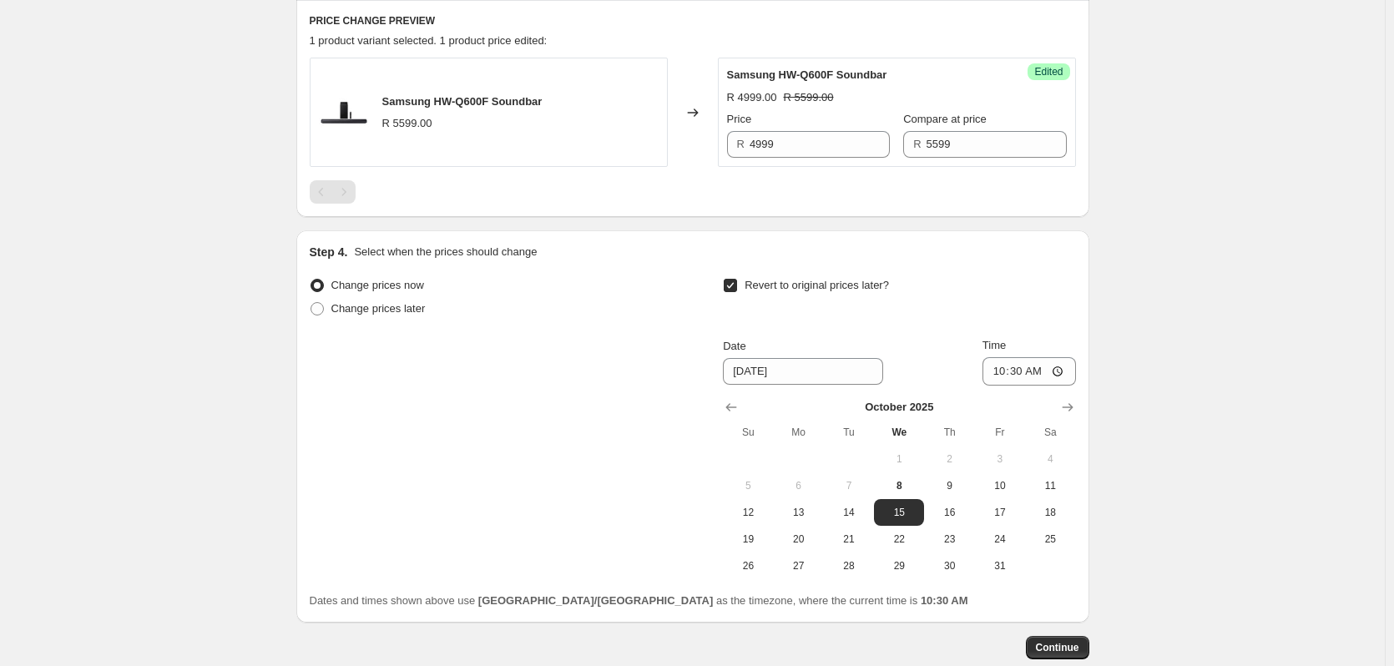
scroll to position [584, 0]
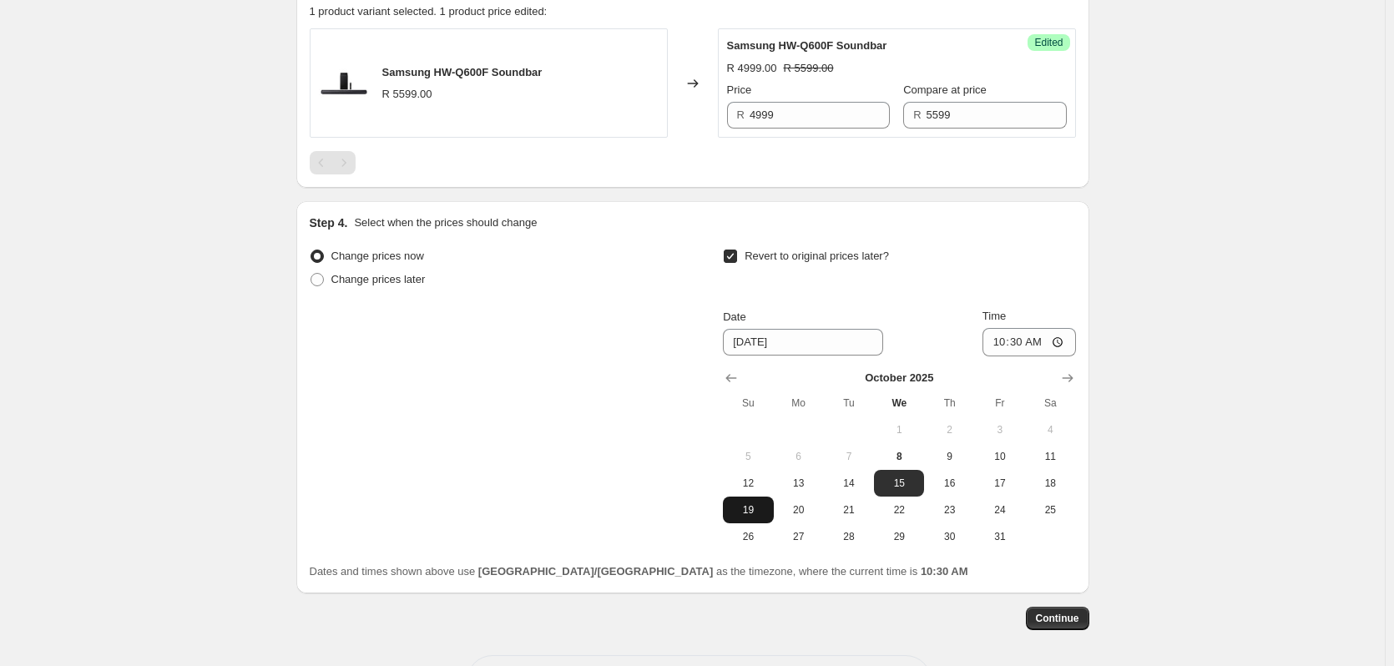
click at [738, 509] on span "19" at bounding box center [748, 509] width 37 height 13
type input "[DATE]"
click at [1022, 340] on input "10:30" at bounding box center [1030, 342] width 94 height 28
type input "23:59"
click at [1061, 625] on span "Continue" at bounding box center [1057, 618] width 43 height 13
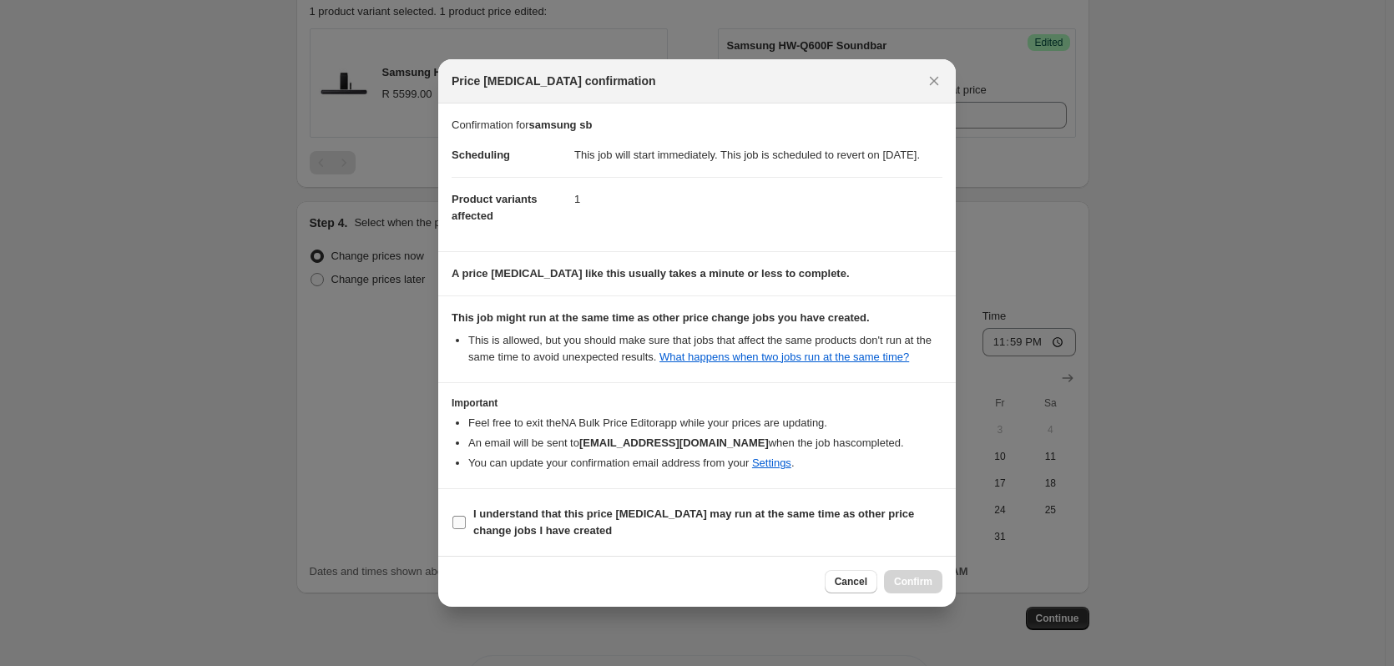
click at [463, 528] on input "I understand that this price [MEDICAL_DATA] may run at the same time as other p…" at bounding box center [459, 522] width 13 height 13
checkbox input "true"
click at [906, 589] on span "Confirm" at bounding box center [913, 581] width 38 height 13
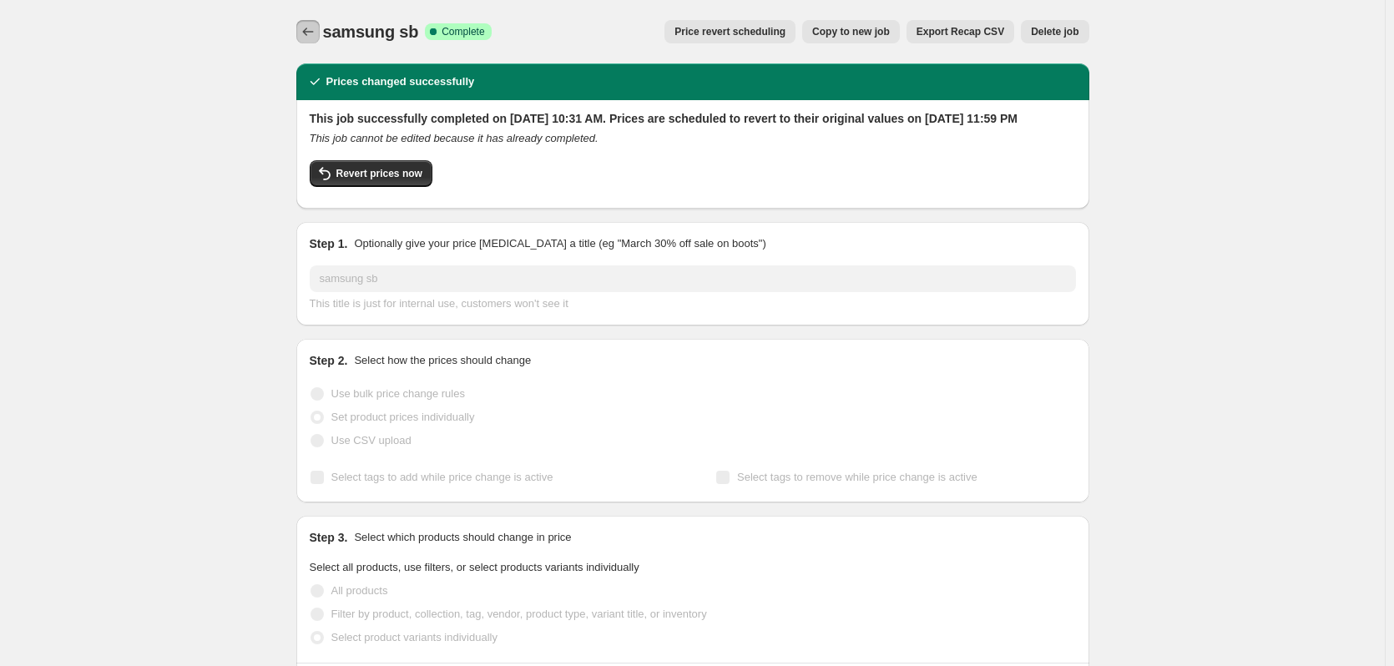
click at [307, 27] on icon "Price change jobs" at bounding box center [308, 31] width 17 height 17
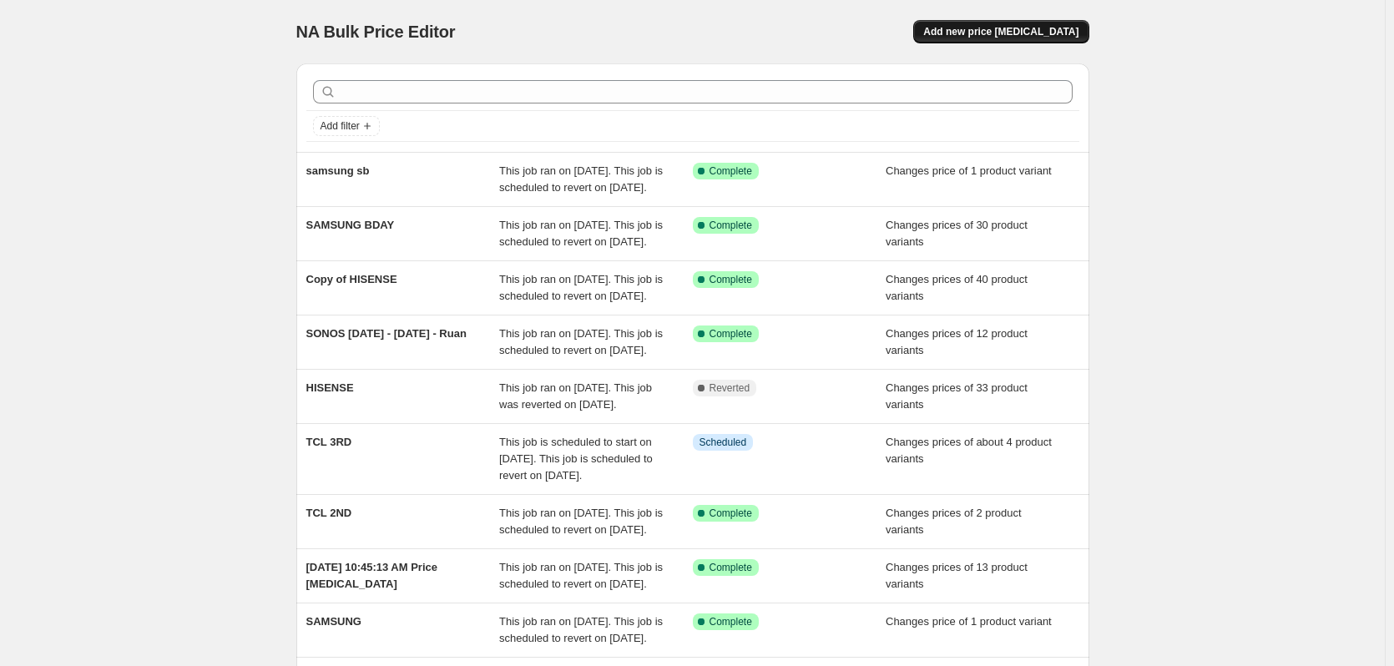
click at [1027, 29] on button "Add new price [MEDICAL_DATA]" at bounding box center [1000, 31] width 175 height 23
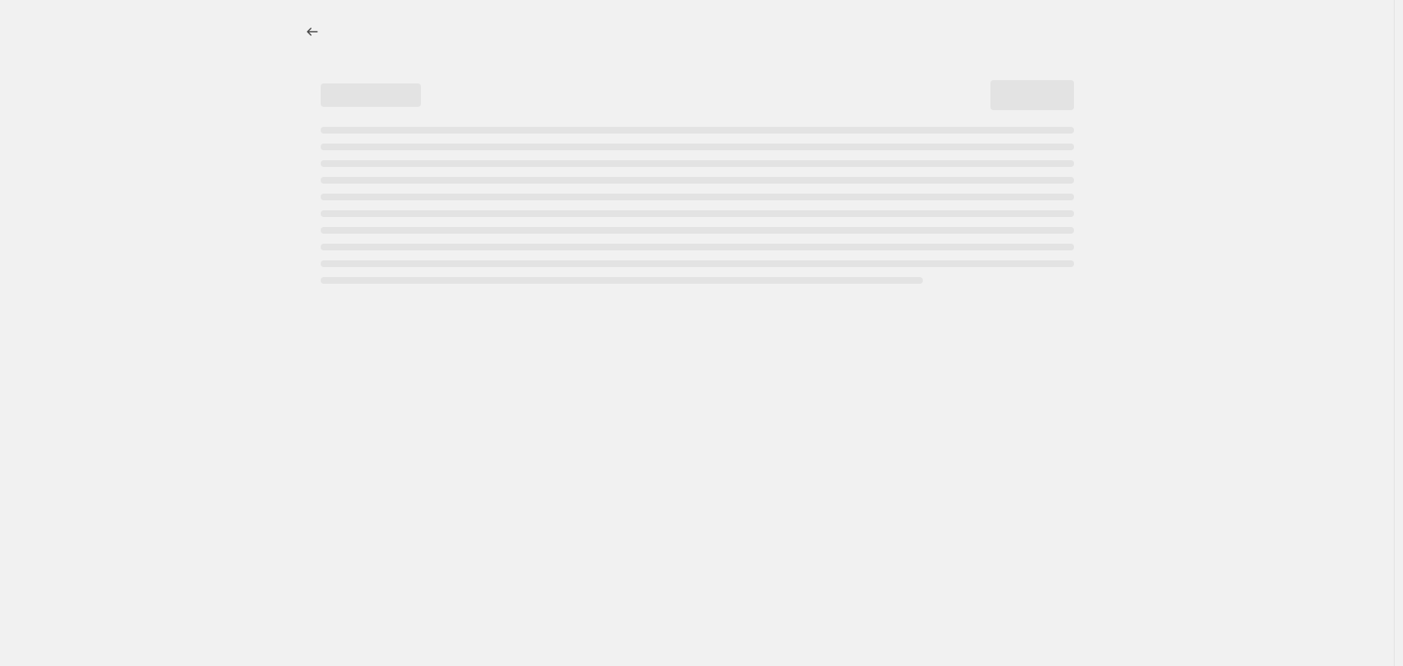
select select "percentage"
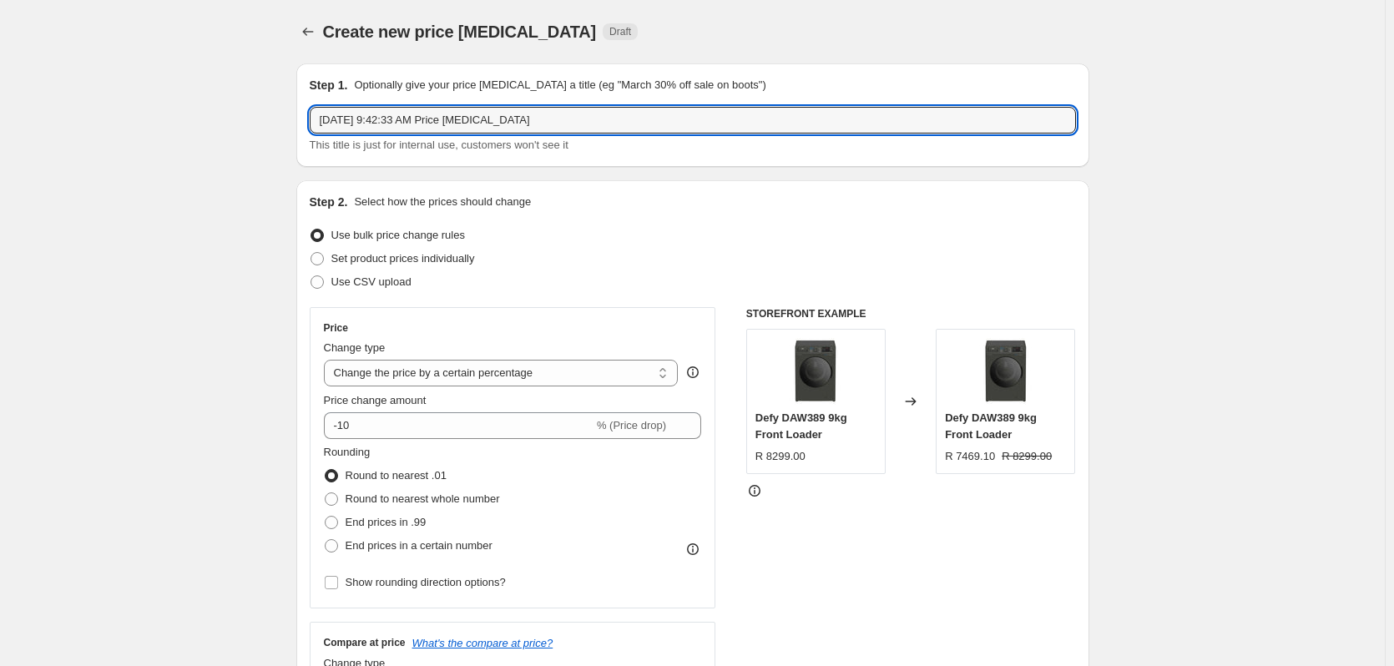
drag, startPoint x: 539, startPoint y: 120, endPoint x: 206, endPoint y: 122, distance: 333.1
type input "[PERSON_NAME]"
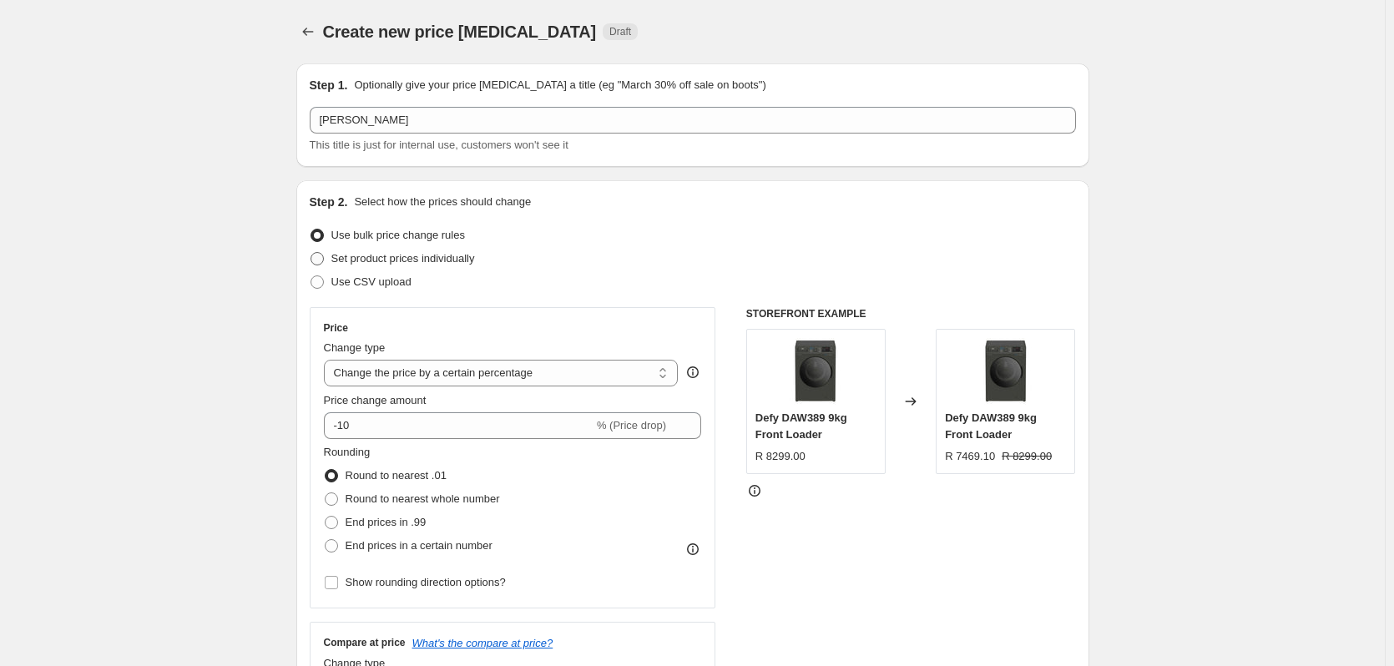
click at [322, 255] on span at bounding box center [317, 258] width 13 height 13
click at [311, 253] on input "Set product prices individually" at bounding box center [311, 252] width 1 height 1
radio input "true"
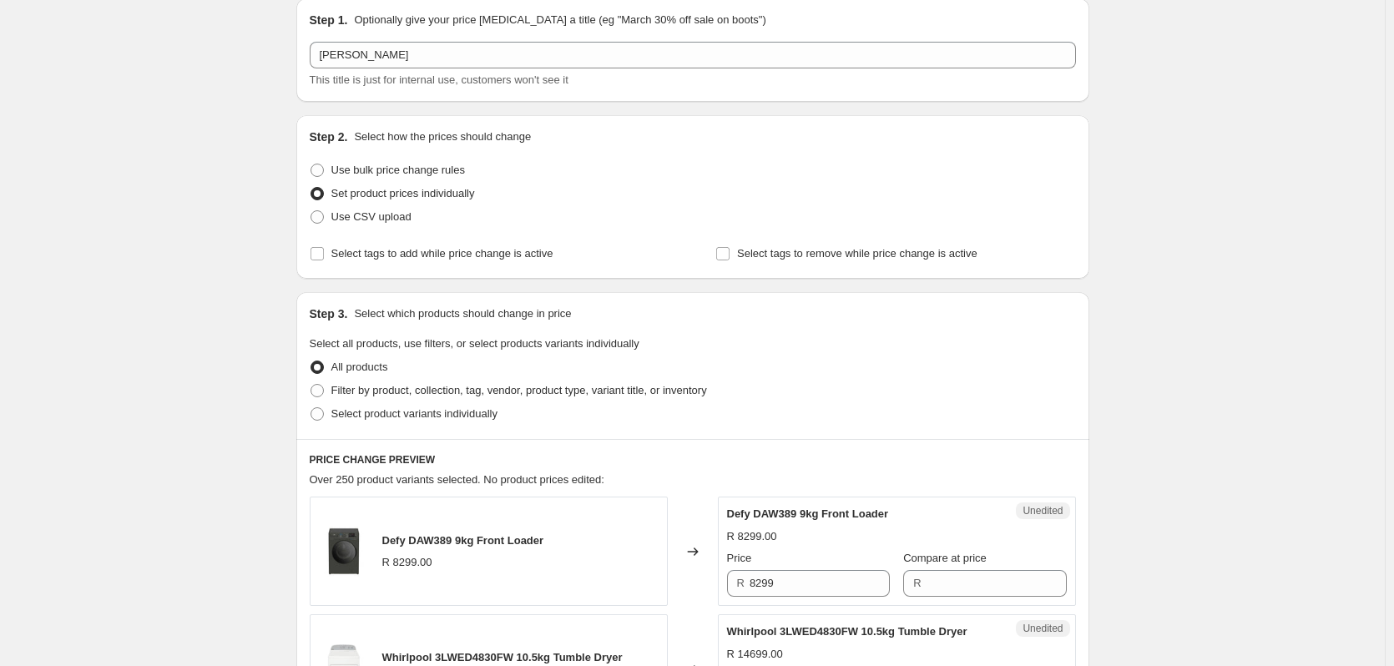
scroll to position [83, 0]
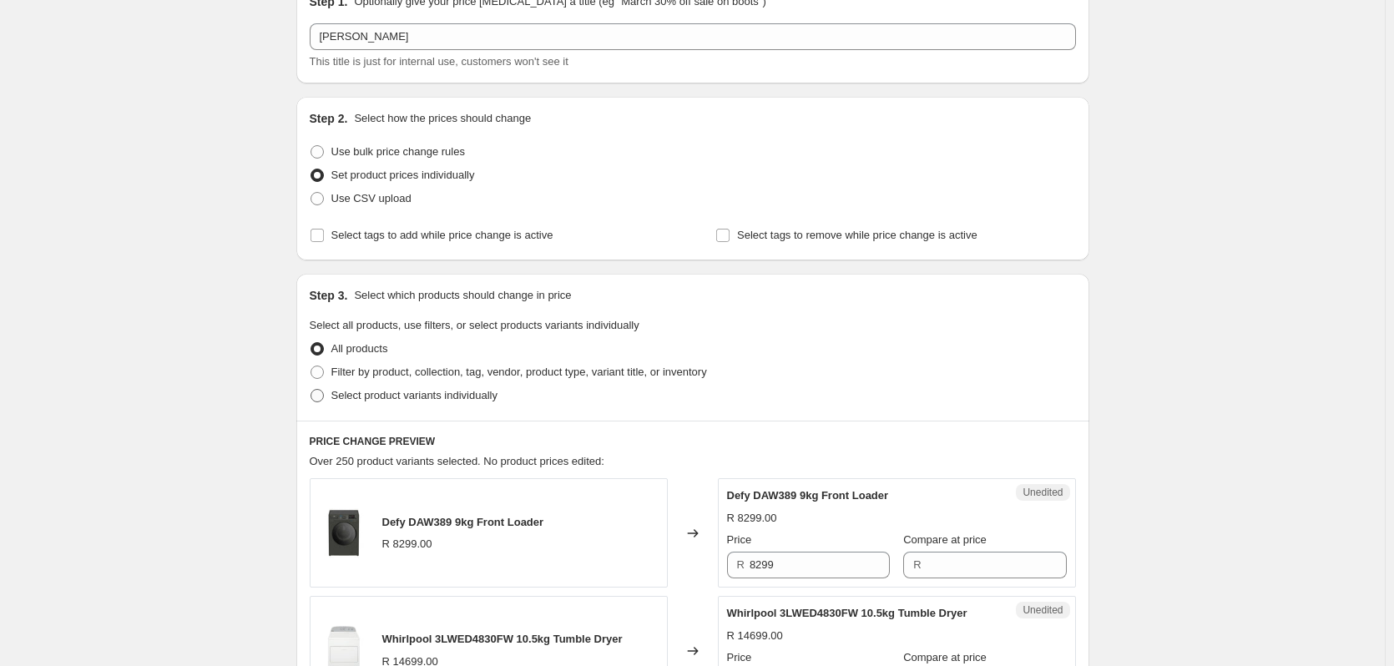
click at [330, 395] on label "Select product variants individually" at bounding box center [404, 395] width 188 height 23
click at [311, 390] on input "Select product variants individually" at bounding box center [311, 389] width 1 height 1
radio input "true"
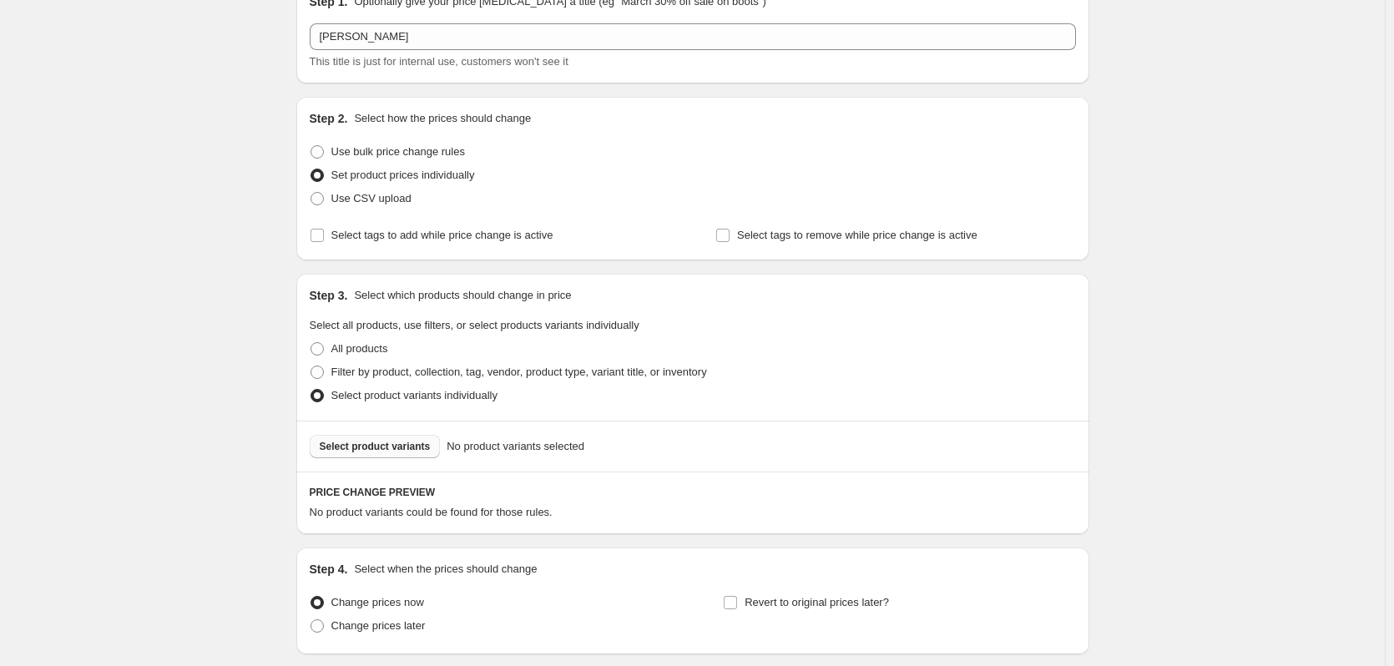
click at [381, 446] on span "Select product variants" at bounding box center [375, 446] width 111 height 13
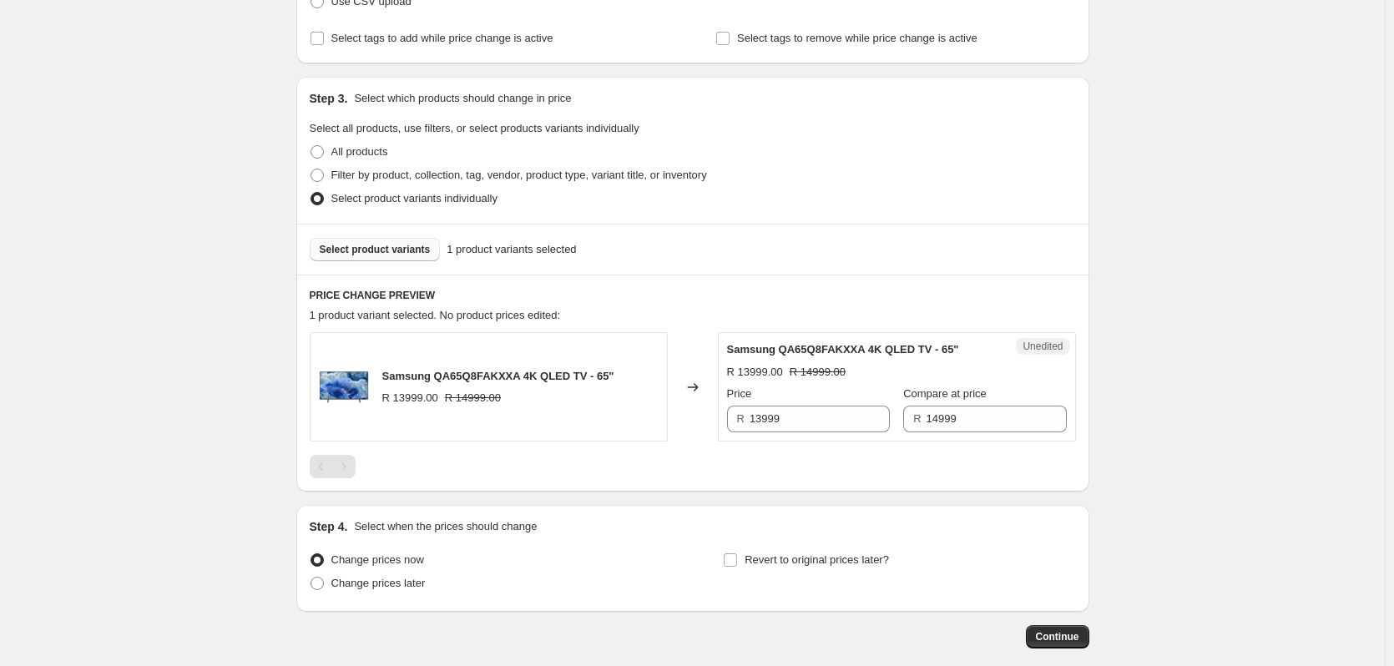
scroll to position [334, 0]
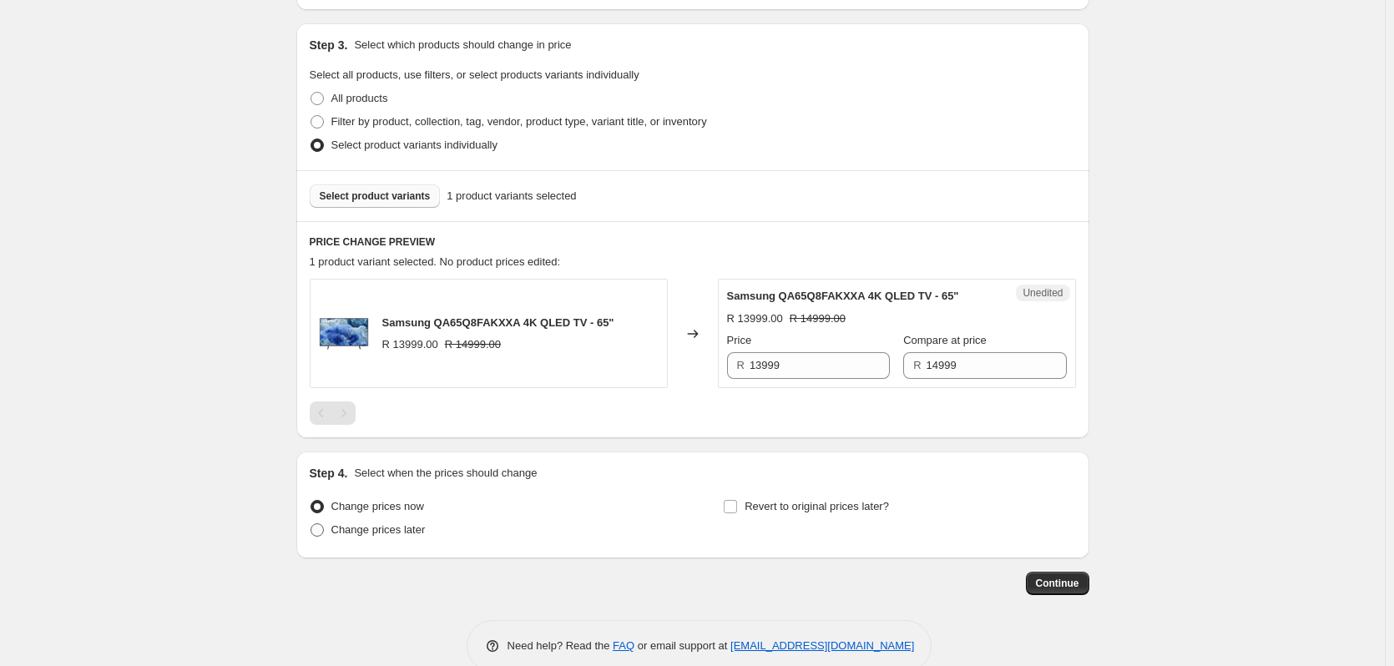
click at [324, 530] on span at bounding box center [317, 530] width 13 height 13
click at [311, 524] on input "Change prices later" at bounding box center [311, 524] width 1 height 1
radio input "true"
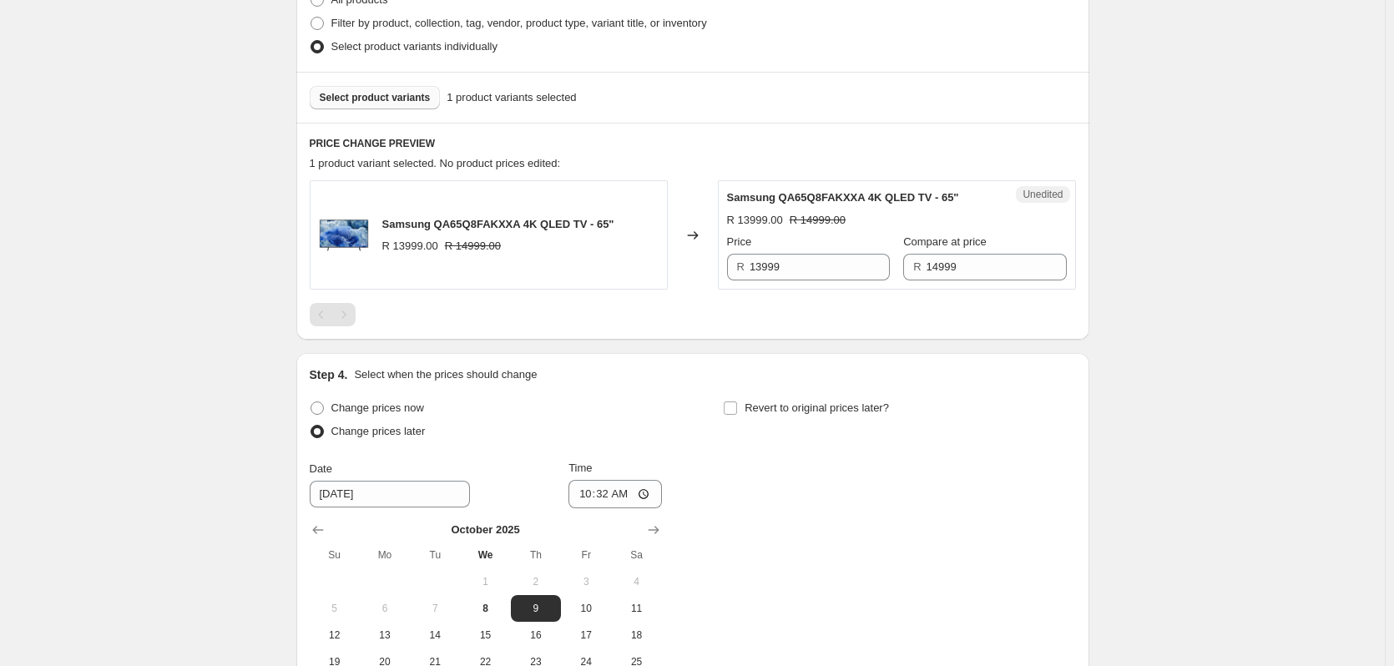
scroll to position [584, 0]
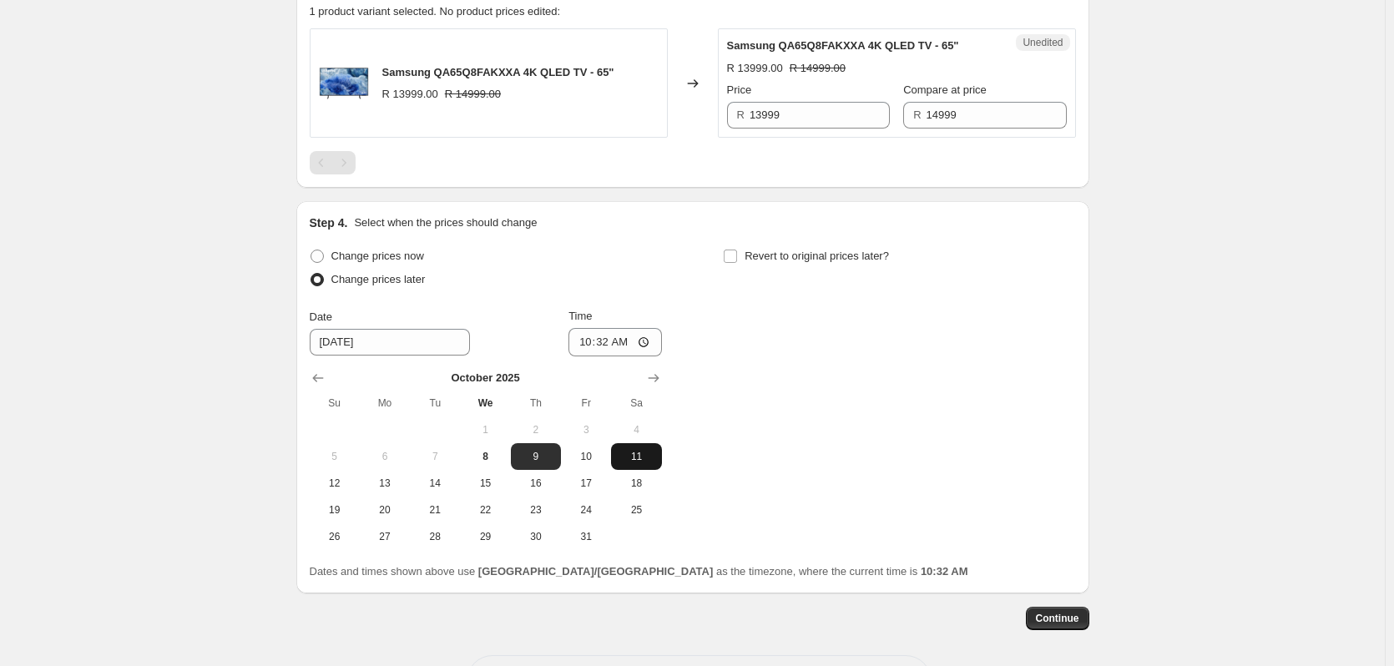
click at [640, 457] on span "11" at bounding box center [636, 456] width 37 height 13
type input "[DATE]"
click at [736, 256] on input "Revert to original prices later?" at bounding box center [730, 256] width 13 height 13
checkbox input "true"
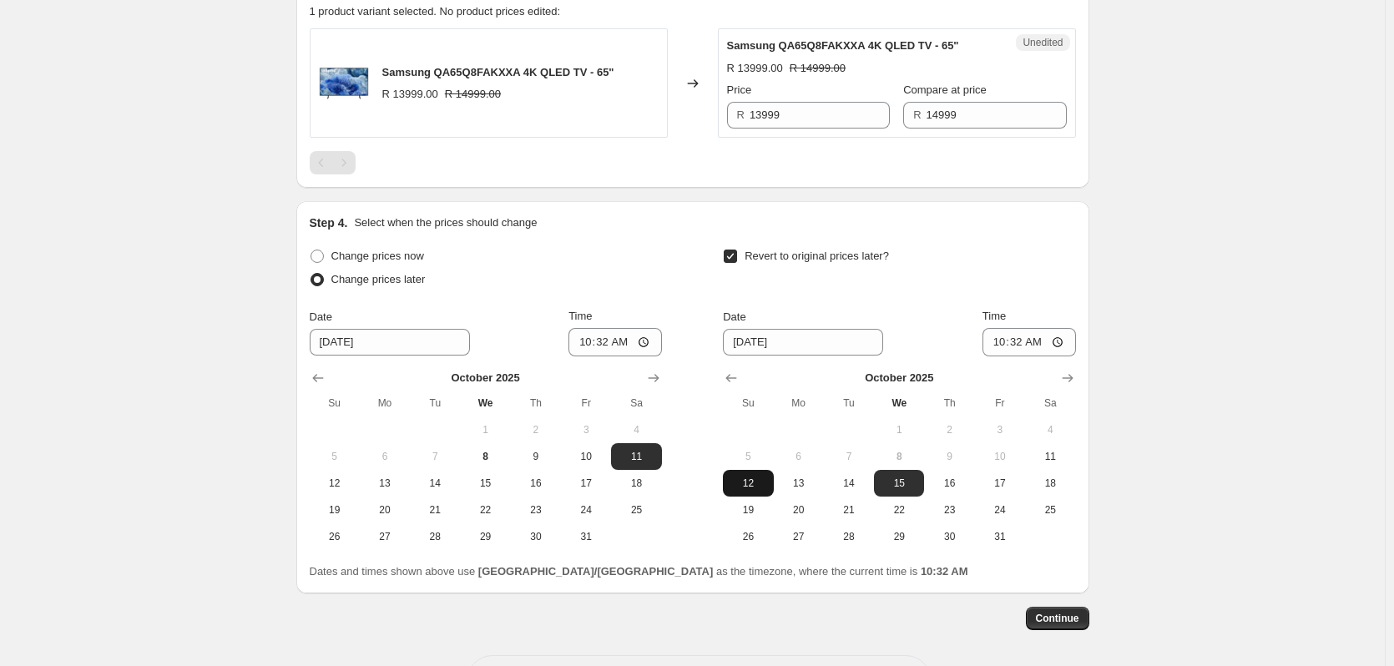
click at [755, 484] on span "12" at bounding box center [748, 483] width 37 height 13
type input "[DATE]"
click at [613, 347] on input "10:32" at bounding box center [616, 342] width 94 height 28
type input "01:00"
click at [1024, 339] on input "10:32" at bounding box center [1030, 342] width 94 height 28
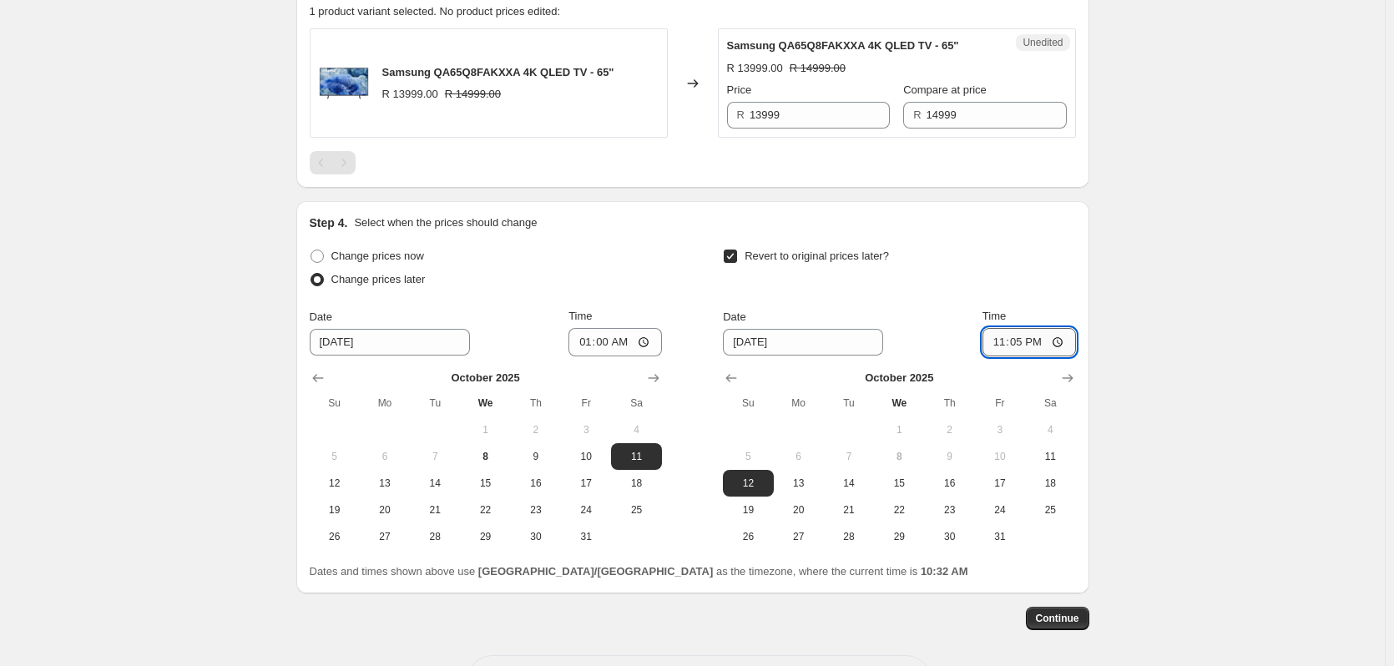
type input "23:59"
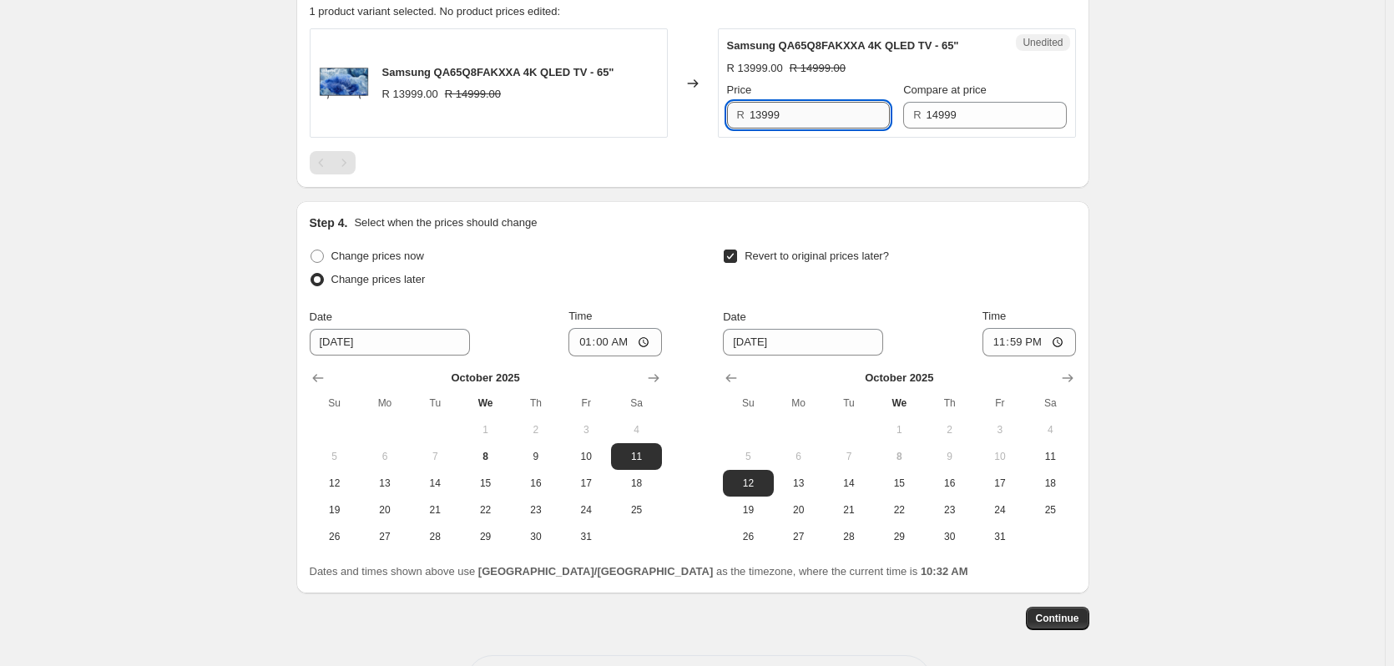
click at [826, 113] on input "13999" at bounding box center [820, 115] width 140 height 27
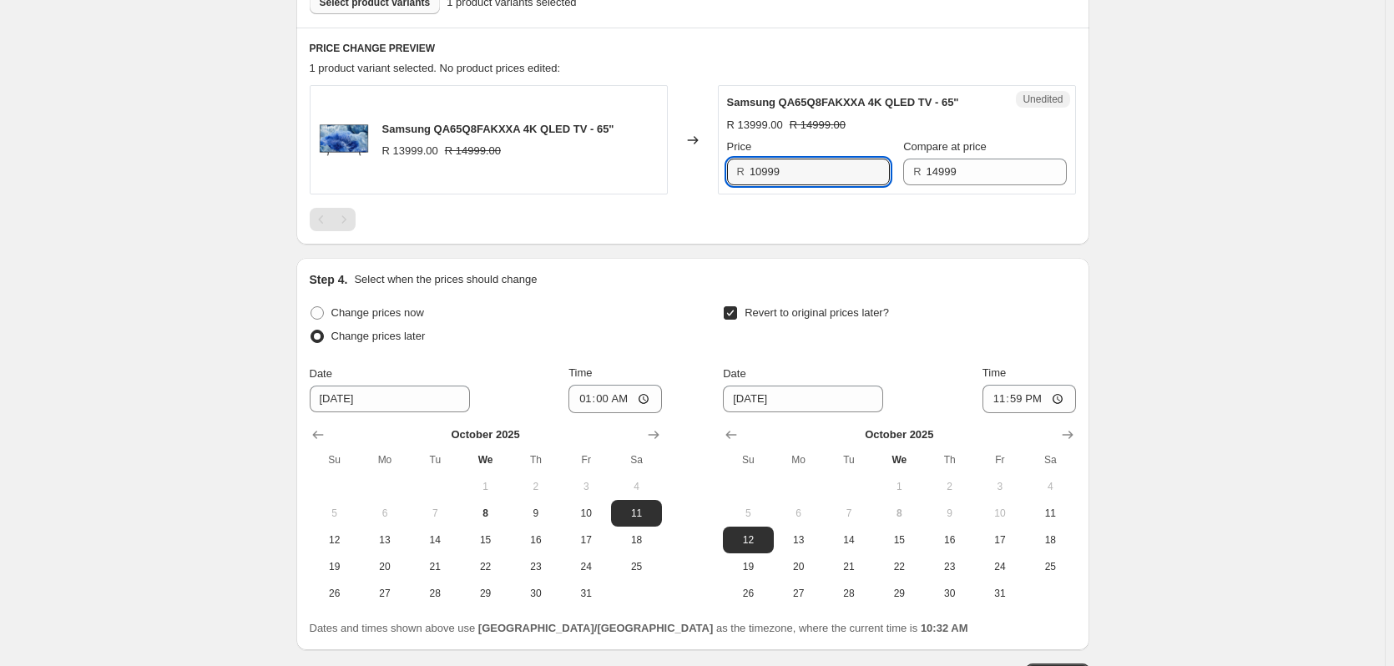
scroll to position [501, 0]
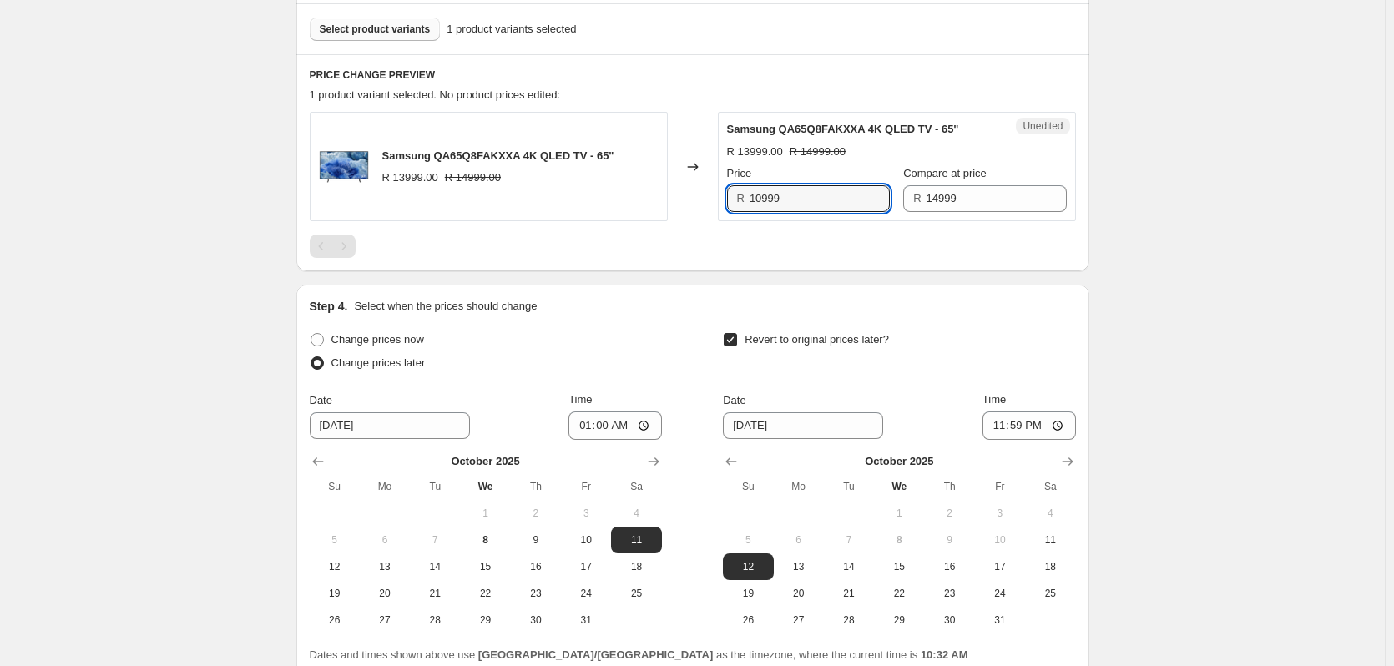
type input "10999"
click at [850, 133] on span "Samsung QA65Q8FAKXXA 4K QLED TV - 65"" at bounding box center [843, 129] width 232 height 13
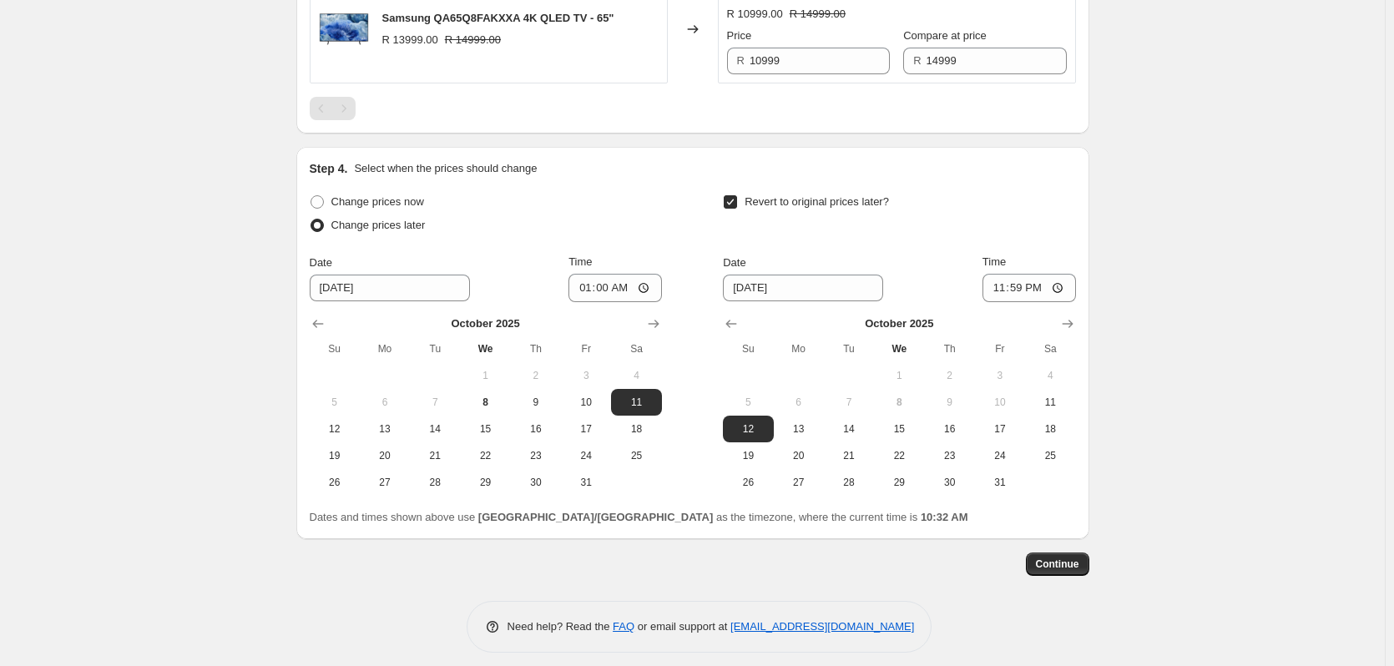
scroll to position [650, 0]
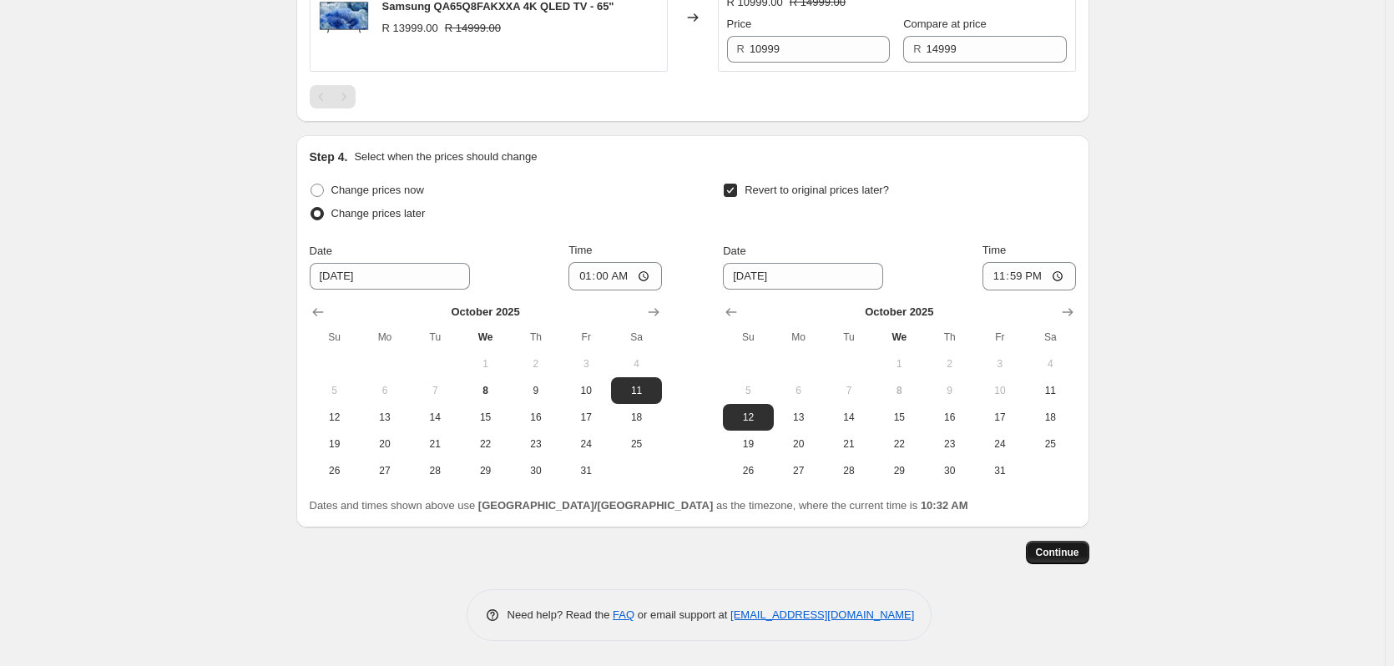
click at [1060, 547] on span "Continue" at bounding box center [1057, 552] width 43 height 13
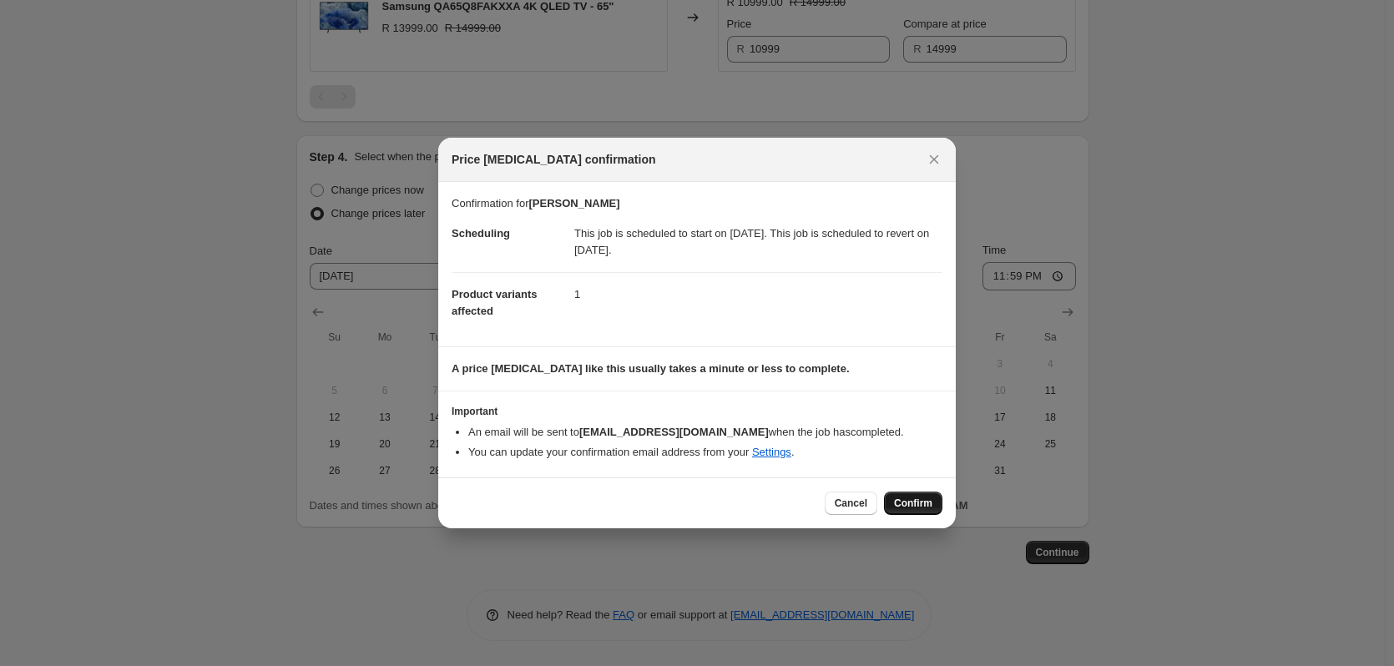
click at [915, 498] on span "Confirm" at bounding box center [913, 503] width 38 height 13
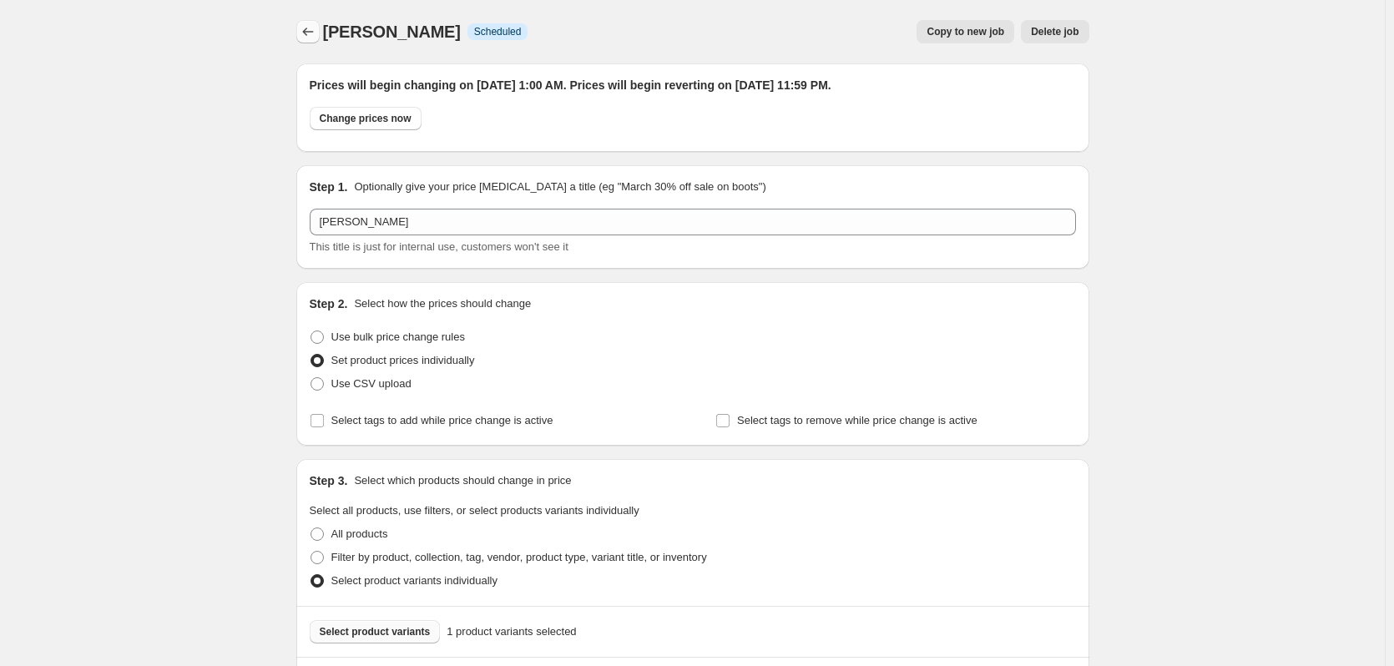
click at [300, 31] on button "Price change jobs" at bounding box center [307, 31] width 23 height 23
